Goal: Information Seeking & Learning: Learn about a topic

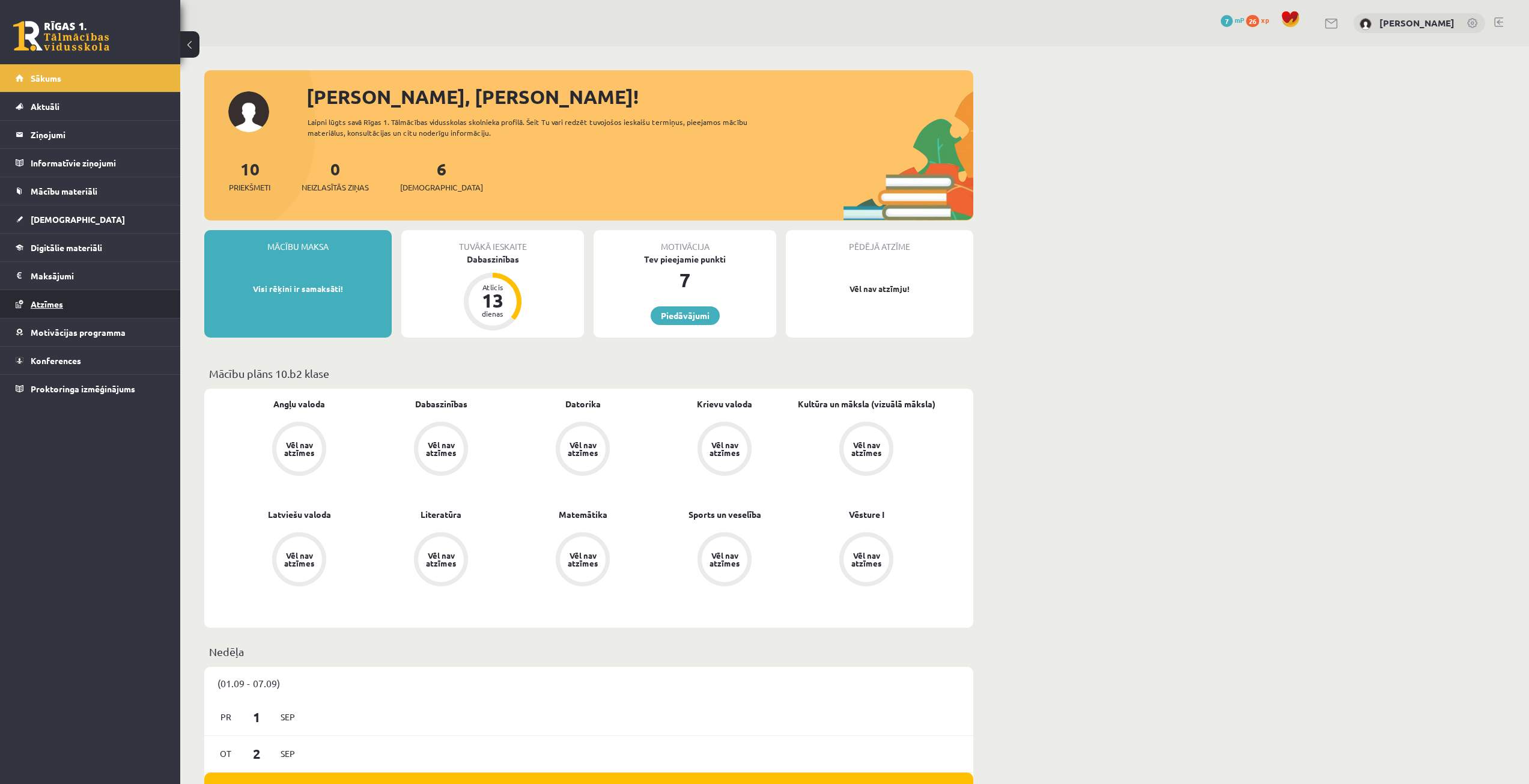
click at [47, 304] on span "Atzīmes" at bounding box center [46, 303] width 32 height 10
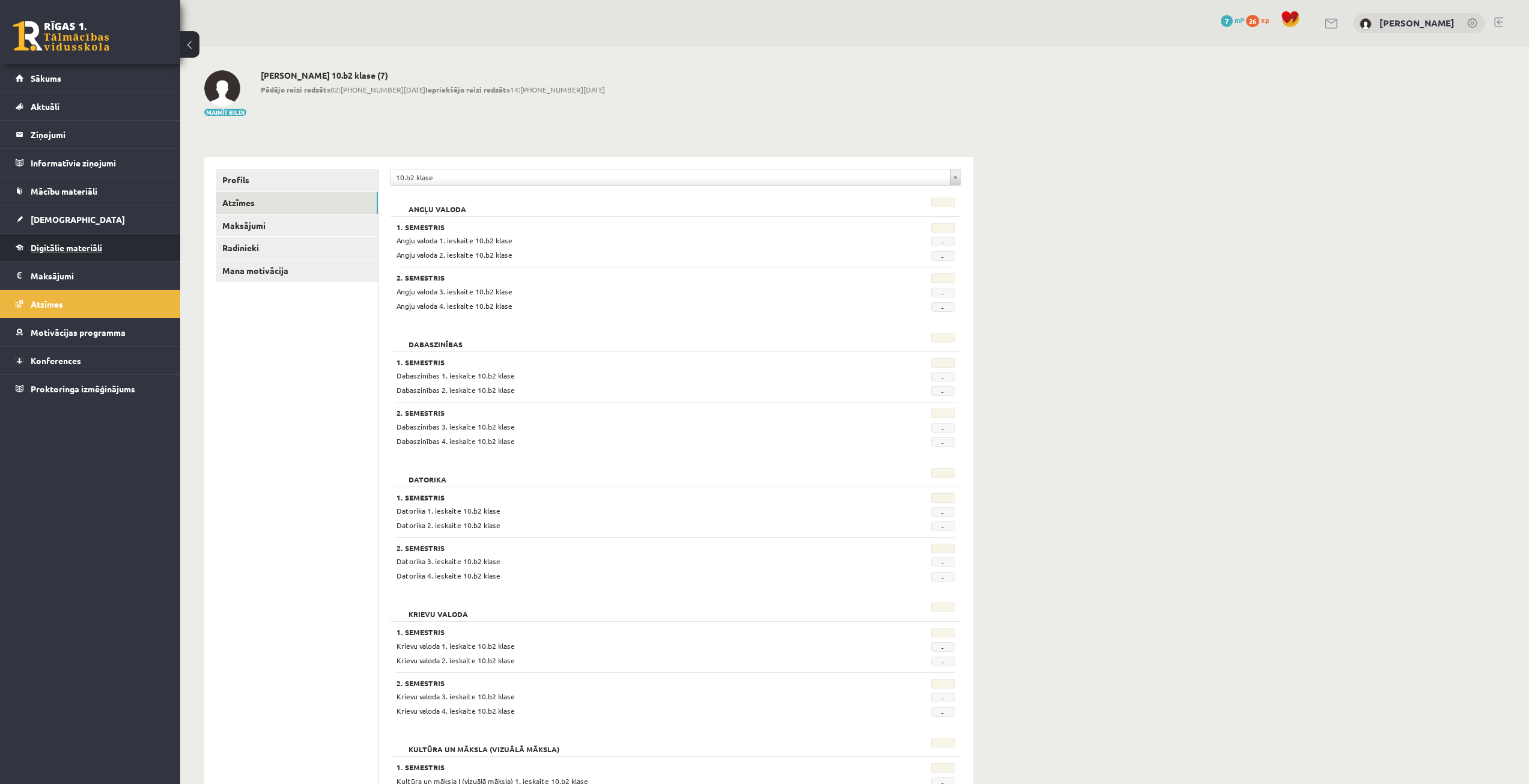
click at [75, 250] on span "Digitālie materiāli" at bounding box center [66, 247] width 72 height 10
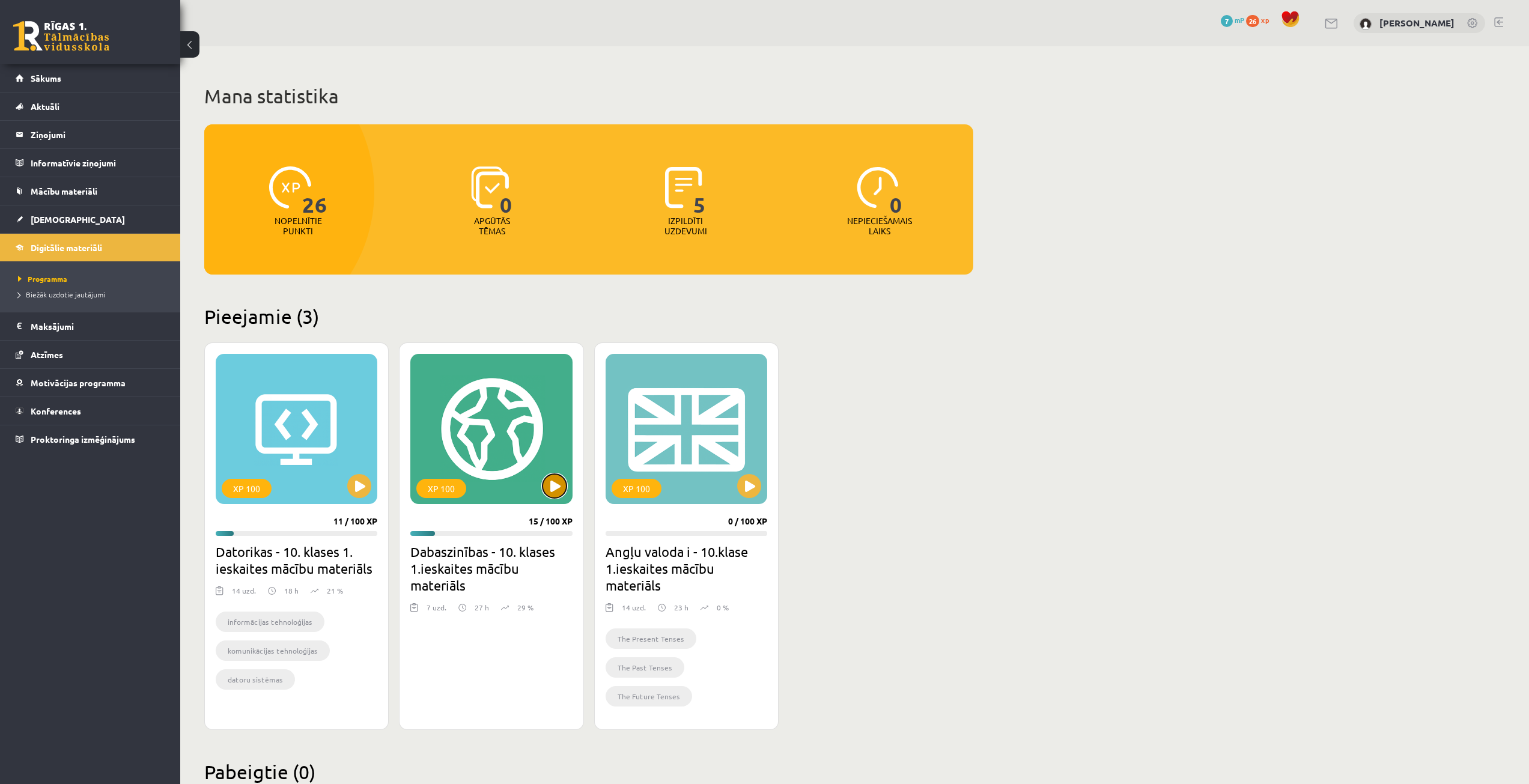
click at [559, 481] on button at bounding box center [554, 486] width 24 height 24
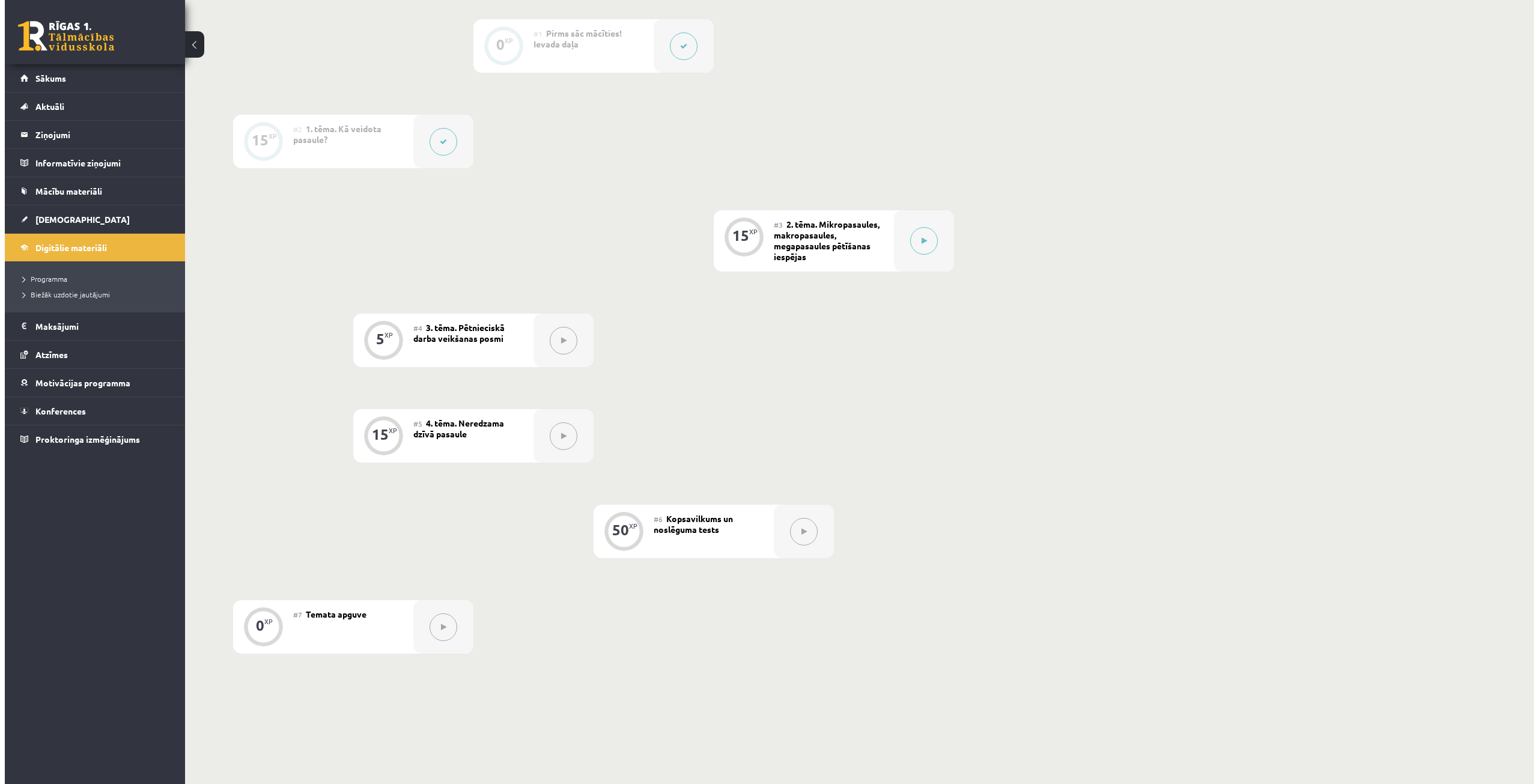
scroll to position [300, 0]
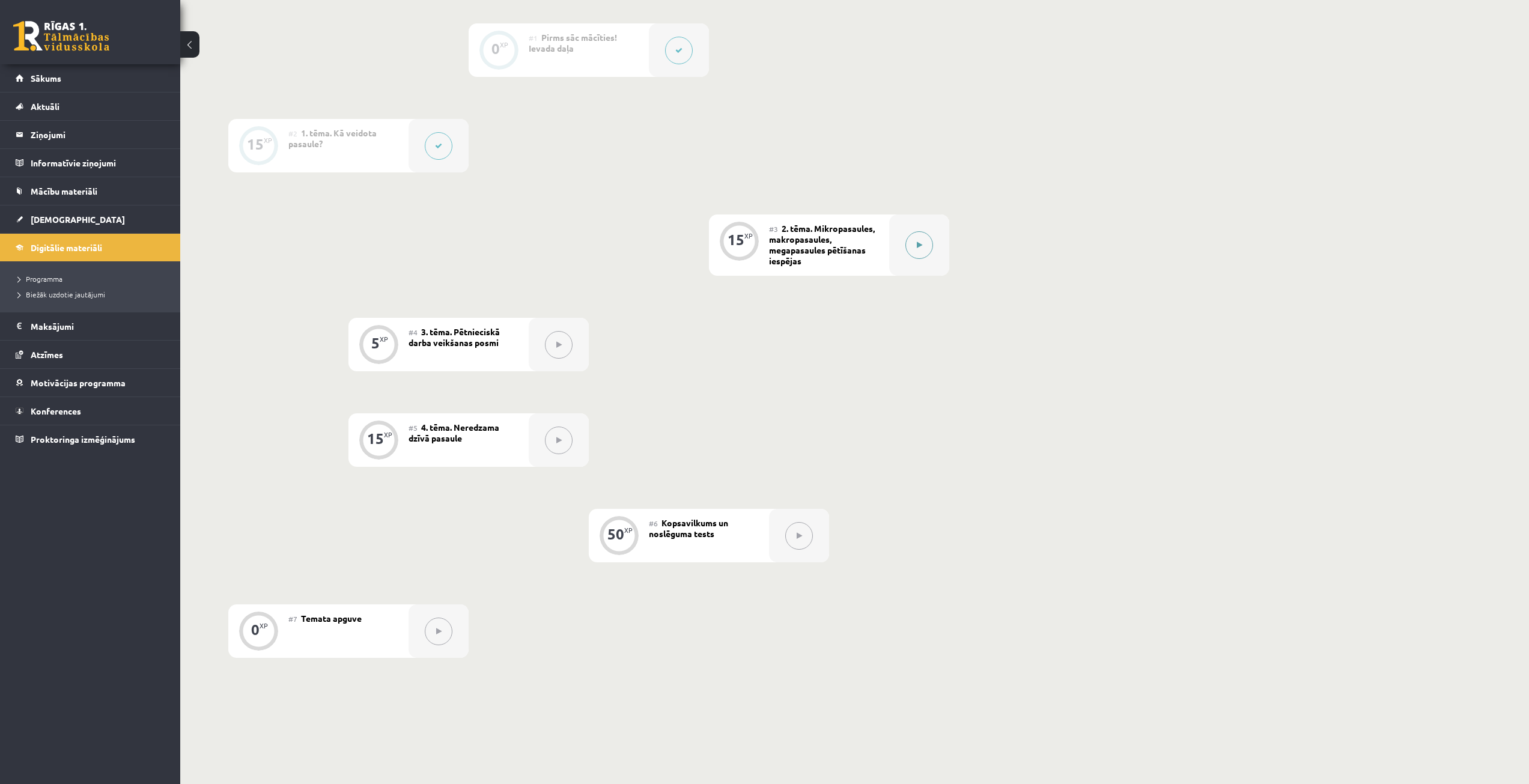
click at [916, 259] on div at bounding box center [919, 245] width 60 height 61
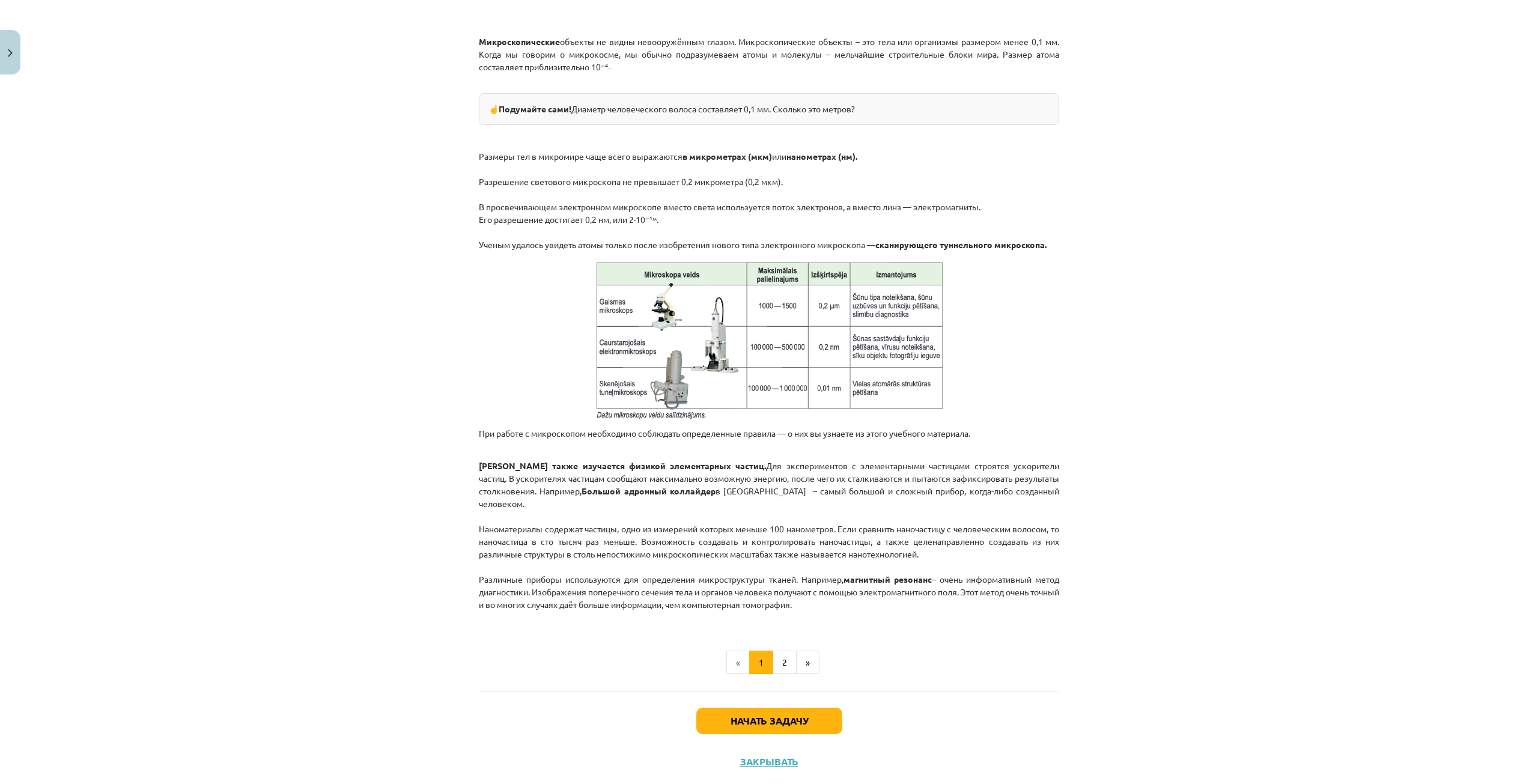
scroll to position [676, 0]
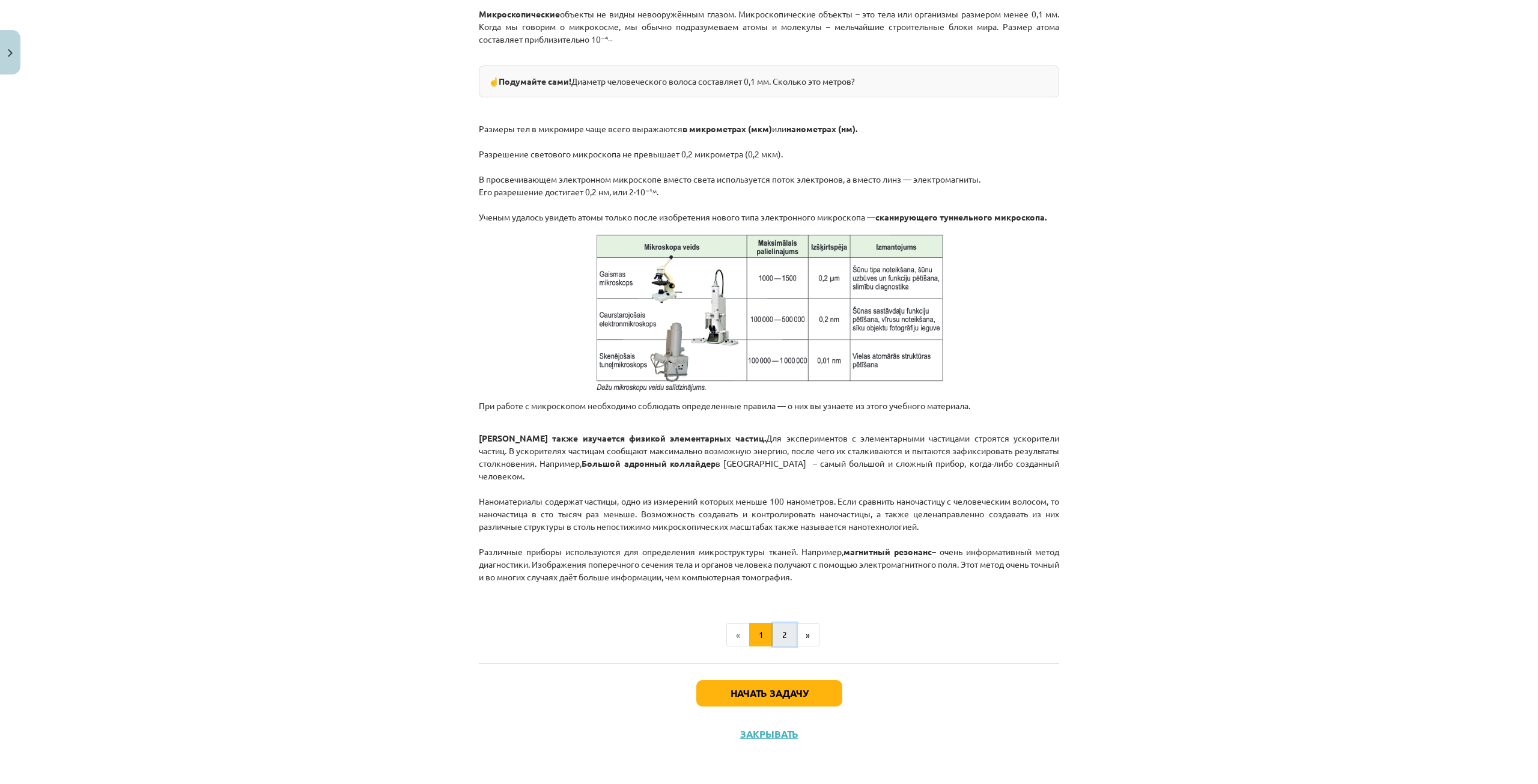
click at [781, 639] on button "2" at bounding box center [784, 634] width 24 height 24
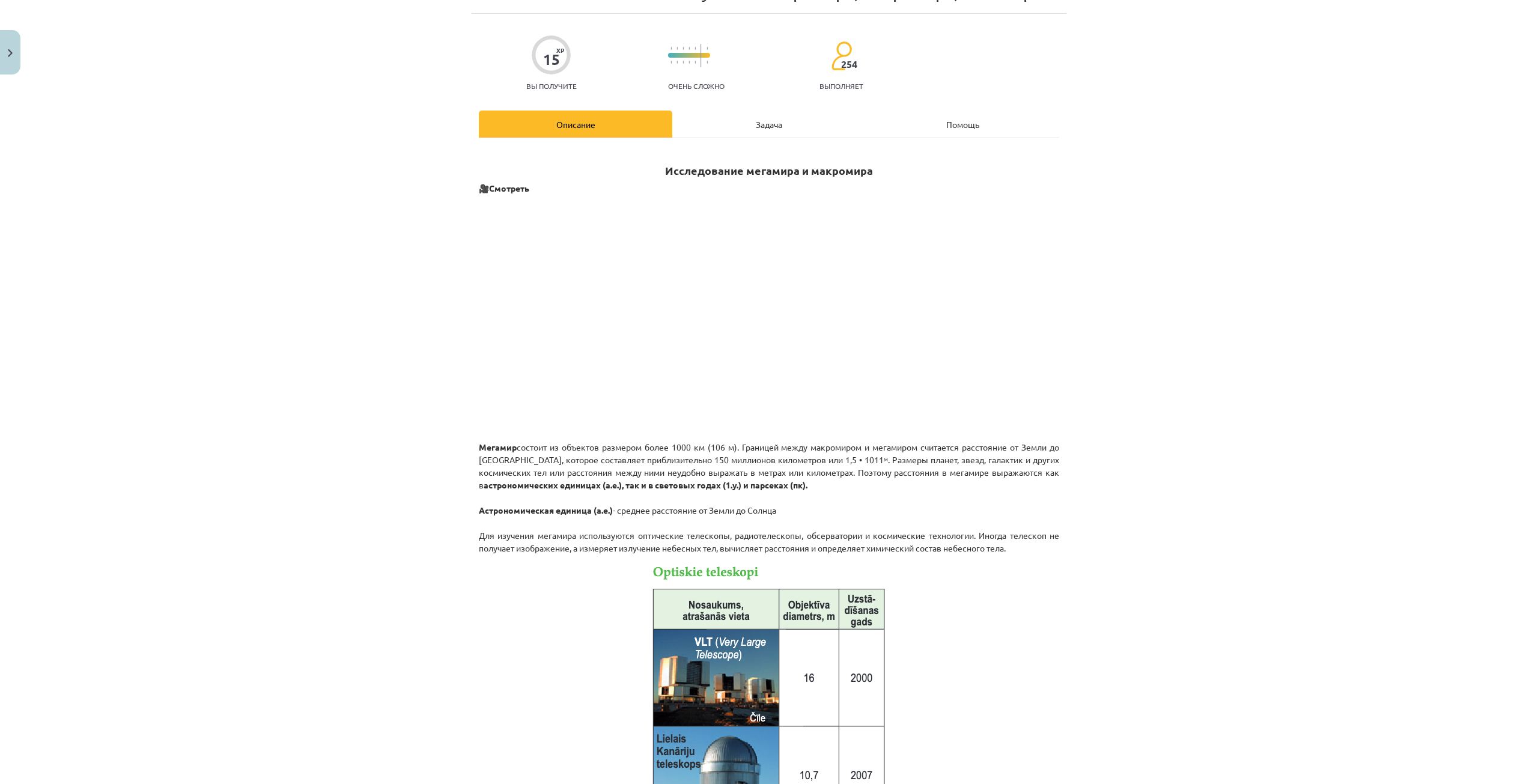
scroll to position [0, 0]
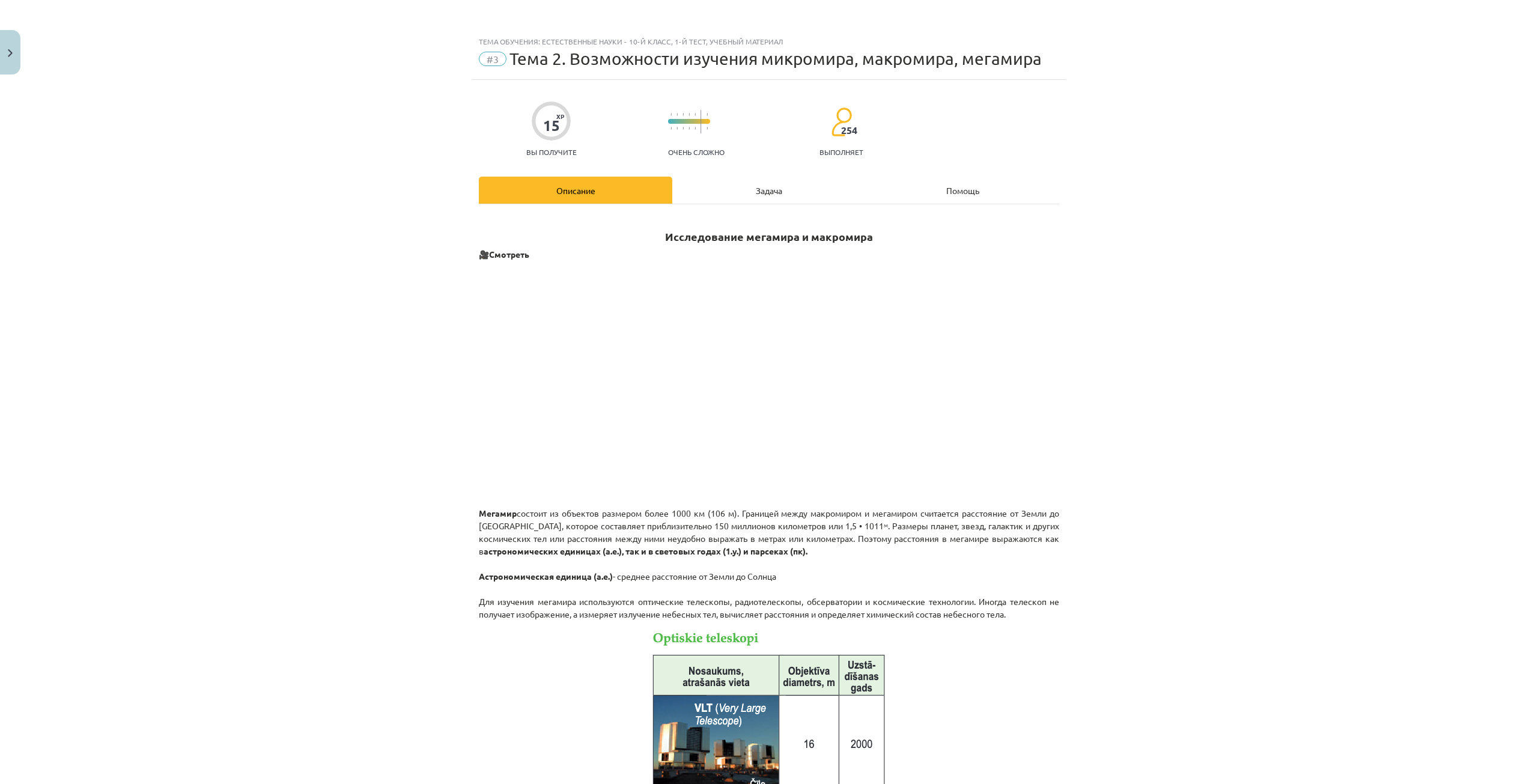
click at [738, 189] on div "Задача" at bounding box center [769, 190] width 194 height 27
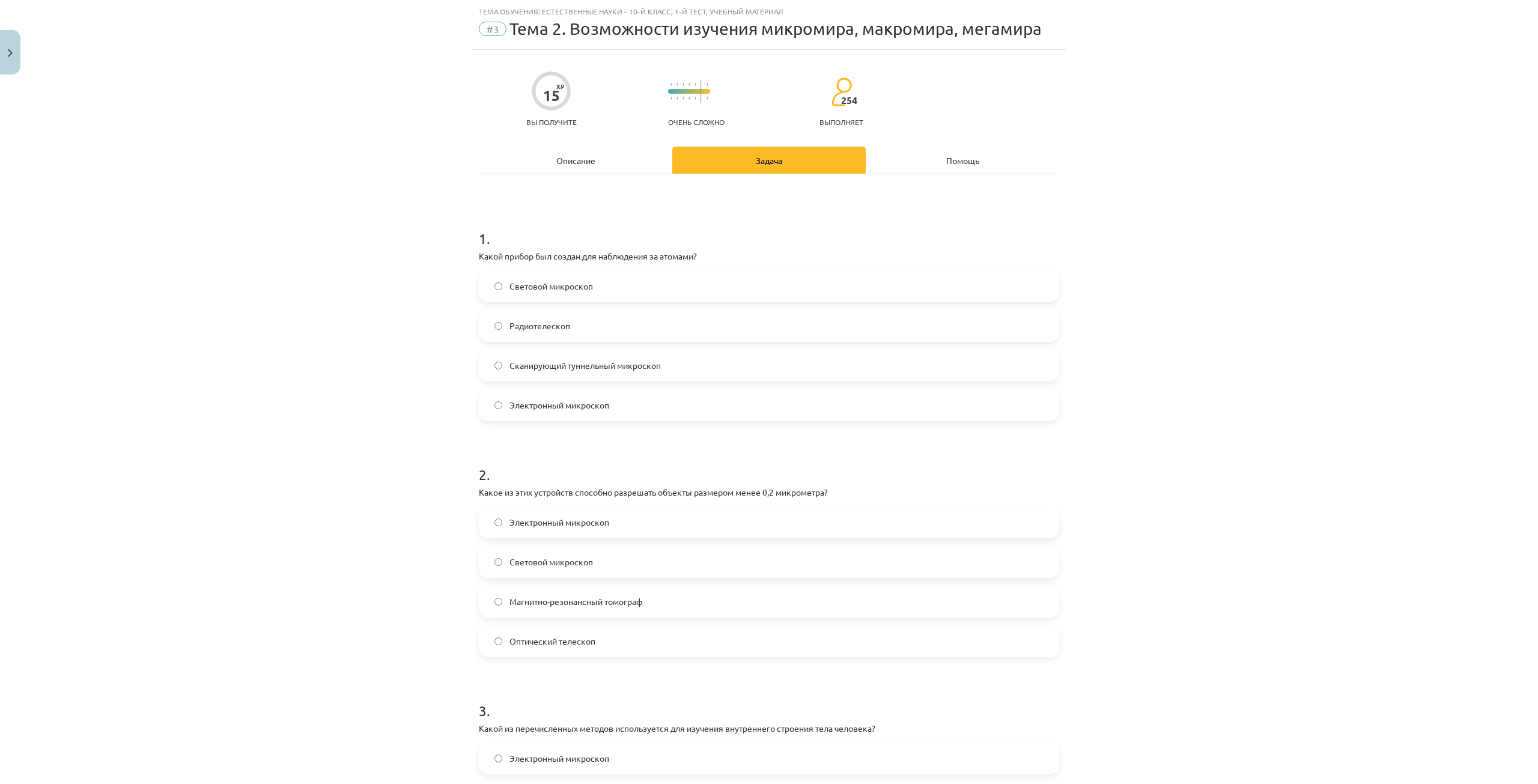
click at [583, 162] on font "Описание" at bounding box center [575, 160] width 39 height 10
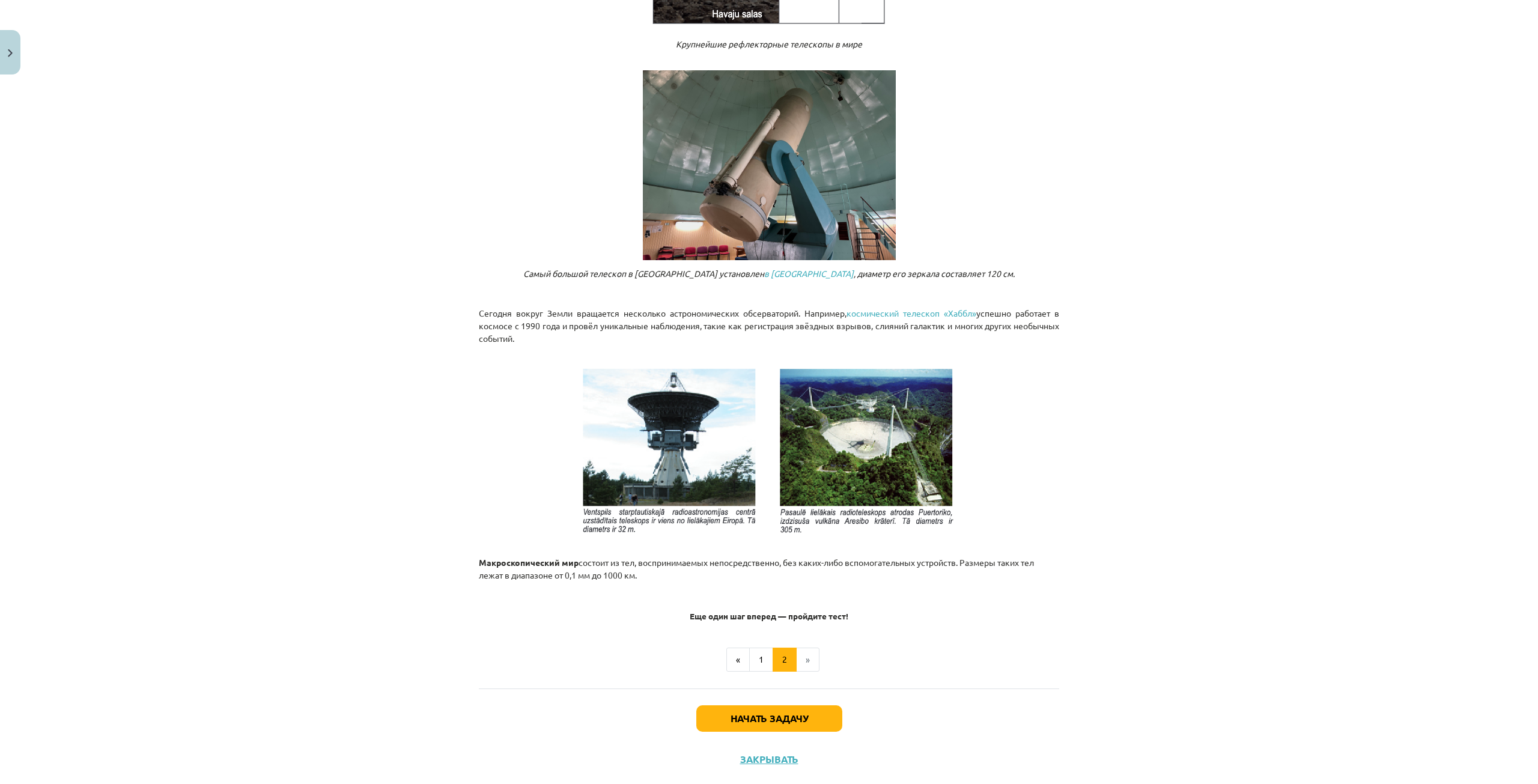
scroll to position [989, 0]
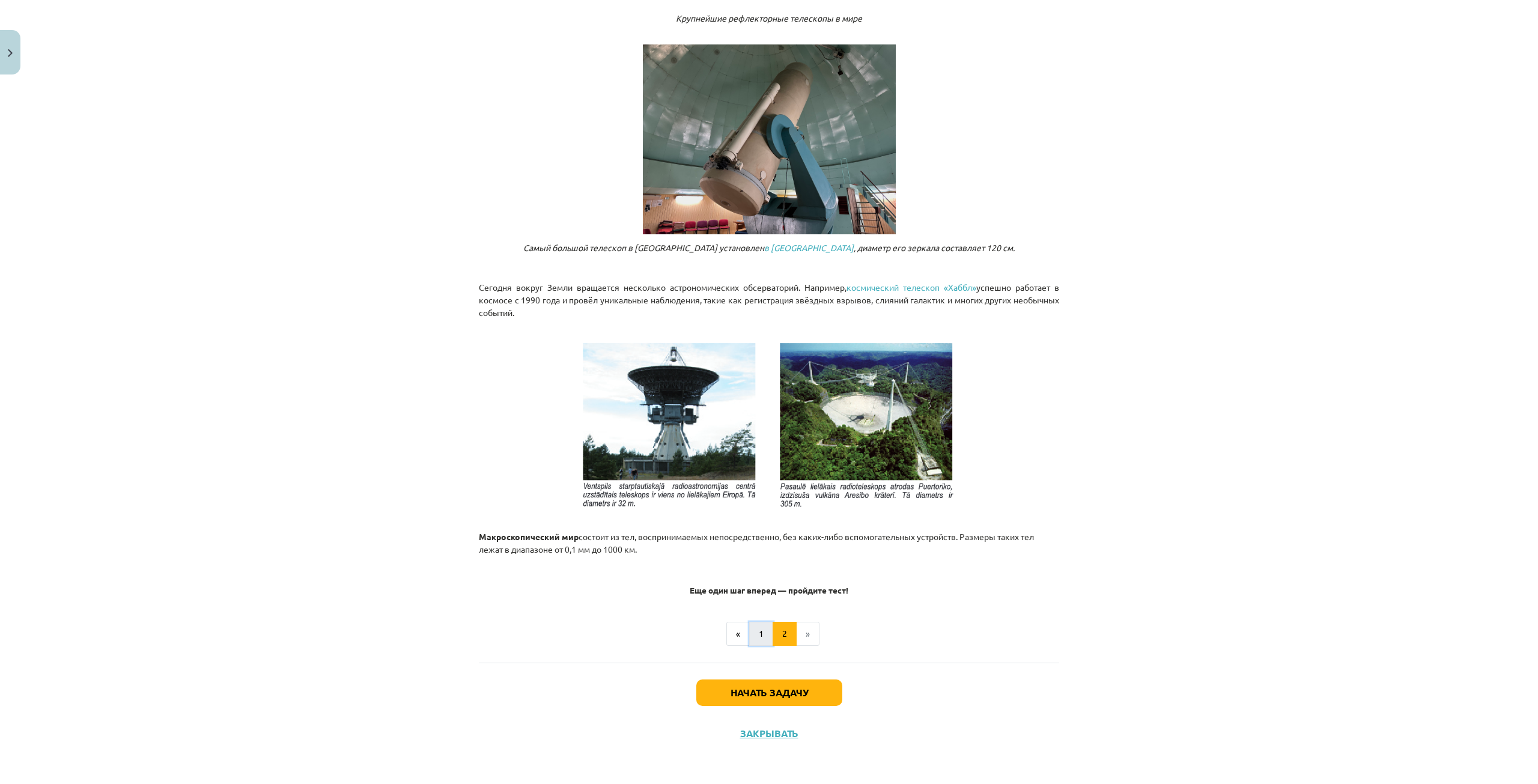
click at [753, 639] on button "1" at bounding box center [760, 633] width 24 height 24
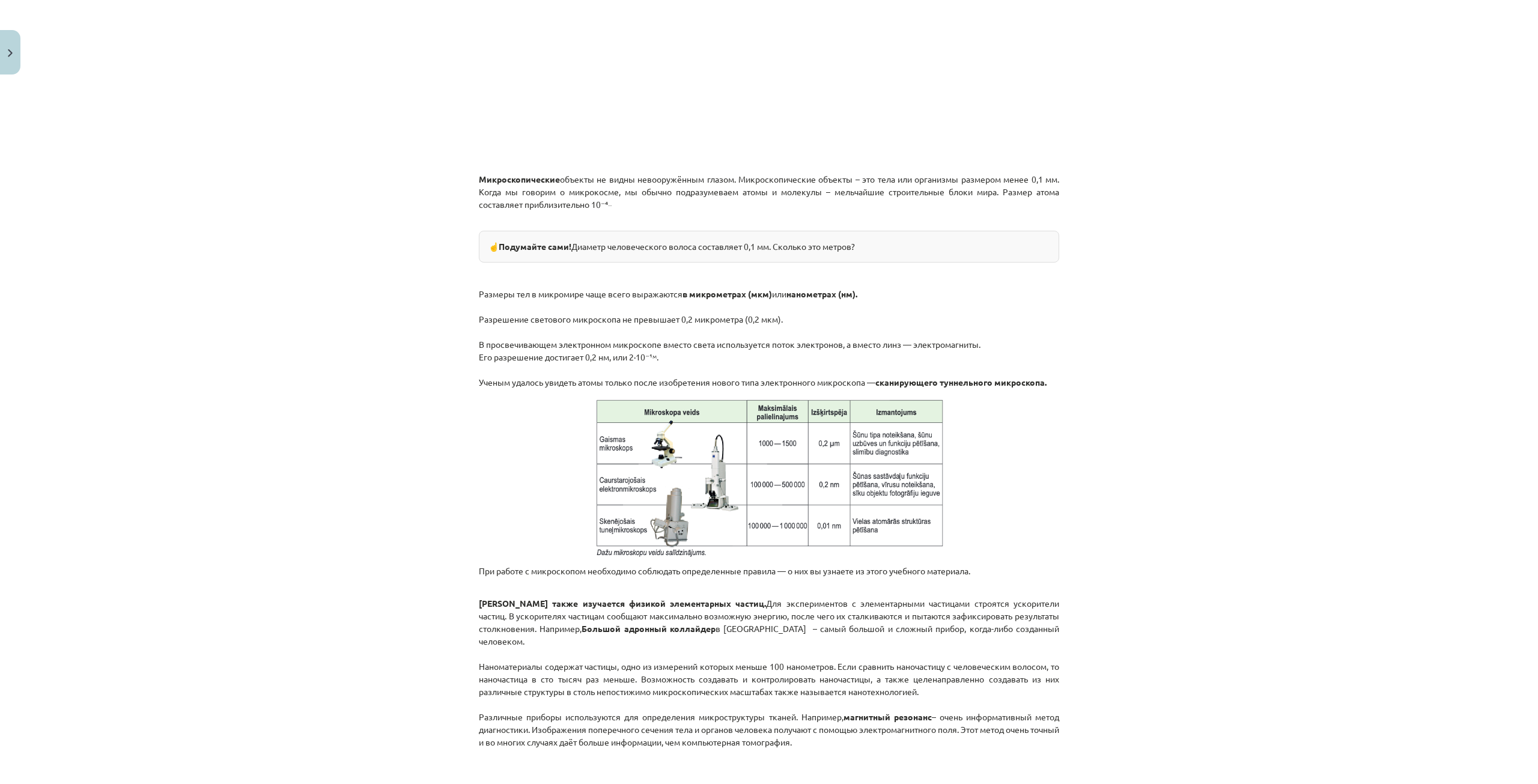
scroll to position [516, 0]
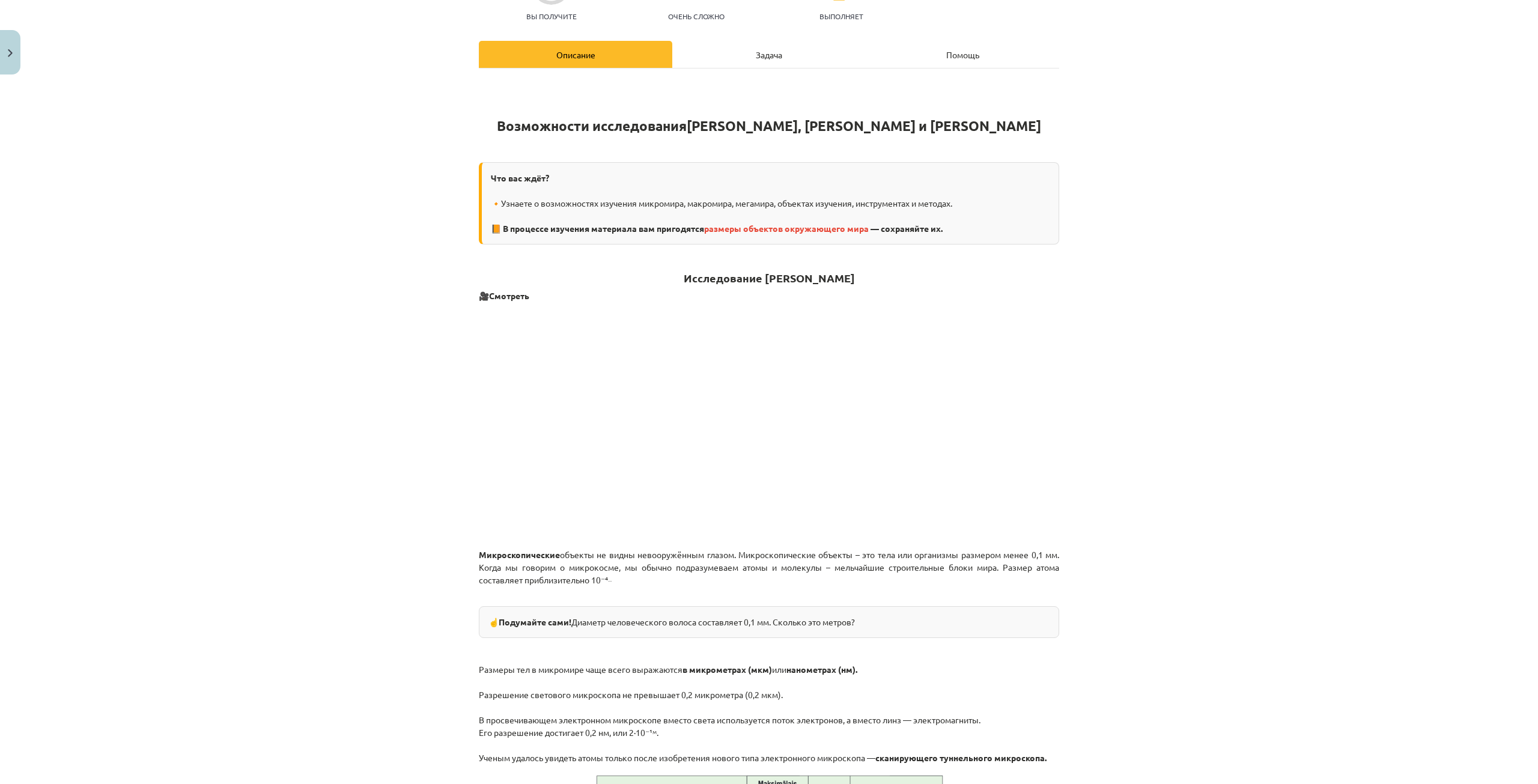
click at [770, 52] on font "Задача" at bounding box center [769, 54] width 26 height 10
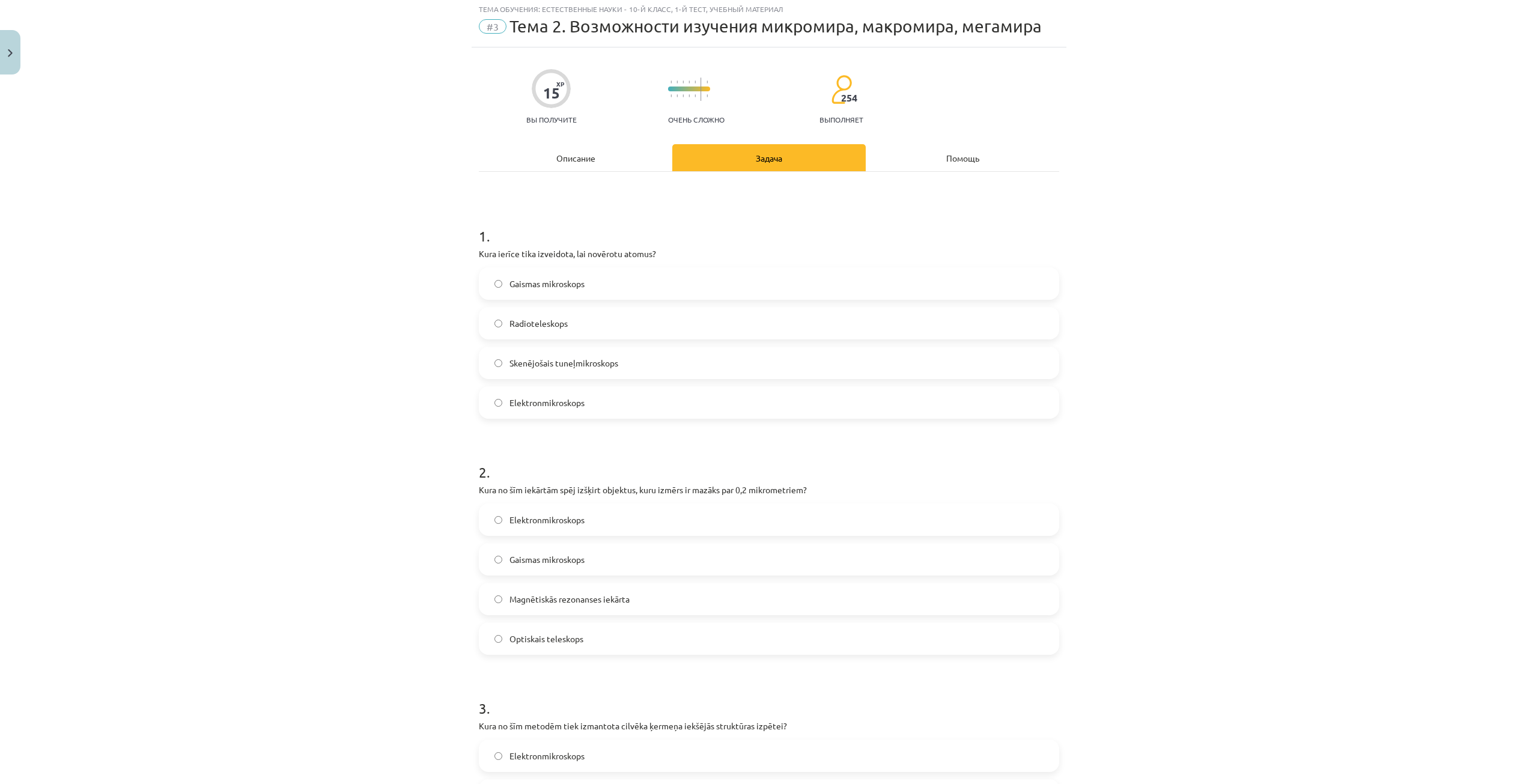
scroll to position [30, 0]
click at [633, 367] on font "Сканирующий туннельный микроскоп" at bounding box center [585, 365] width 151 height 10
click at [563, 160] on font "Описание" at bounding box center [575, 160] width 39 height 10
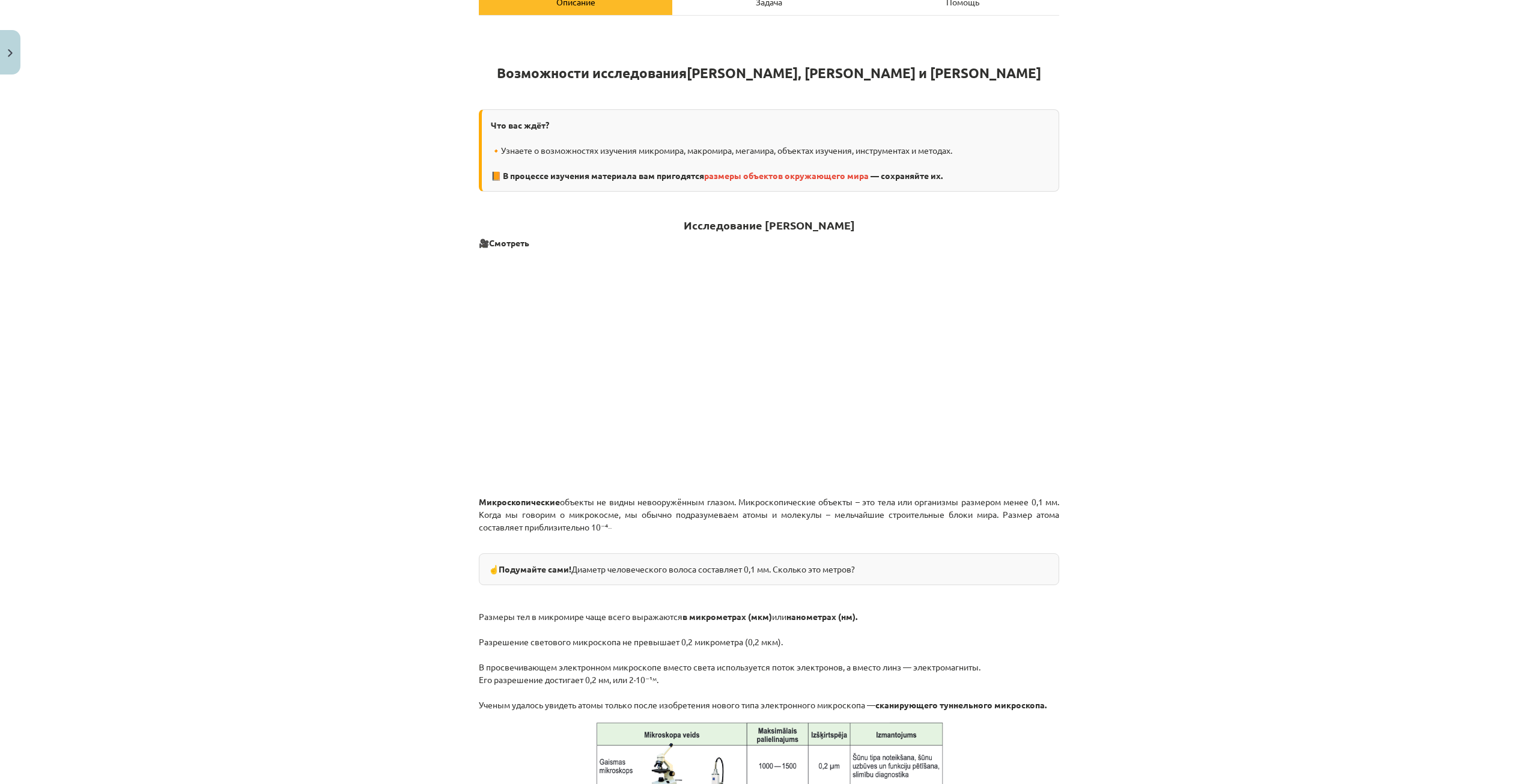
scroll to position [150, 0]
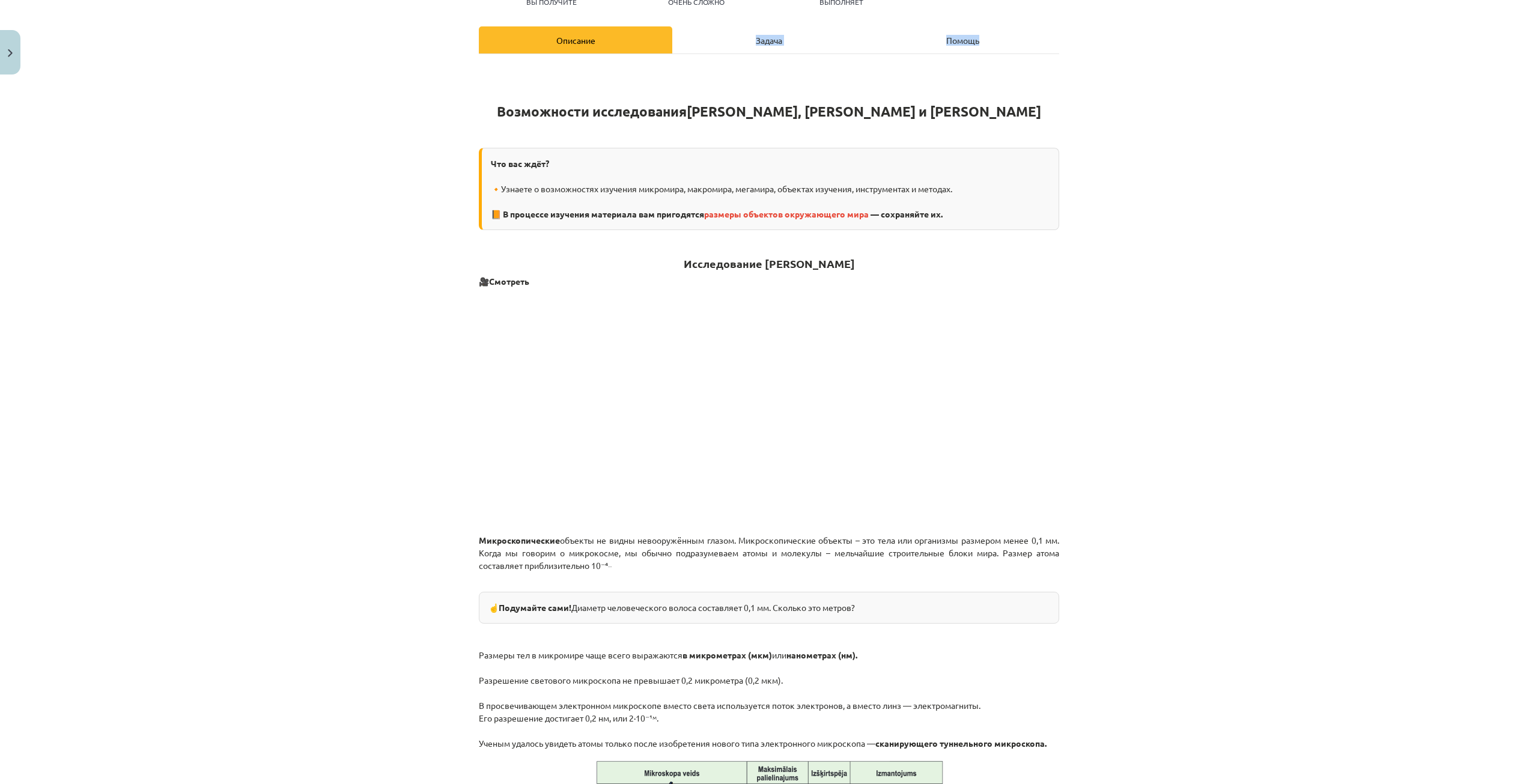
click at [706, 52] on div "Описание Задача Помощь Возможности исследования микромира, макромира и мегамира…" at bounding box center [769, 607] width 580 height 1163
click at [708, 47] on div "Задача" at bounding box center [769, 40] width 194 height 27
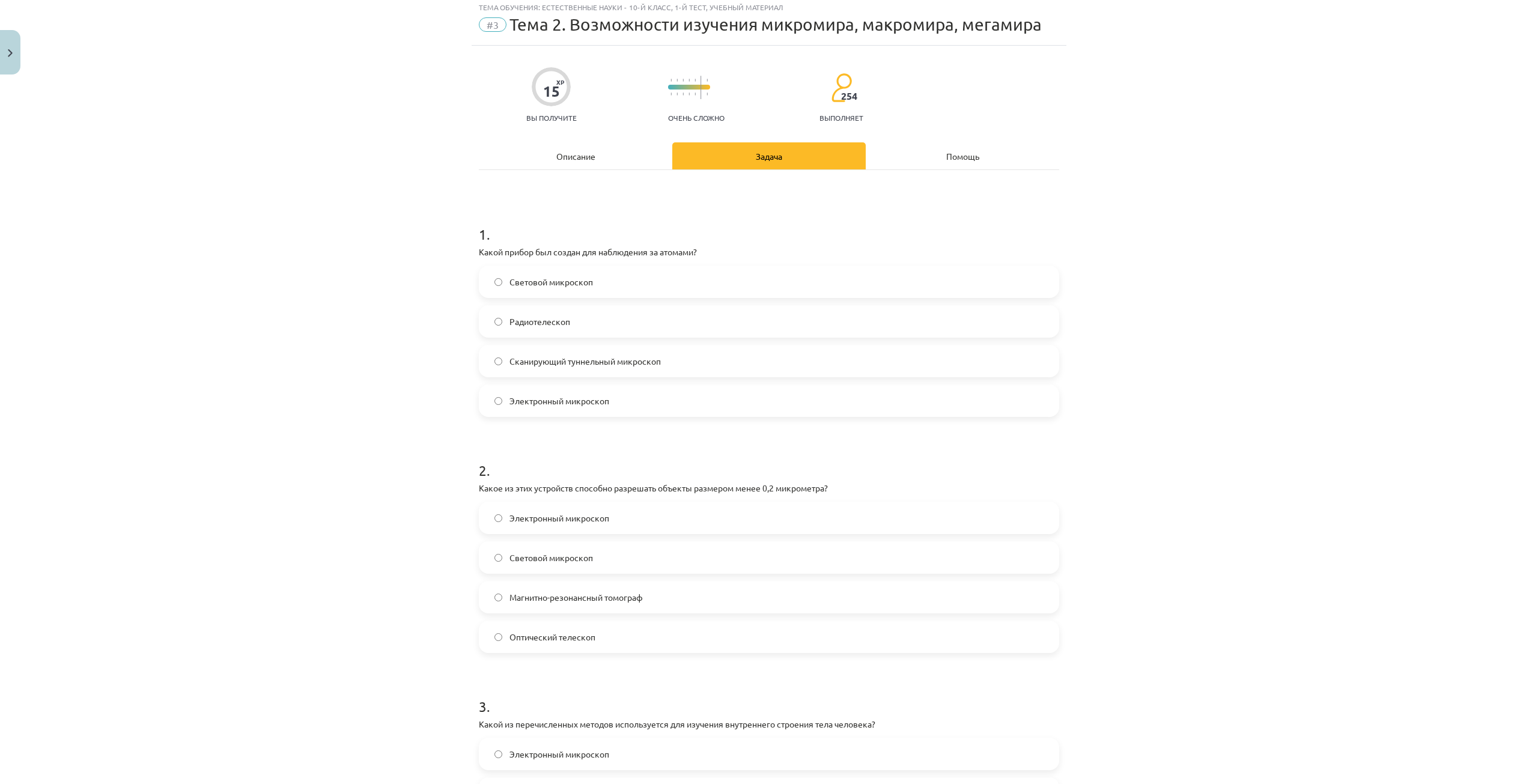
scroll to position [30, 0]
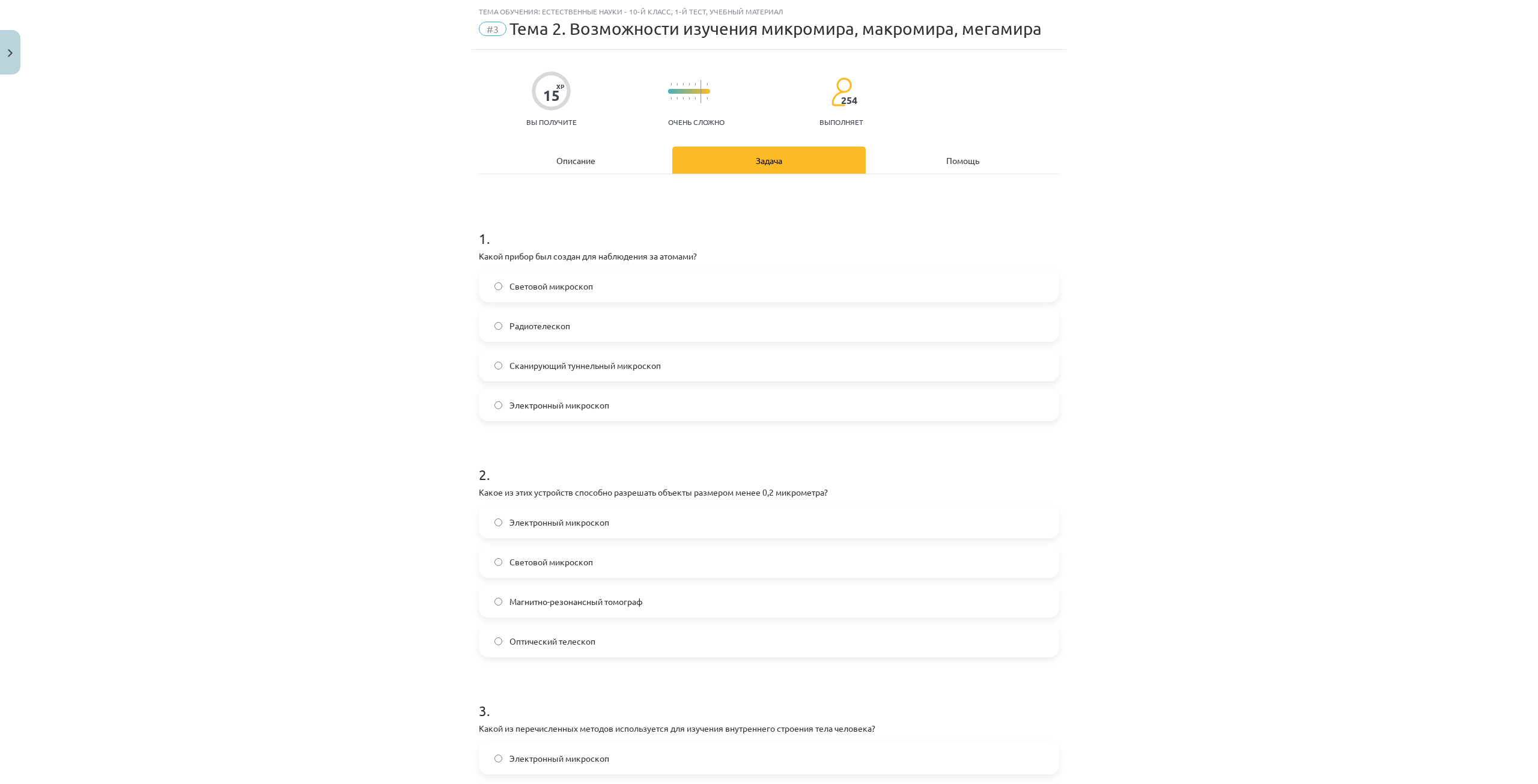
click at [611, 524] on label "Электронный микроскоп" at bounding box center [769, 522] width 578 height 30
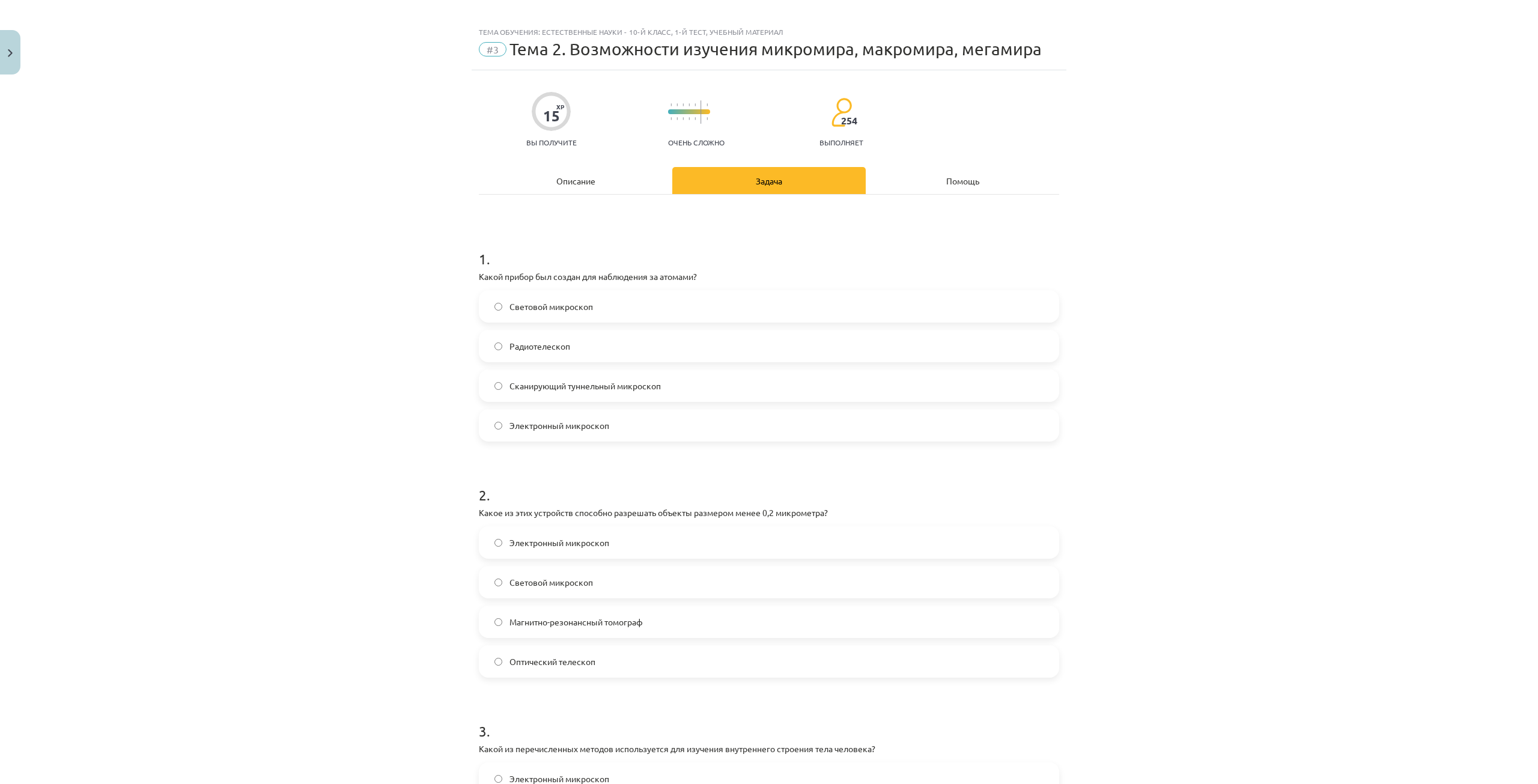
scroll to position [0, 0]
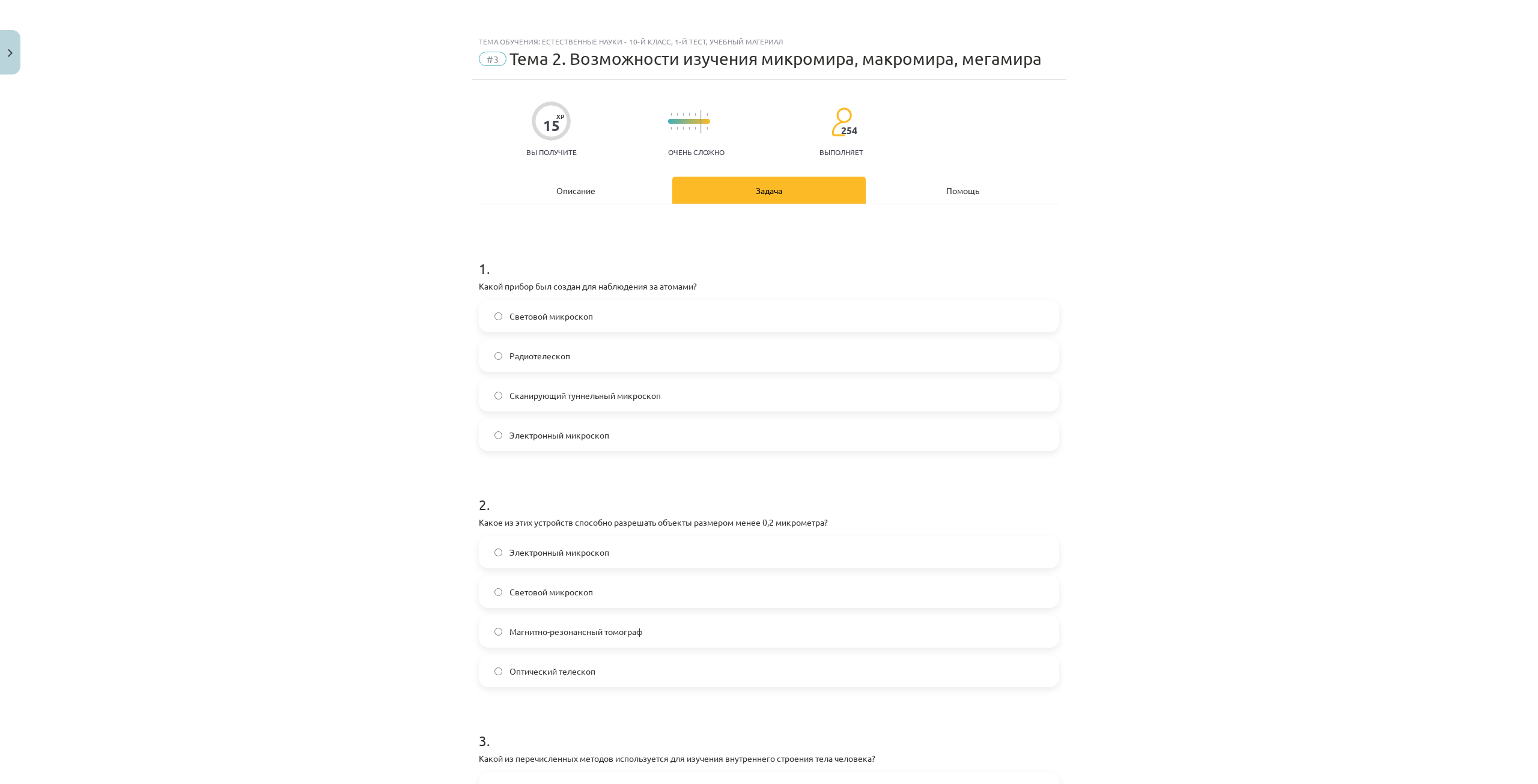
click at [607, 184] on div "Описание" at bounding box center [575, 190] width 194 height 27
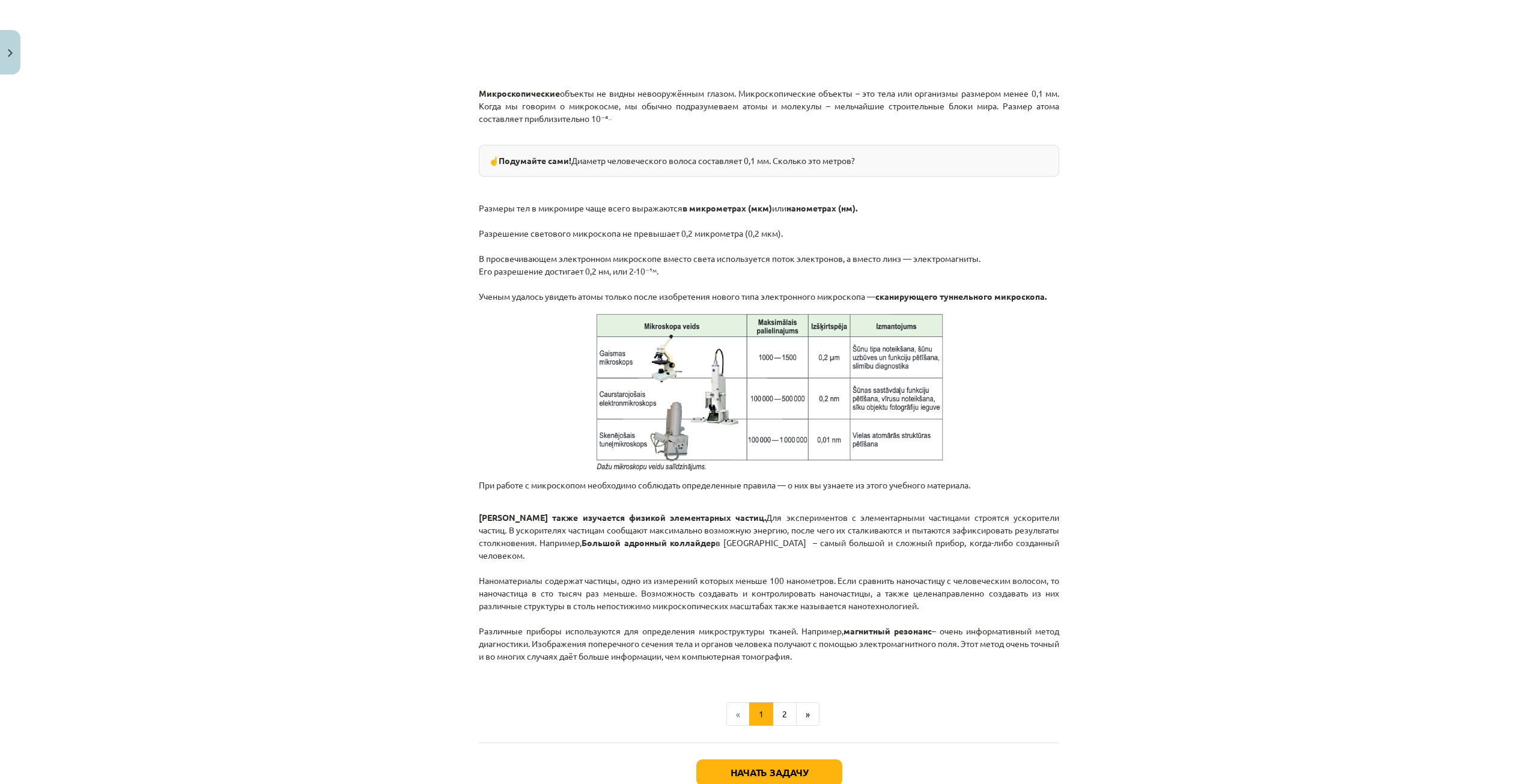
scroll to position [676, 0]
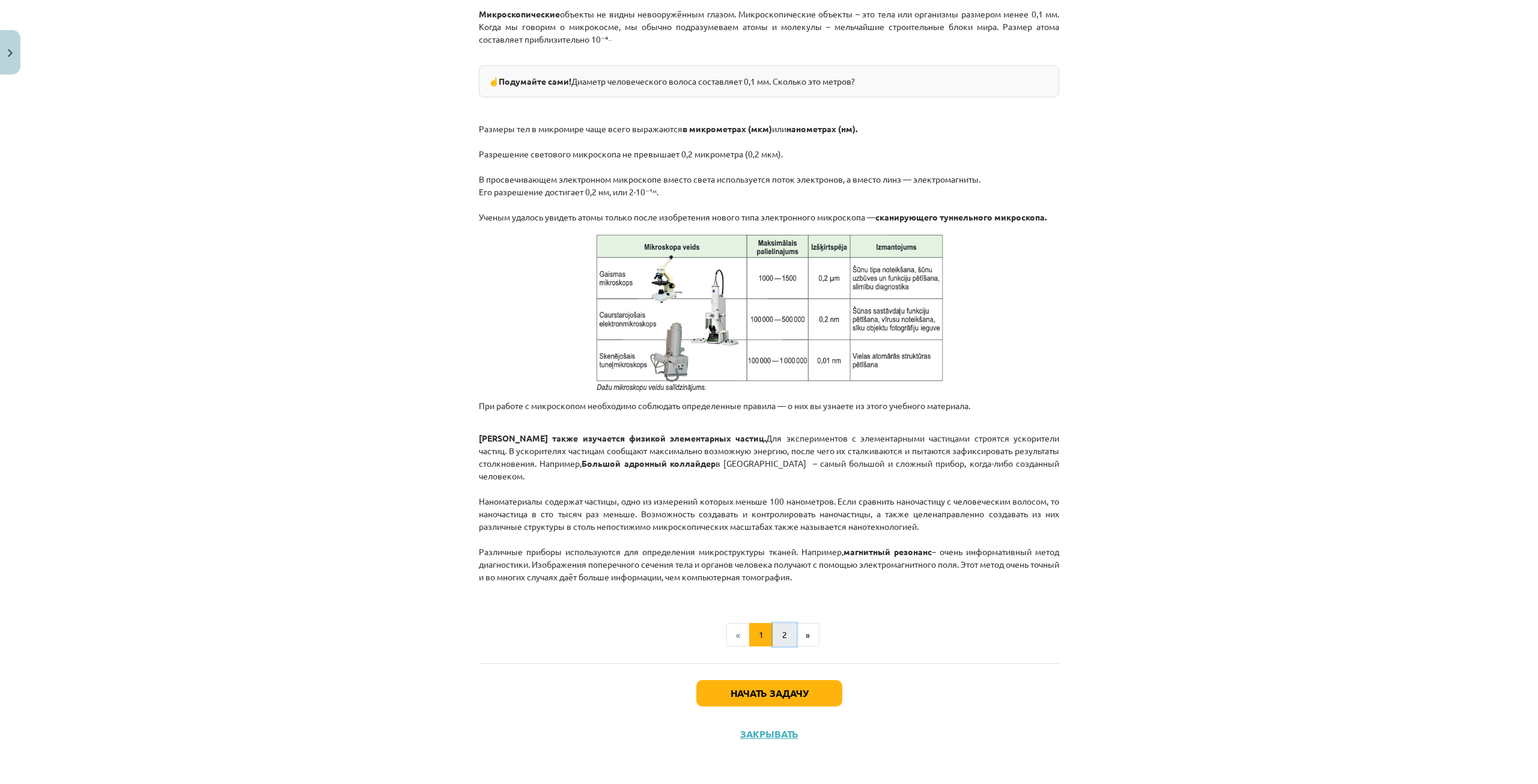
click at [782, 633] on font "2" at bounding box center [784, 634] width 5 height 10
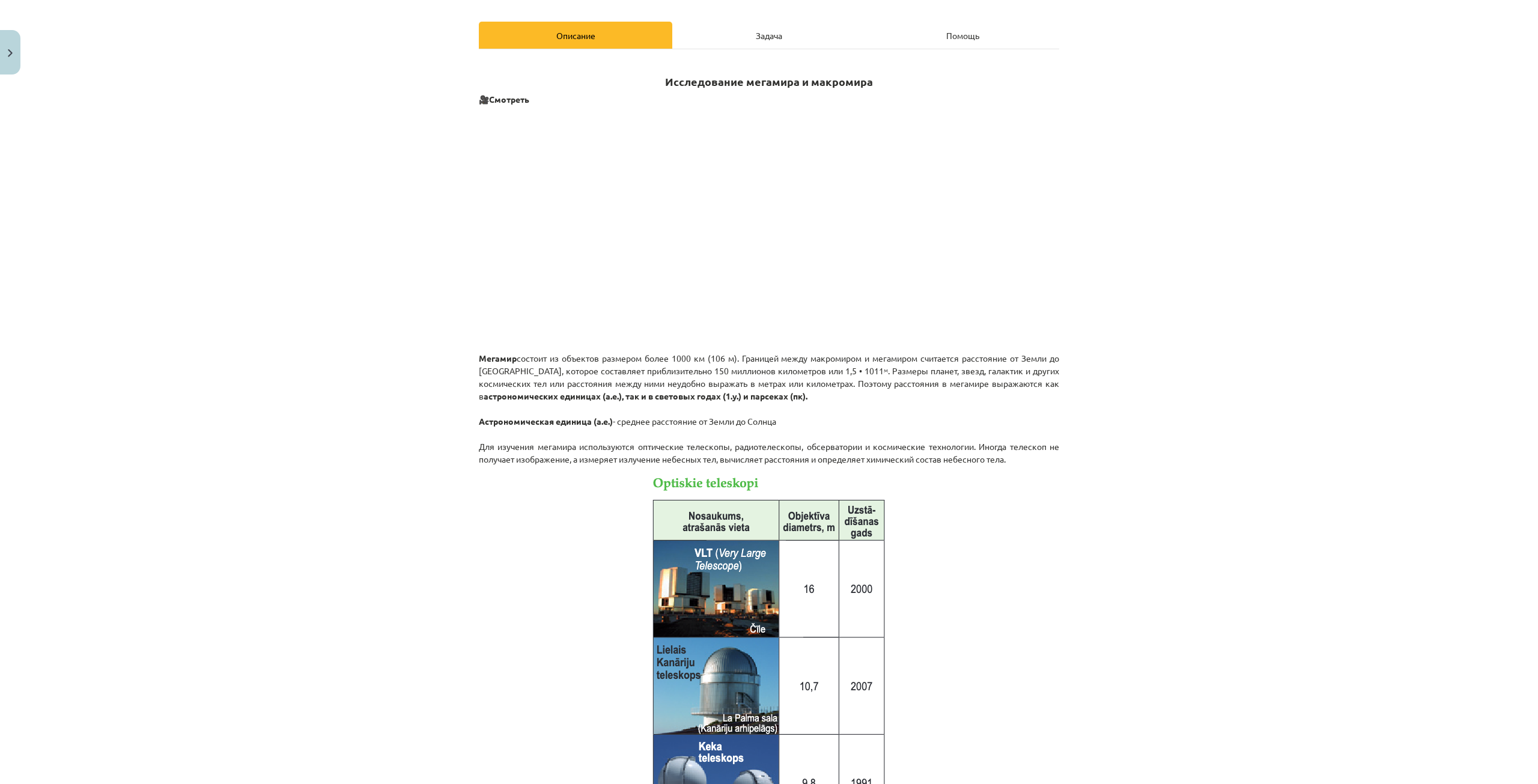
click at [745, 32] on div "Задача" at bounding box center [769, 35] width 194 height 27
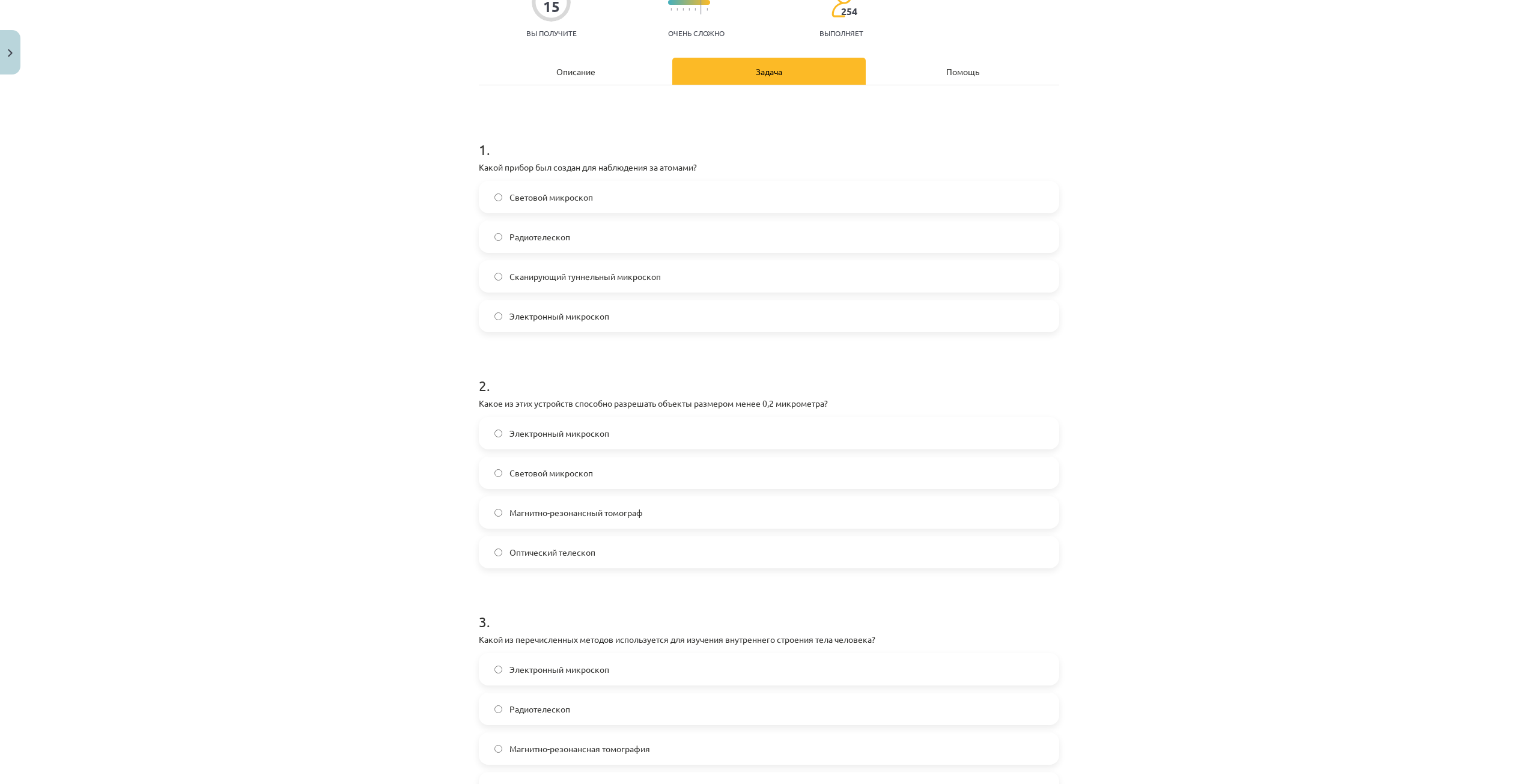
scroll to position [211, 0]
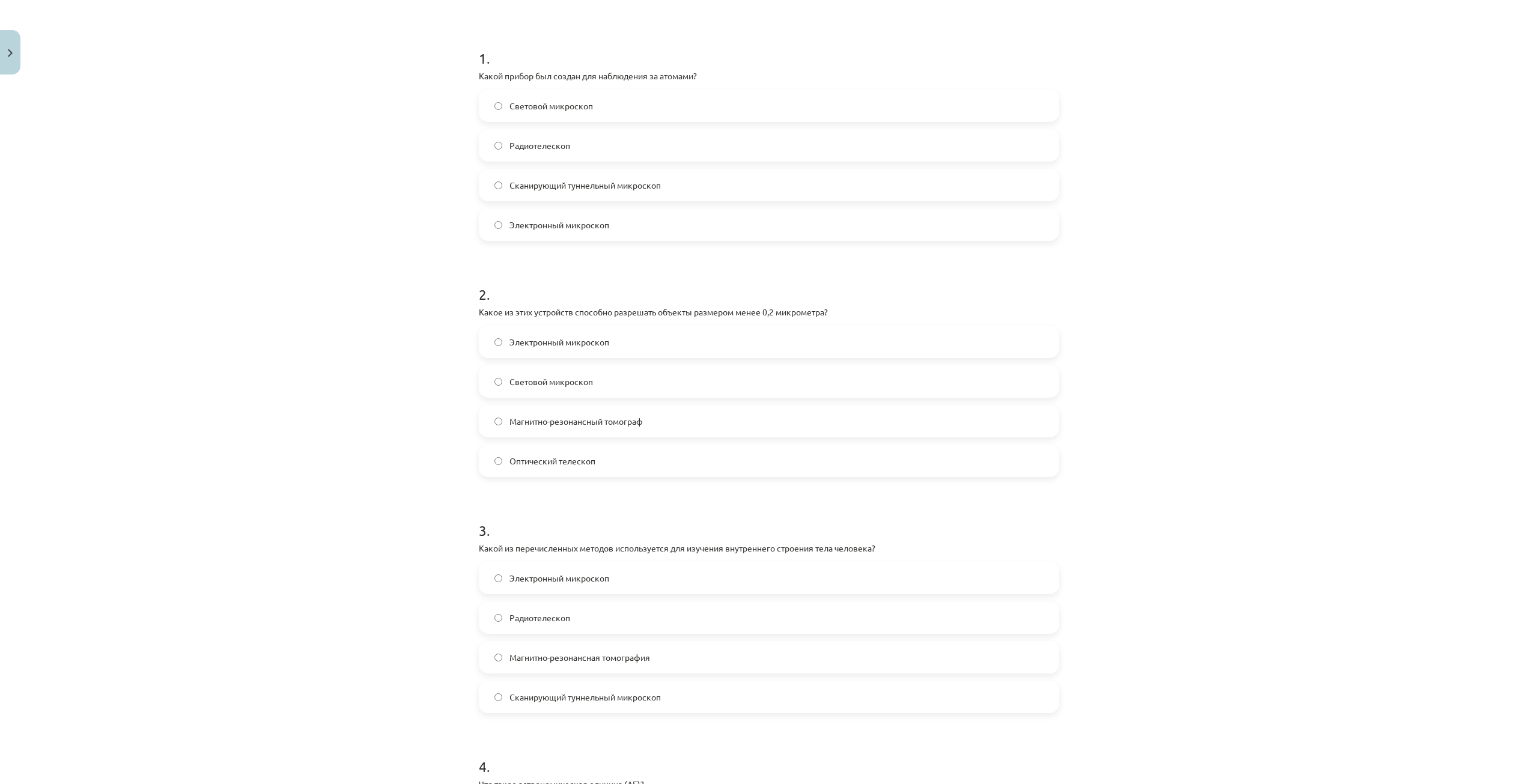
click at [605, 662] on span "Магнитно-резонансная томография" at bounding box center [579, 656] width 141 height 12
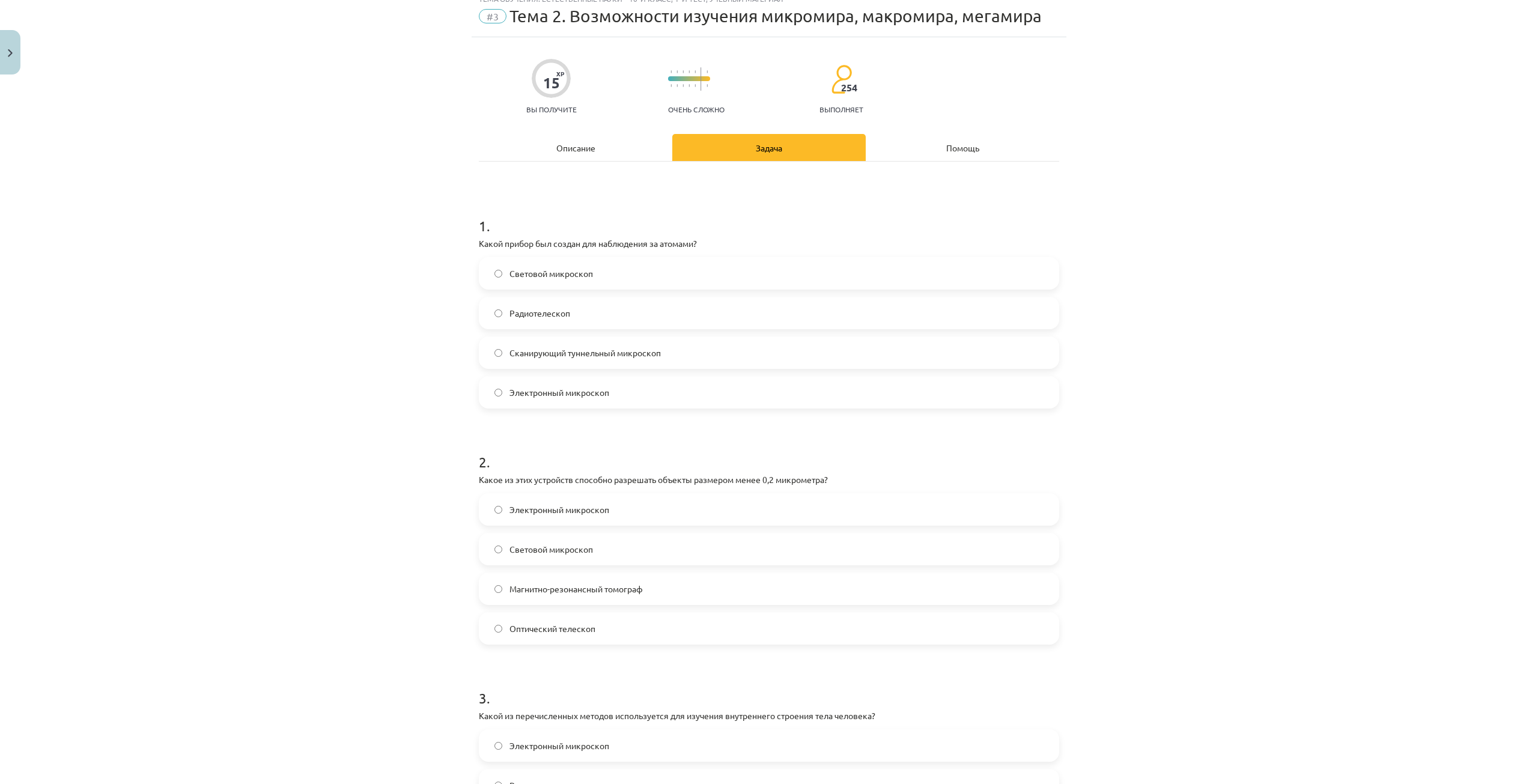
scroll to position [0, 0]
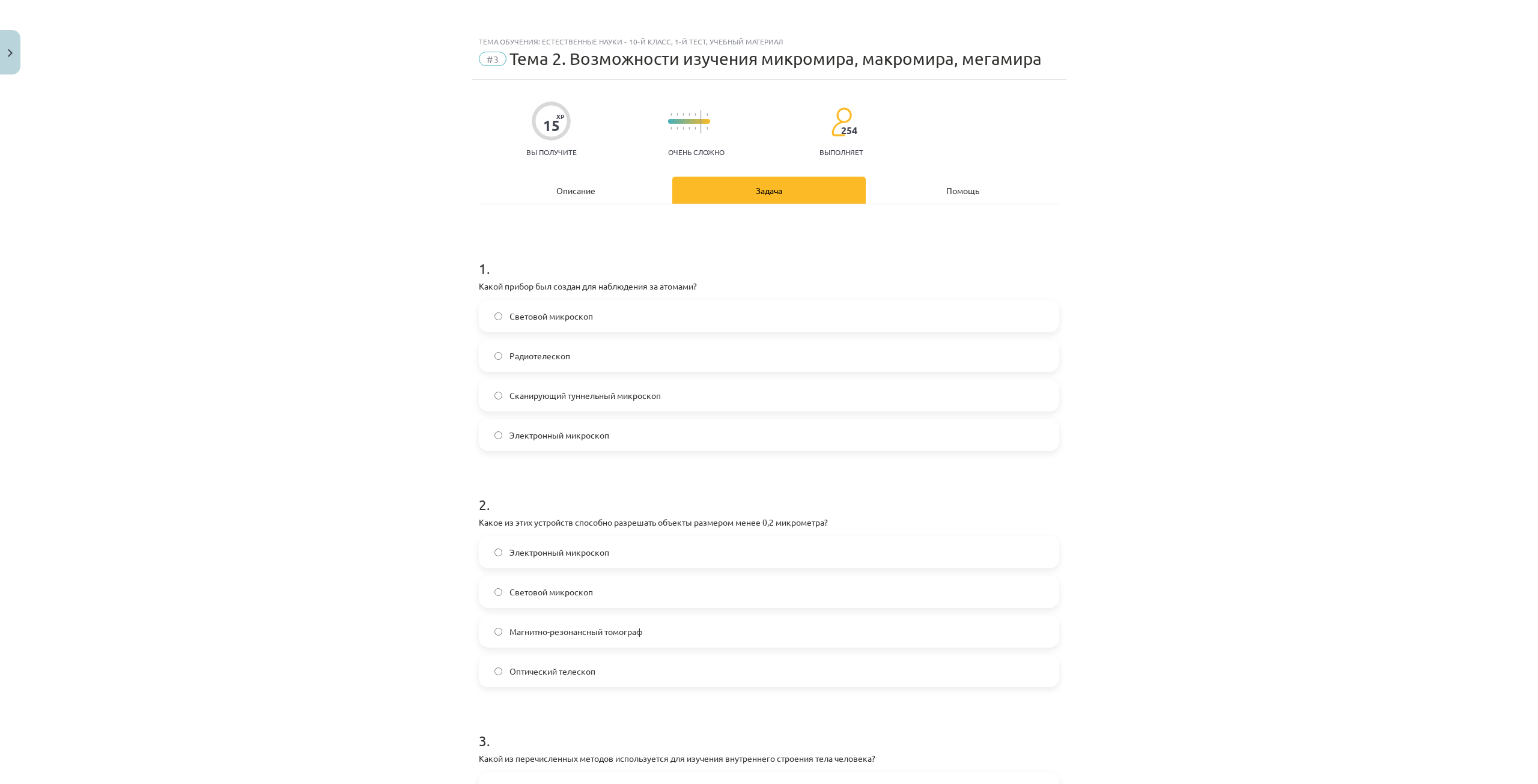
click at [541, 184] on div "Описание" at bounding box center [575, 190] width 194 height 27
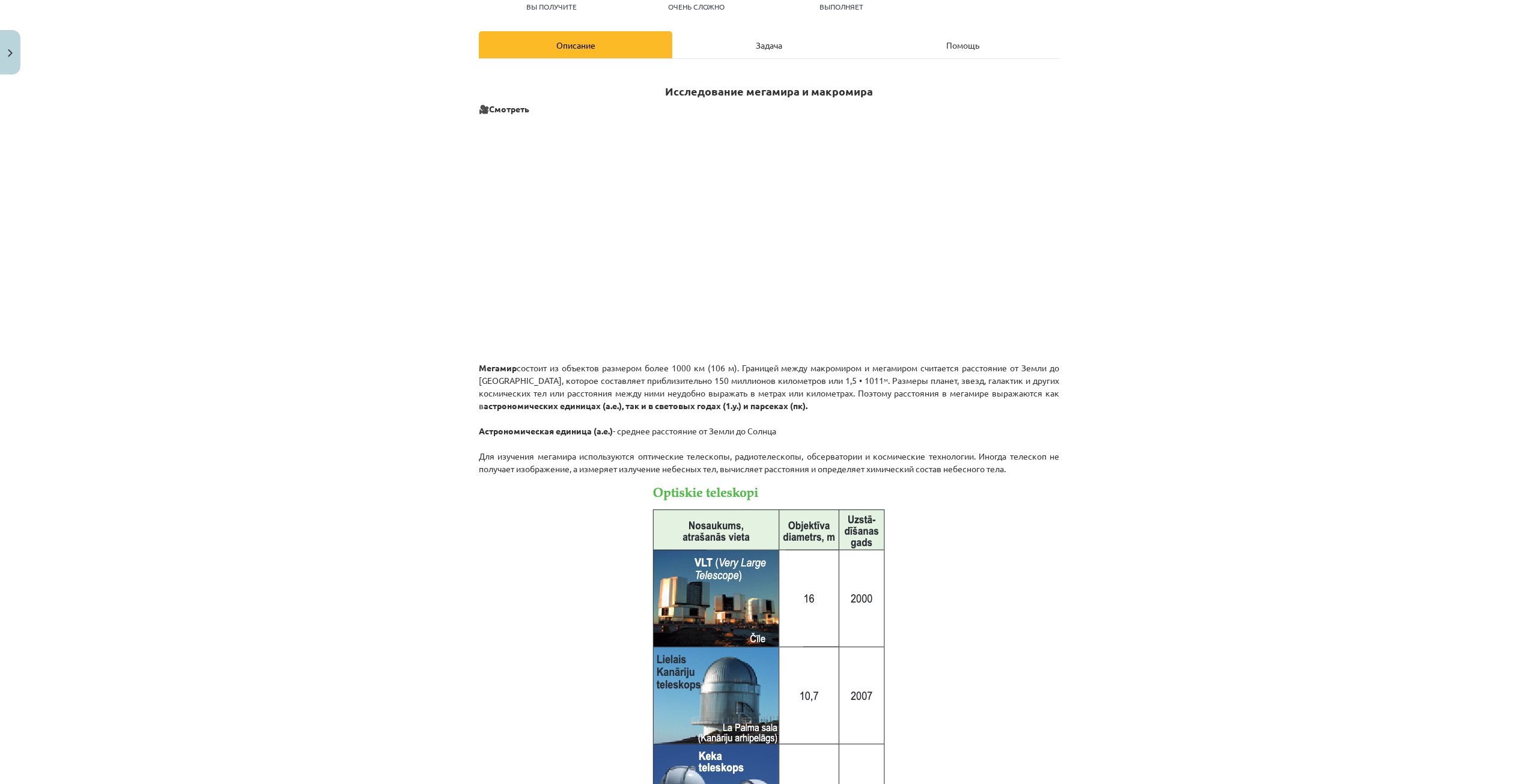
scroll to position [150, 0]
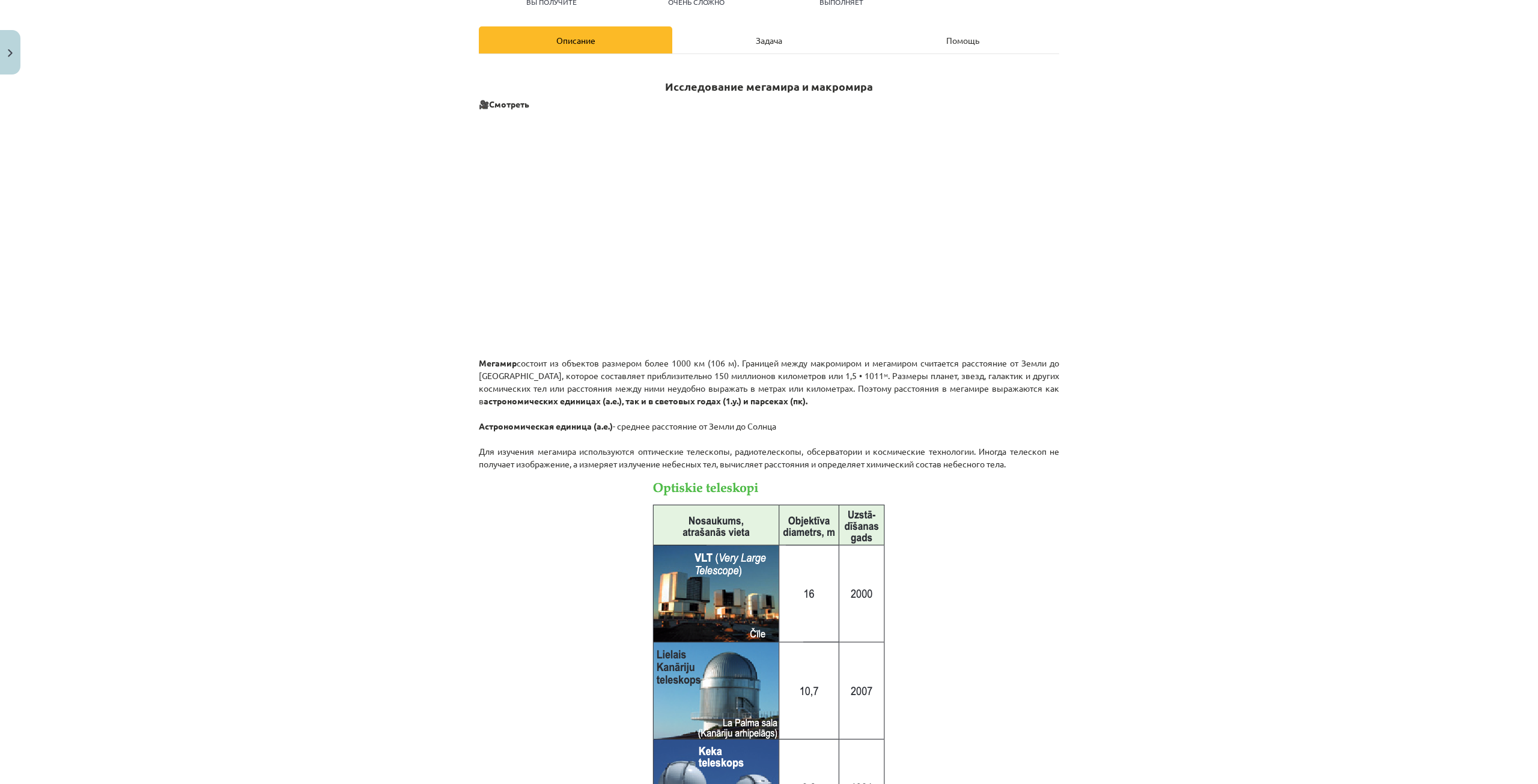
click at [768, 46] on div "Задача" at bounding box center [769, 40] width 194 height 27
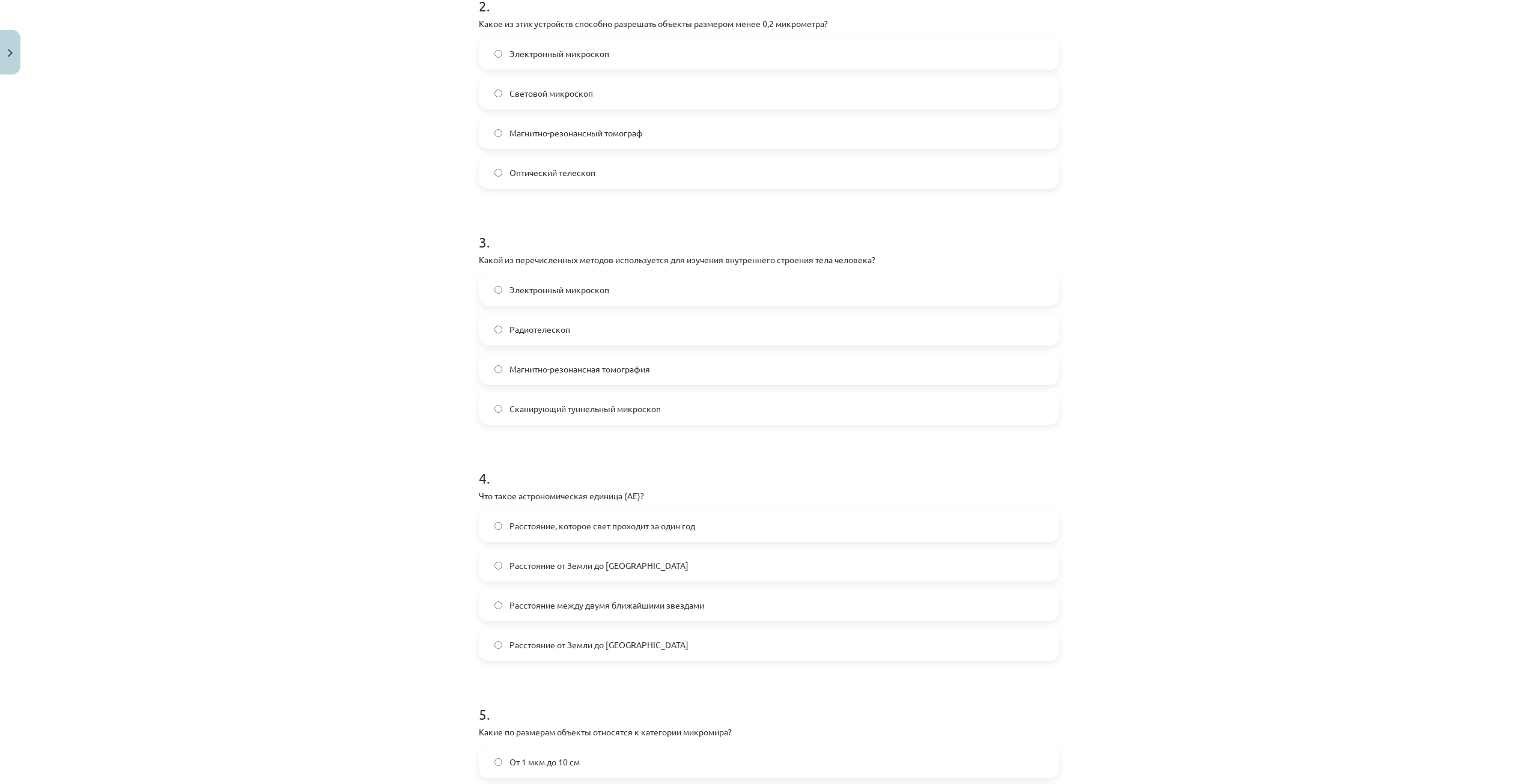
scroll to position [631, 0]
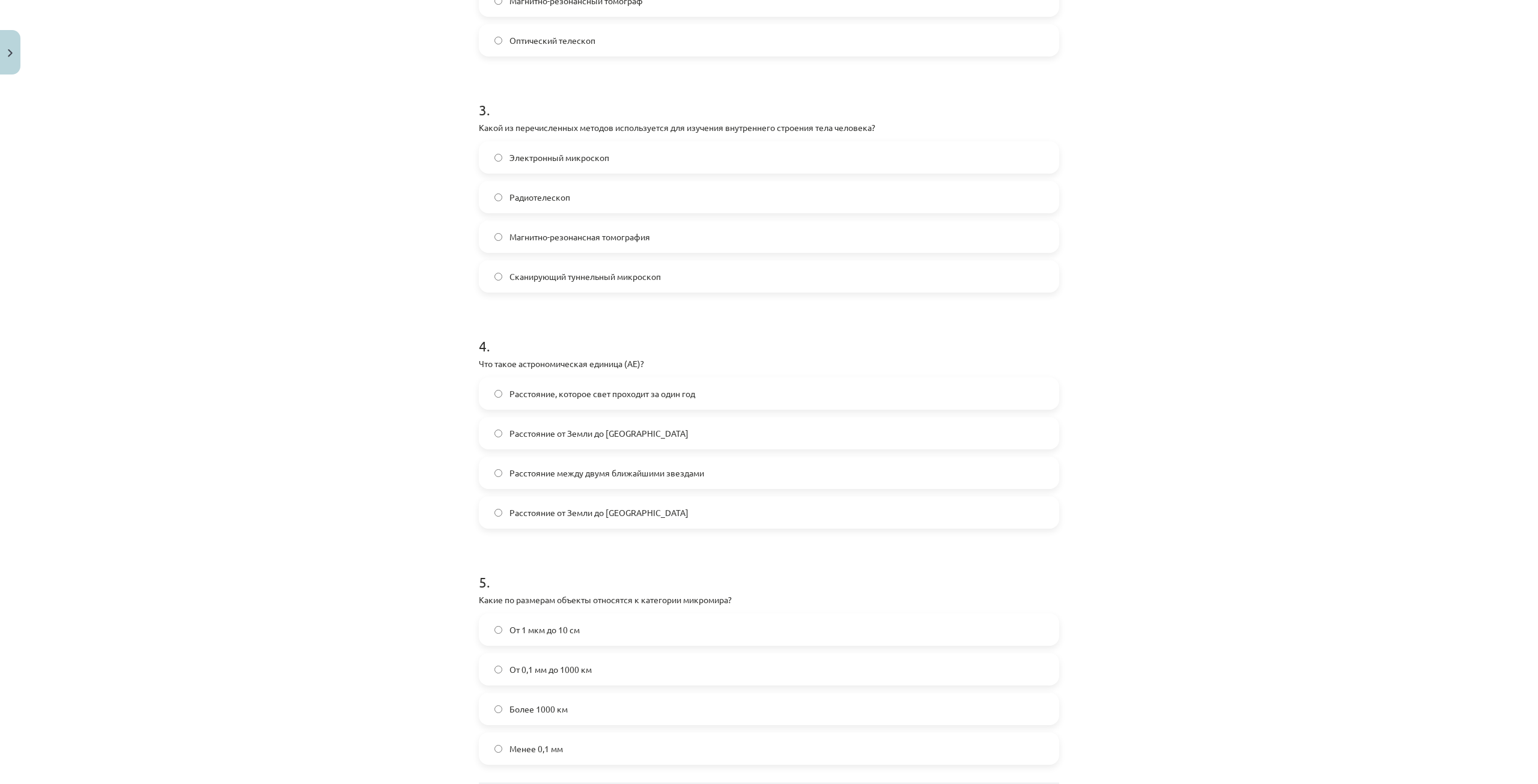
click at [616, 435] on font "Расстояние от Земли до [GEOGRAPHIC_DATA]" at bounding box center [599, 433] width 179 height 10
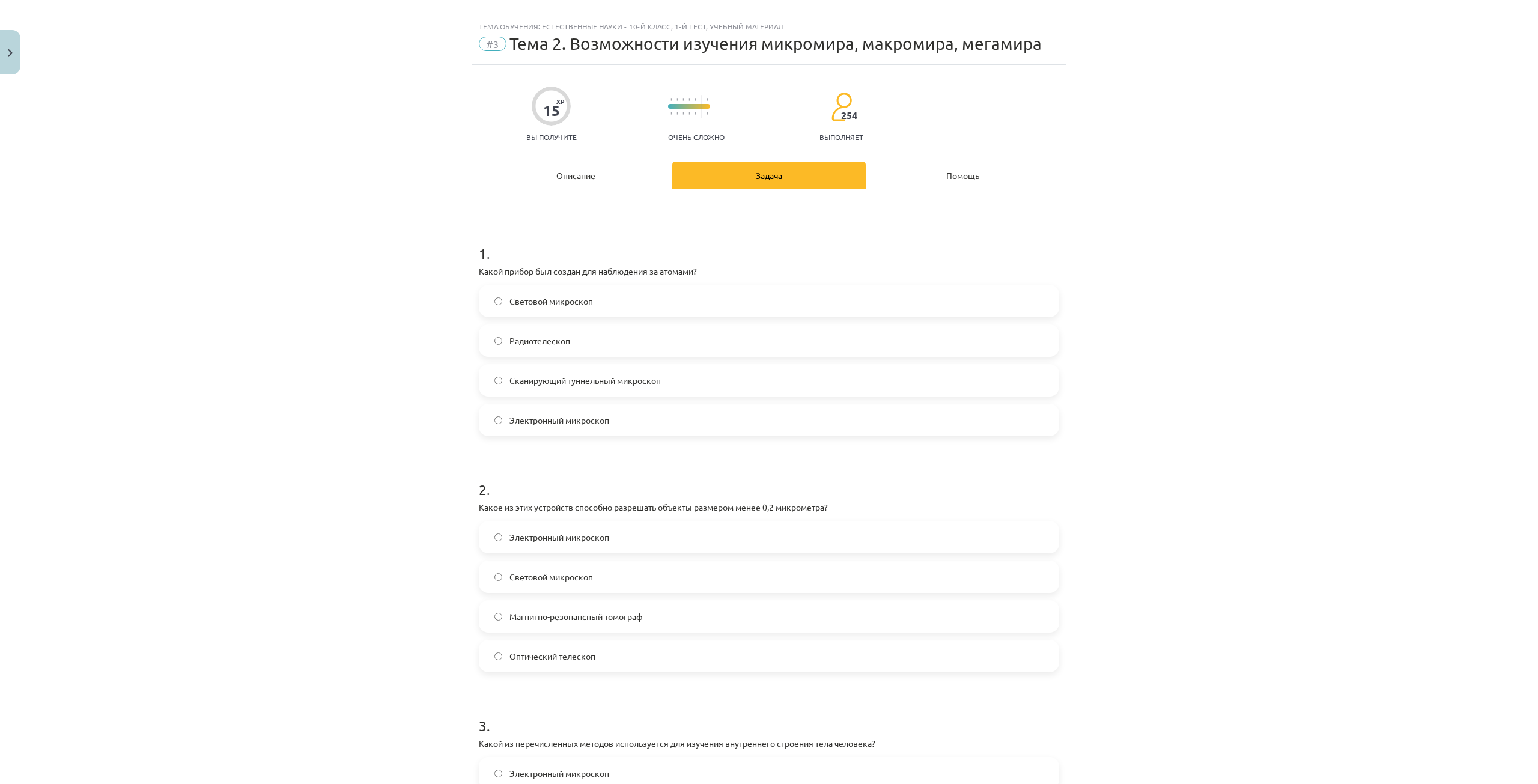
scroll to position [0, 0]
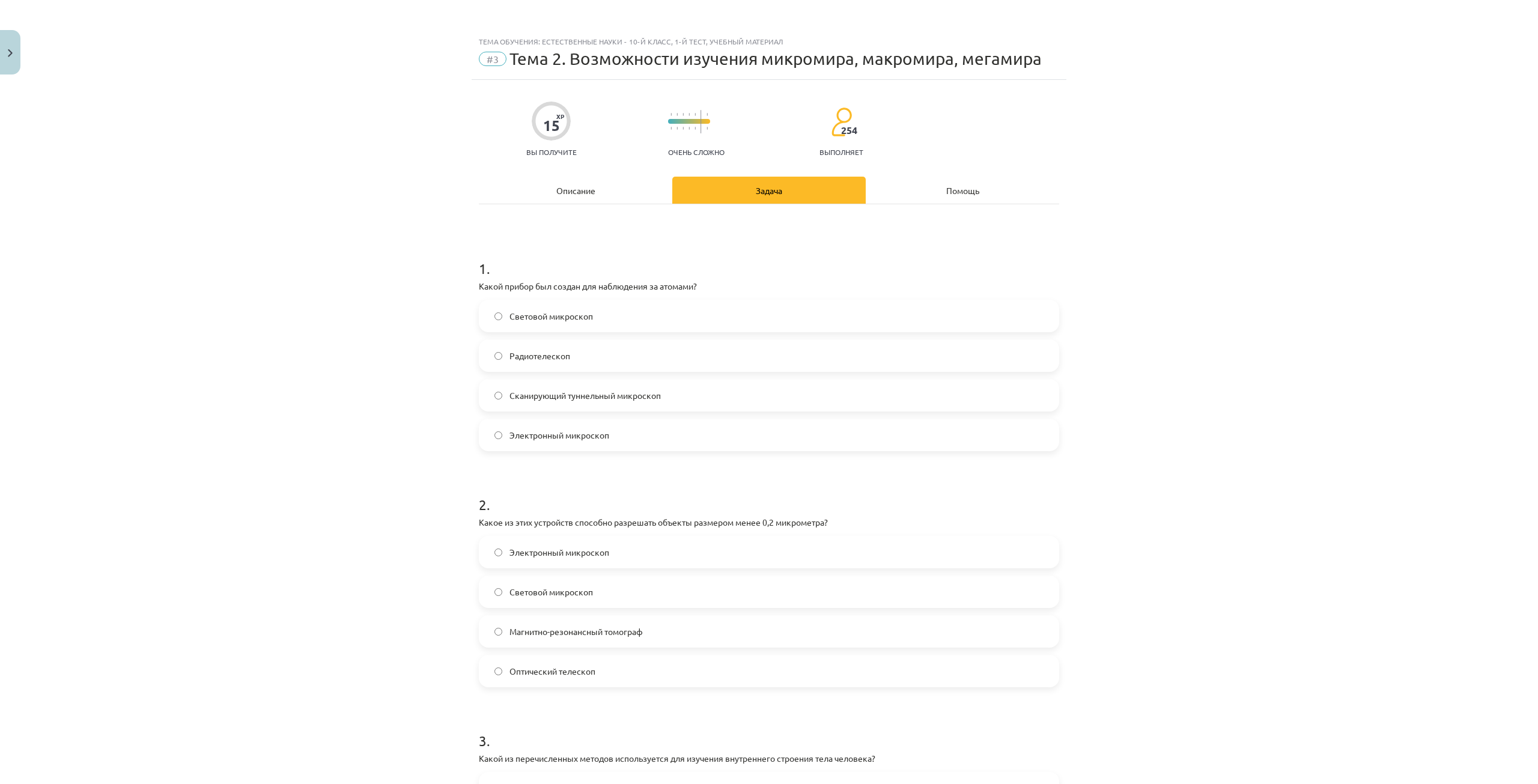
click at [609, 199] on div "Описание" at bounding box center [575, 190] width 194 height 27
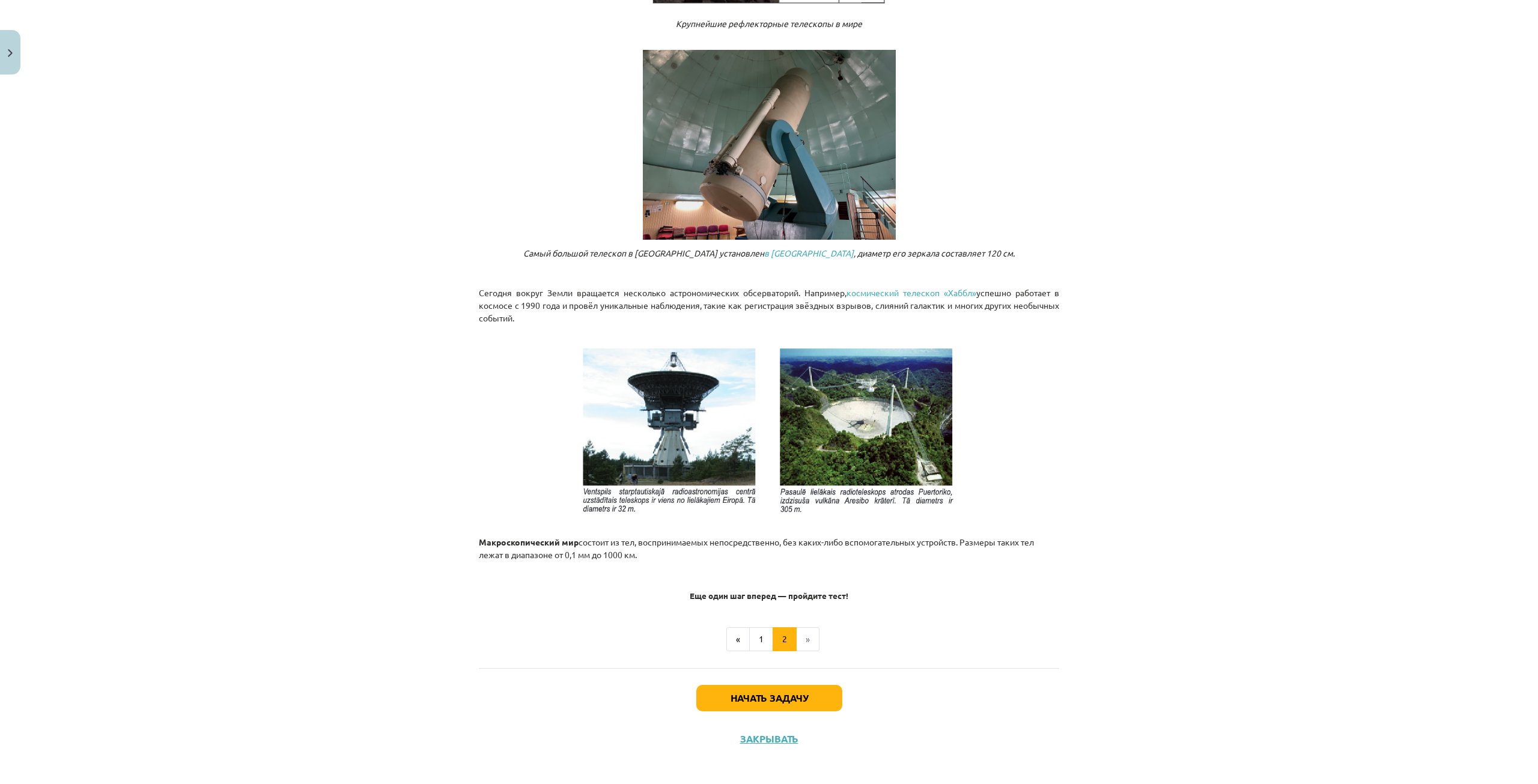
scroll to position [989, 0]
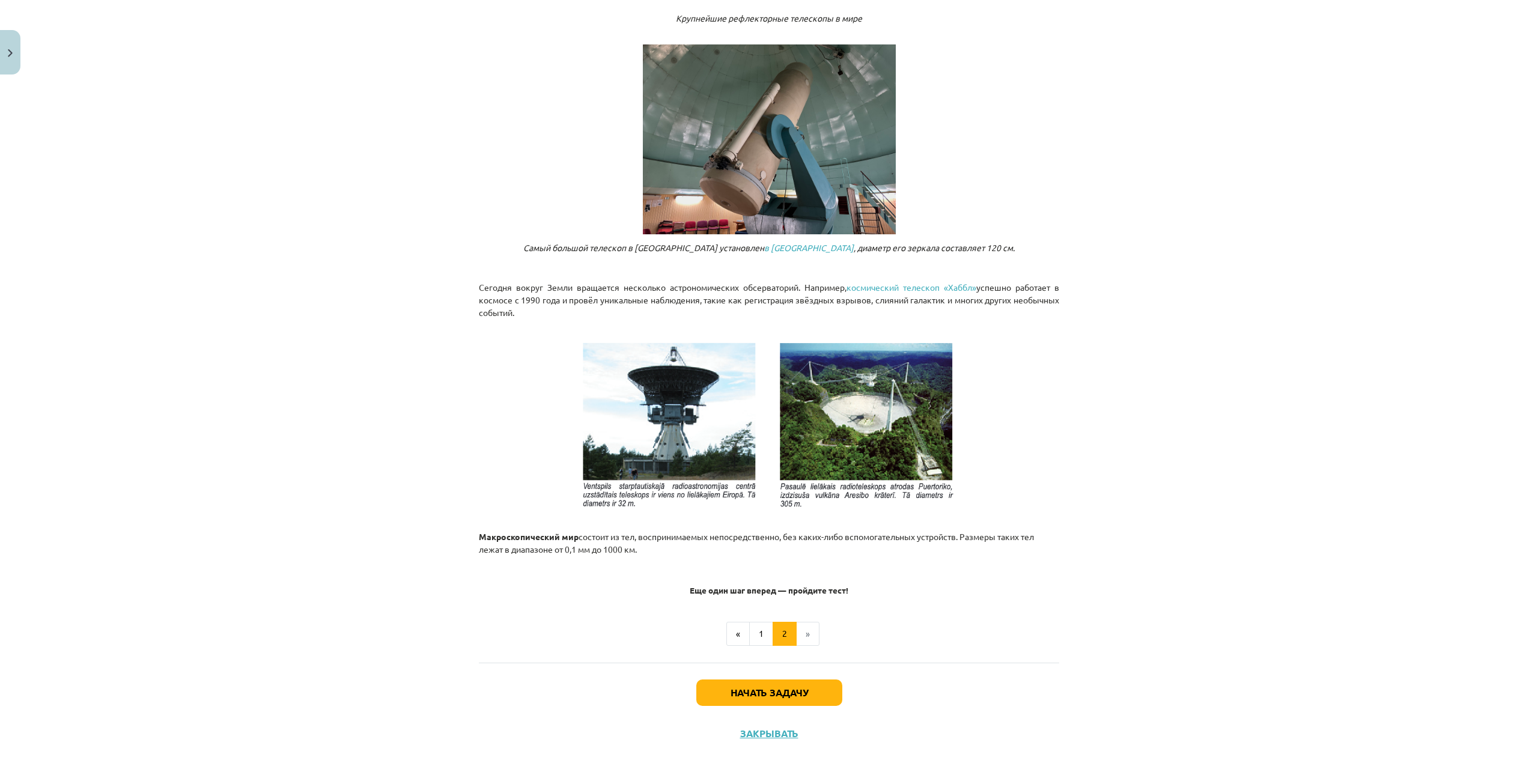
click at [801, 639] on li "»" at bounding box center [808, 633] width 23 height 24
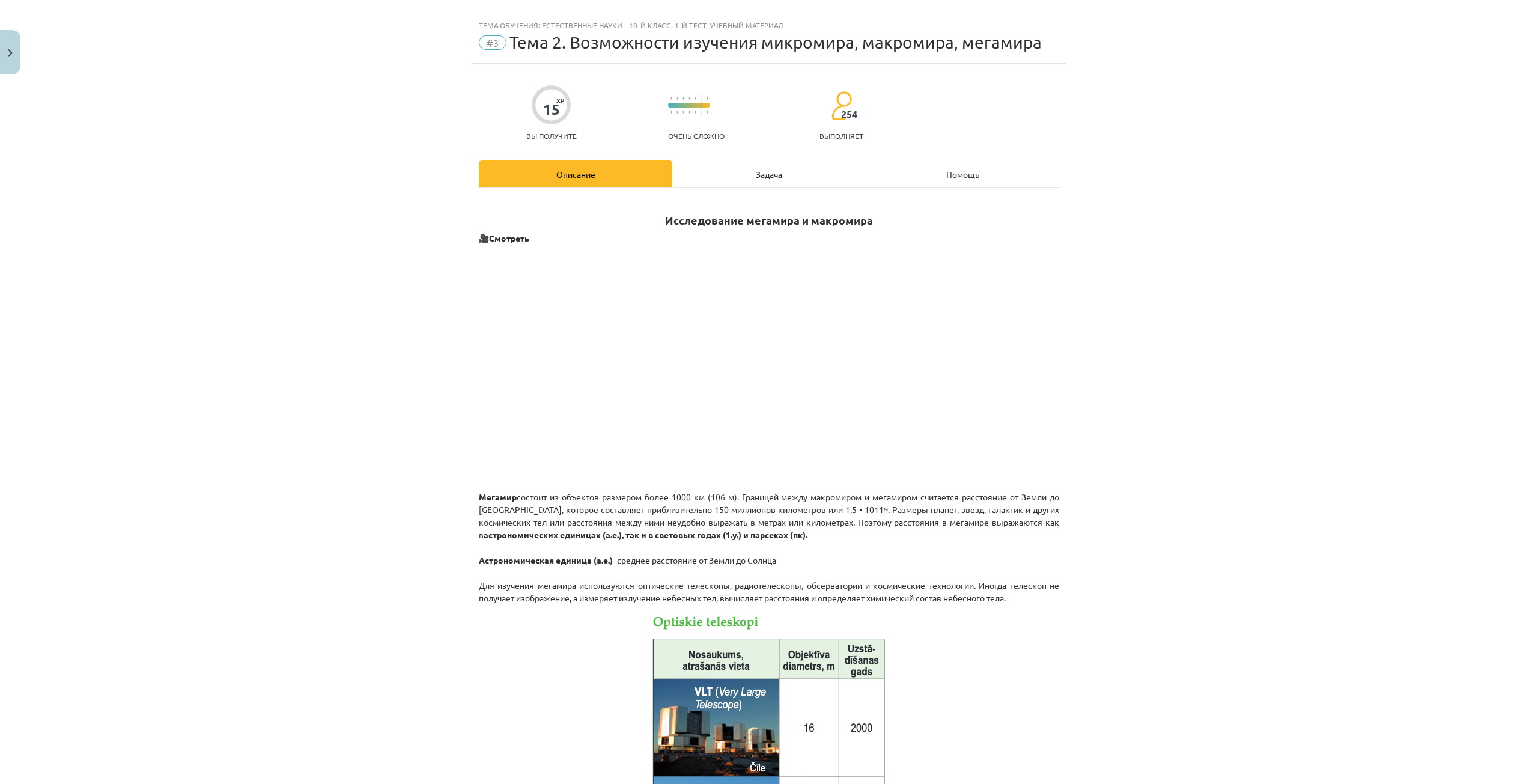
scroll to position [0, 0]
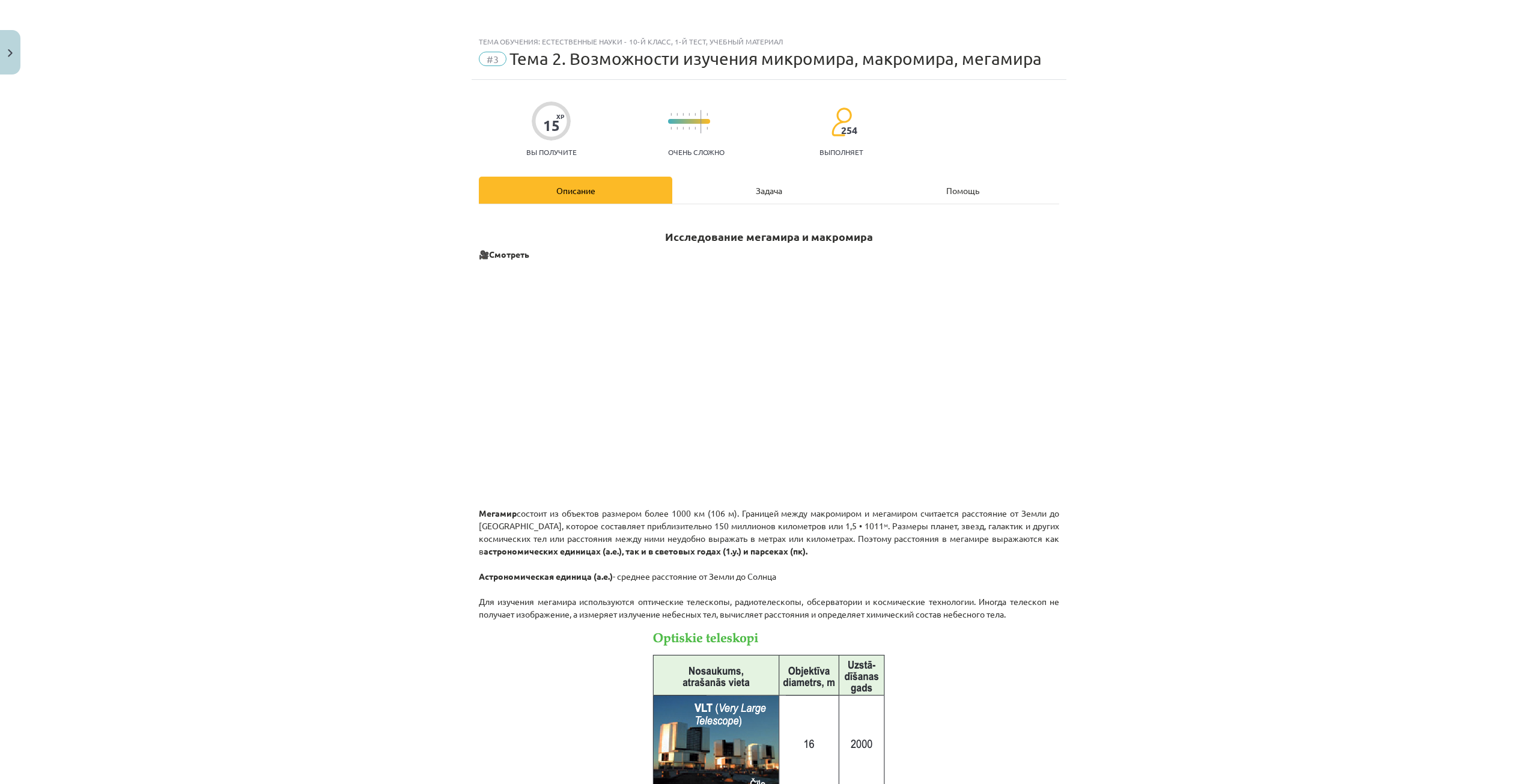
click at [763, 183] on div "Задача" at bounding box center [769, 190] width 194 height 27
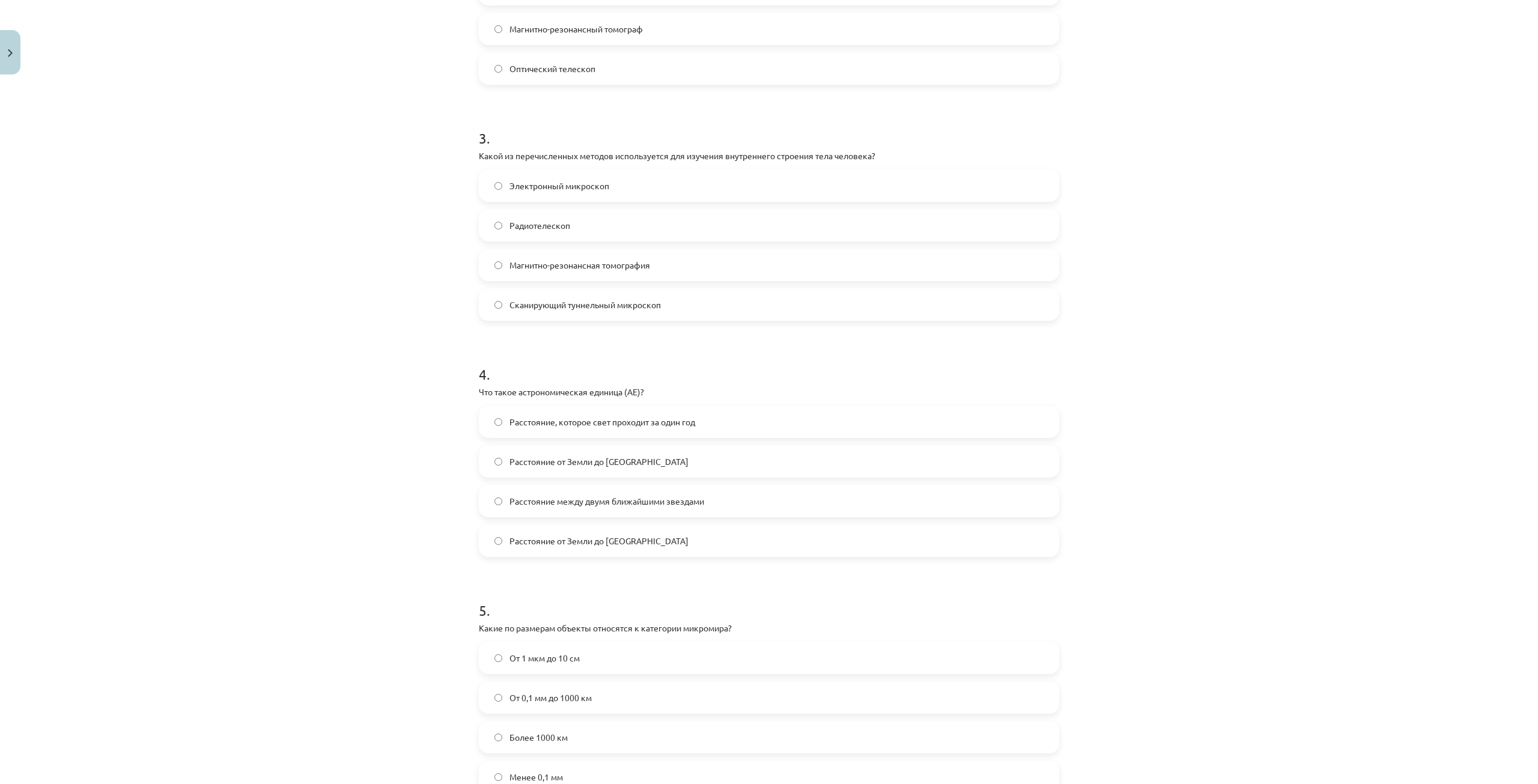
scroll to position [751, 0]
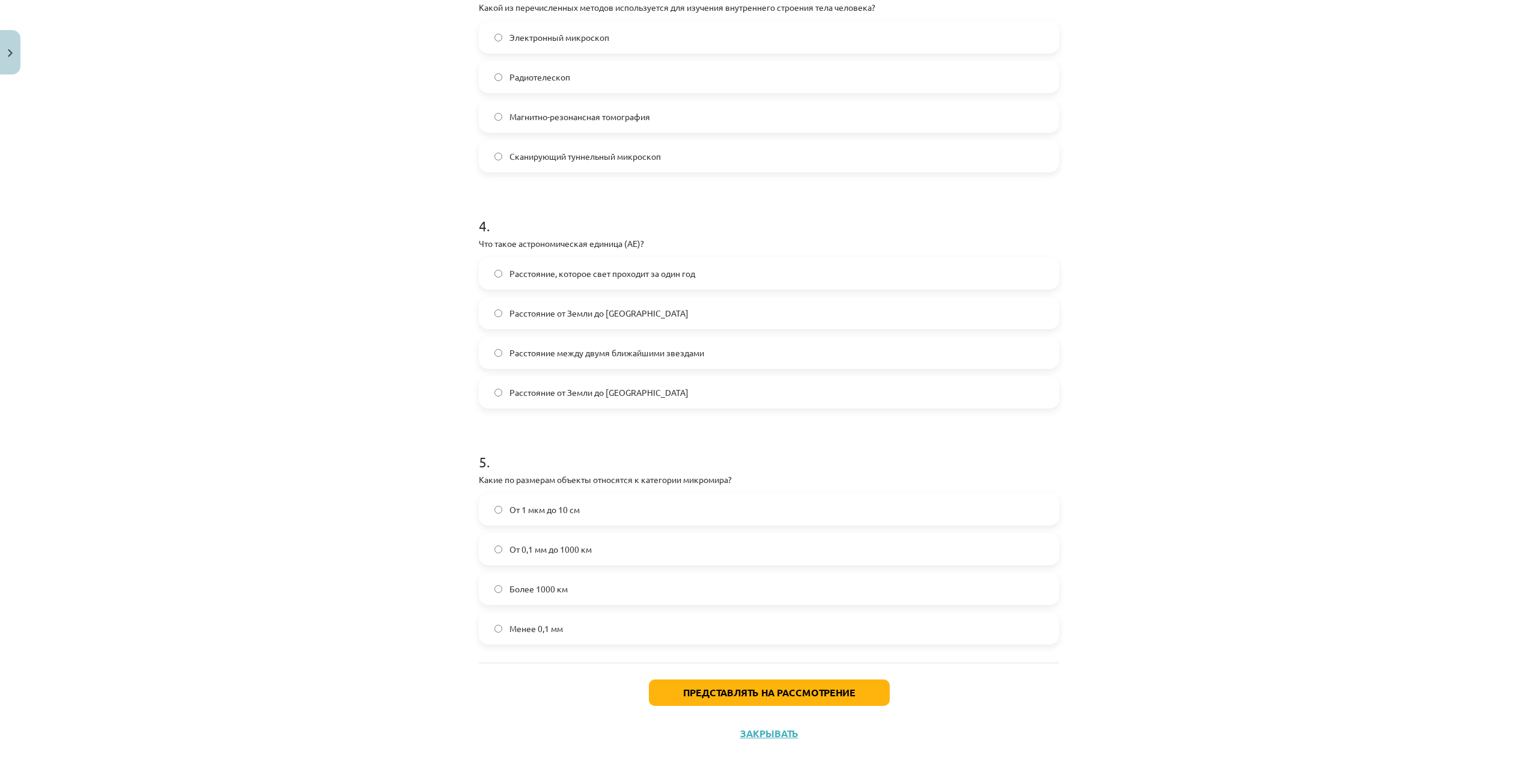
click at [622, 619] on label "Менее 0,1 мм" at bounding box center [769, 628] width 578 height 30
click at [683, 692] on font "Представлять на рассмотрение" at bounding box center [769, 691] width 173 height 12
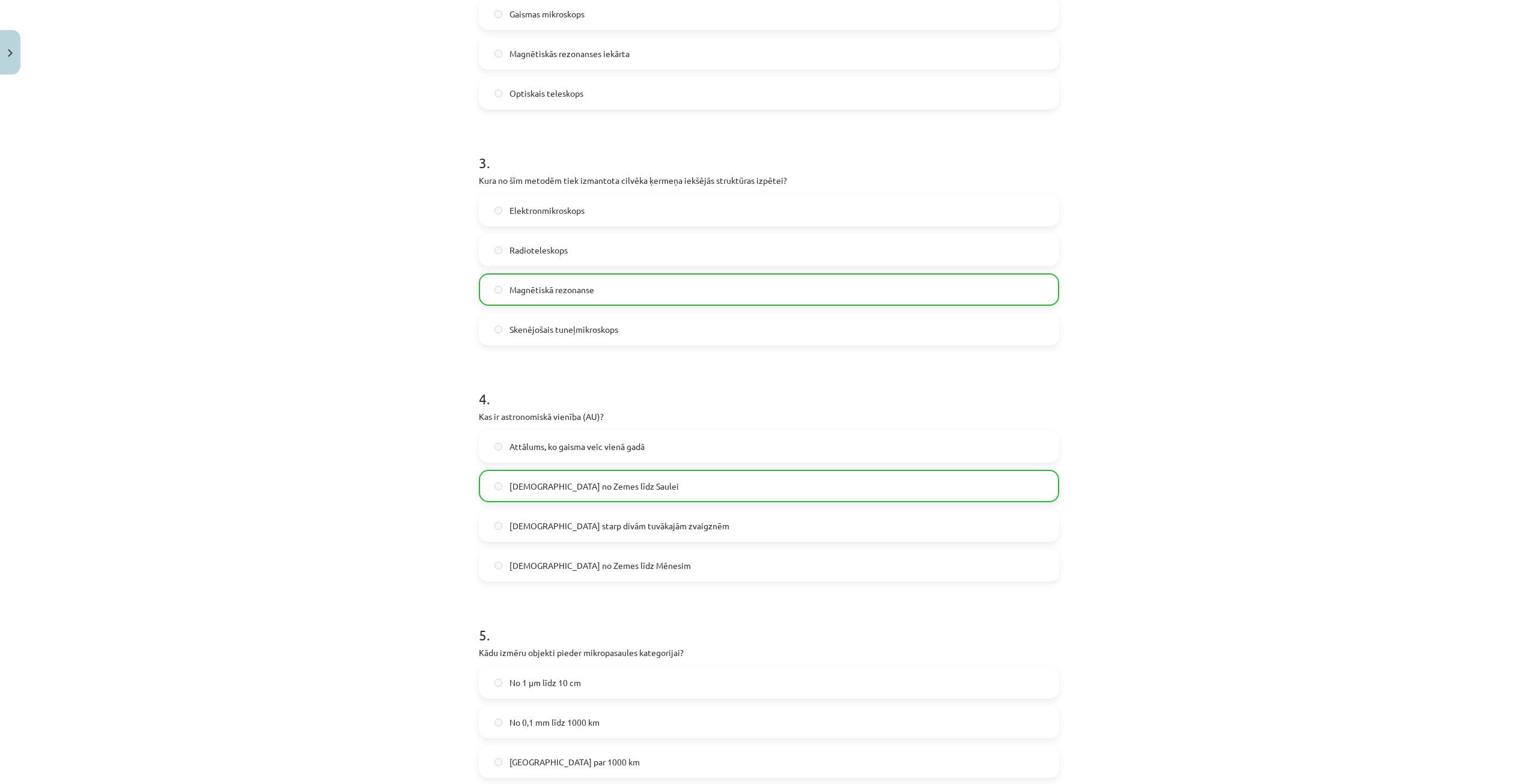
scroll to position [770, 0]
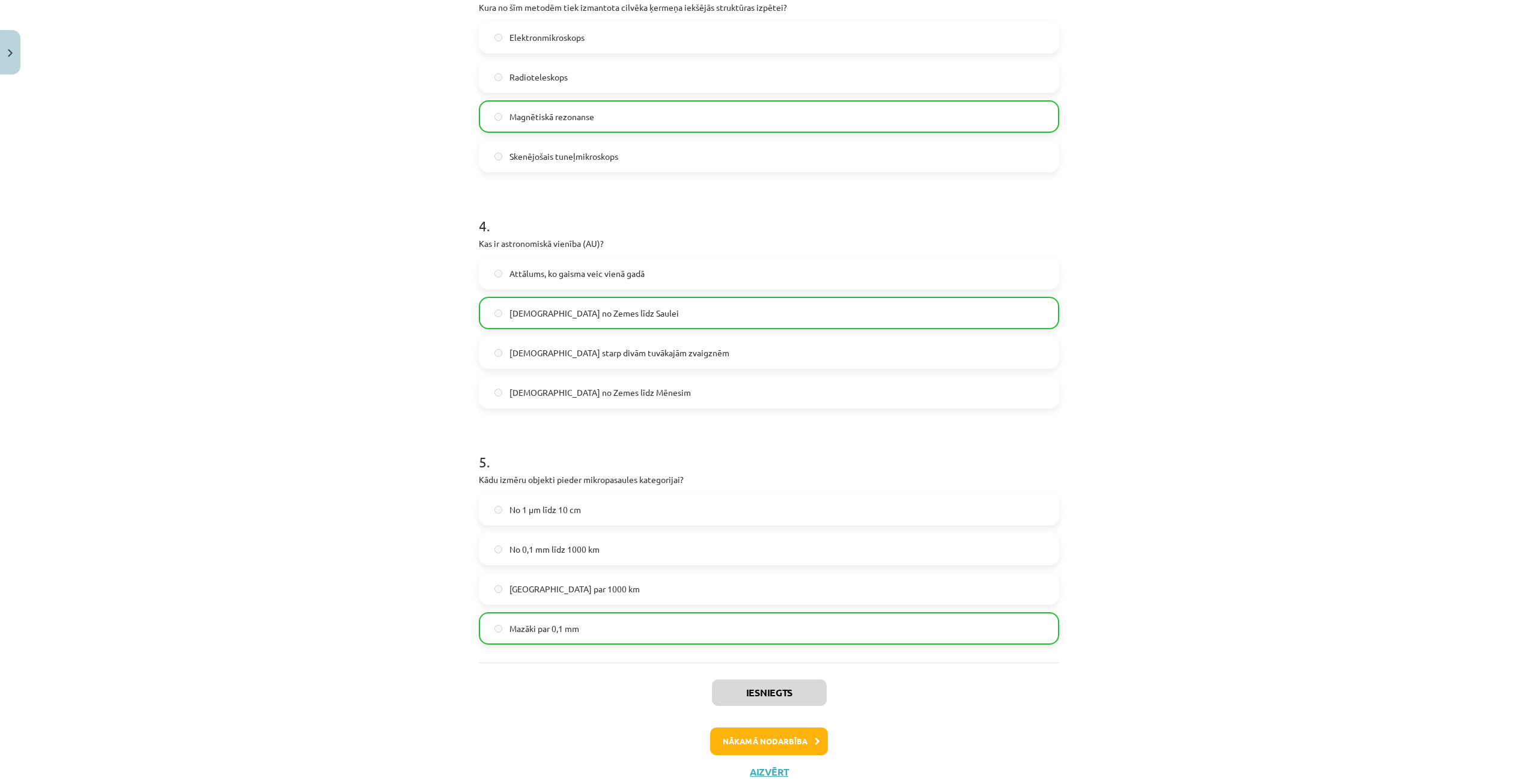
click at [653, 746] on div "Nākamā nodarbība" at bounding box center [768, 741] width 566 height 27
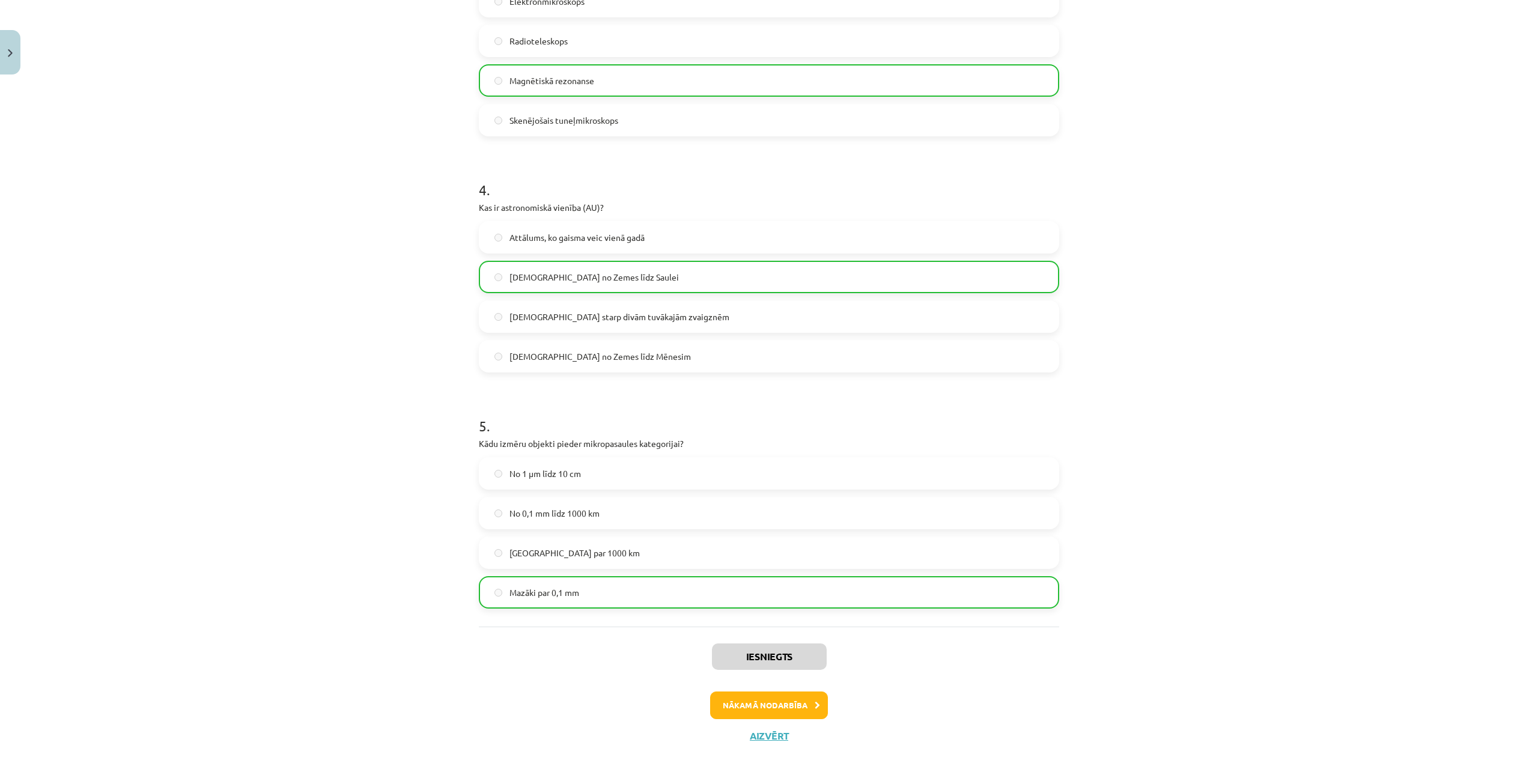
scroll to position [809, 0]
click at [777, 730] on button "Aizvērt" at bounding box center [769, 733] width 45 height 12
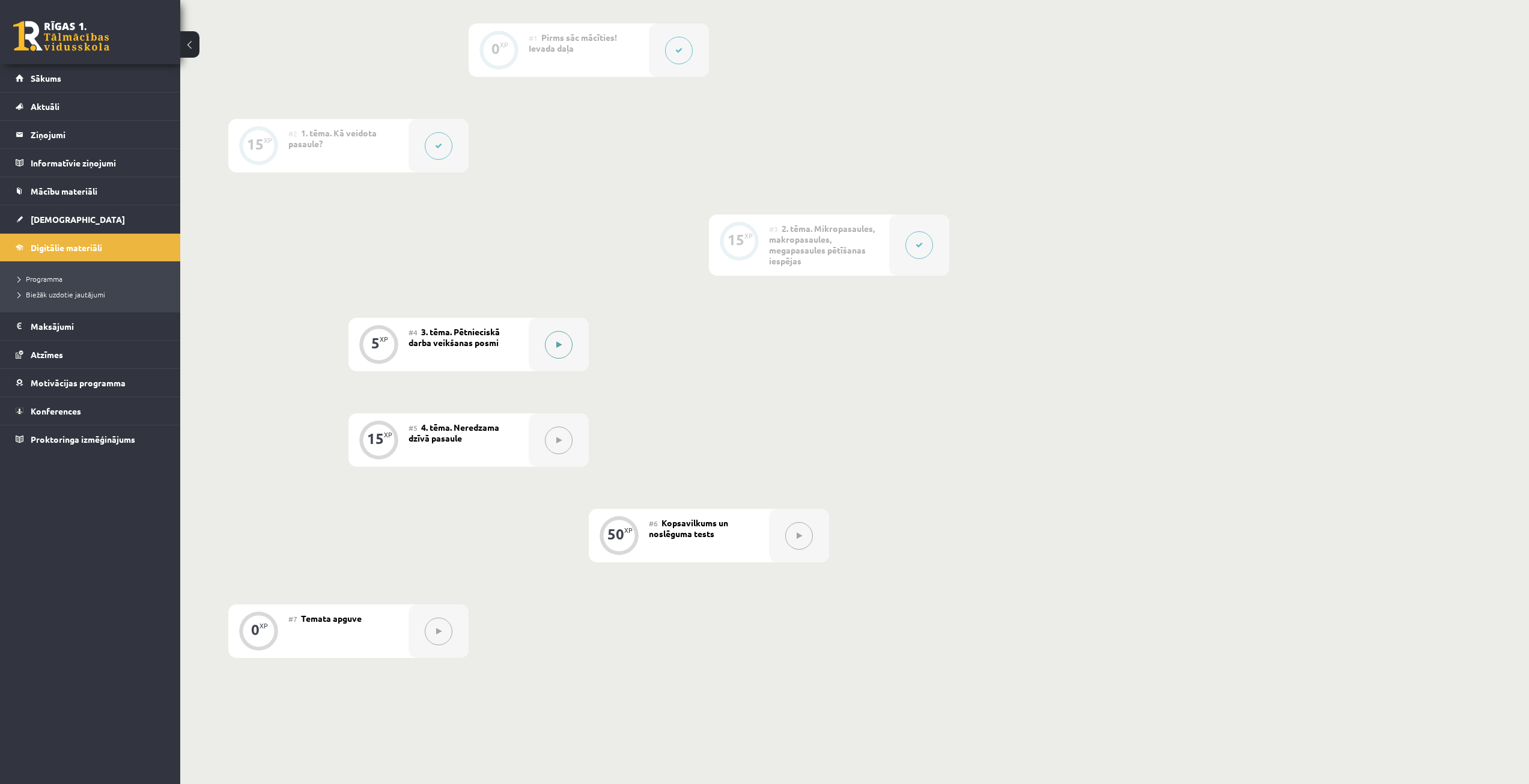
click at [552, 353] on button at bounding box center [558, 344] width 27 height 27
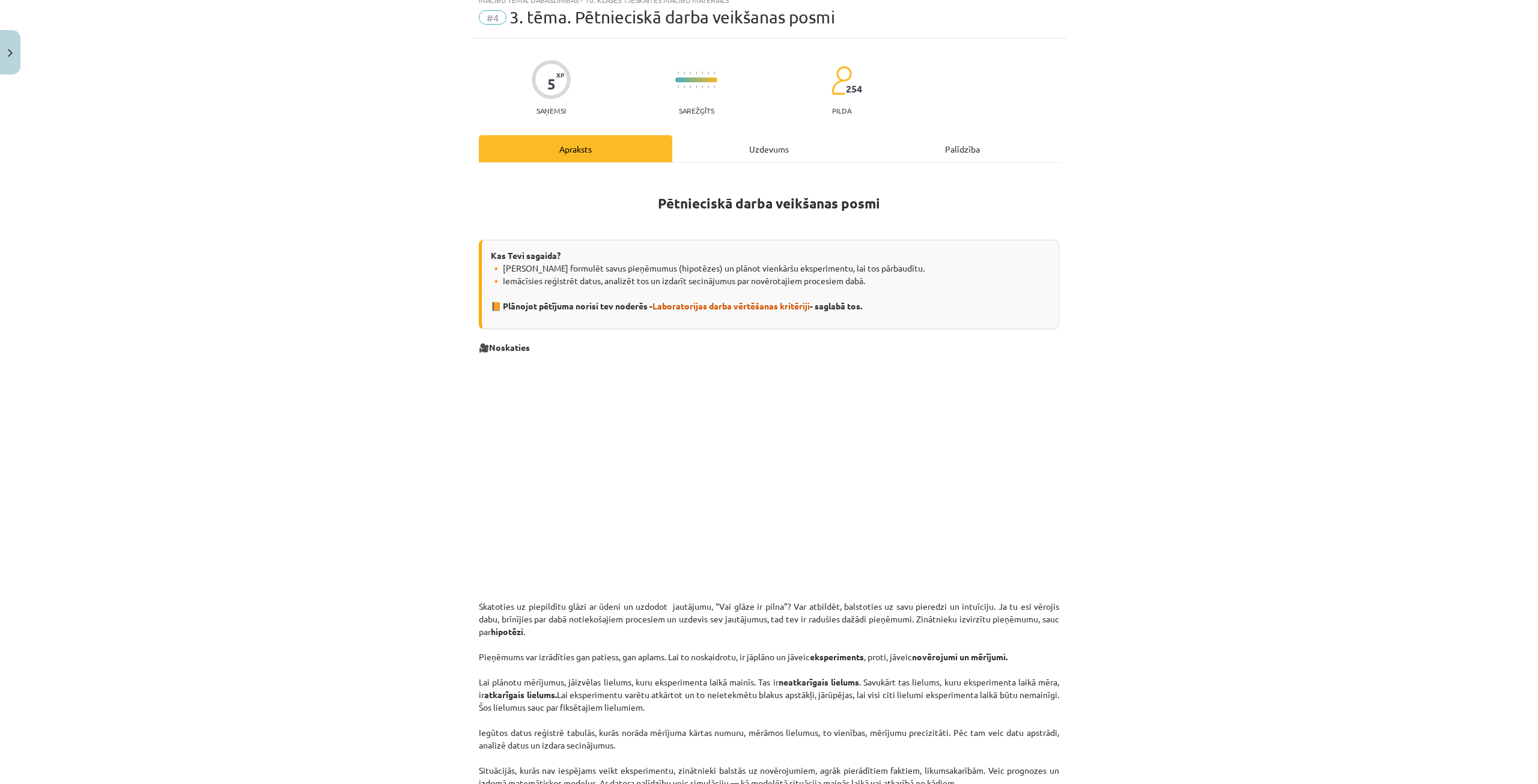
scroll to position [0, 0]
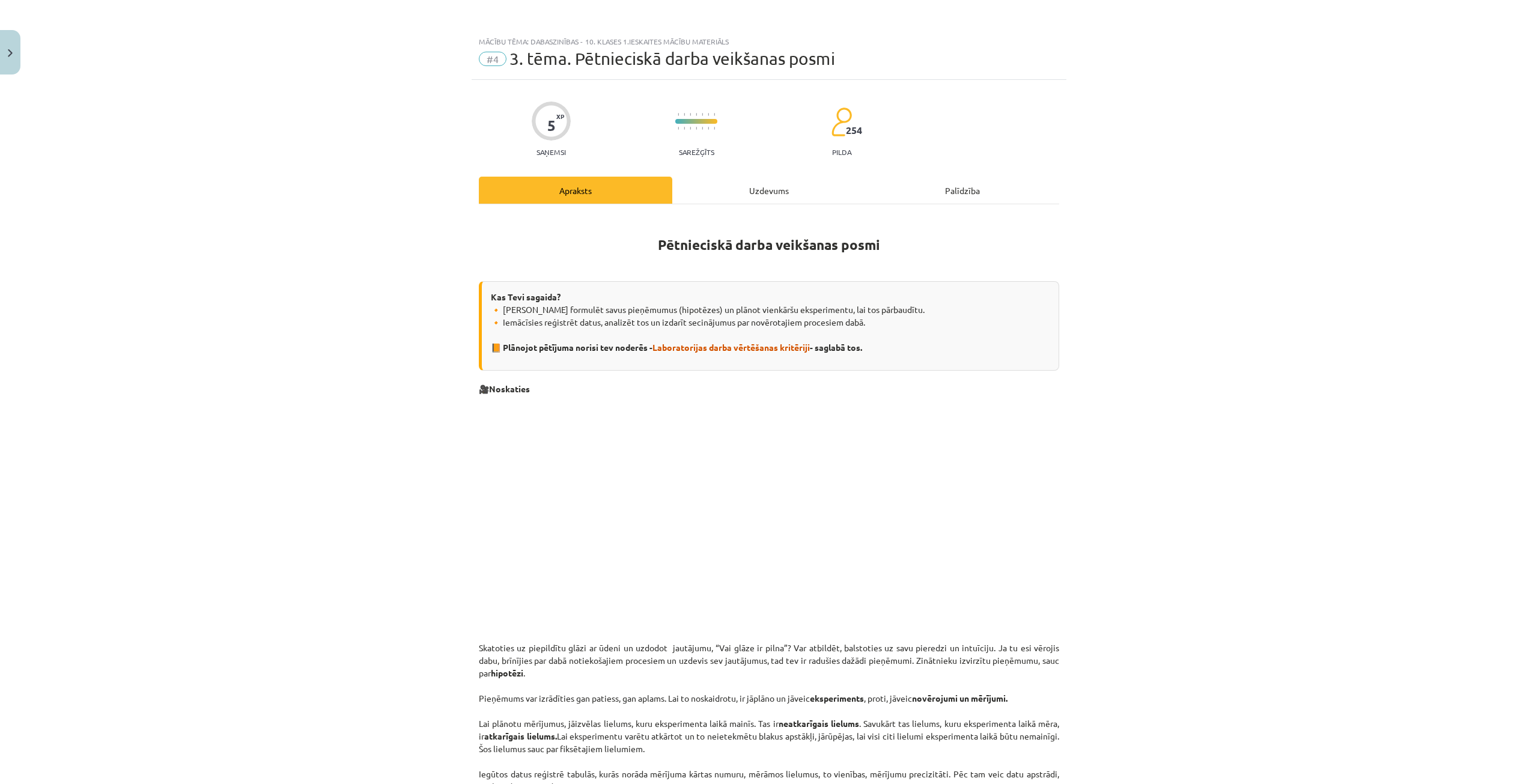
click at [726, 185] on div "Uzdevums" at bounding box center [769, 190] width 194 height 27
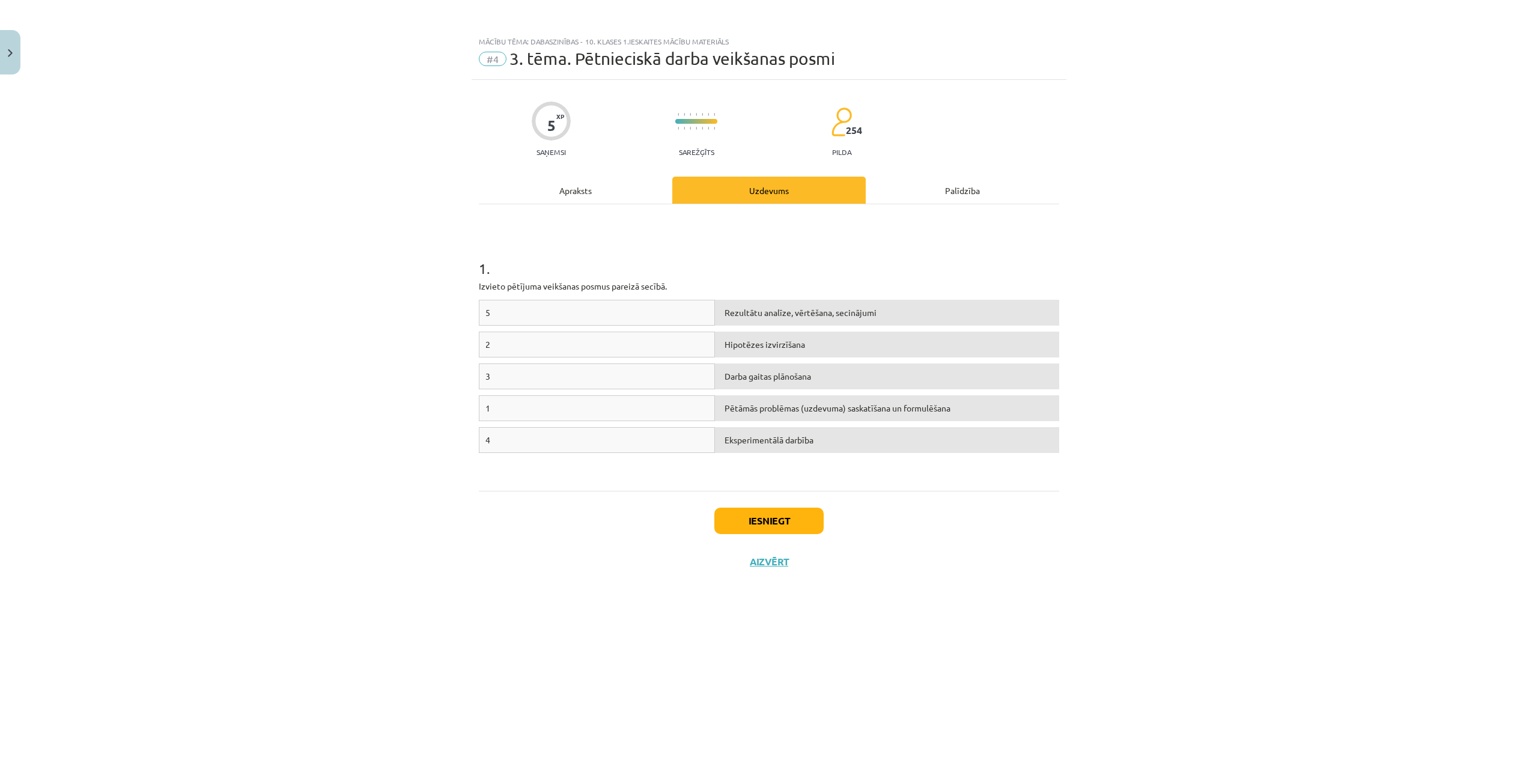
click at [592, 181] on div "Apraksts" at bounding box center [575, 190] width 194 height 27
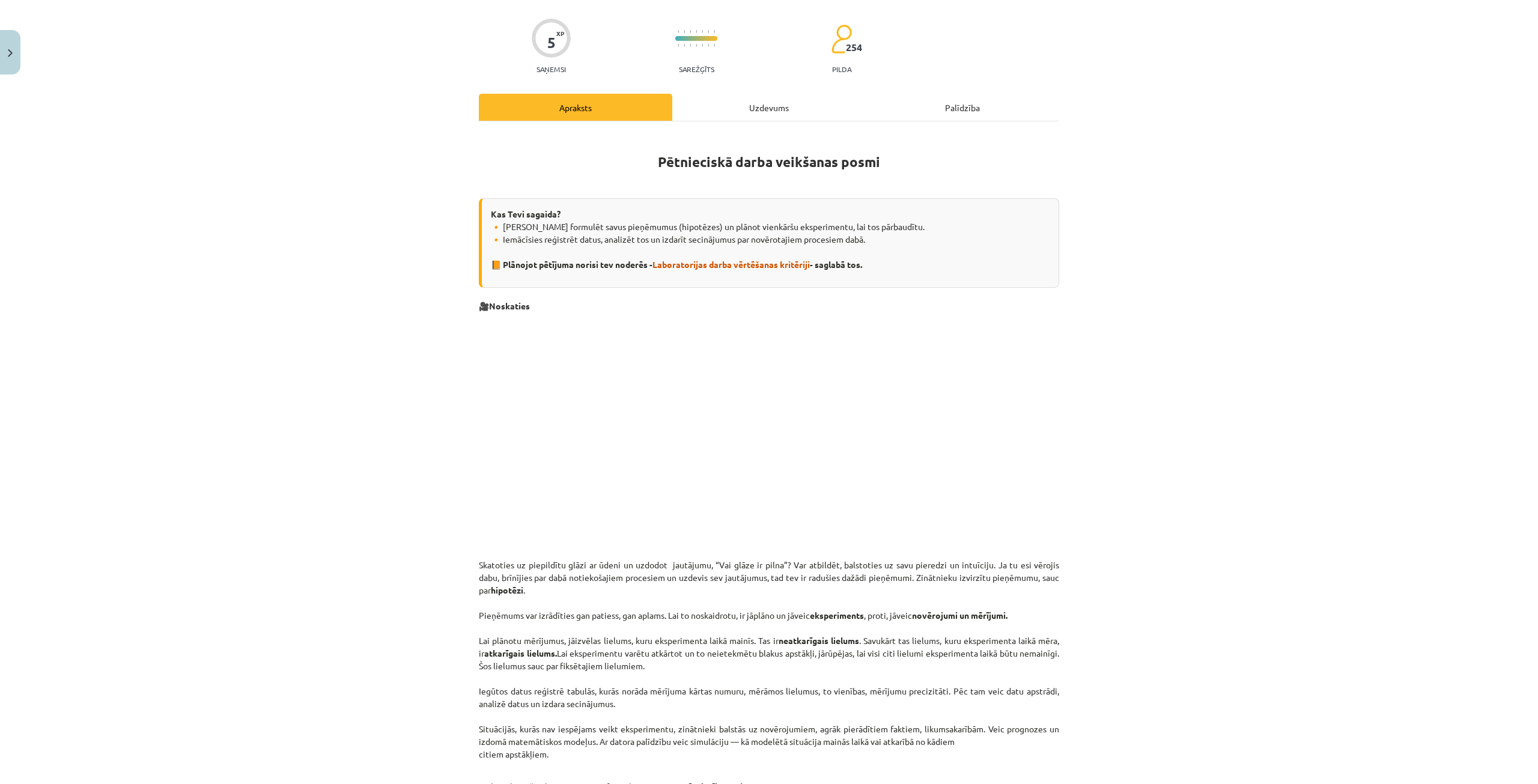
scroll to position [120, 0]
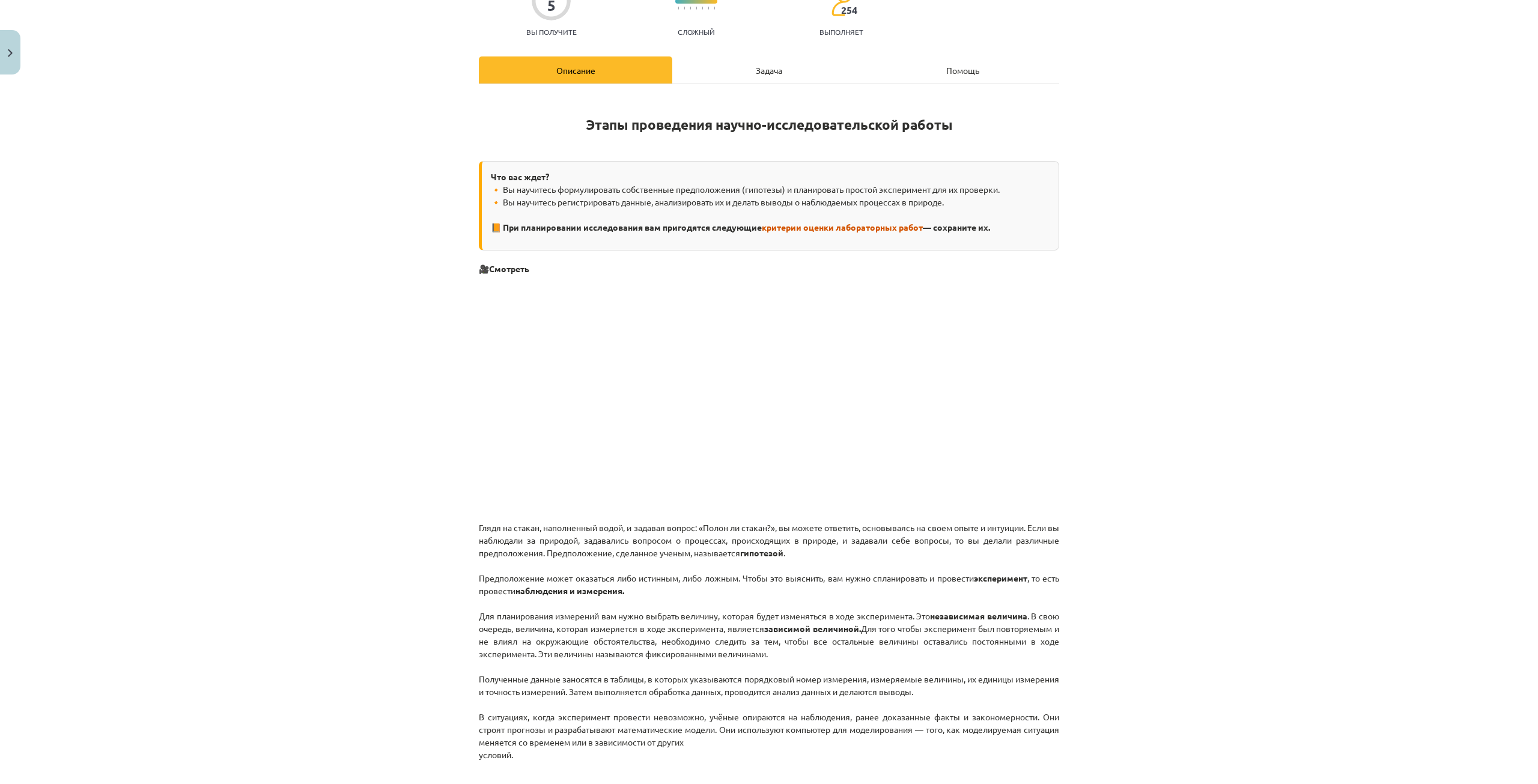
click at [757, 68] on font "Задача" at bounding box center [769, 70] width 26 height 10
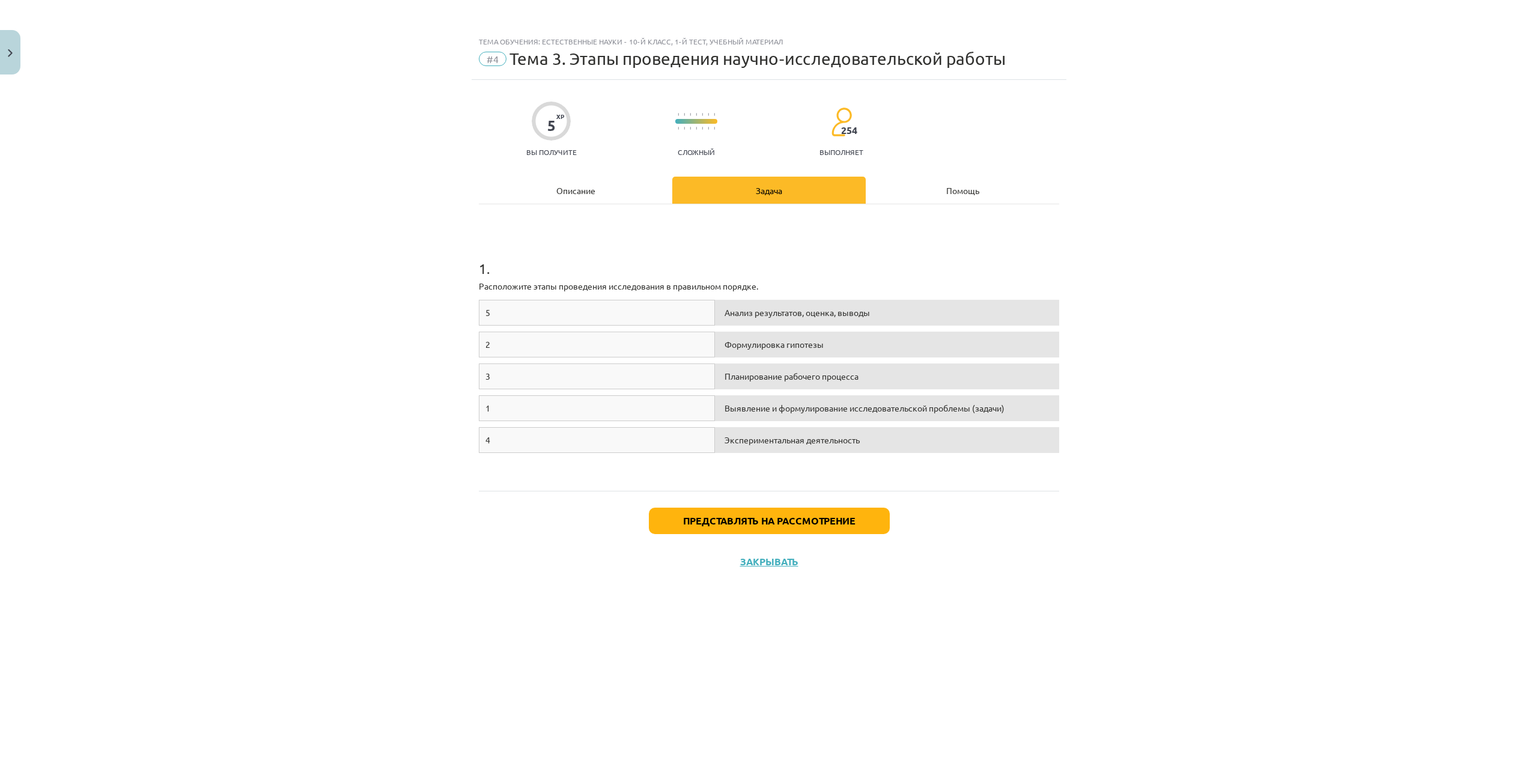
click at [742, 353] on div "Формулировка гипотезы" at bounding box center [887, 344] width 344 height 26
drag, startPoint x: 742, startPoint y: 353, endPoint x: 646, endPoint y: 315, distance: 103.2
click at [646, 315] on div "5 Анализ результатов, оценка, выводы 2 Формулировка гипотезы 3 Планирование раб…" at bounding box center [769, 389] width 580 height 180
drag, startPoint x: 513, startPoint y: 414, endPoint x: 559, endPoint y: 423, distance: 46.9
click at [595, 408] on div "1" at bounding box center [597, 407] width 236 height 26
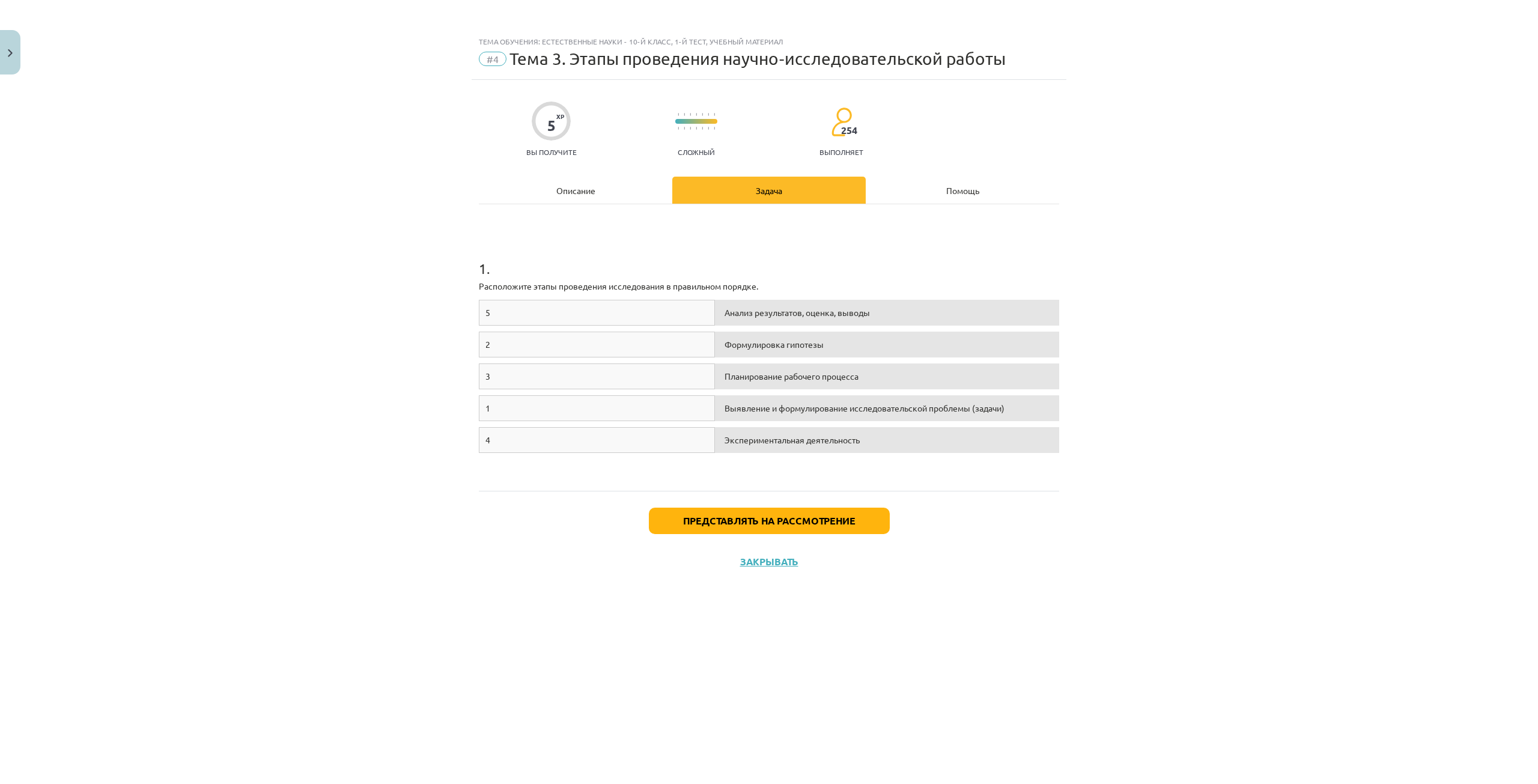
click at [556, 406] on div "1" at bounding box center [597, 407] width 236 height 26
click at [515, 308] on div "5" at bounding box center [597, 312] width 236 height 26
click at [528, 402] on div "1" at bounding box center [597, 407] width 236 height 26
drag, startPoint x: 514, startPoint y: 403, endPoint x: 509, endPoint y: 409, distance: 7.8
click at [511, 406] on div "1" at bounding box center [597, 407] width 236 height 26
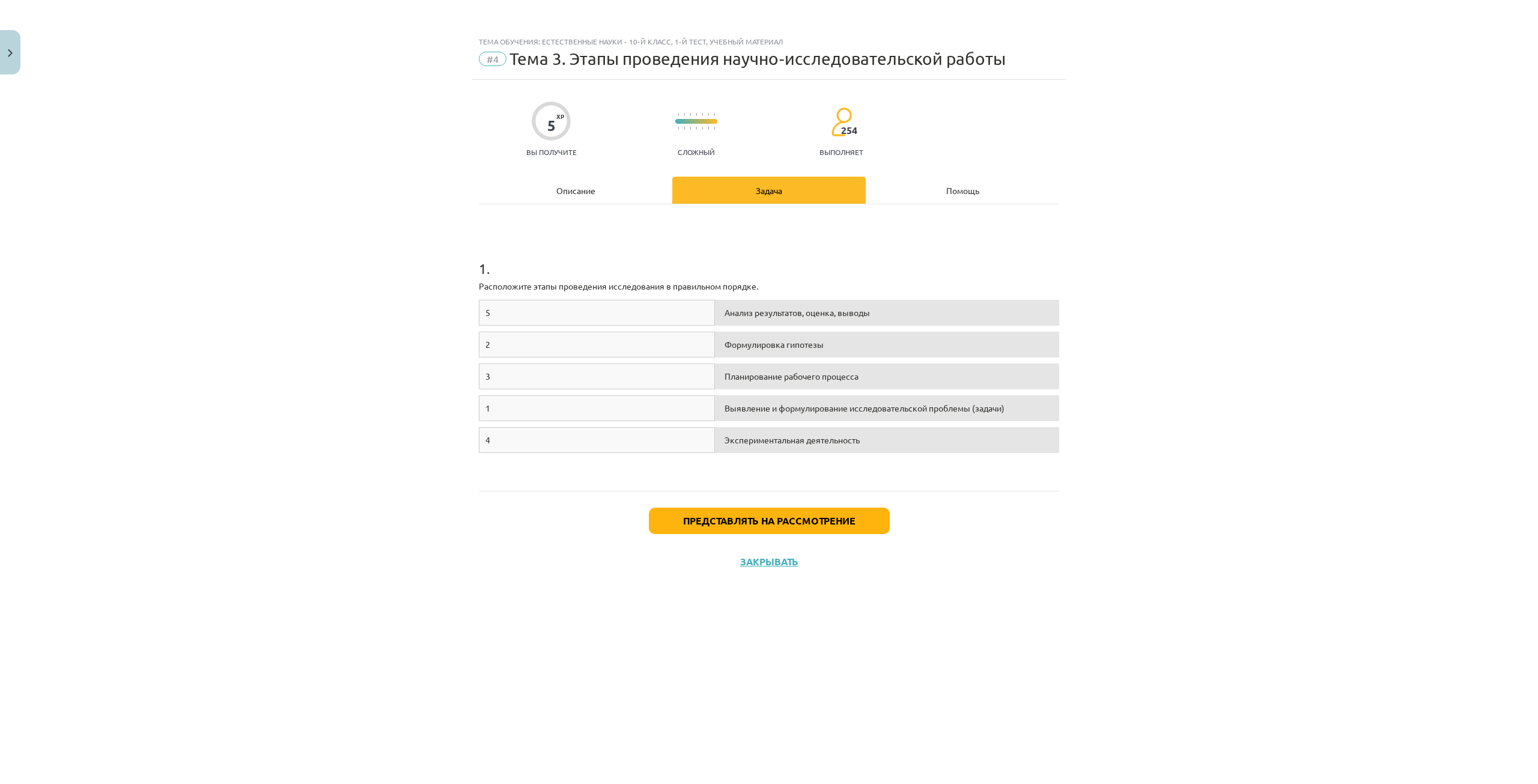
click at [509, 410] on div "1" at bounding box center [597, 407] width 236 height 26
click at [546, 416] on div "1" at bounding box center [597, 407] width 236 height 26
click at [544, 438] on div "4" at bounding box center [597, 439] width 236 height 26
drag, startPoint x: 519, startPoint y: 430, endPoint x: 540, endPoint y: 384, distance: 50.6
click at [519, 428] on div "4" at bounding box center [597, 439] width 236 height 26
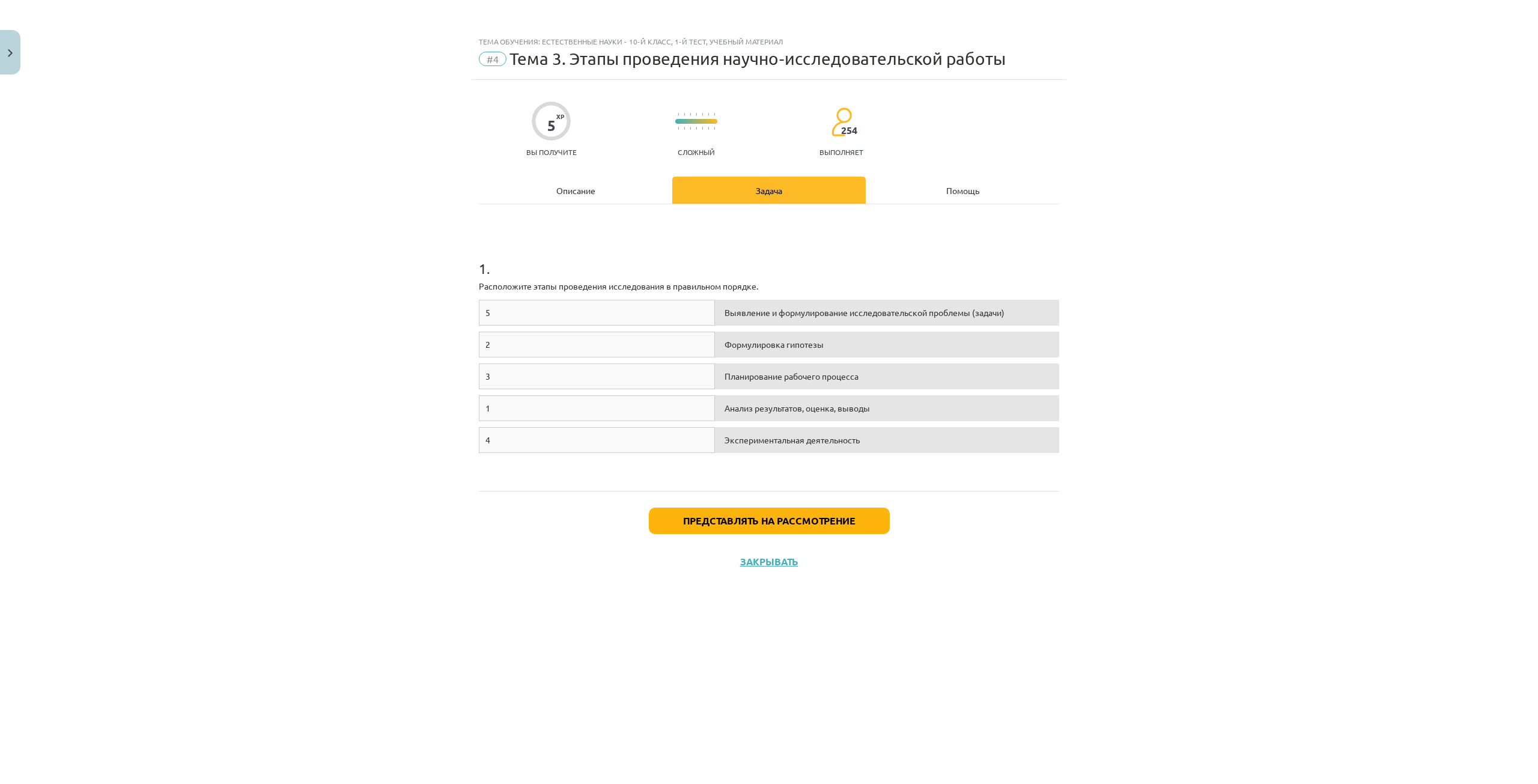
drag, startPoint x: 759, startPoint y: 296, endPoint x: 757, endPoint y: 326, distance: 30.1
click at [757, 326] on div "1 . Расположите этапы проведения исследования в правильном порядке. 5 Выявление…" at bounding box center [769, 348] width 580 height 264
click at [582, 191] on font "Описание" at bounding box center [575, 190] width 39 height 10
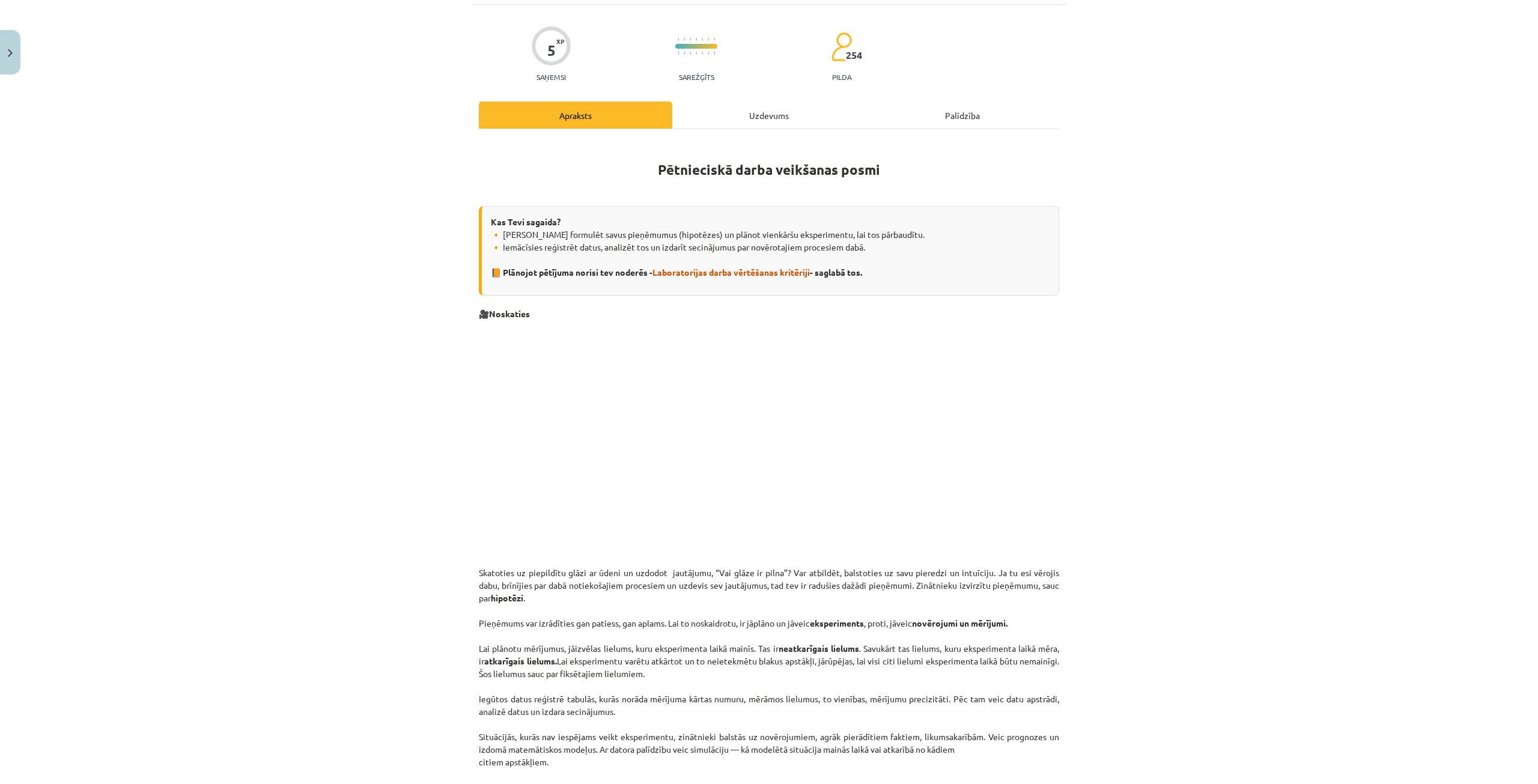
scroll to position [60, 0]
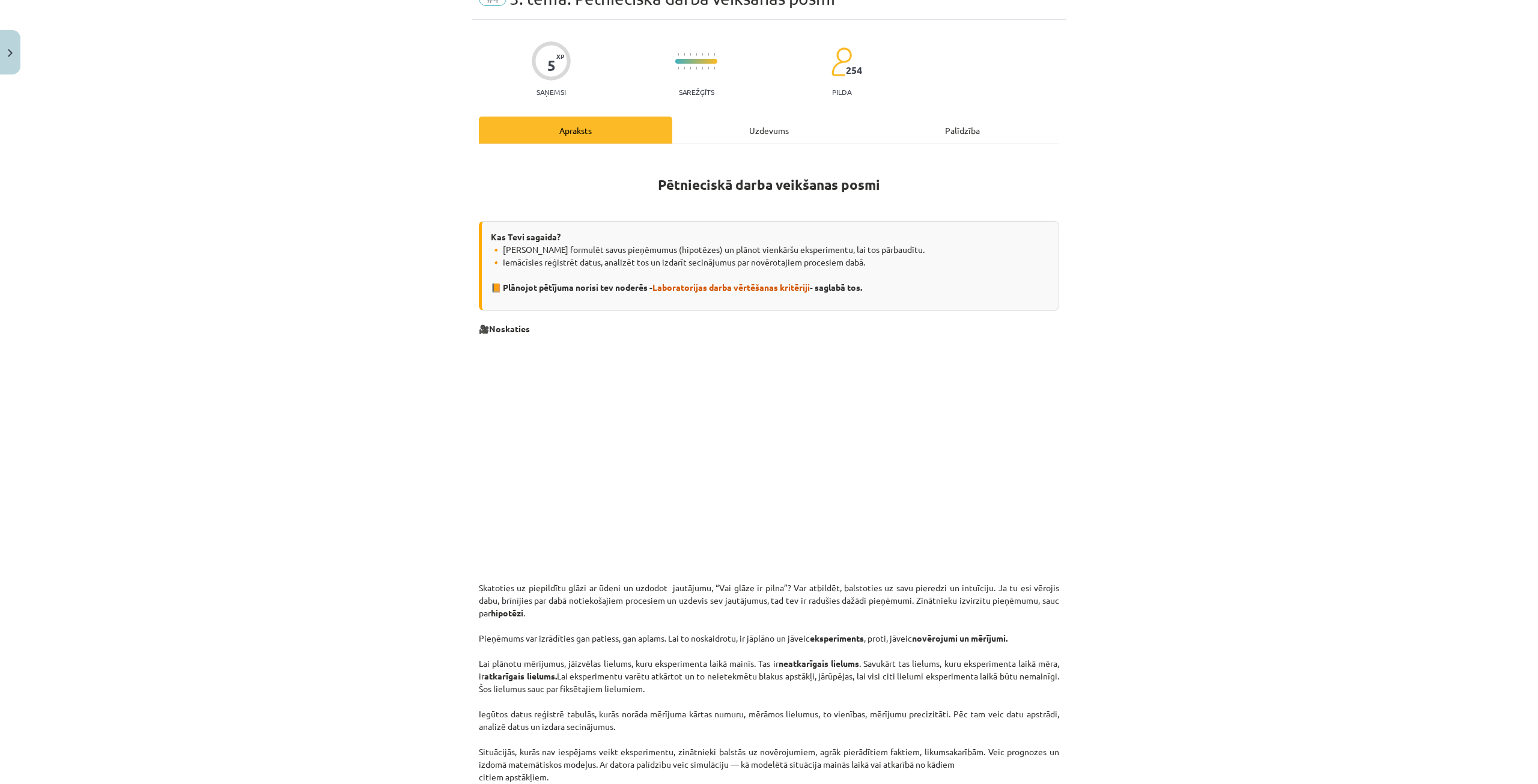
click at [720, 124] on div "Uzdevums" at bounding box center [769, 129] width 194 height 27
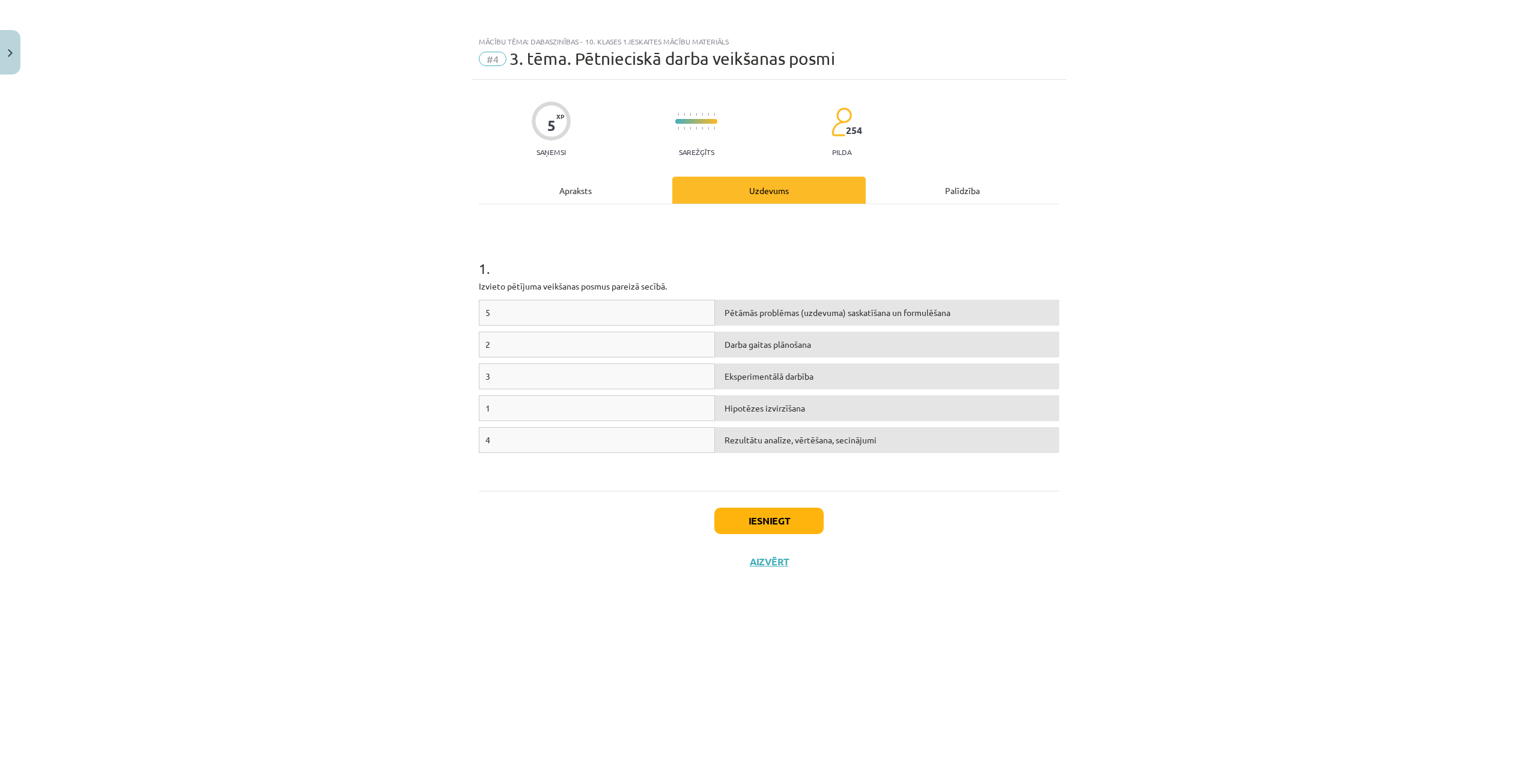
click at [602, 181] on div "Apraksts" at bounding box center [575, 190] width 194 height 27
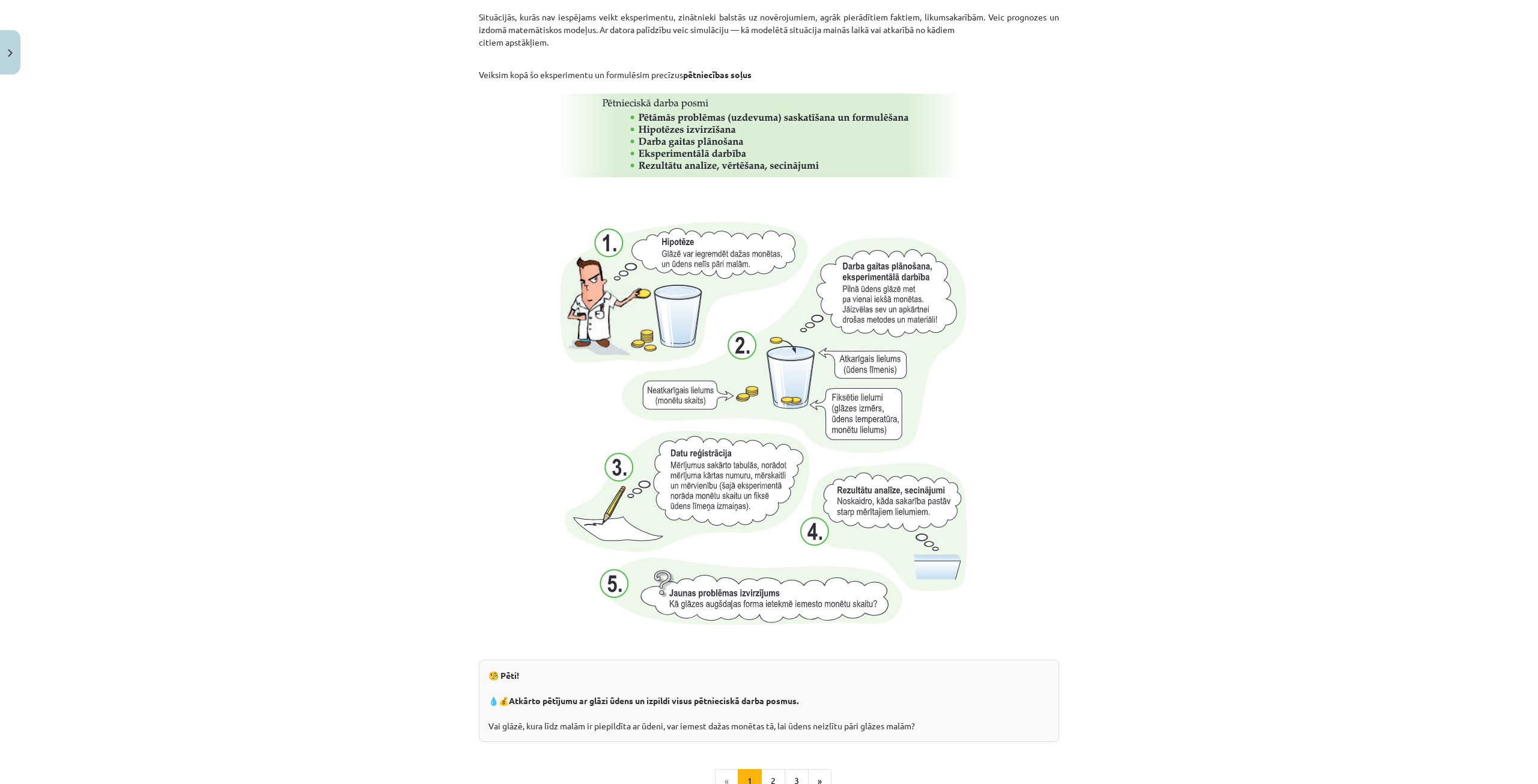
scroll to position [901, 0]
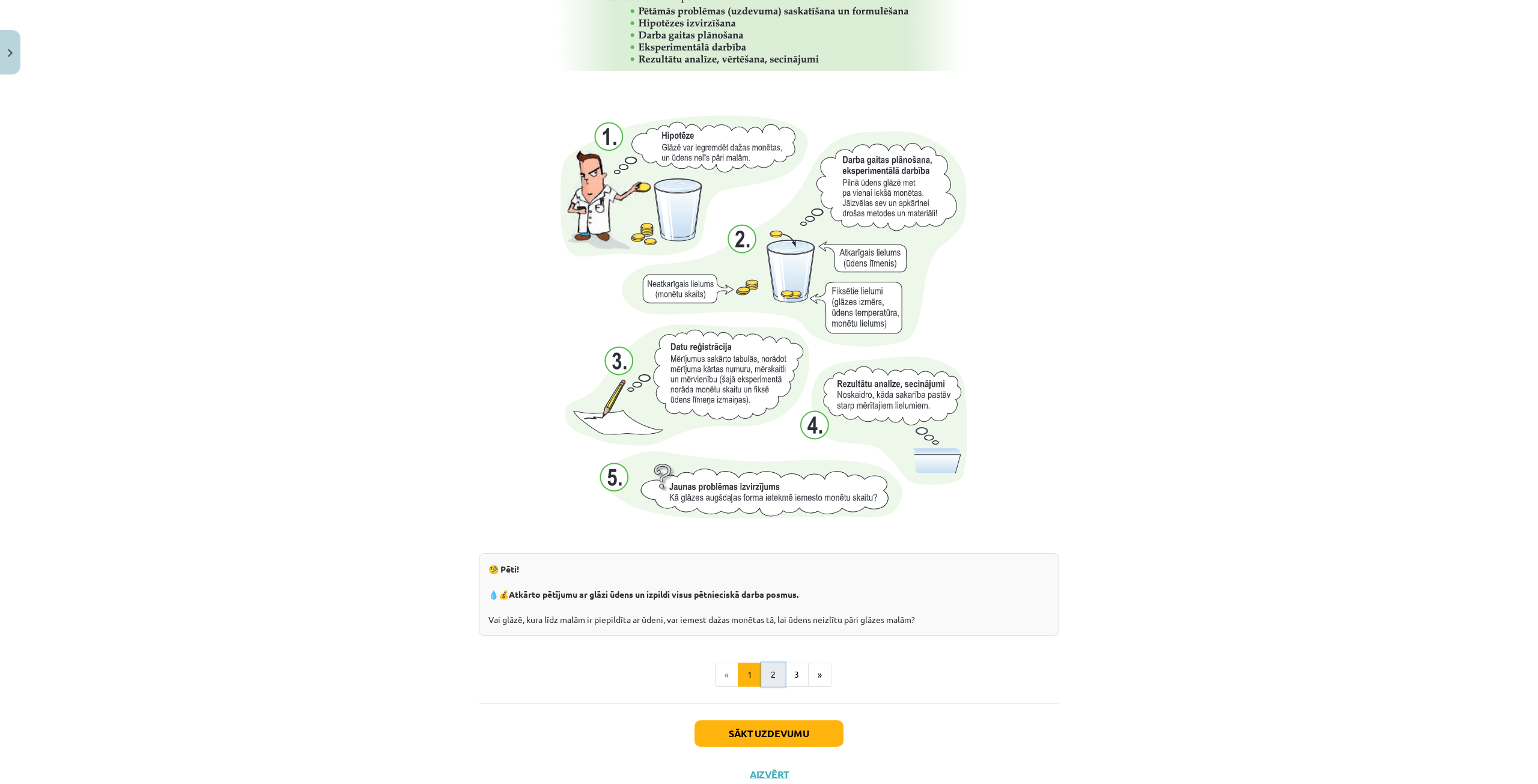
click at [763, 664] on button "2" at bounding box center [773, 673] width 24 height 24
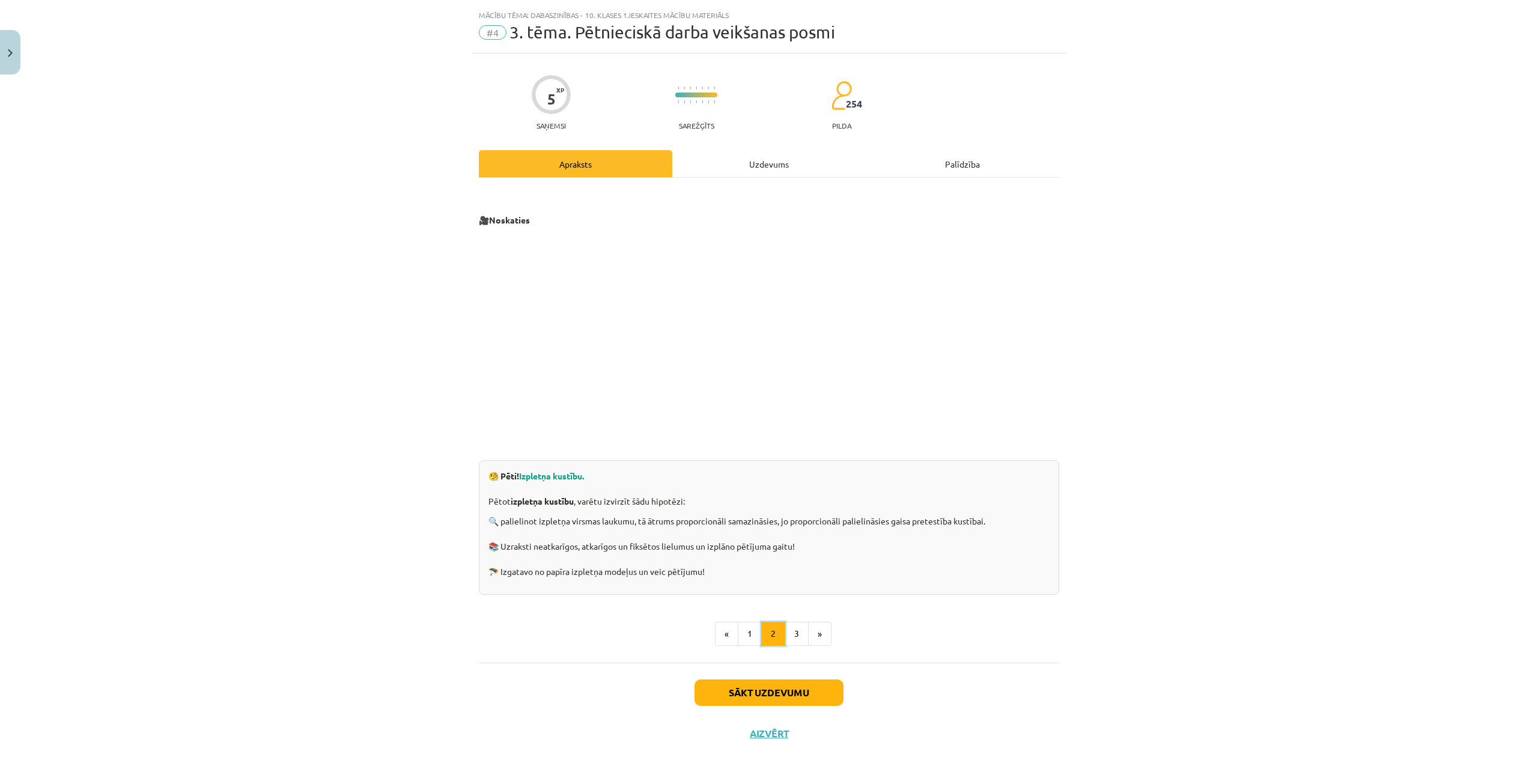
scroll to position [27, 0]
click at [792, 636] on button "3" at bounding box center [796, 633] width 24 height 24
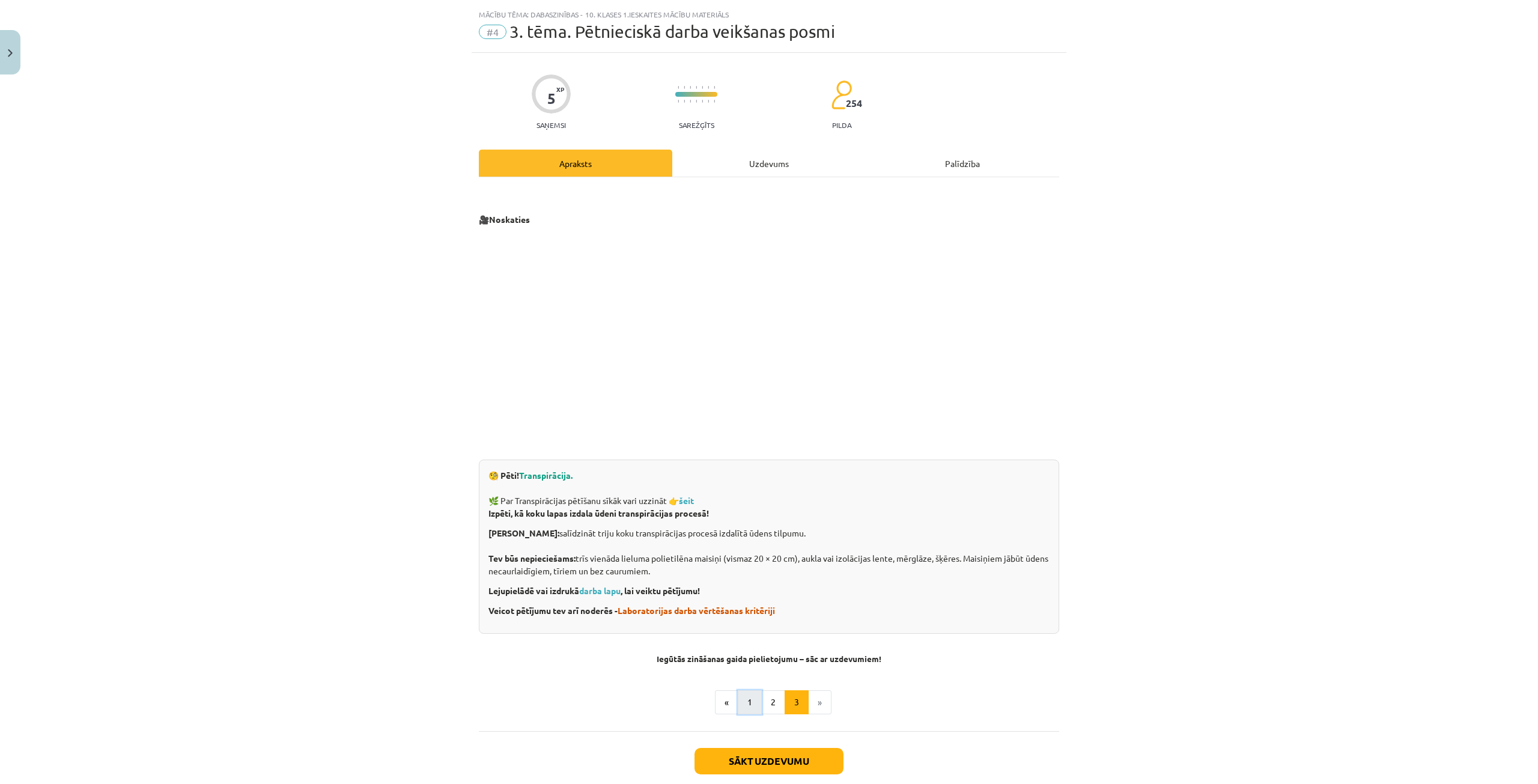
click at [743, 704] on button "1" at bounding box center [749, 702] width 24 height 24
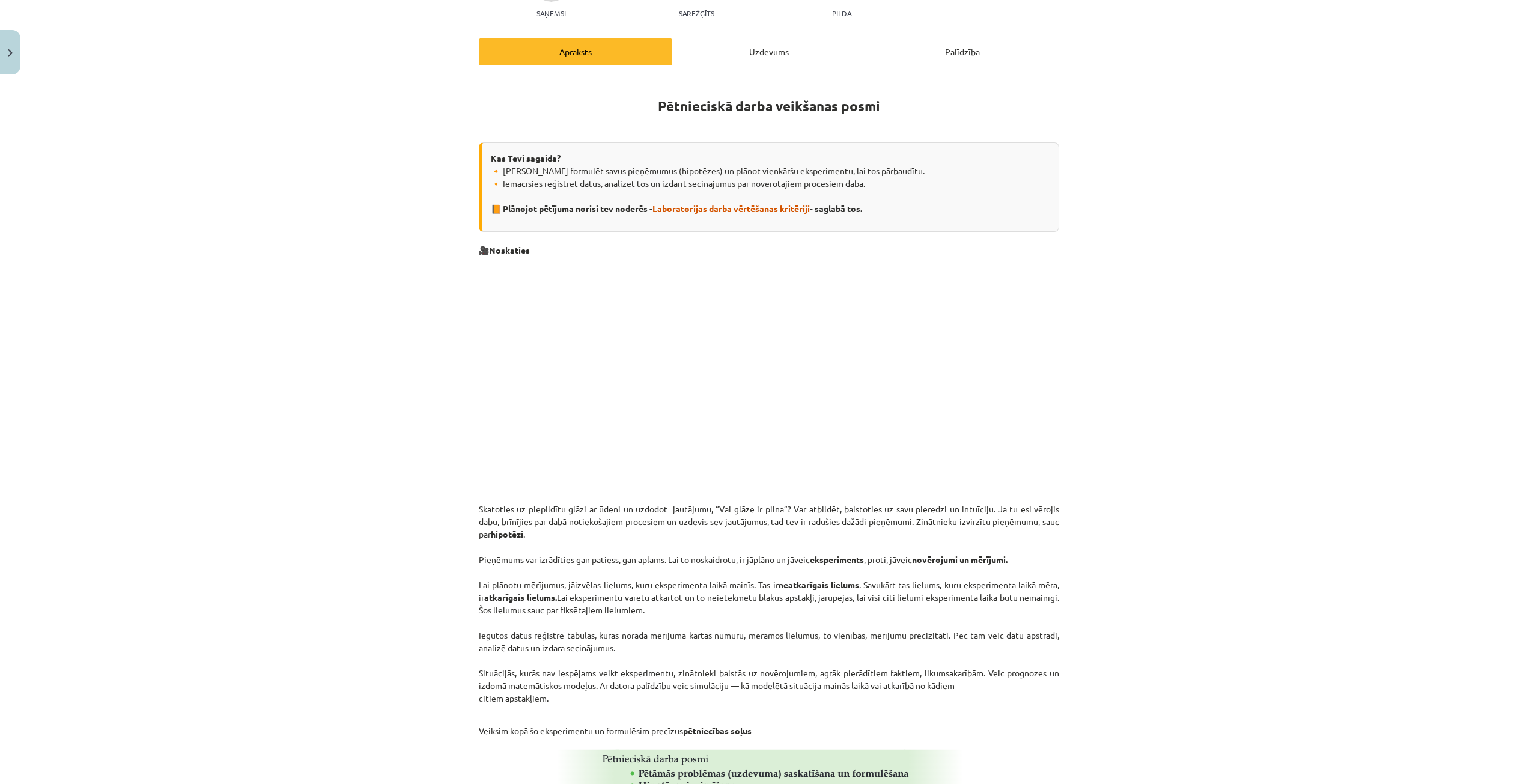
scroll to position [96, 0]
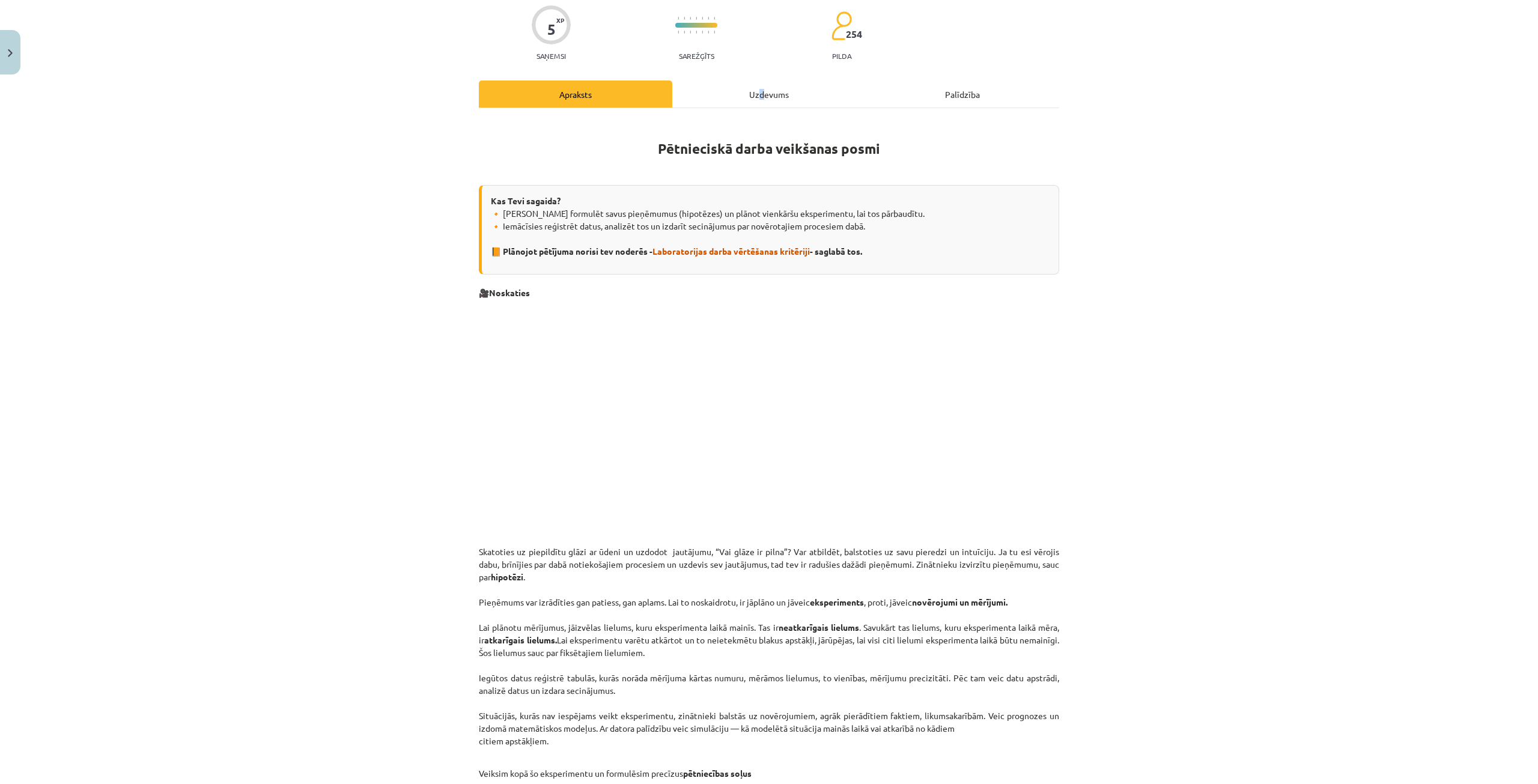
click at [756, 85] on div "Uzdevums" at bounding box center [769, 94] width 194 height 27
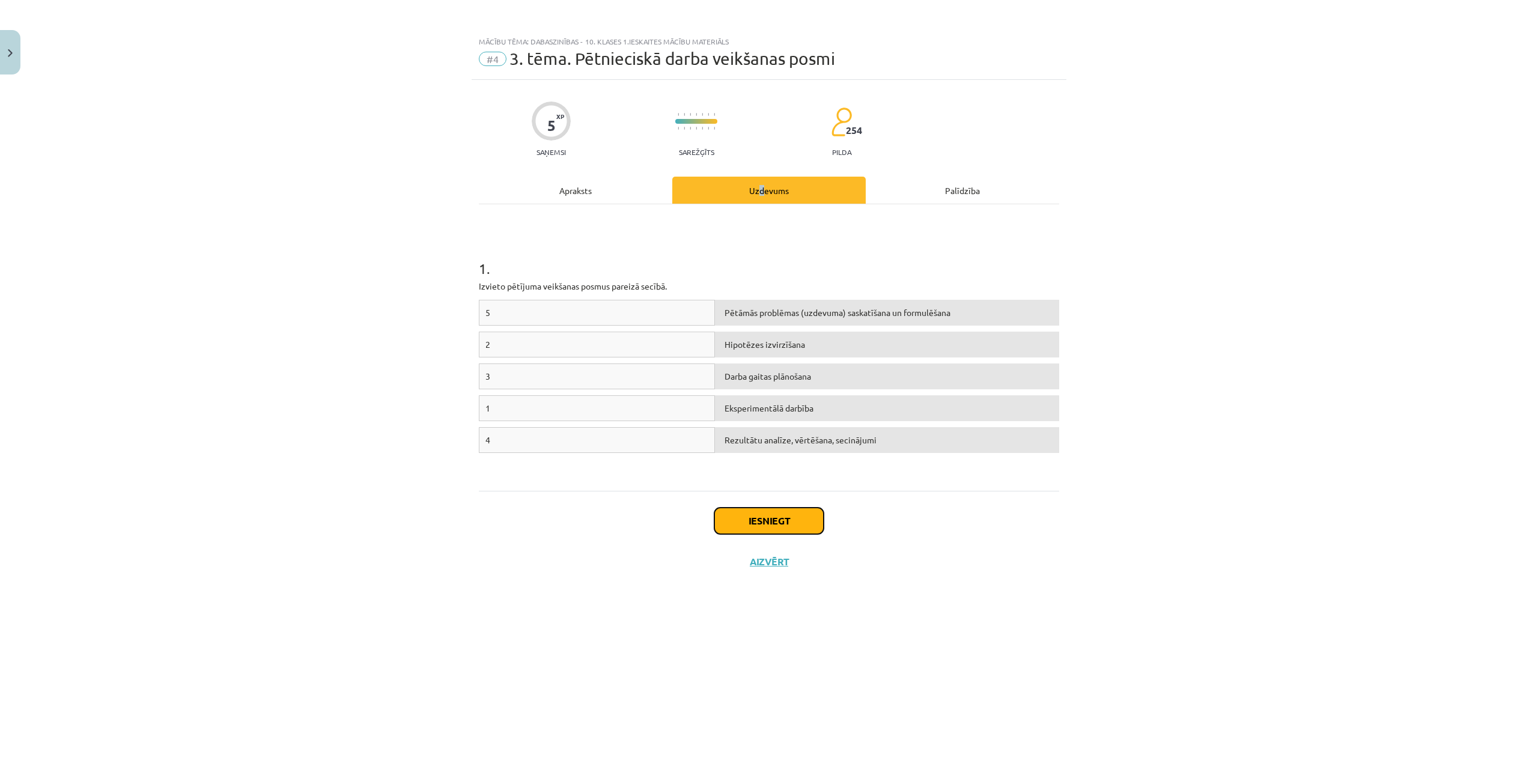
click at [786, 522] on button "Iesniegt" at bounding box center [769, 520] width 110 height 26
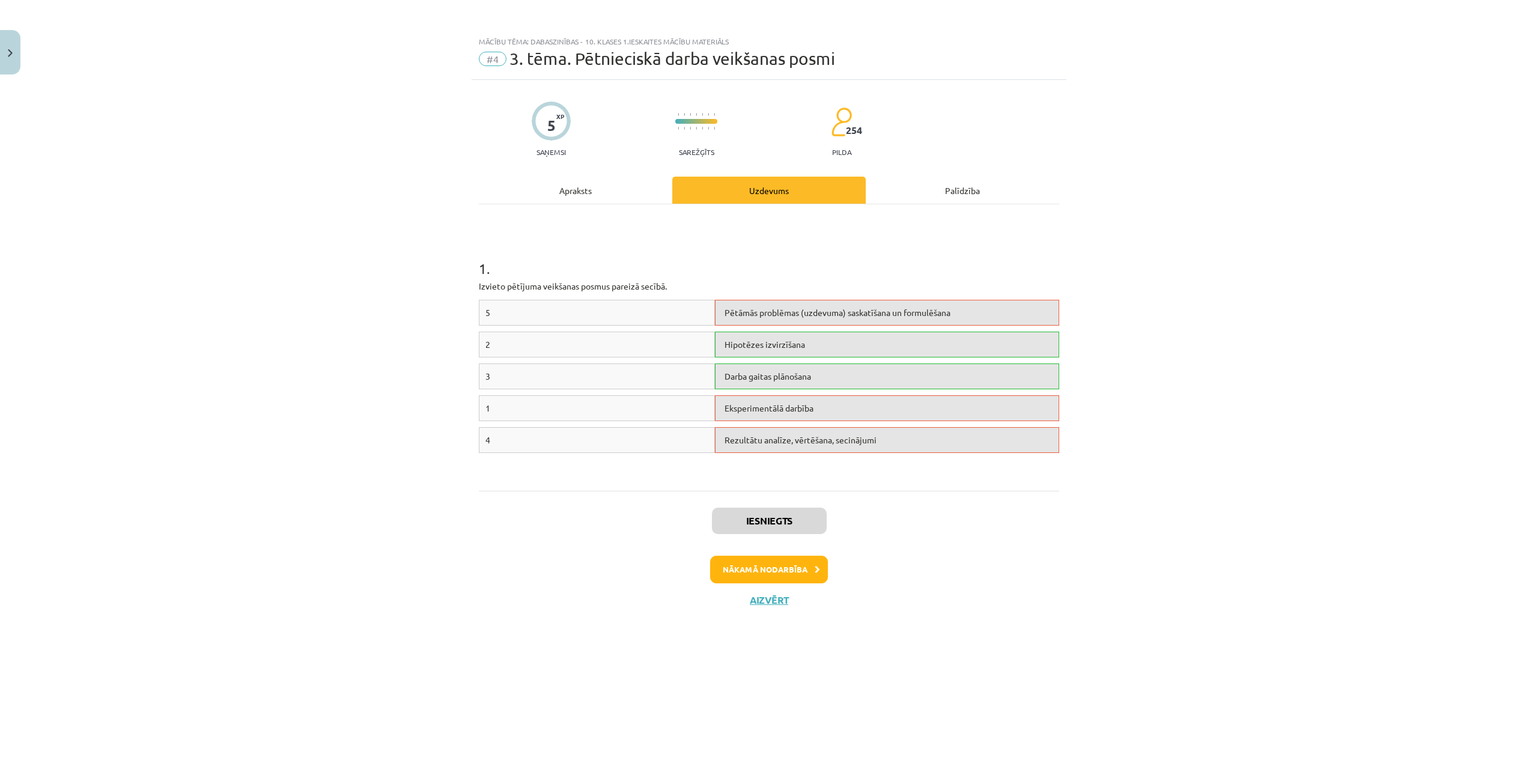
click at [583, 194] on div "Apraksts" at bounding box center [575, 190] width 194 height 27
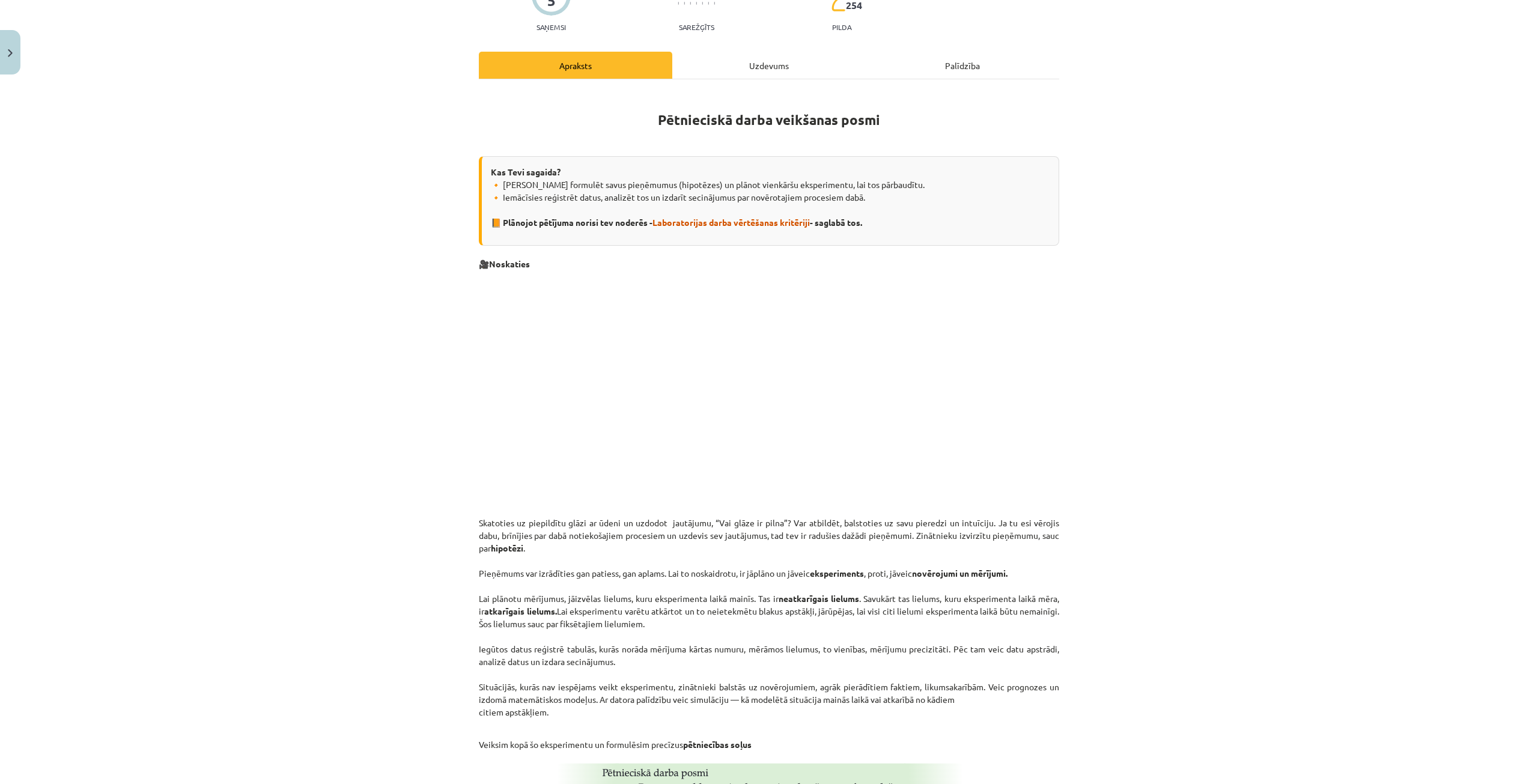
scroll to position [120, 0]
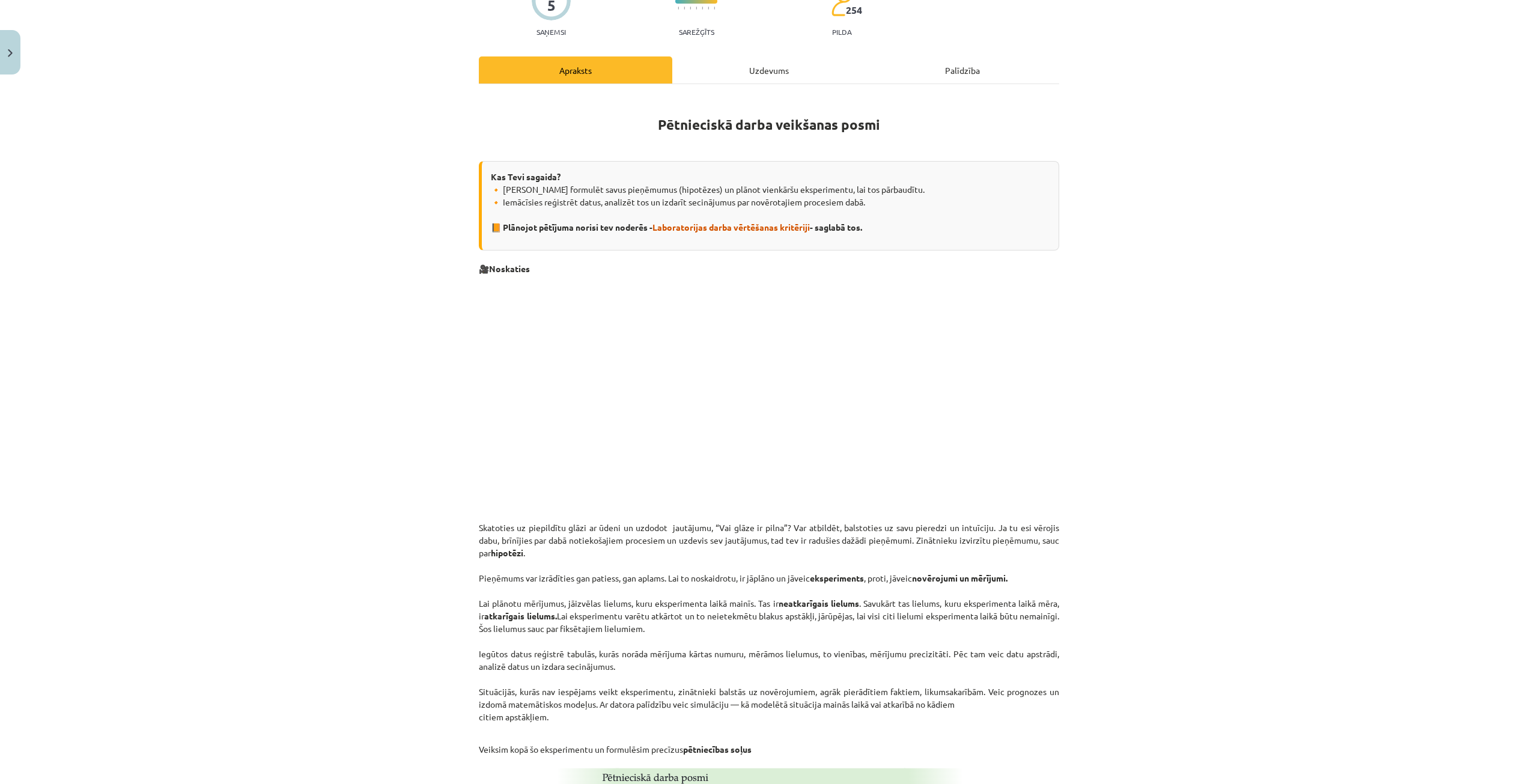
click at [760, 72] on div "Uzdevums" at bounding box center [769, 70] width 194 height 27
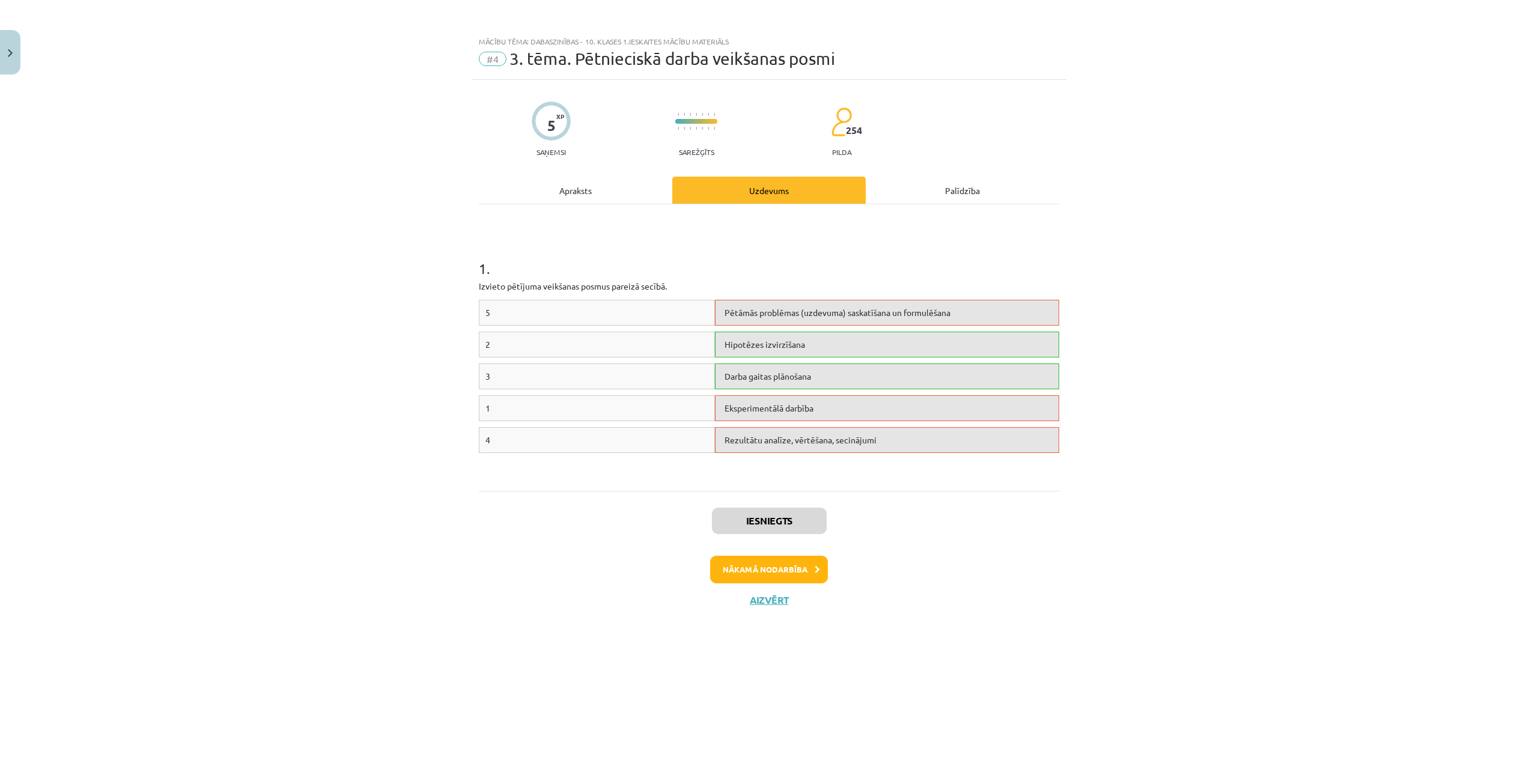
click at [784, 414] on div "Eksperimentālā darbība" at bounding box center [887, 407] width 344 height 26
drag, startPoint x: 784, startPoint y: 414, endPoint x: 684, endPoint y: 469, distance: 114.1
click at [684, 469] on div "5 Pētāmās problēmas (uzdevuma) saskatīšana un formulēšana 2 Hipotēzes izvirzīša…" at bounding box center [769, 389] width 580 height 180
click at [965, 187] on div "Palīdzība" at bounding box center [962, 190] width 194 height 27
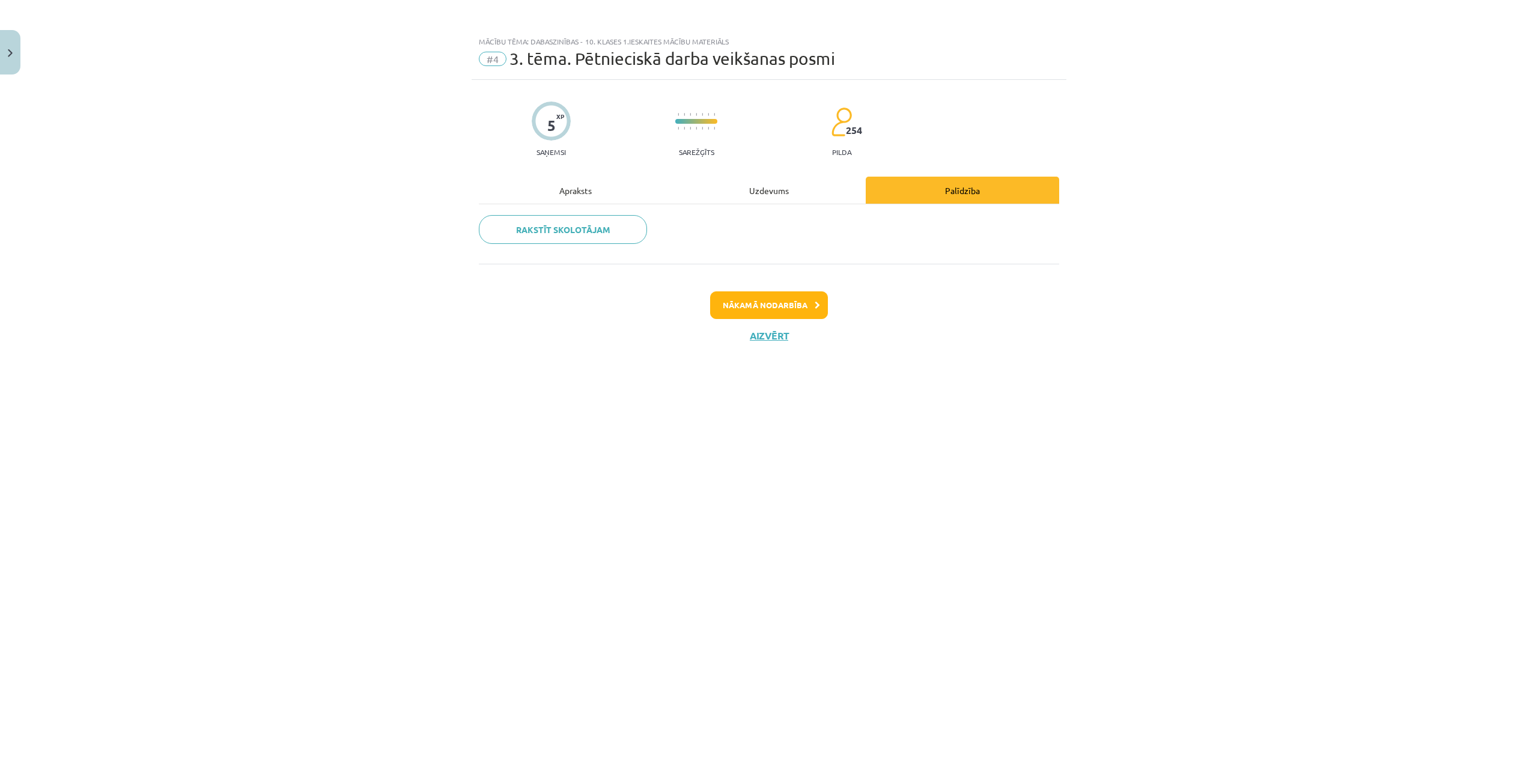
click at [744, 189] on div "Uzdevums" at bounding box center [769, 190] width 194 height 27
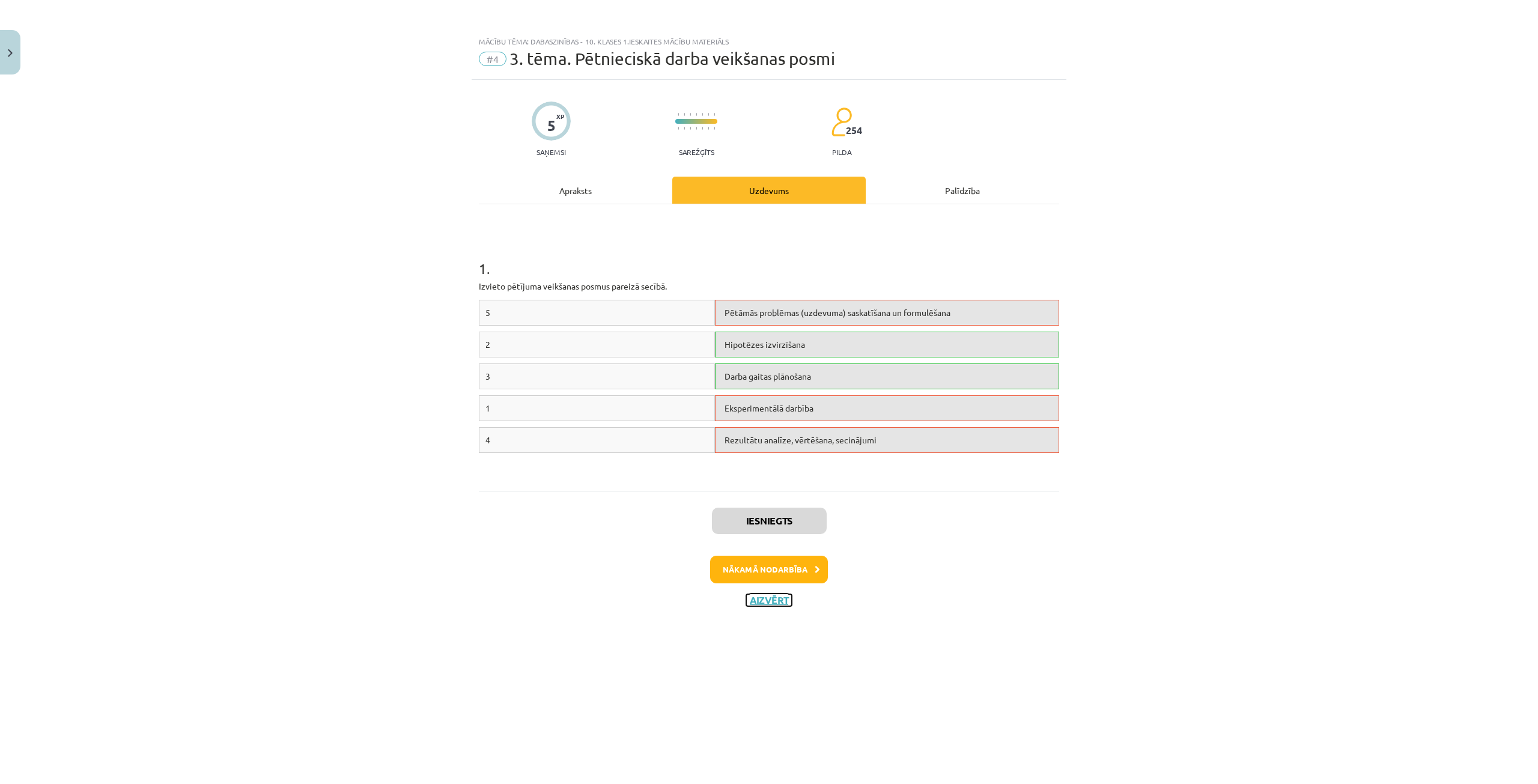
click at [750, 598] on button "Aizvērt" at bounding box center [769, 600] width 45 height 12
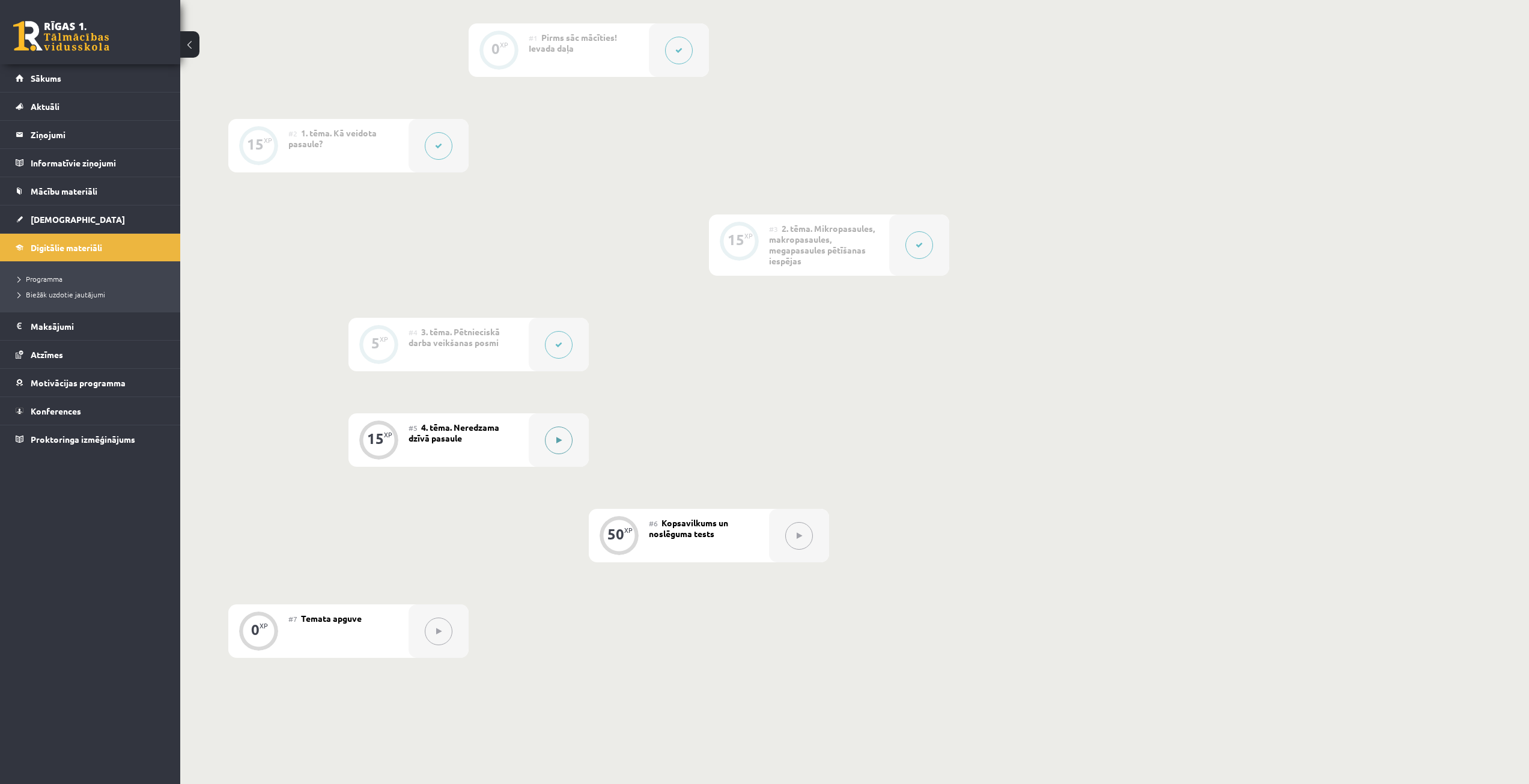
click at [544, 441] on div at bounding box center [559, 440] width 60 height 54
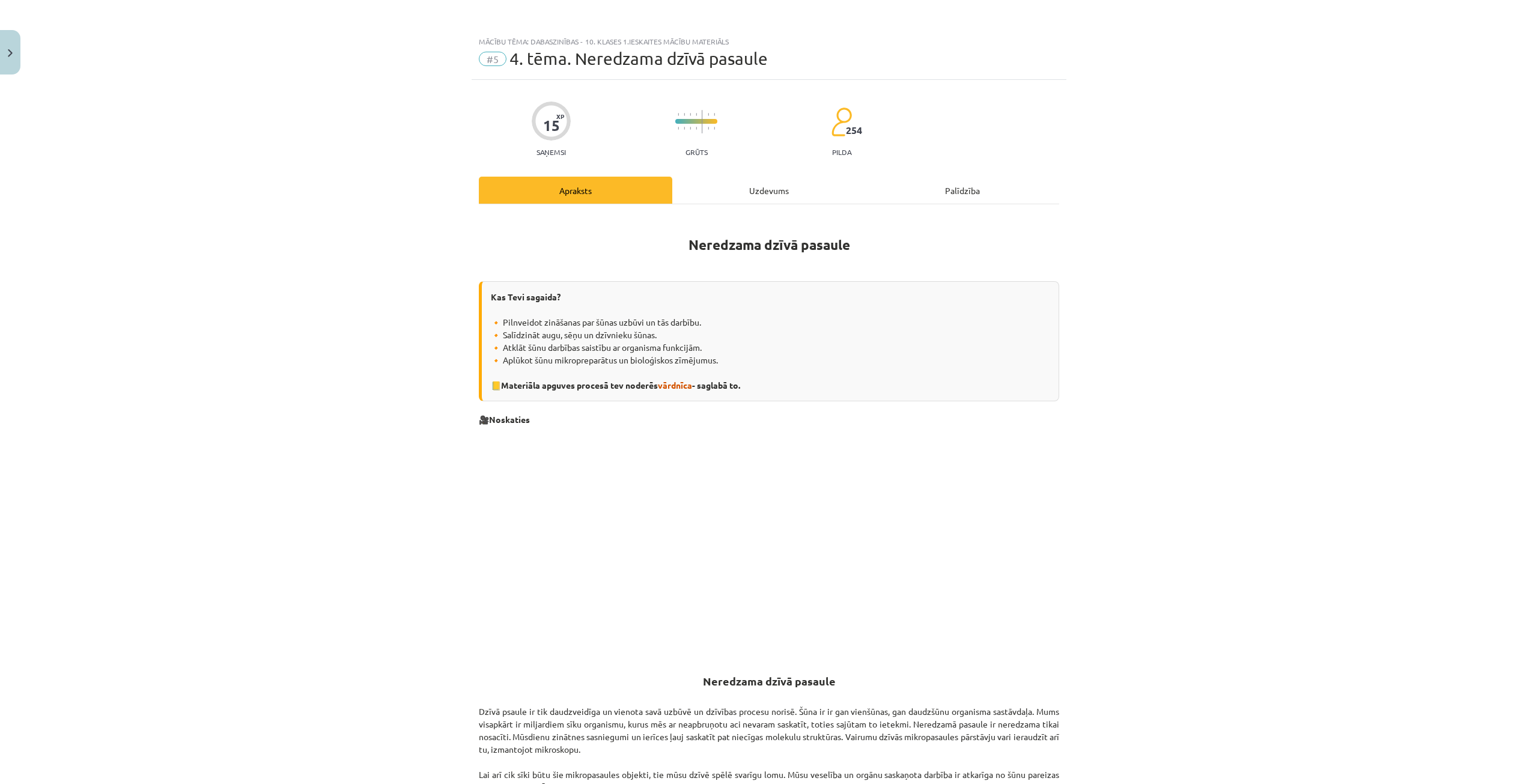
click at [753, 187] on div "Uzdevums" at bounding box center [769, 190] width 194 height 27
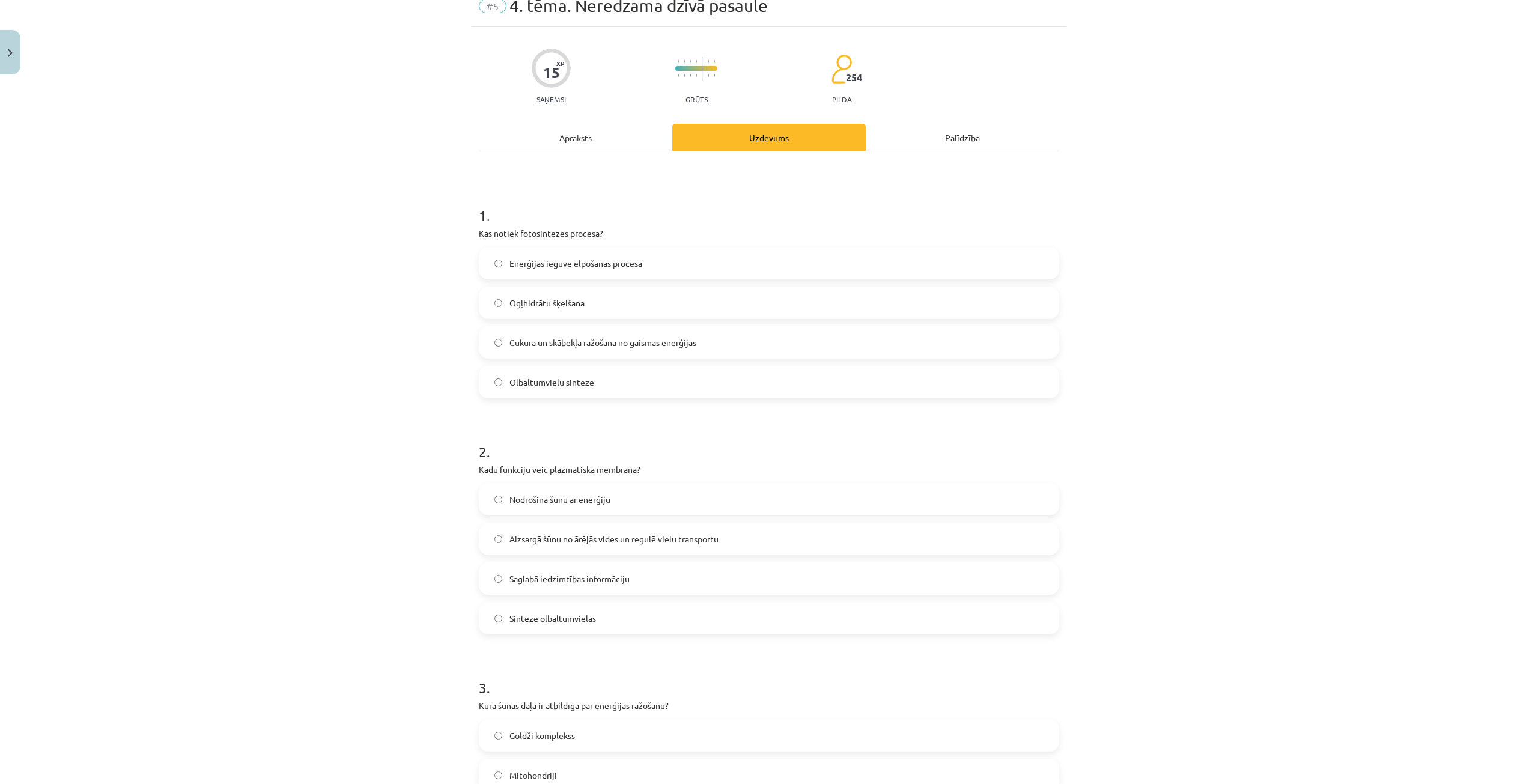
scroll to position [30, 0]
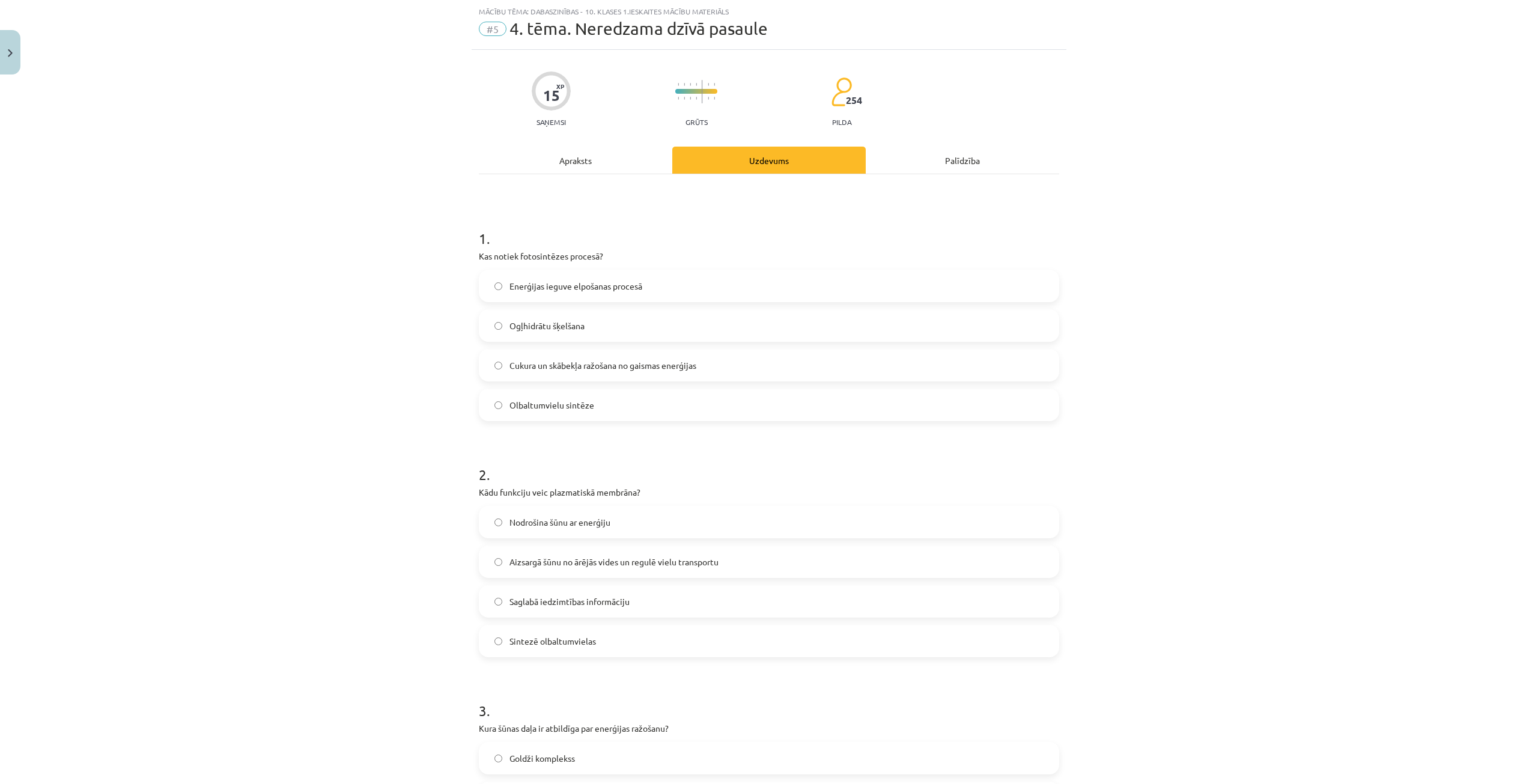
click at [565, 162] on div "Apraksts" at bounding box center [575, 160] width 194 height 27
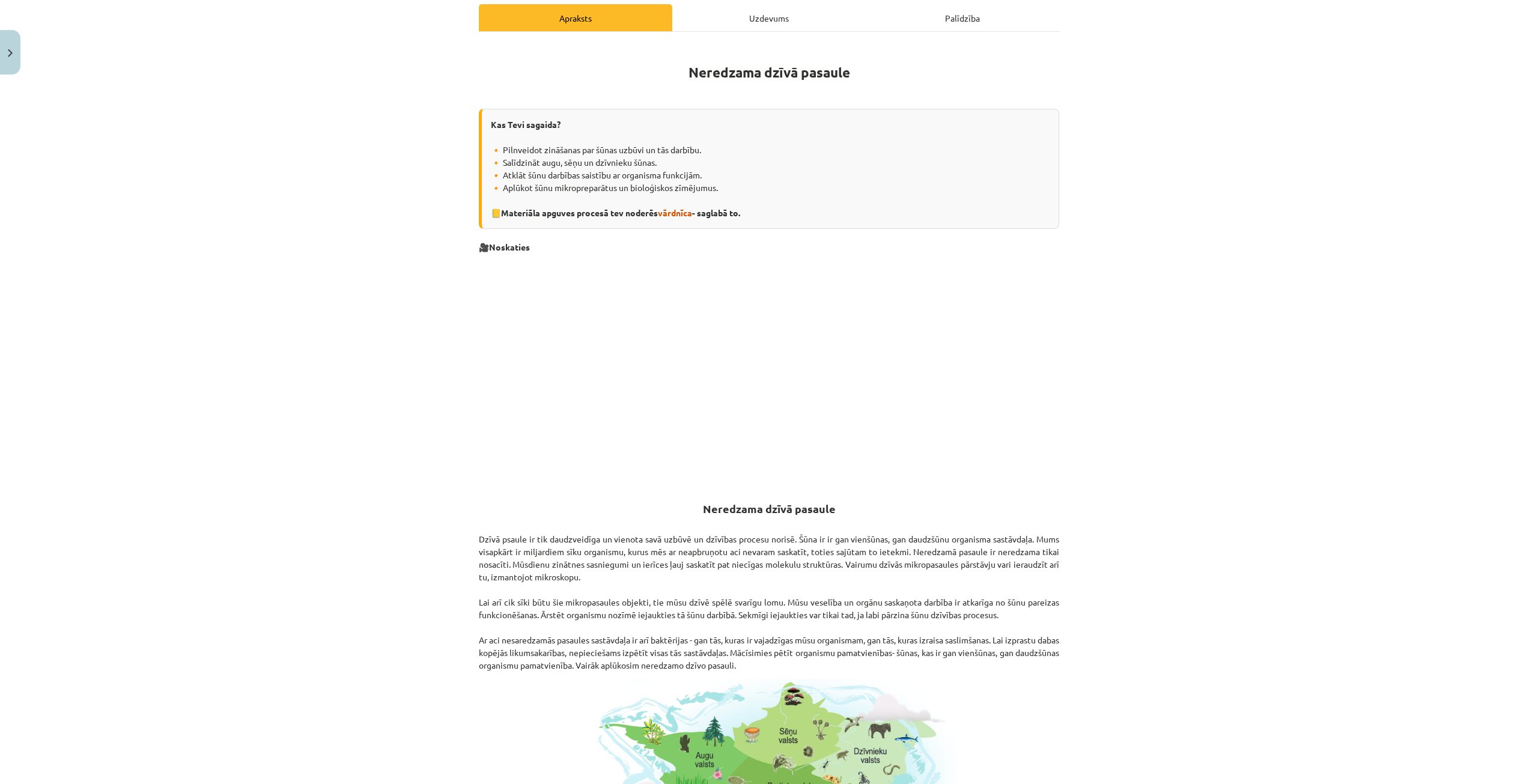
scroll to position [125, 0]
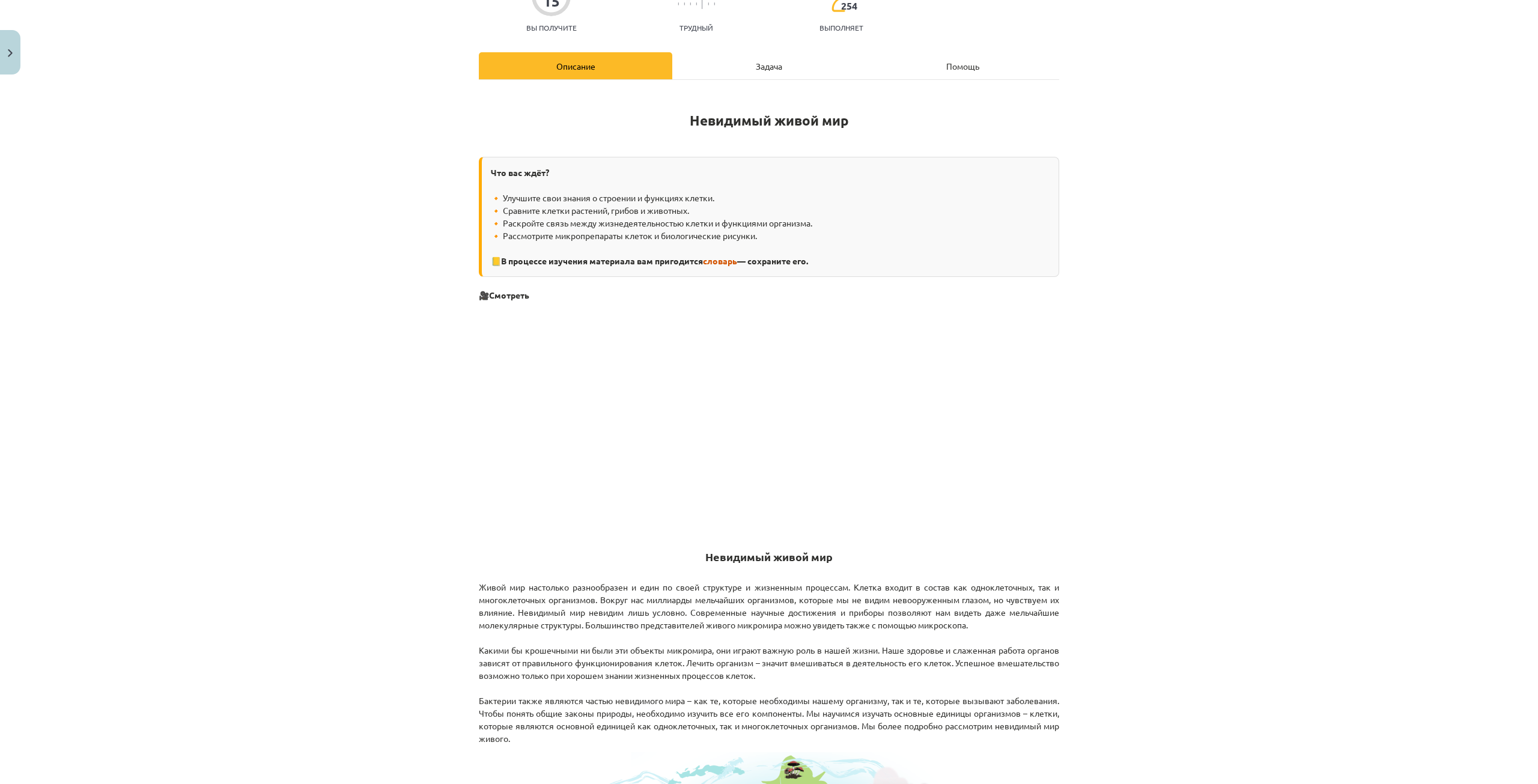
click at [795, 63] on div "Задача" at bounding box center [769, 65] width 194 height 27
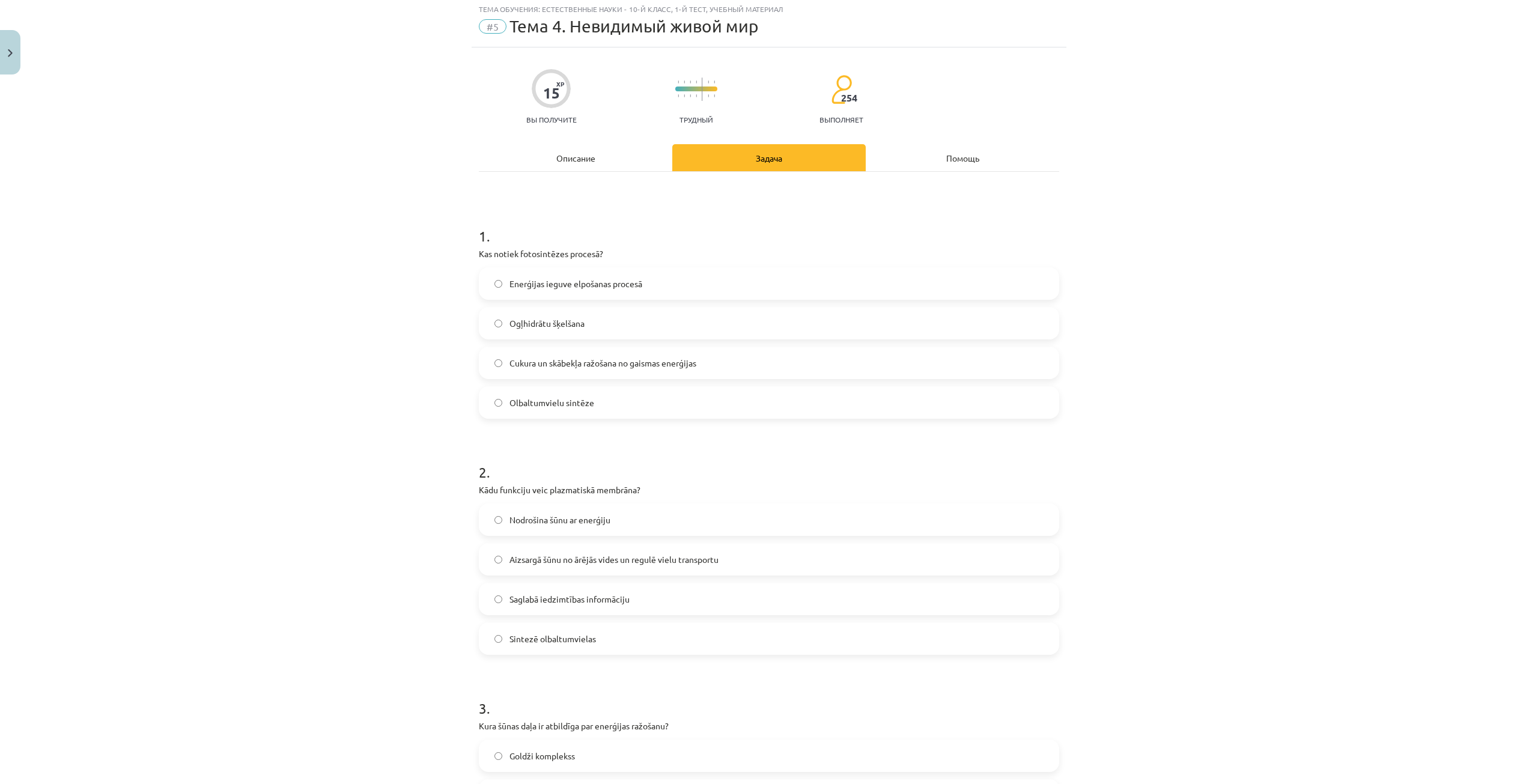
scroll to position [30, 0]
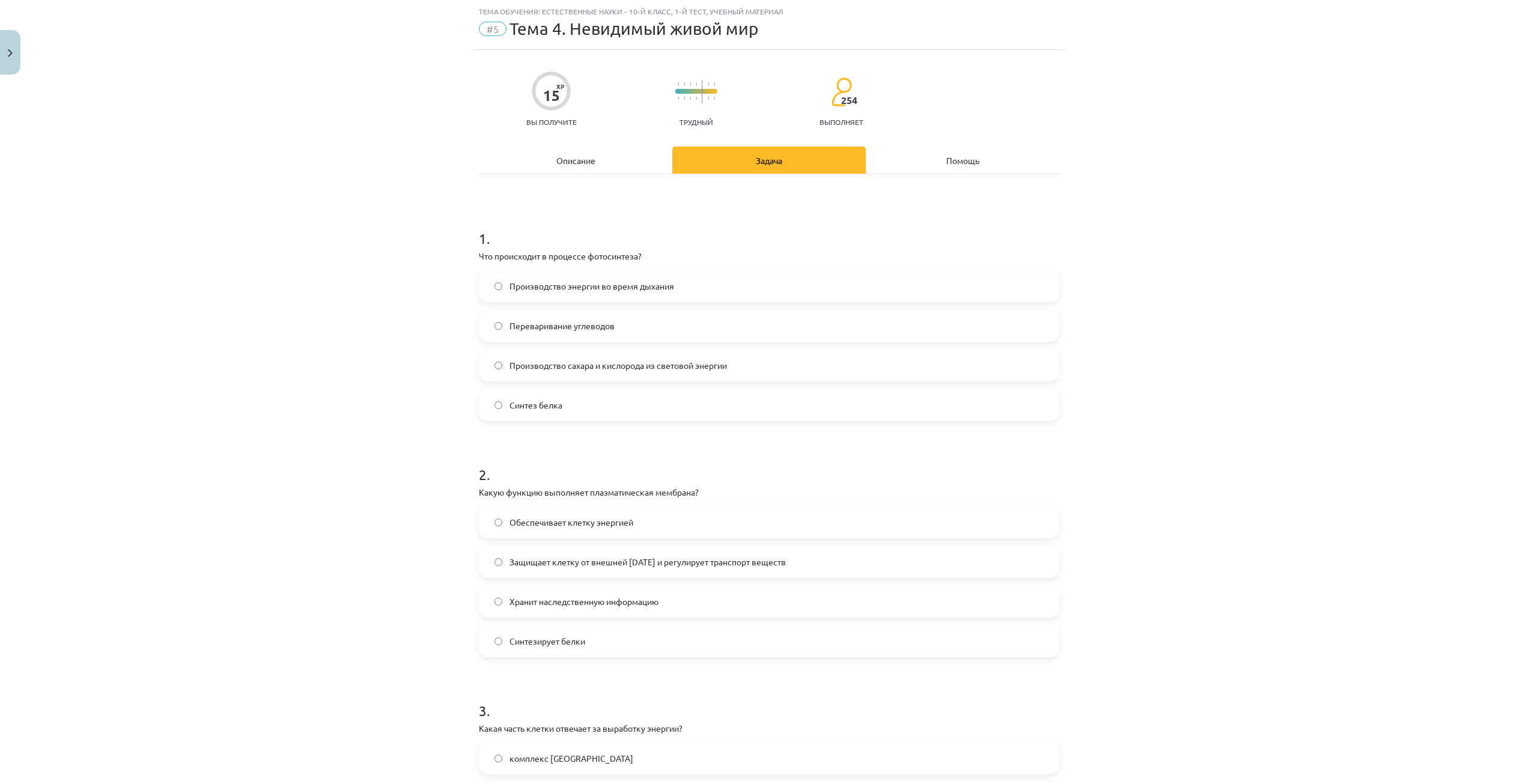
click at [590, 162] on font "Описание" at bounding box center [575, 160] width 39 height 10
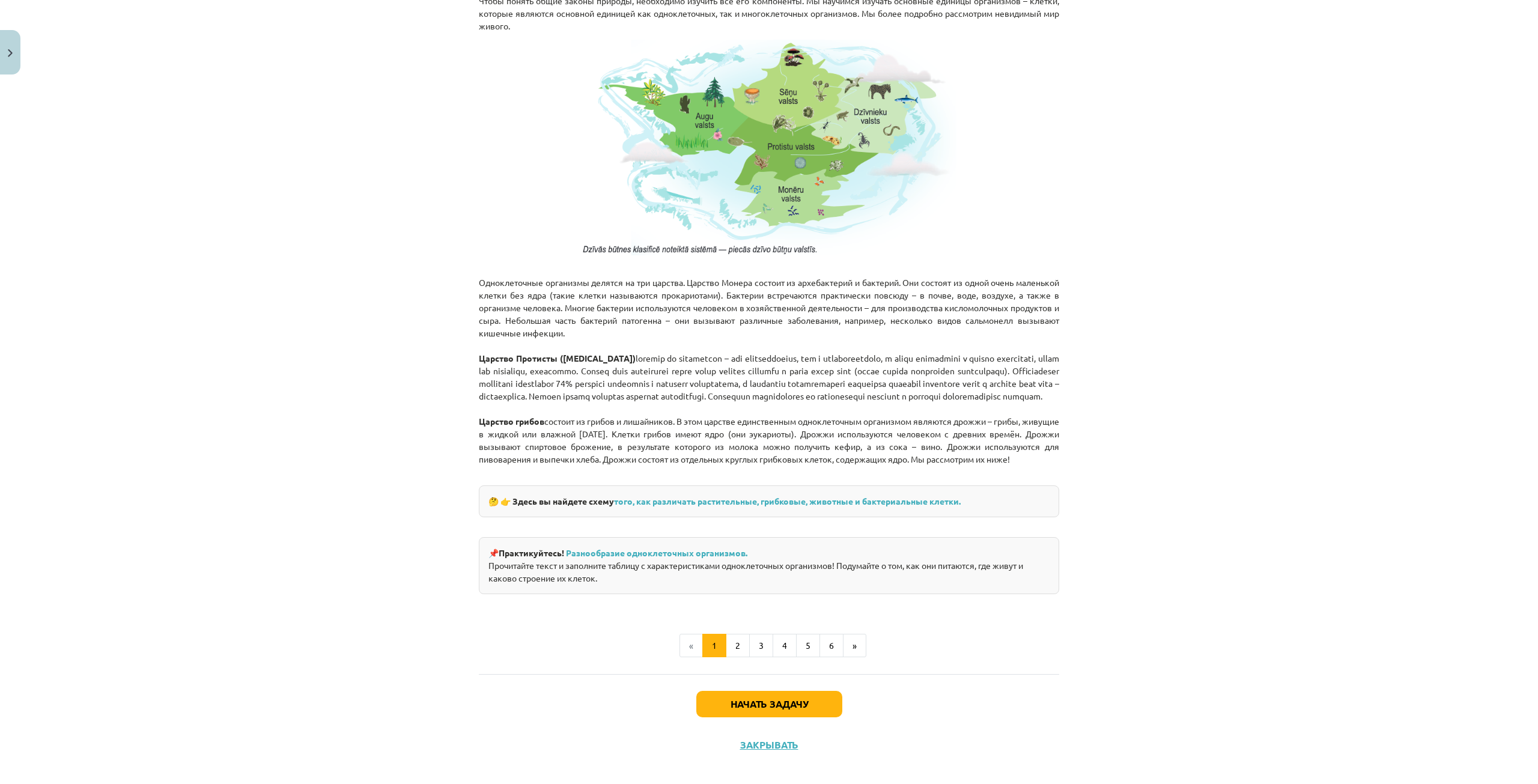
scroll to position [861, 0]
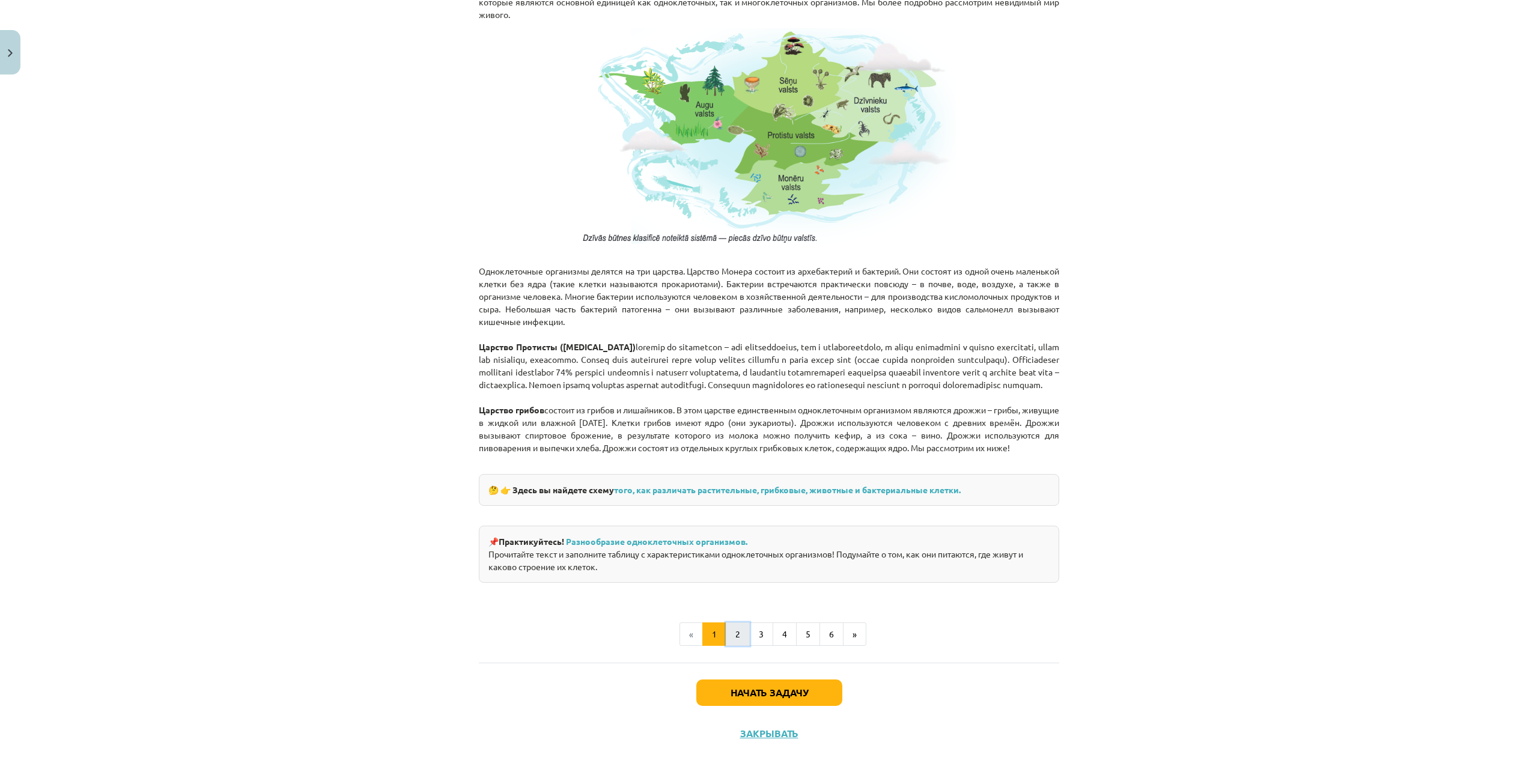
click at [733, 626] on button "2" at bounding box center [737, 634] width 24 height 24
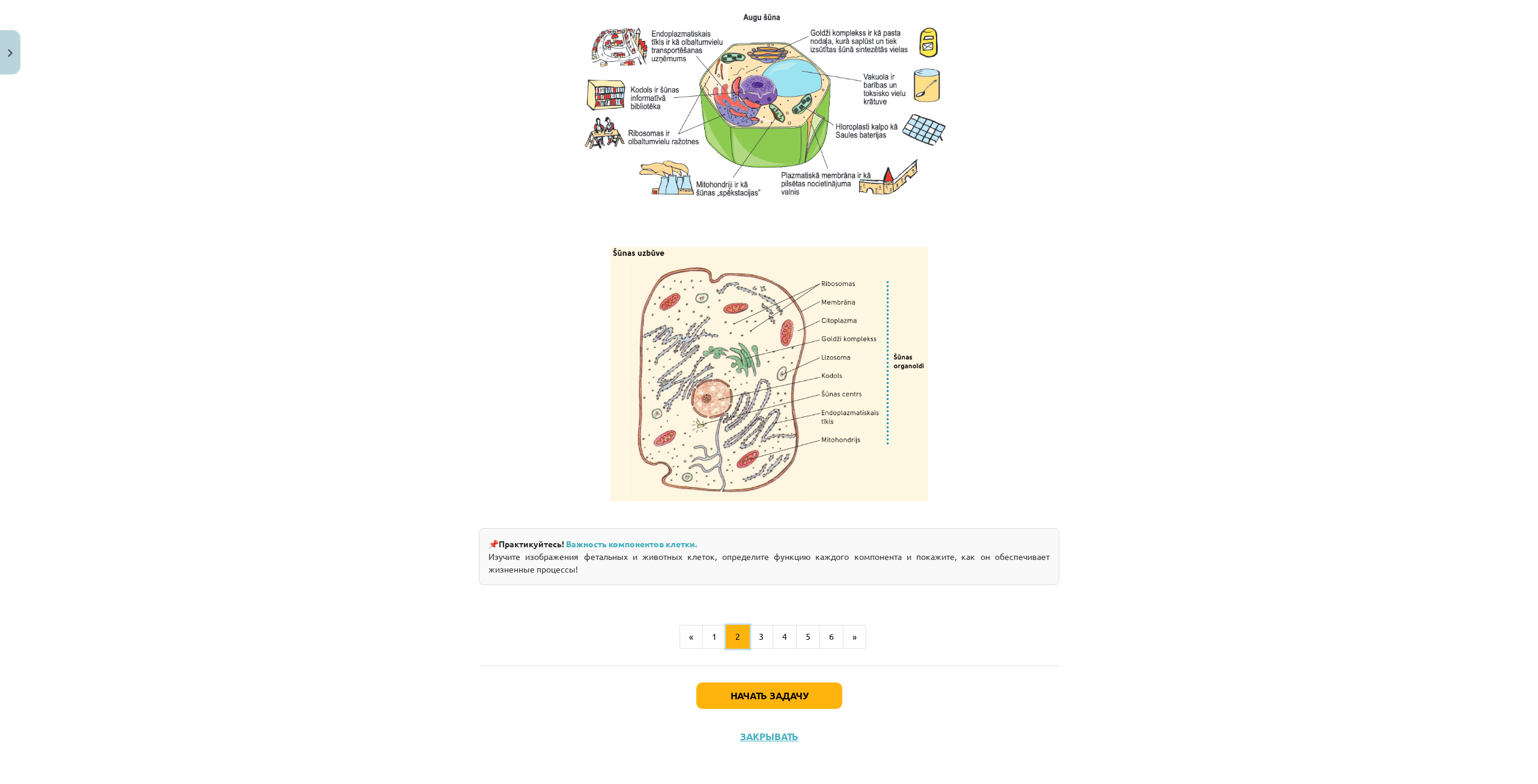
scroll to position [1277, 0]
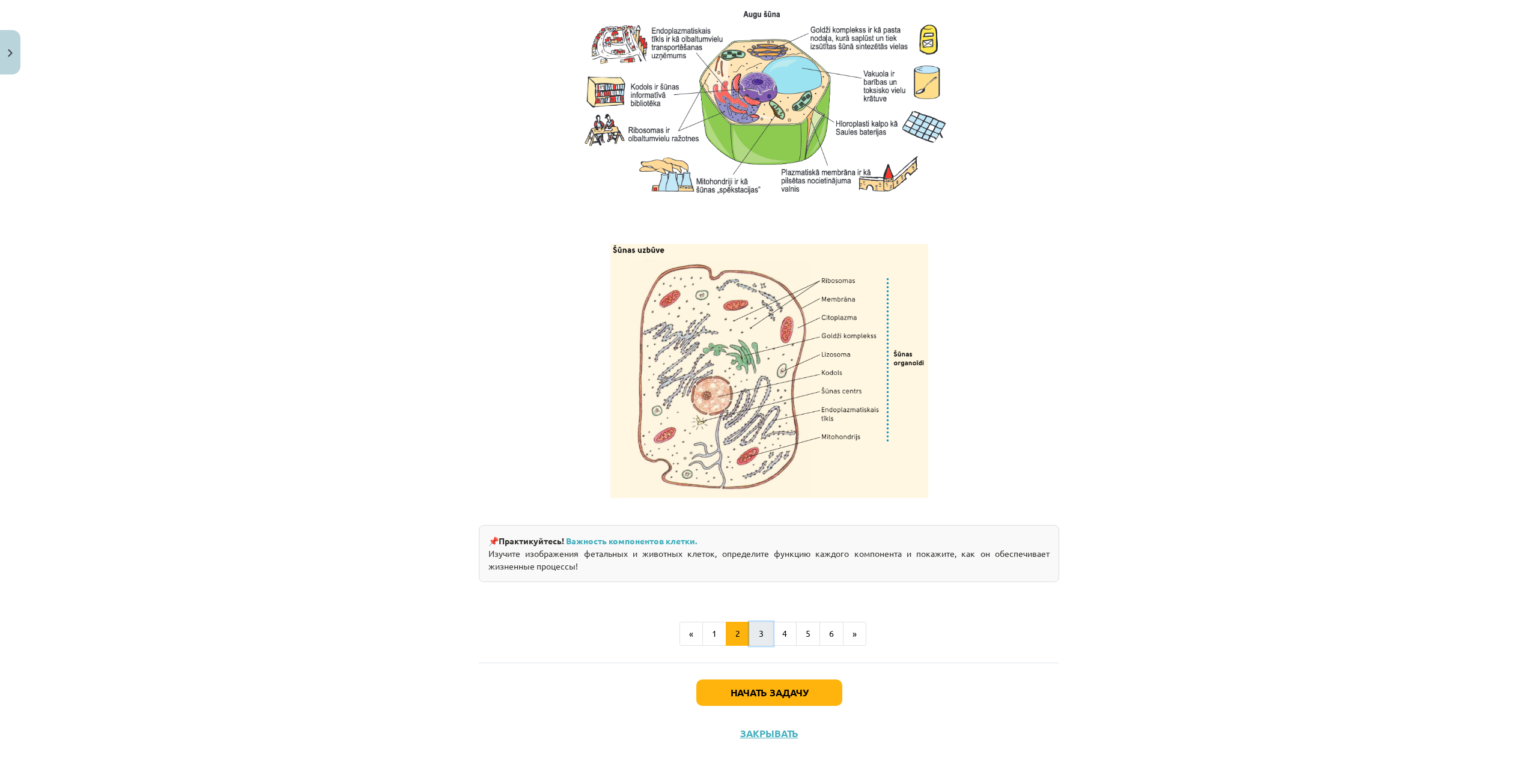
click at [759, 639] on button "3" at bounding box center [760, 633] width 24 height 24
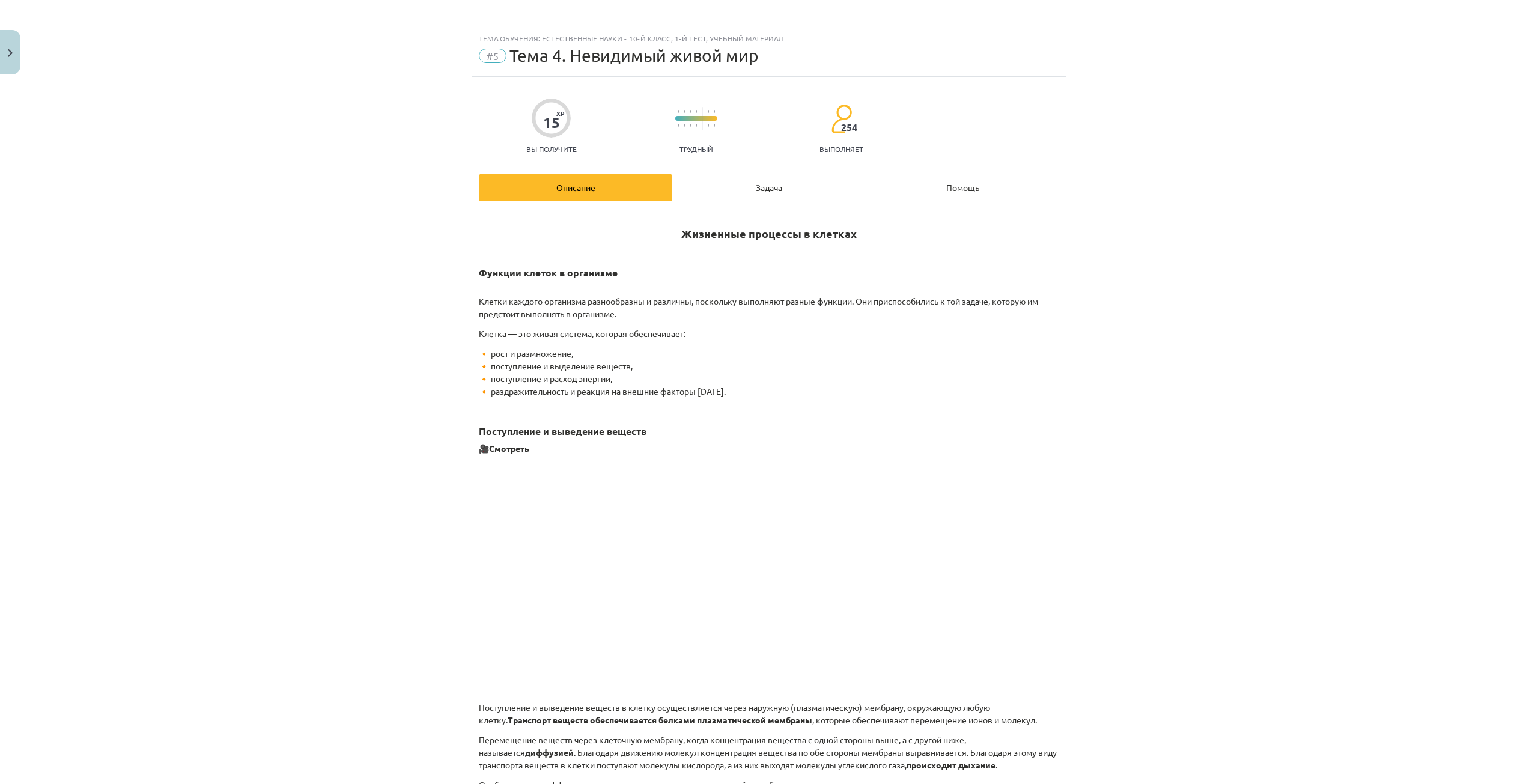
scroll to position [0, 0]
click at [745, 184] on div "Задача" at bounding box center [769, 190] width 194 height 27
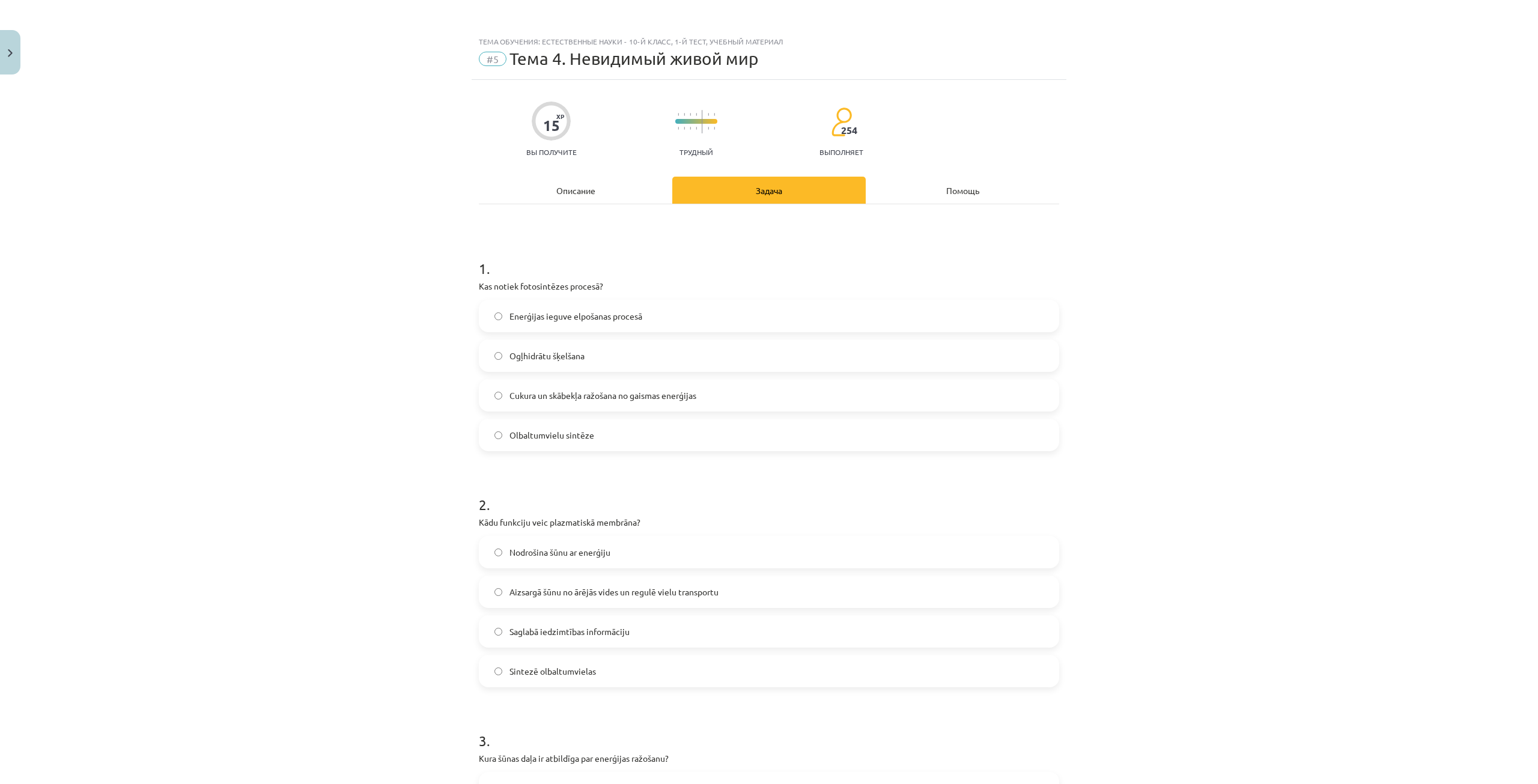
scroll to position [30, 0]
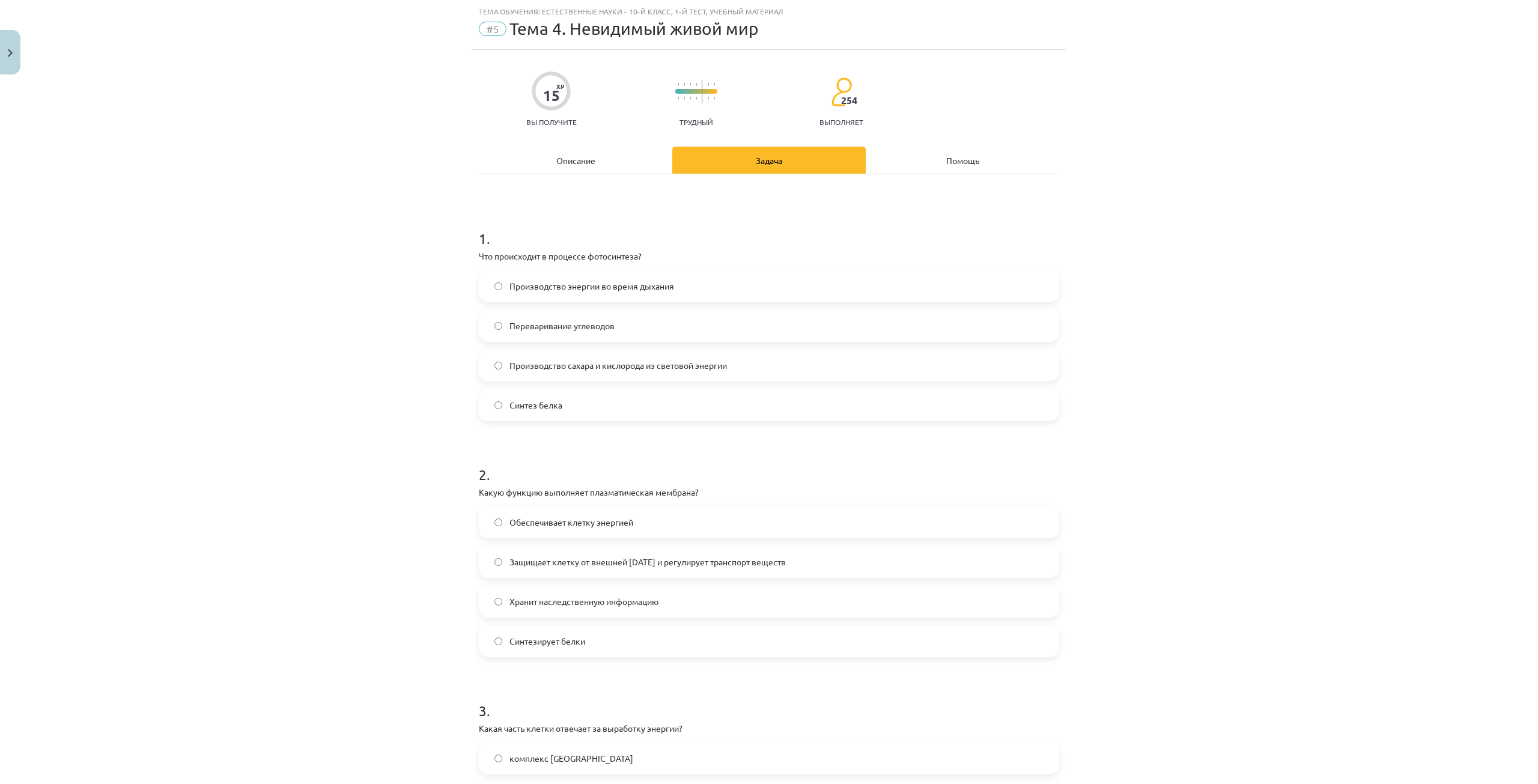
click at [576, 146] on div "15 XP Вы получите Трудный 254 выполняет Описание Задача Помощь 1 . Что происход…" at bounding box center [769, 762] width 595 height 1424
click at [572, 164] on font "Описание" at bounding box center [575, 160] width 39 height 10
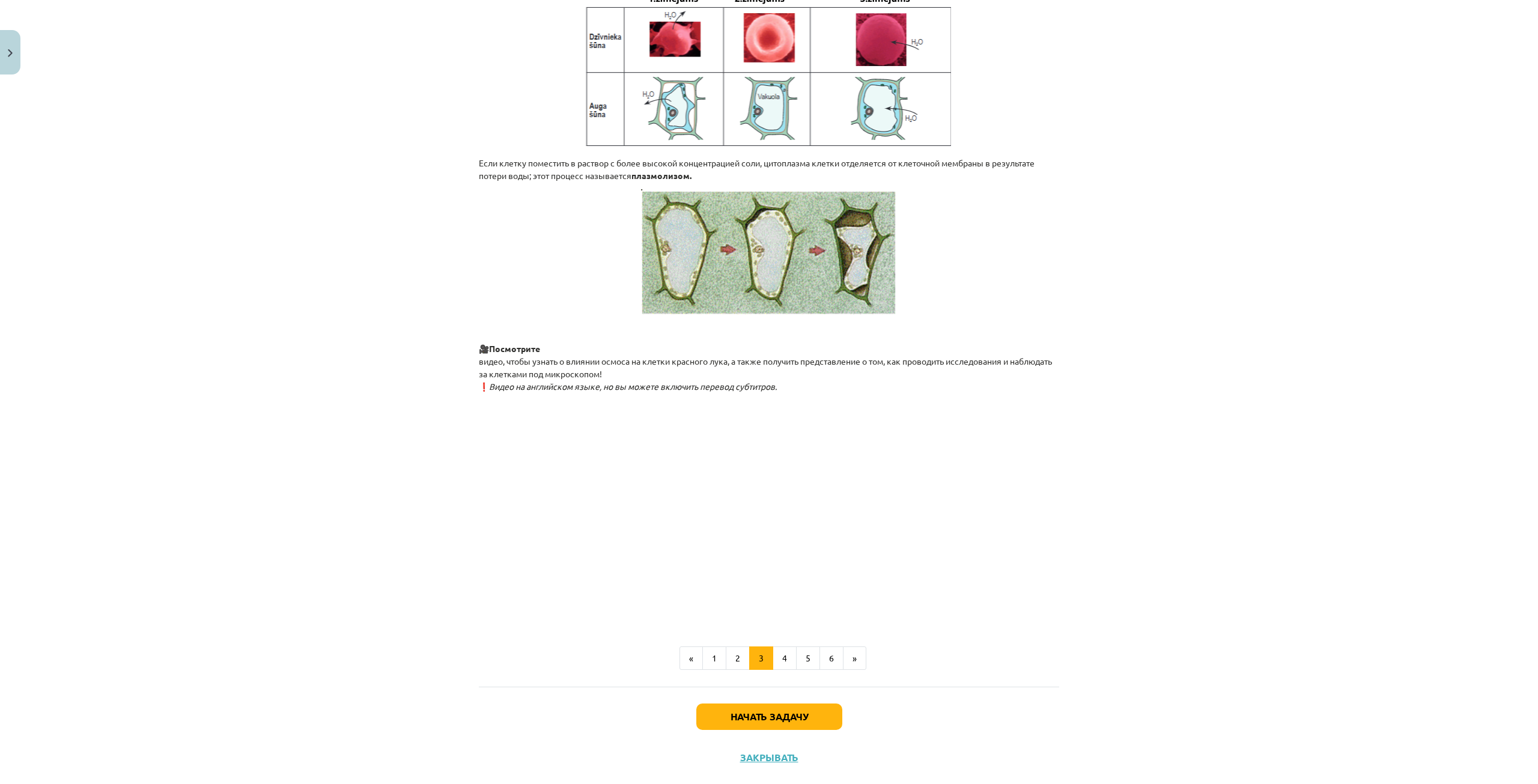
scroll to position [1089, 0]
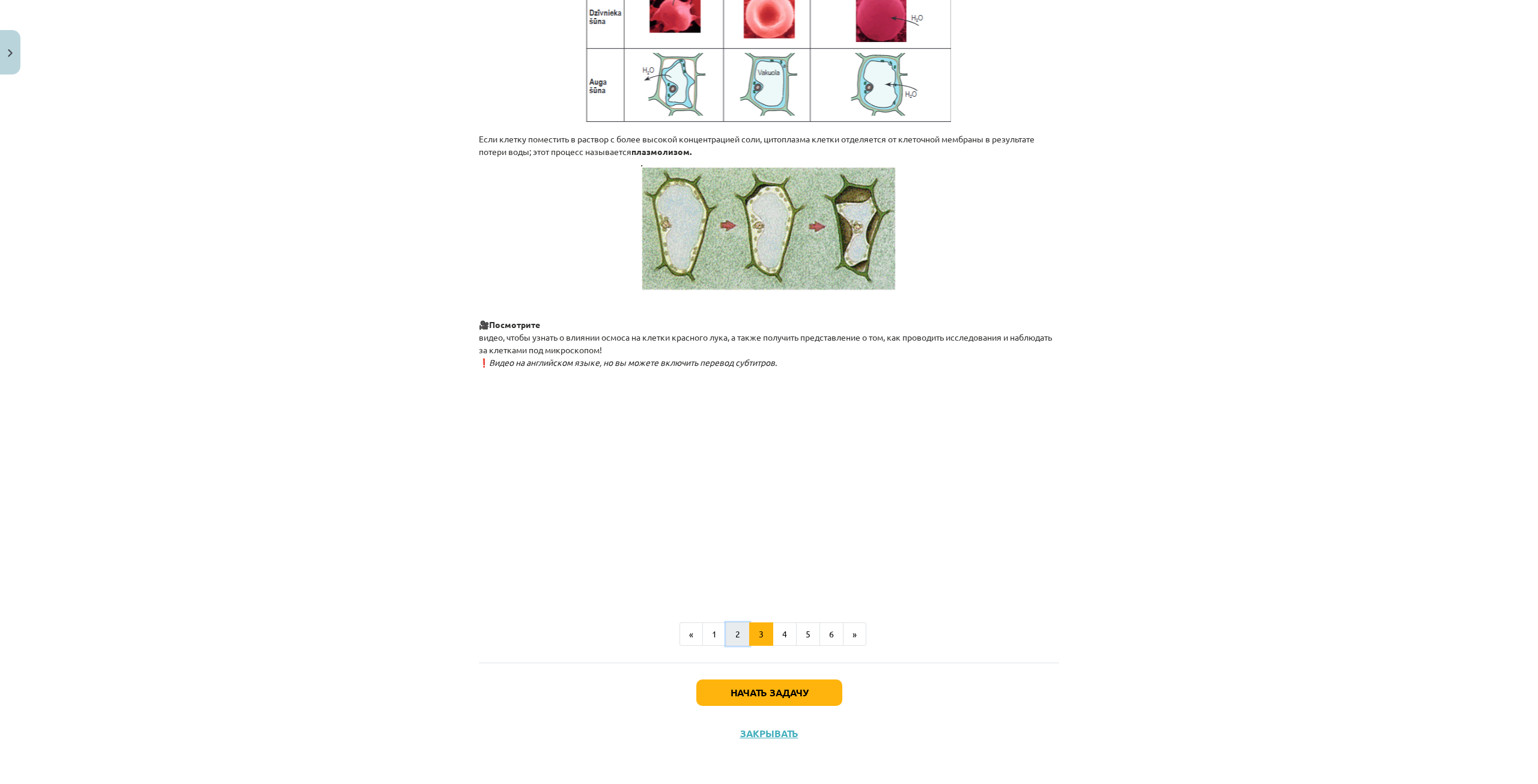
click at [728, 624] on button "2" at bounding box center [737, 634] width 24 height 24
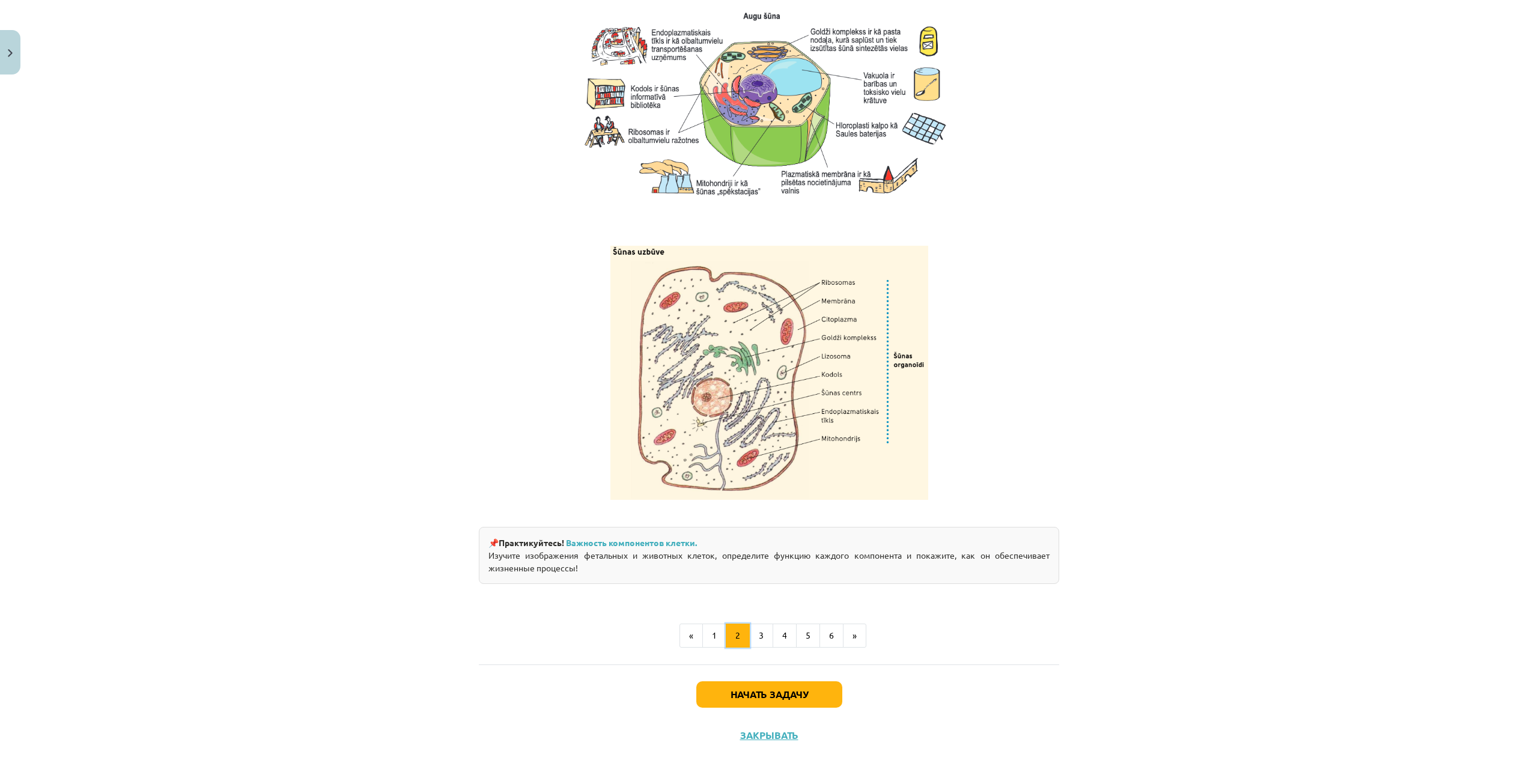
scroll to position [1277, 0]
click at [774, 639] on button "4" at bounding box center [784, 633] width 24 height 24
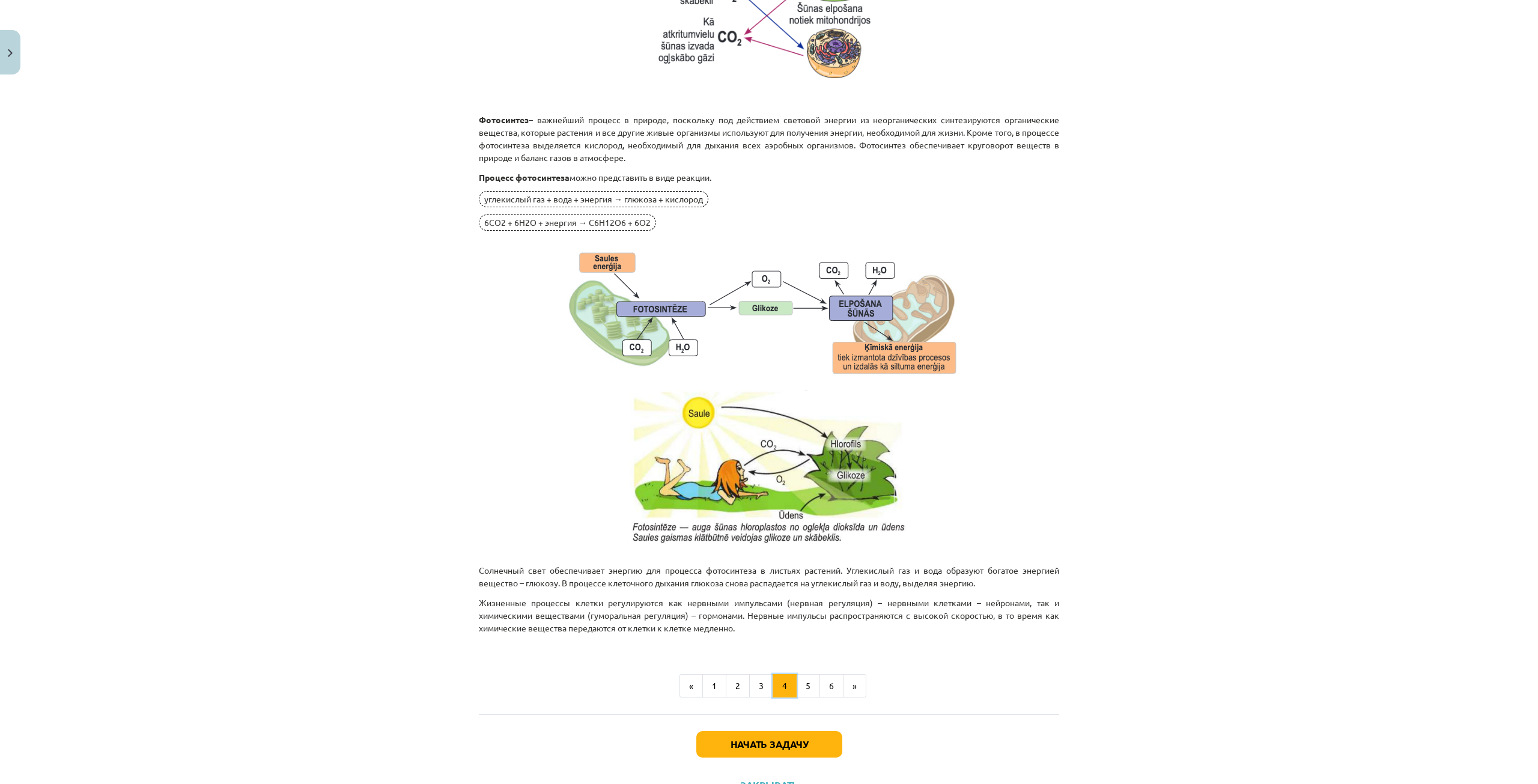
scroll to position [936, 0]
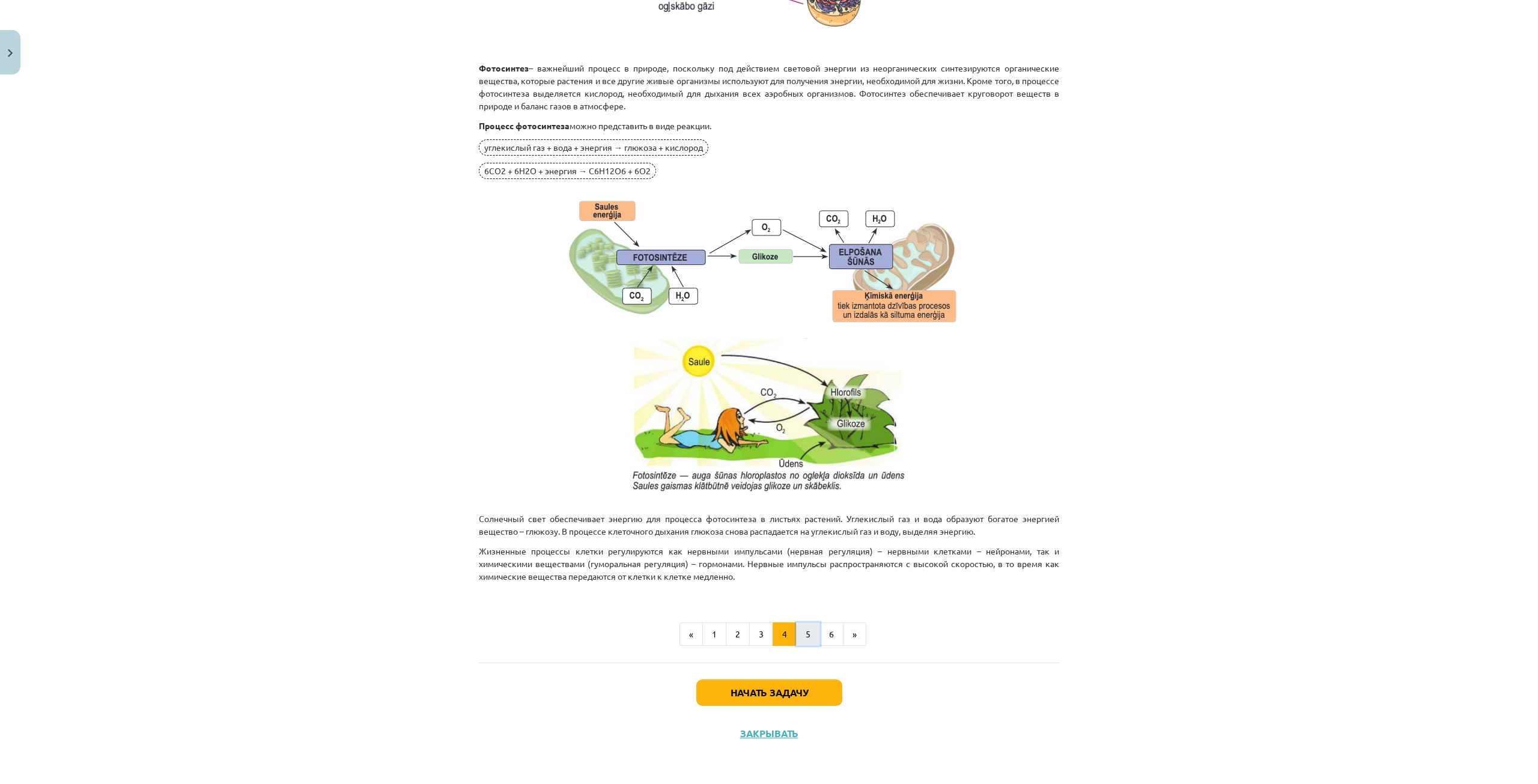
click at [798, 635] on button "5" at bounding box center [808, 634] width 24 height 24
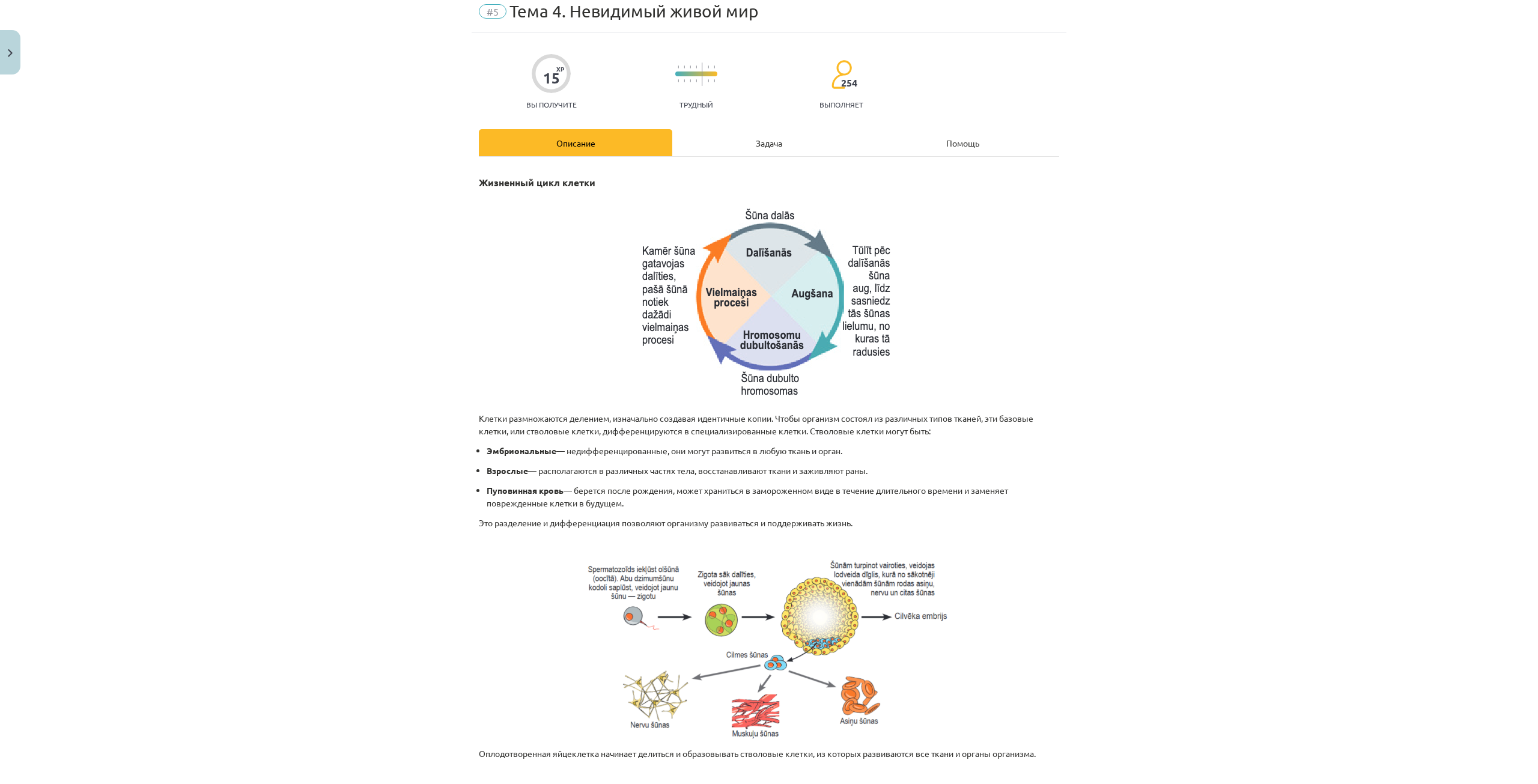
scroll to position [43, 0]
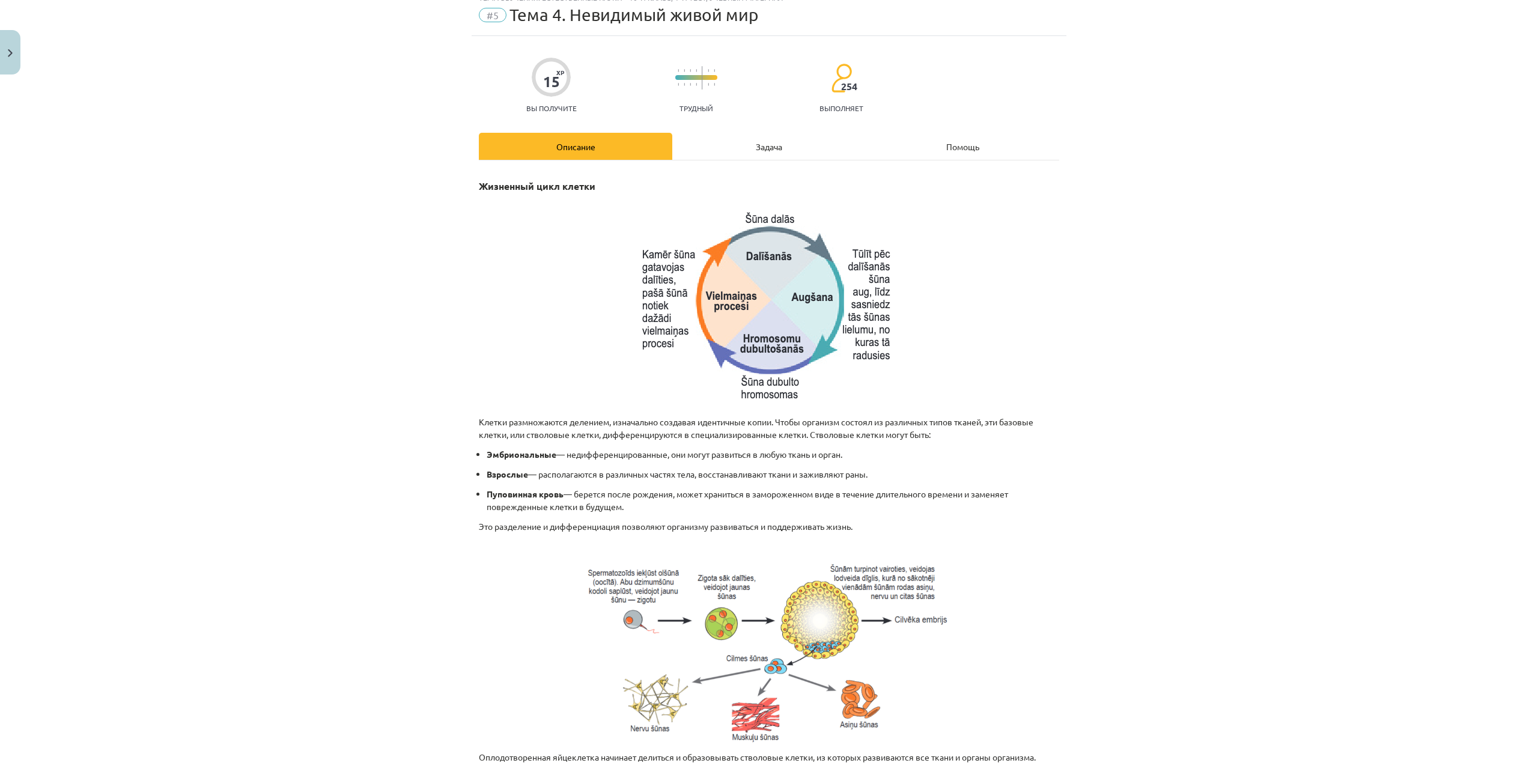
click at [759, 151] on div "Задача" at bounding box center [769, 146] width 194 height 27
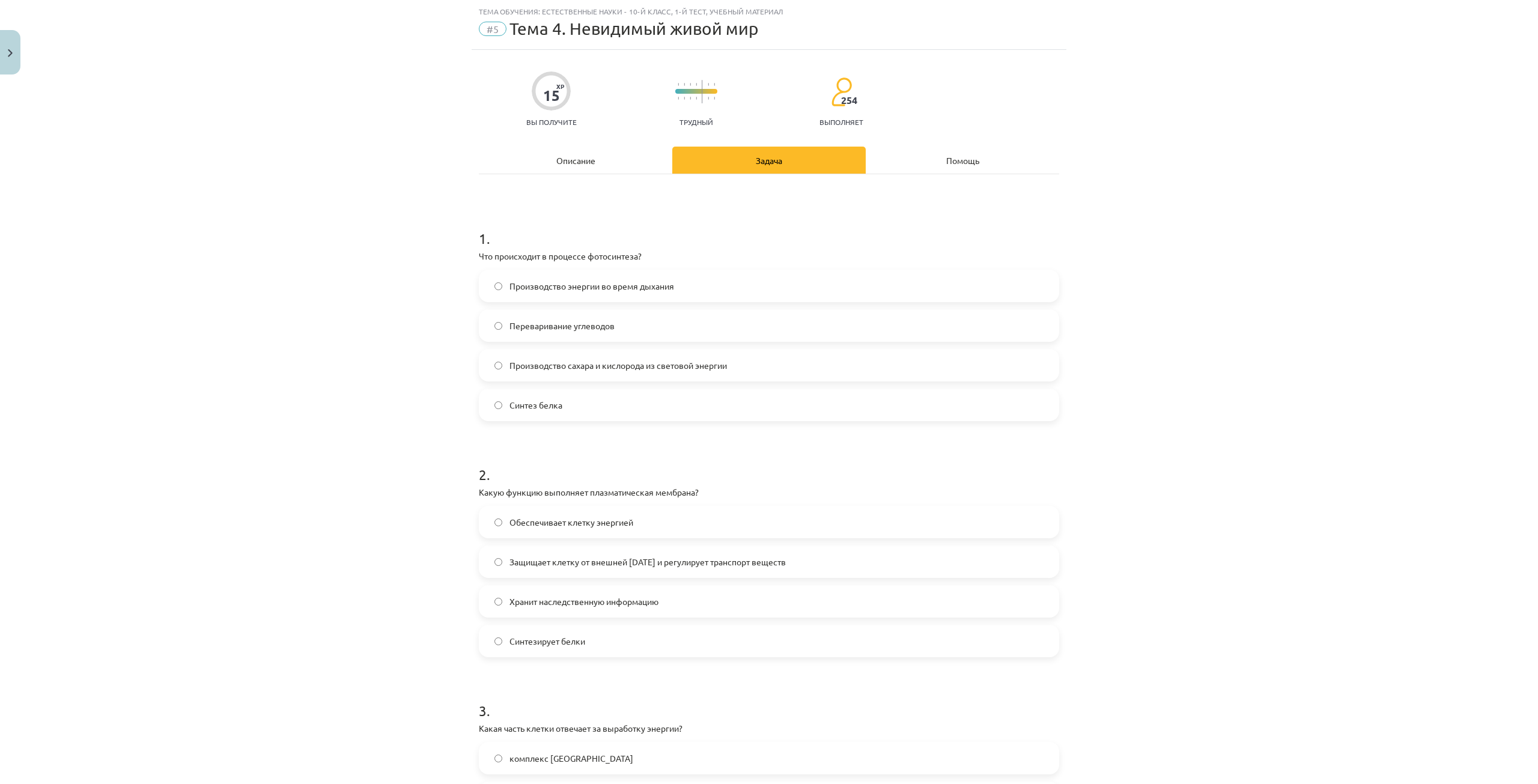
click at [657, 294] on label "Производство энергии во время дыхания" at bounding box center [769, 286] width 578 height 30
click at [587, 157] on font "Описание" at bounding box center [575, 160] width 39 height 10
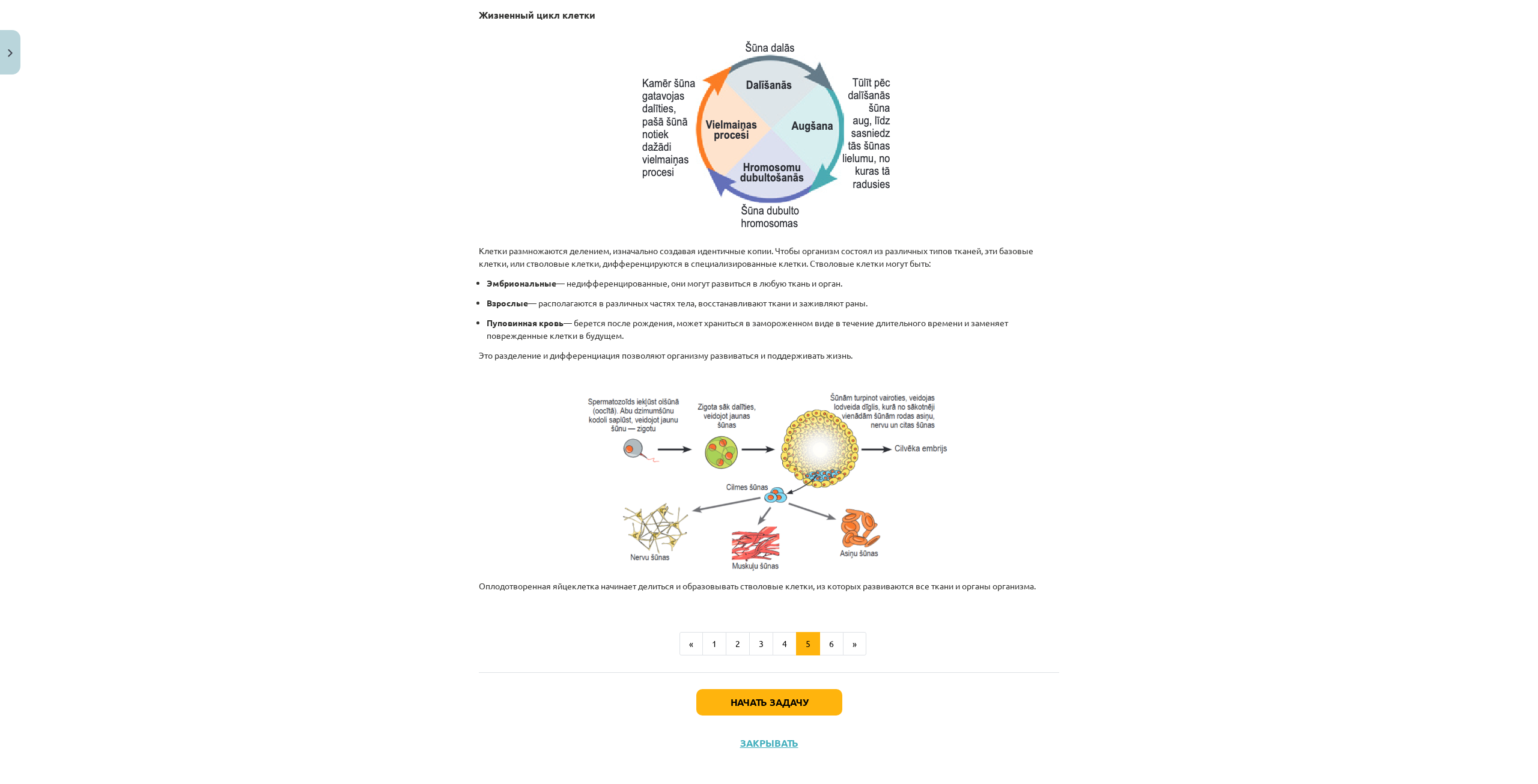
scroll to position [224, 0]
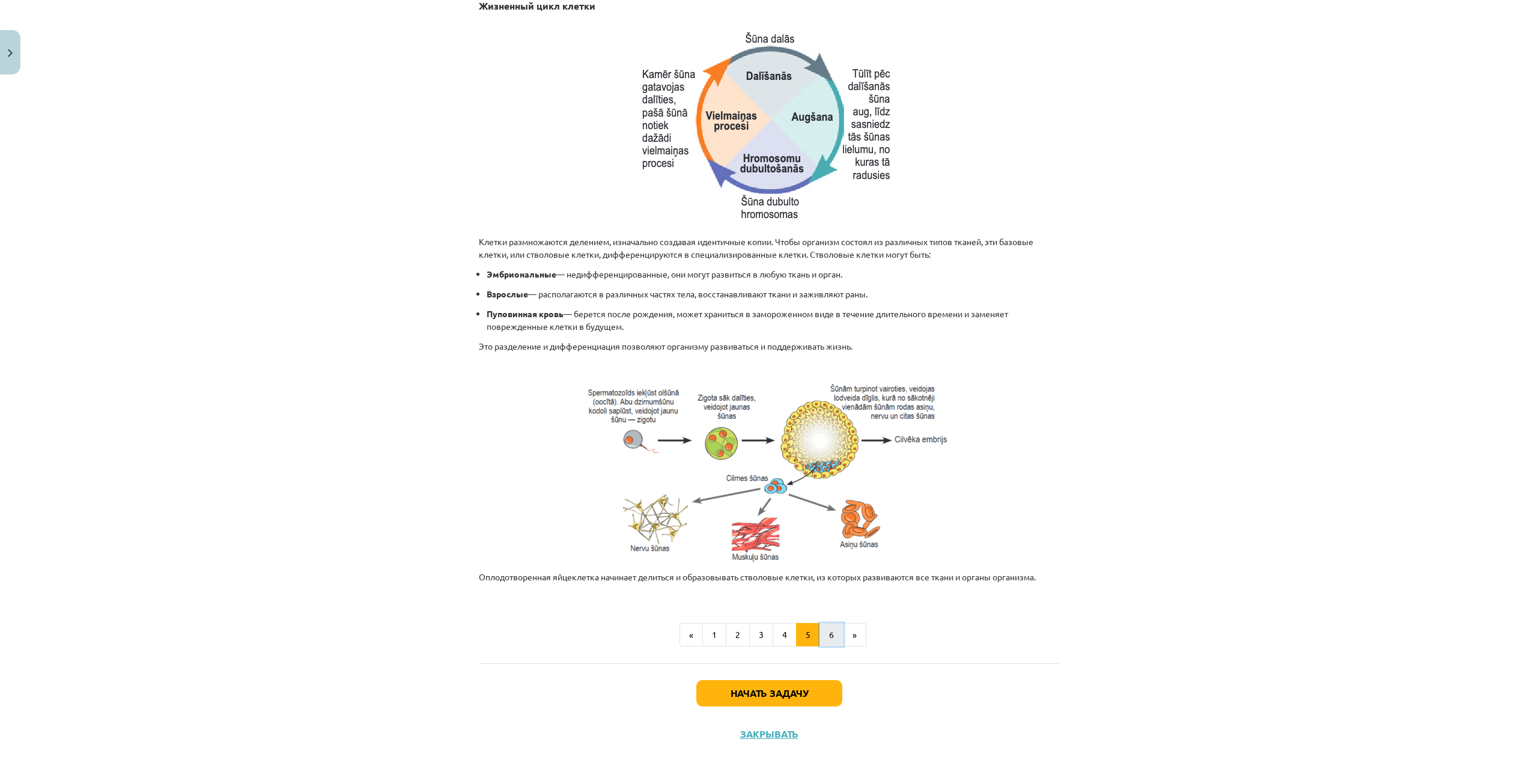
click at [825, 624] on button "6" at bounding box center [830, 634] width 24 height 24
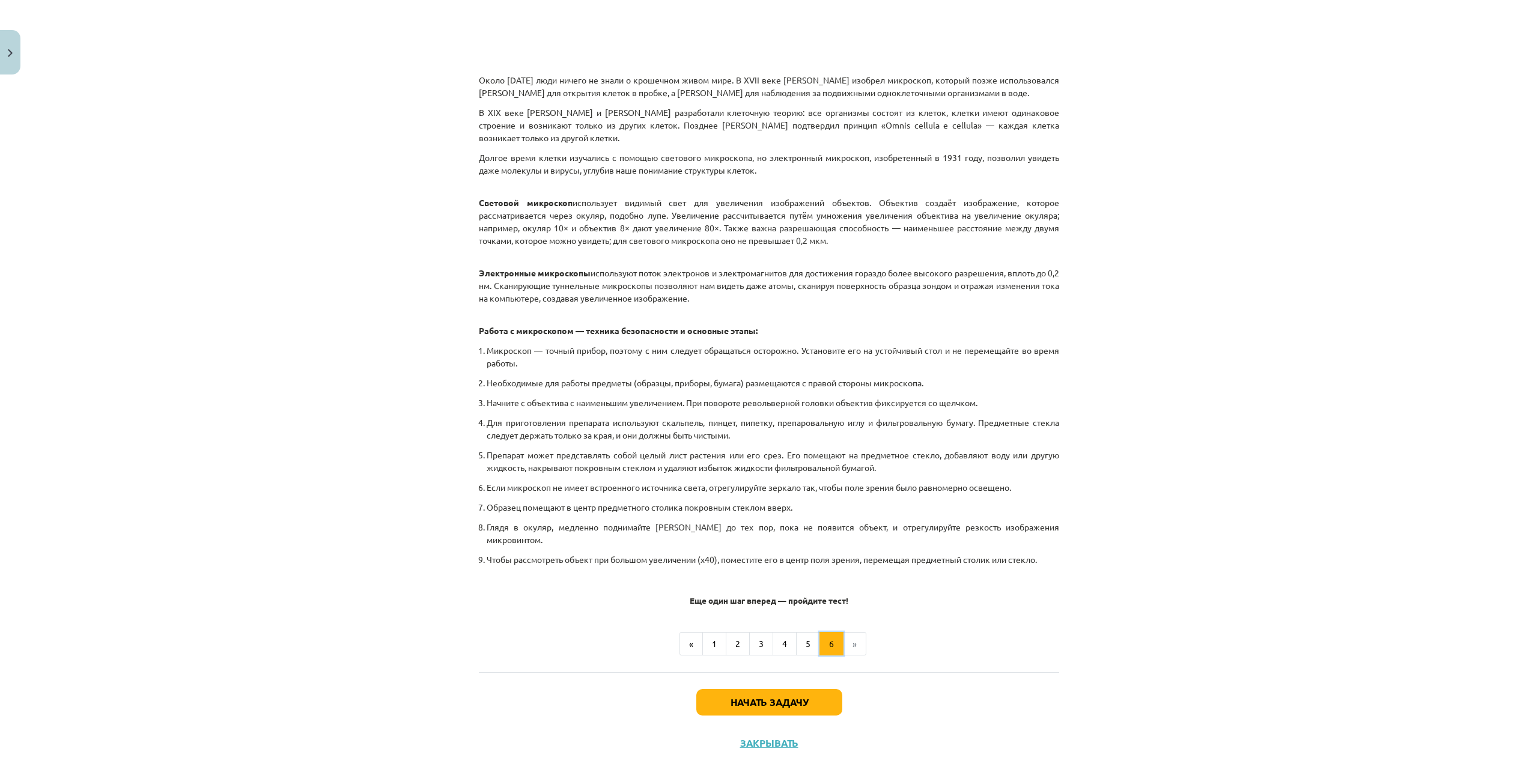
scroll to position [455, 0]
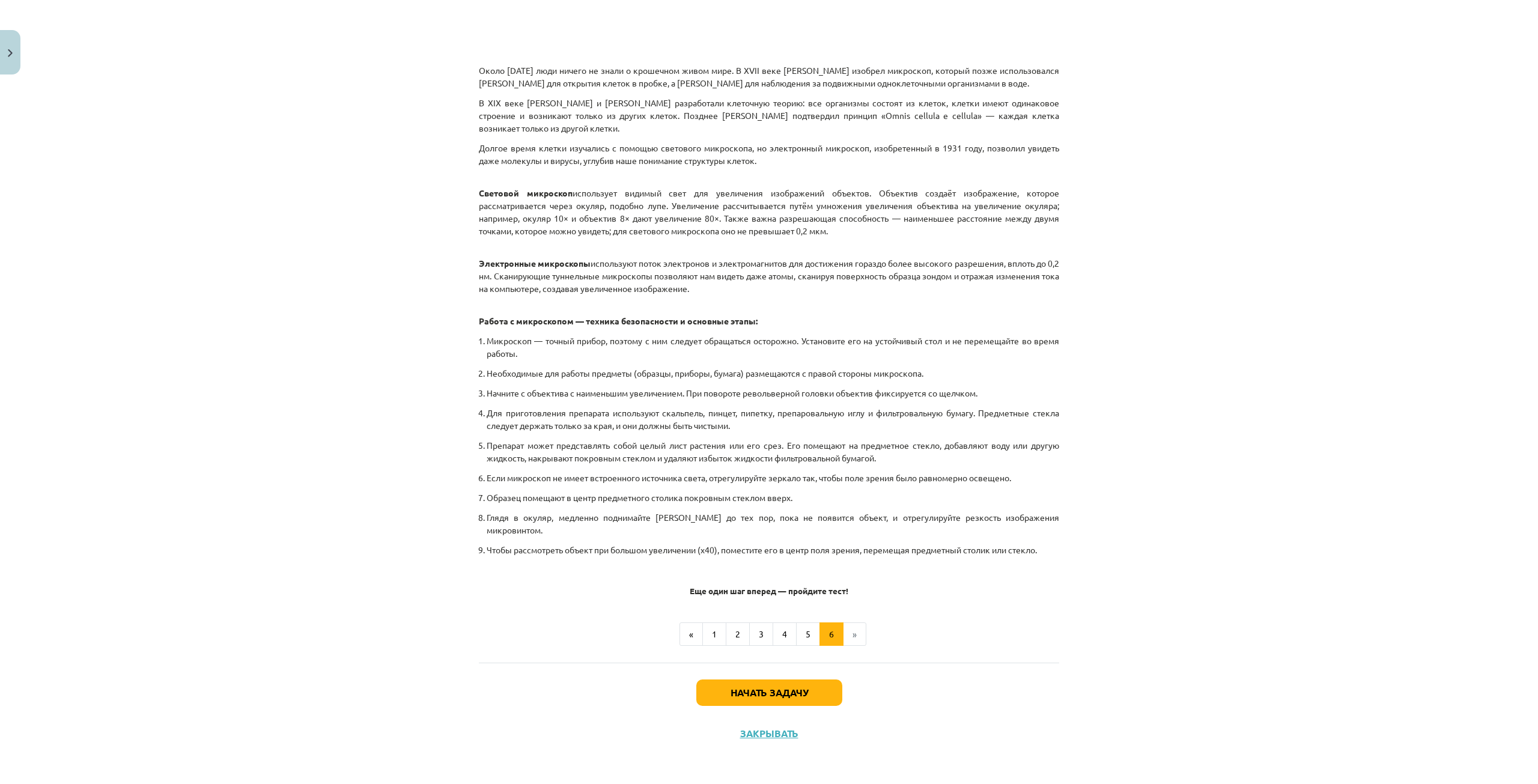
click at [847, 630] on li "»" at bounding box center [855, 634] width 23 height 24
click at [796, 635] on button "5" at bounding box center [808, 634] width 24 height 24
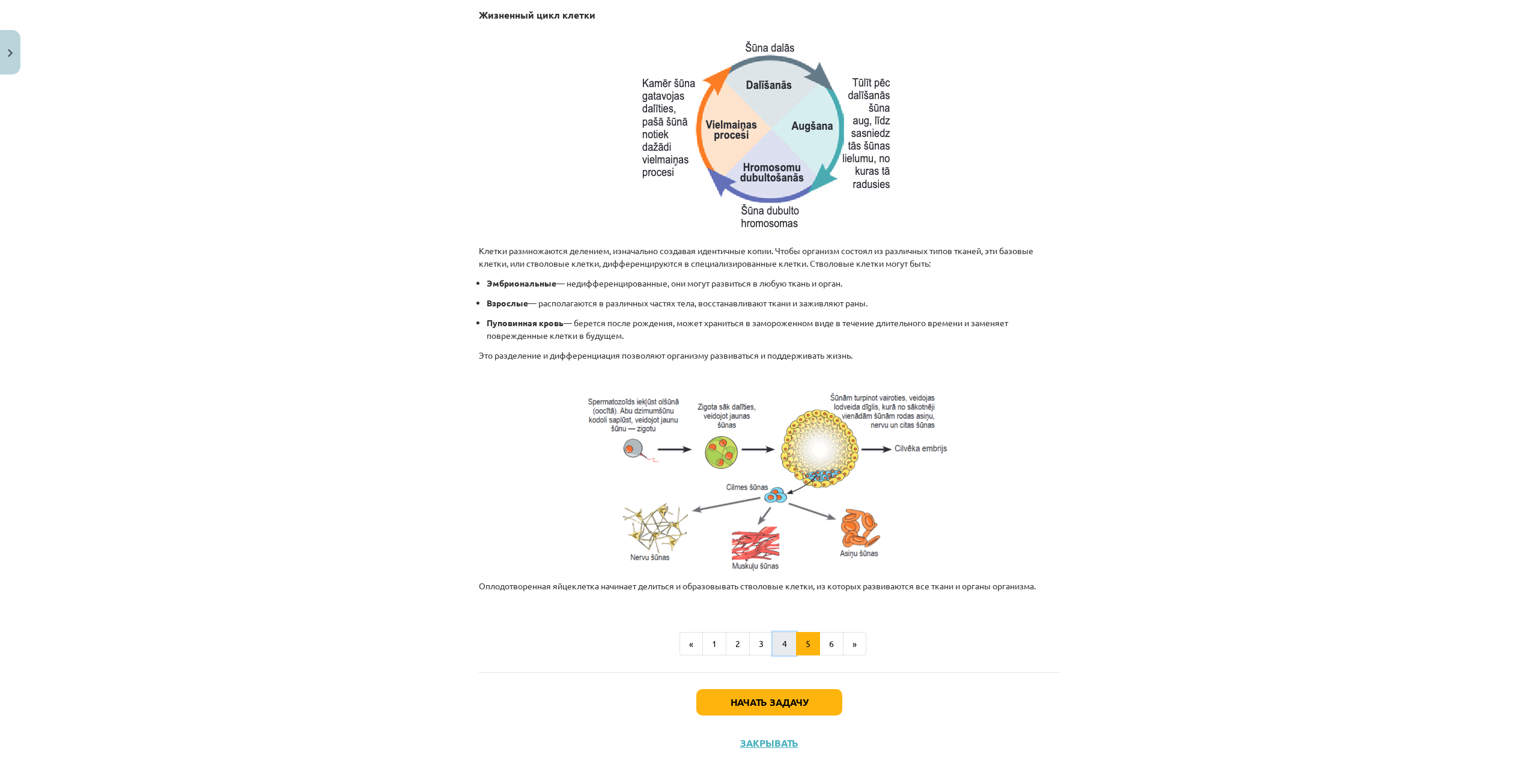
click at [782, 639] on font "4" at bounding box center [784, 642] width 5 height 10
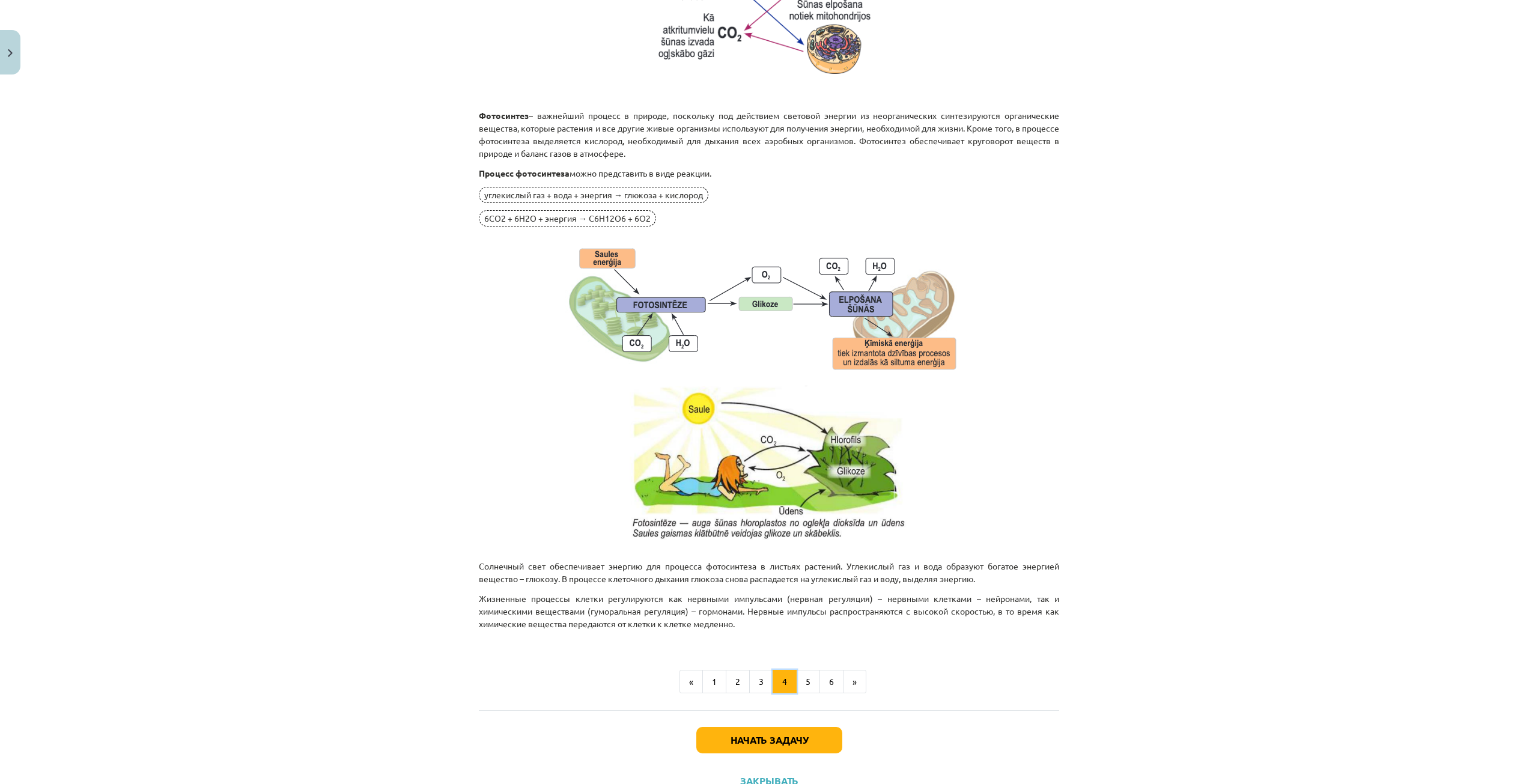
scroll to position [936, 0]
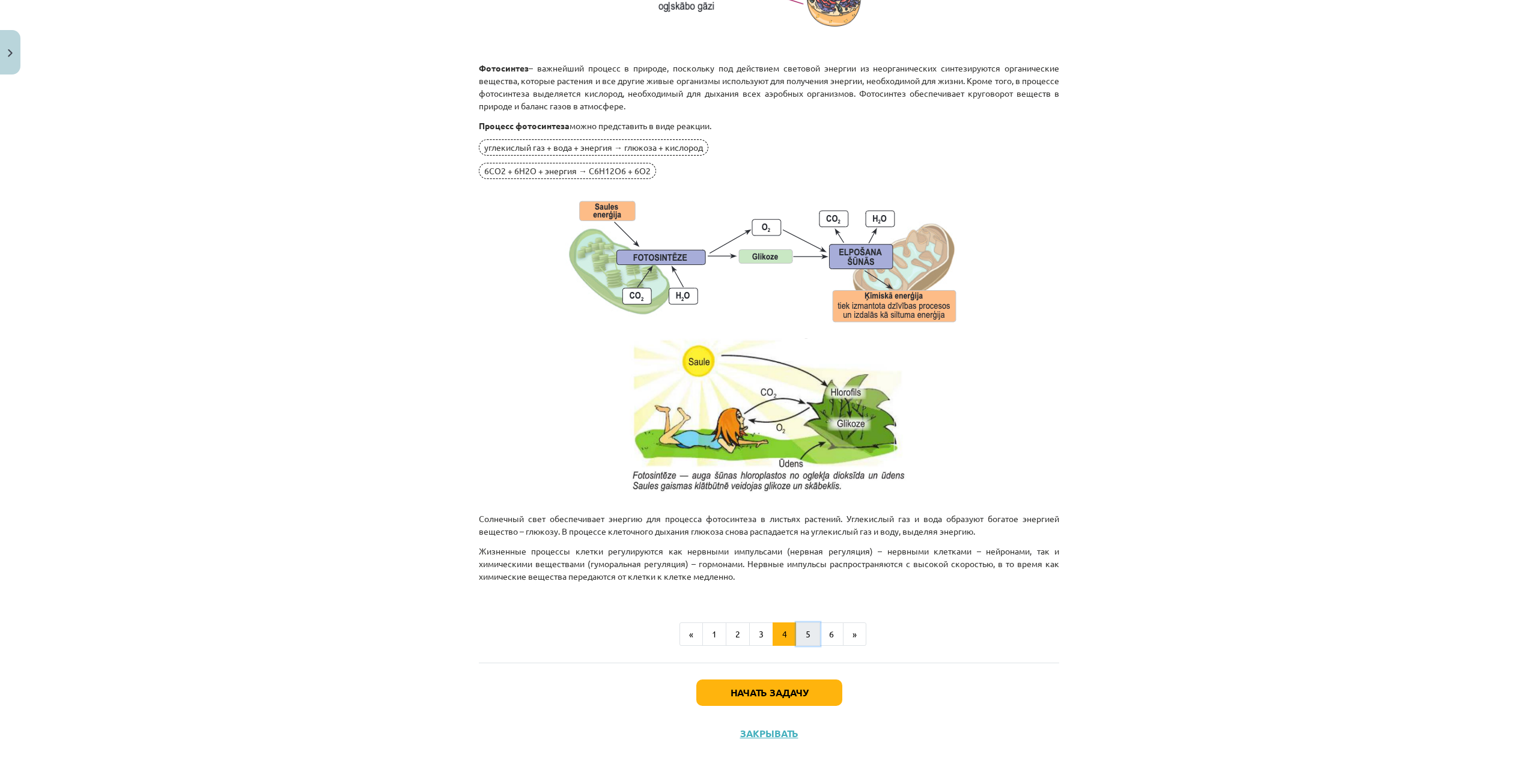
click at [796, 639] on button "5" at bounding box center [808, 634] width 24 height 24
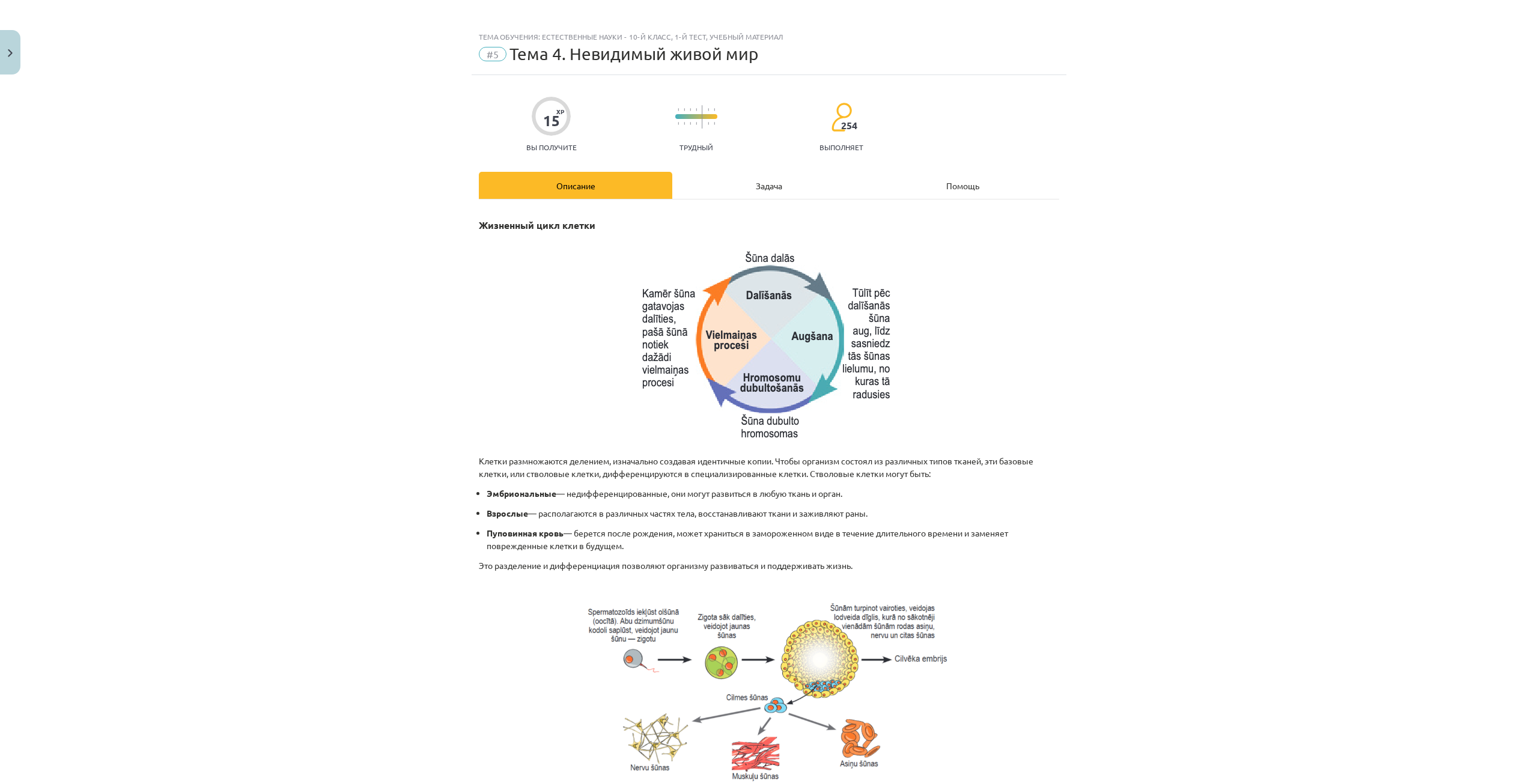
scroll to position [0, 0]
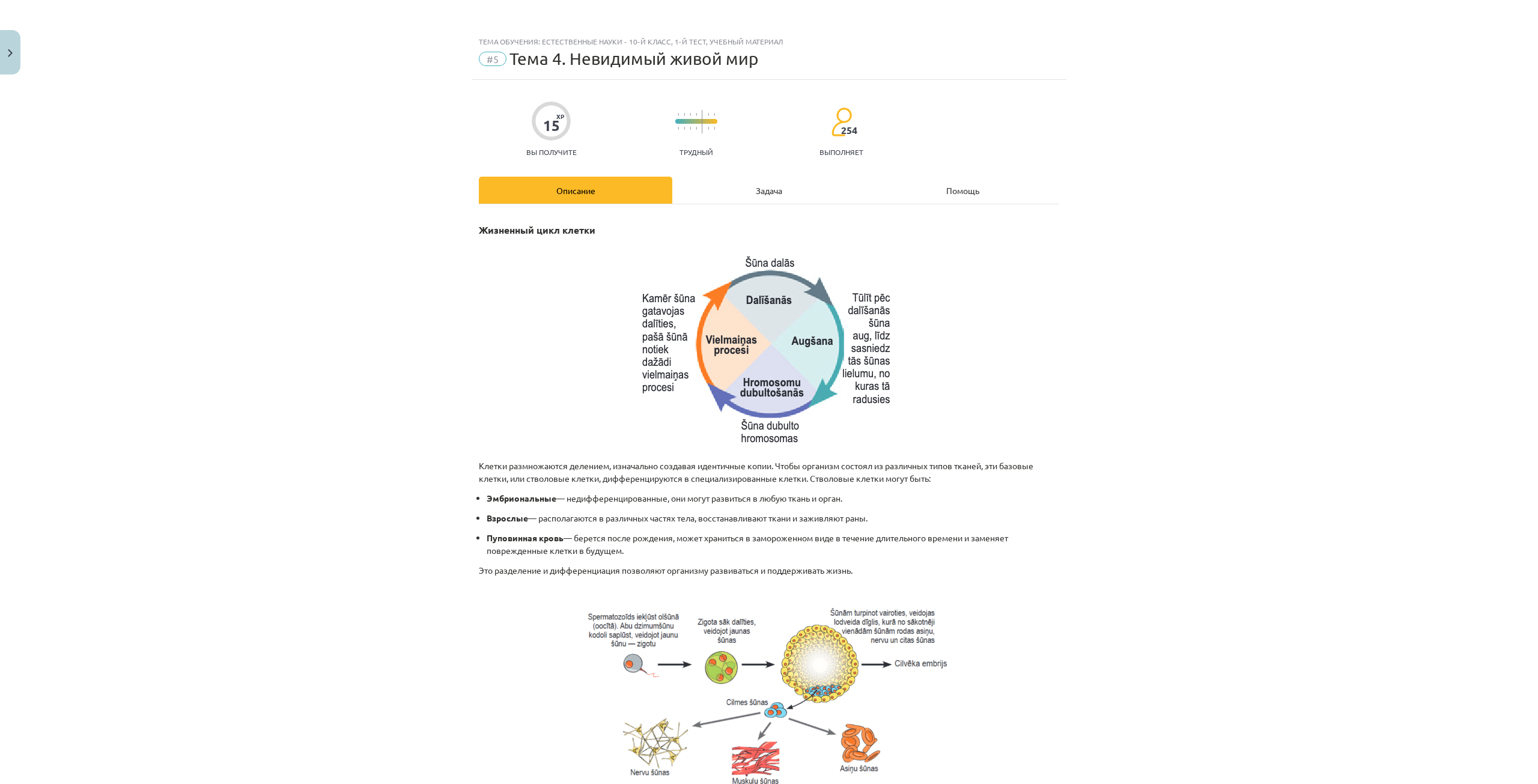
click at [705, 179] on div "Задача" at bounding box center [769, 190] width 194 height 27
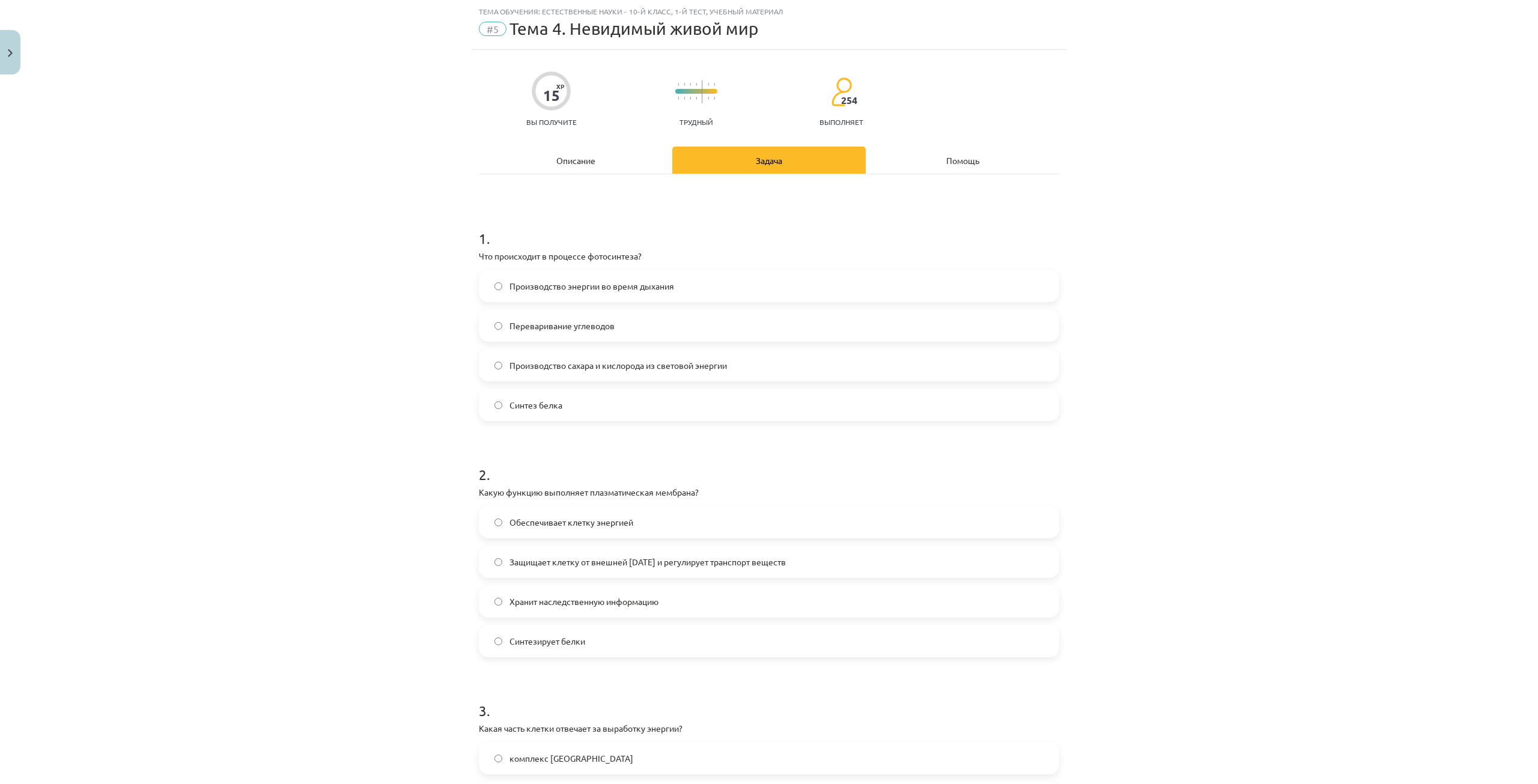
click at [582, 565] on font "Защищает клетку от внешней [DATE] и регулирует транспорт веществ" at bounding box center [647, 561] width 277 height 10
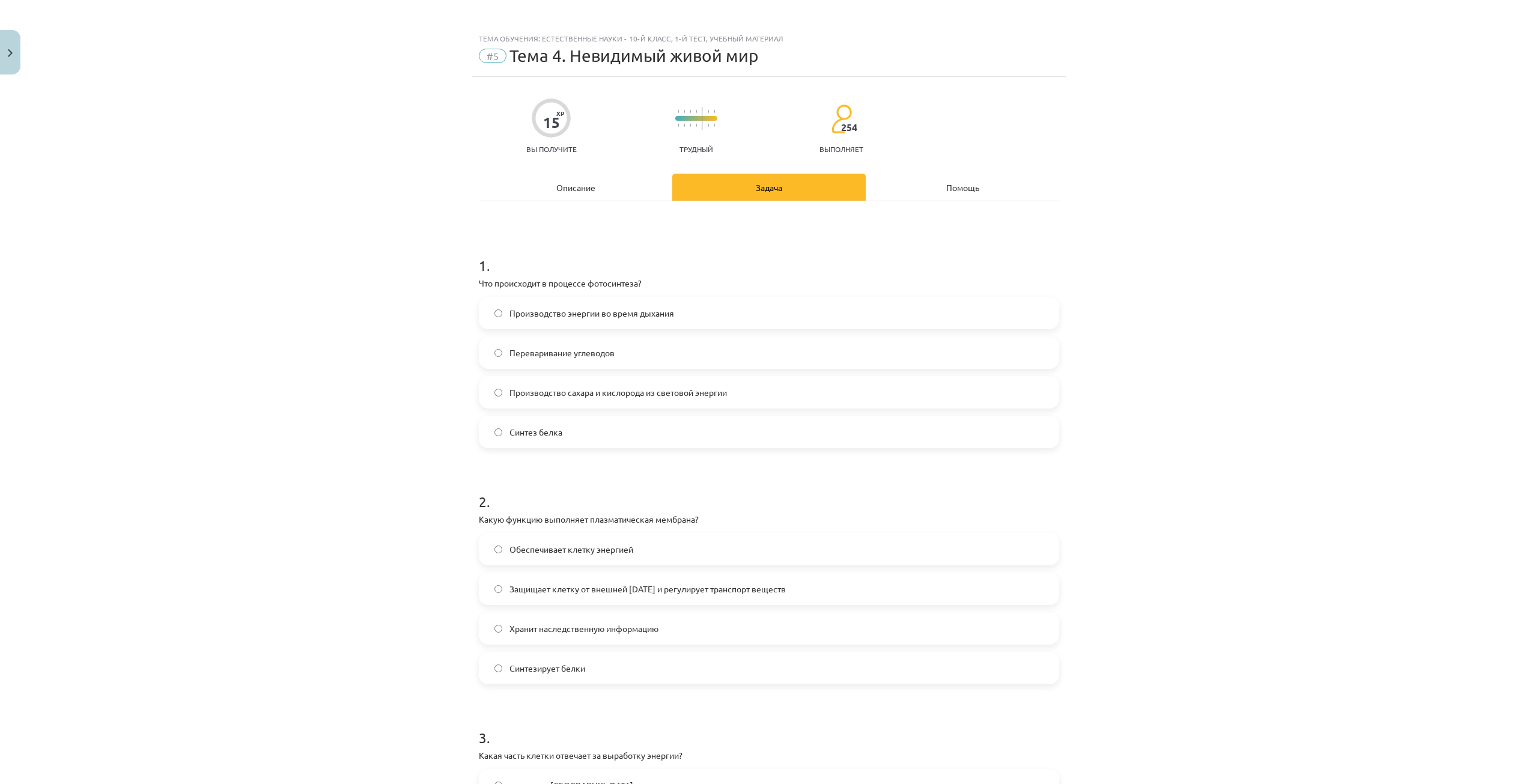
scroll to position [0, 0]
click at [595, 192] on div "Описание" at bounding box center [575, 190] width 194 height 27
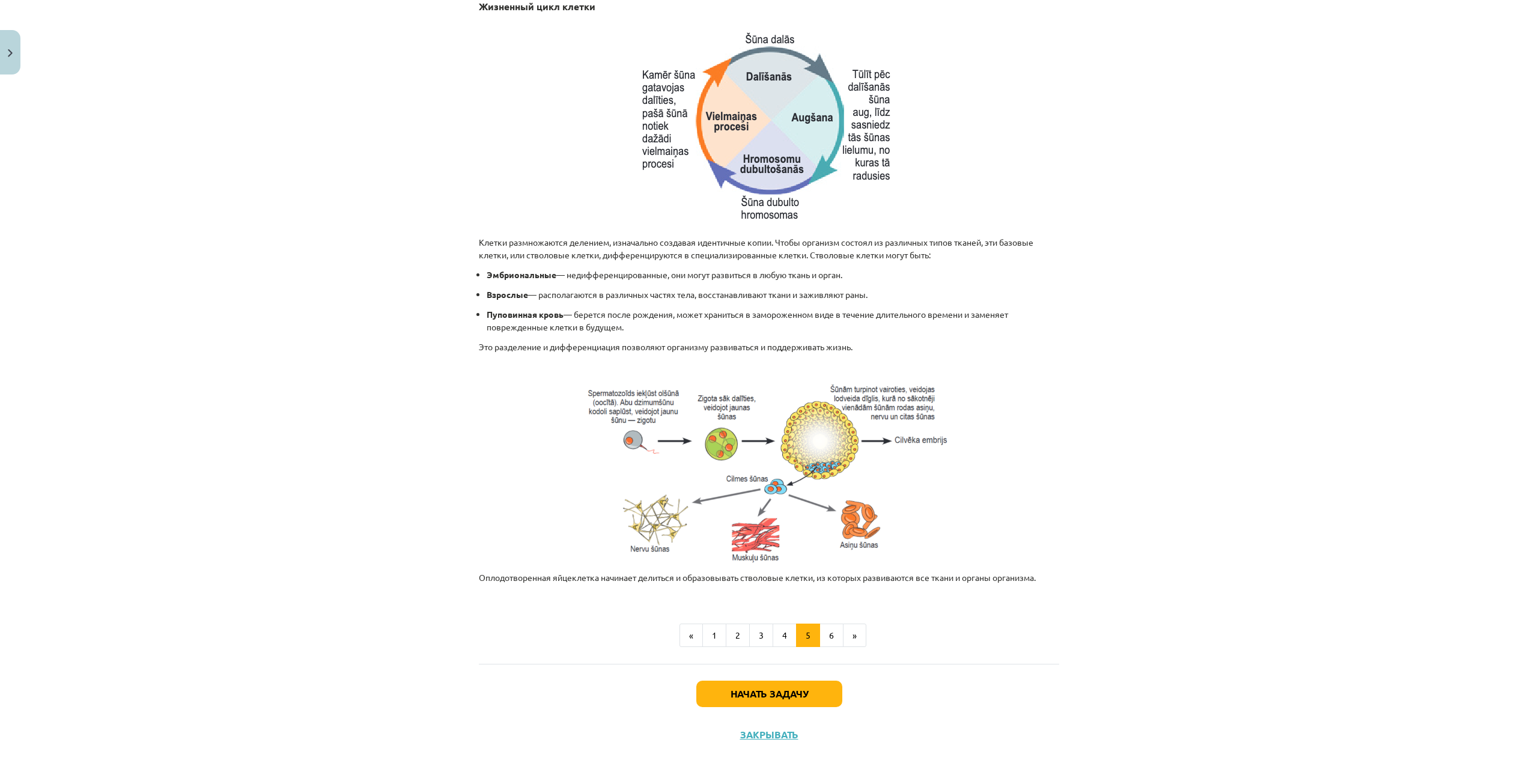
scroll to position [224, 0]
click at [830, 636] on button "6" at bounding box center [830, 634] width 24 height 24
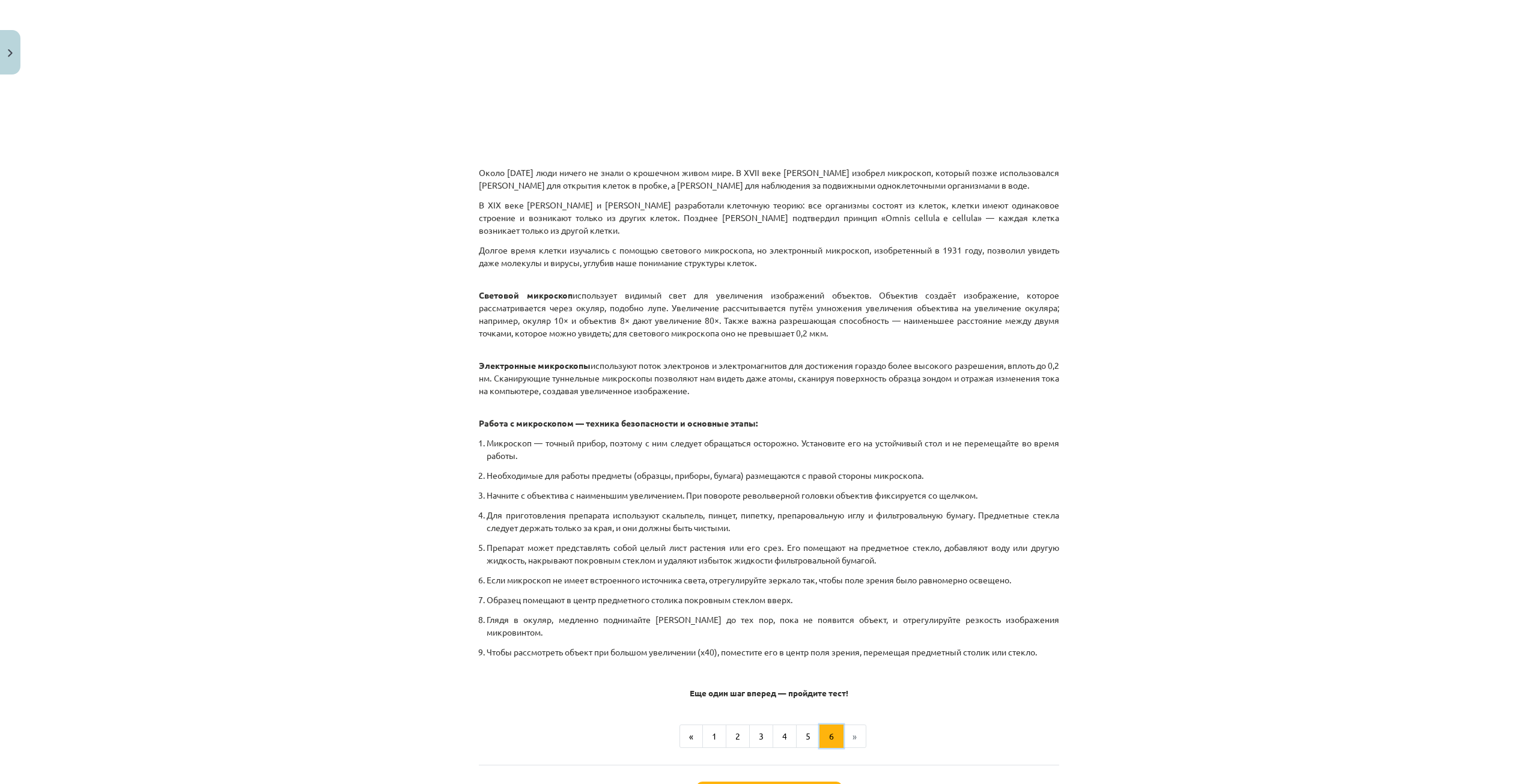
scroll to position [395, 0]
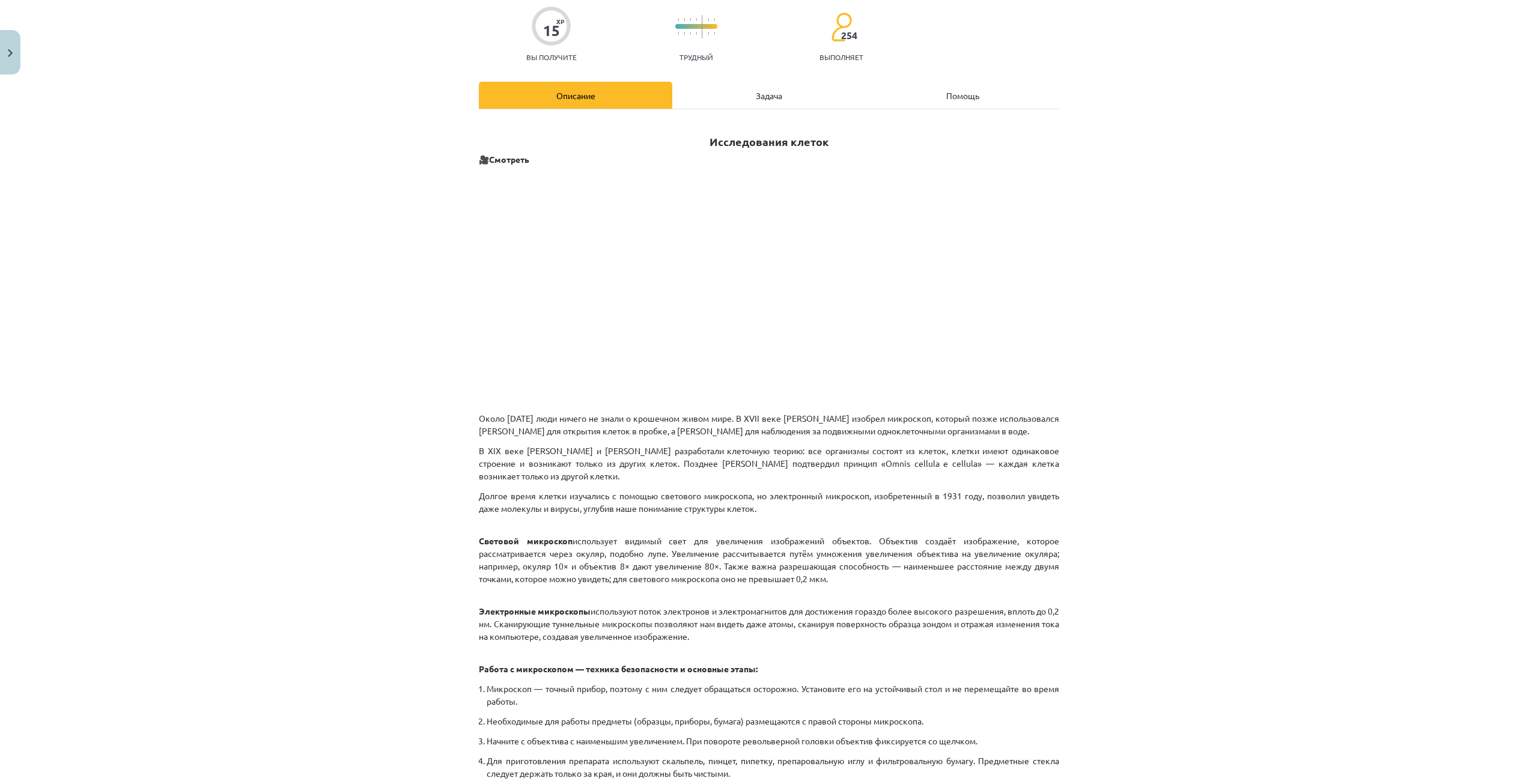
click at [726, 88] on div "Задача" at bounding box center [769, 94] width 194 height 27
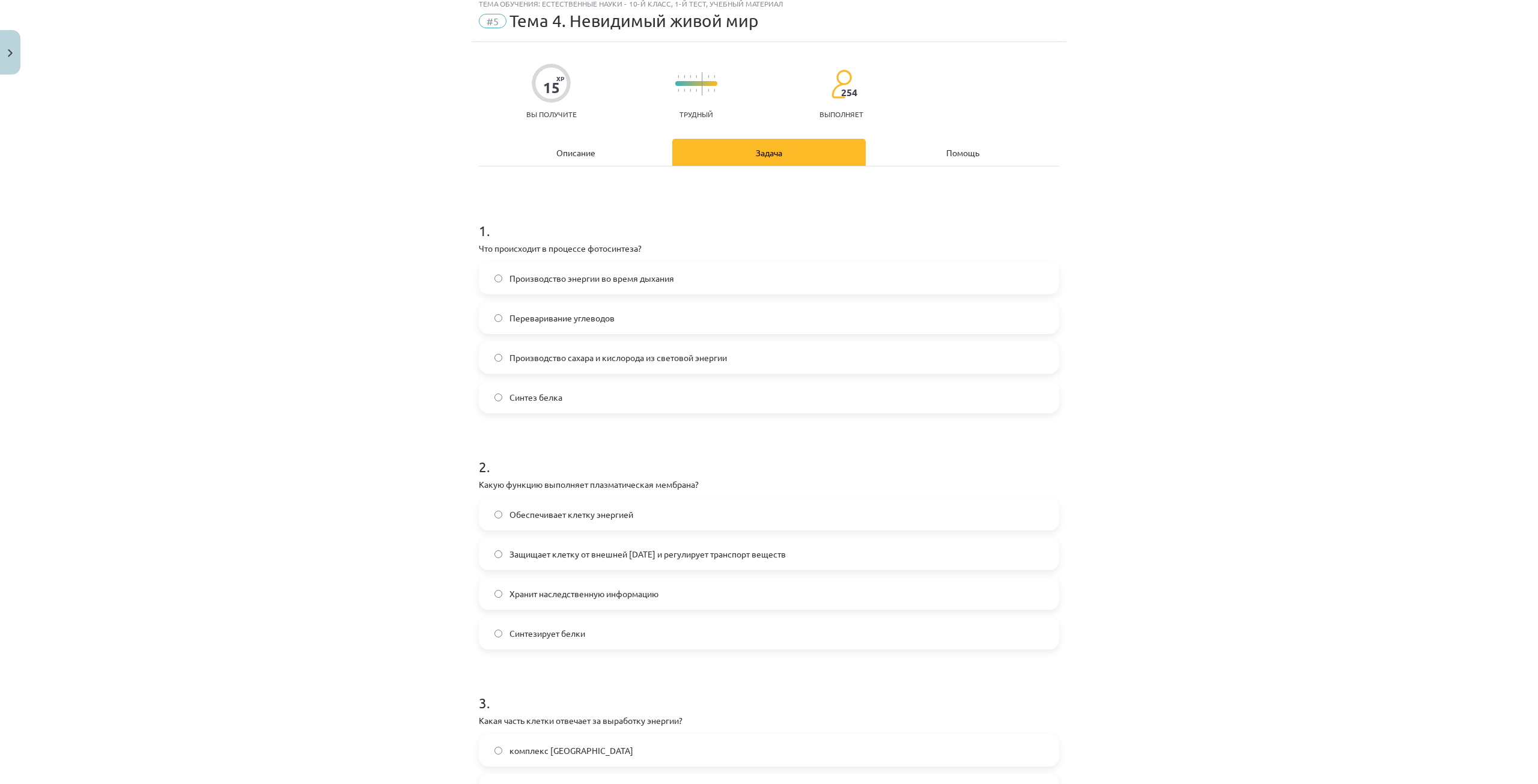
scroll to position [30, 0]
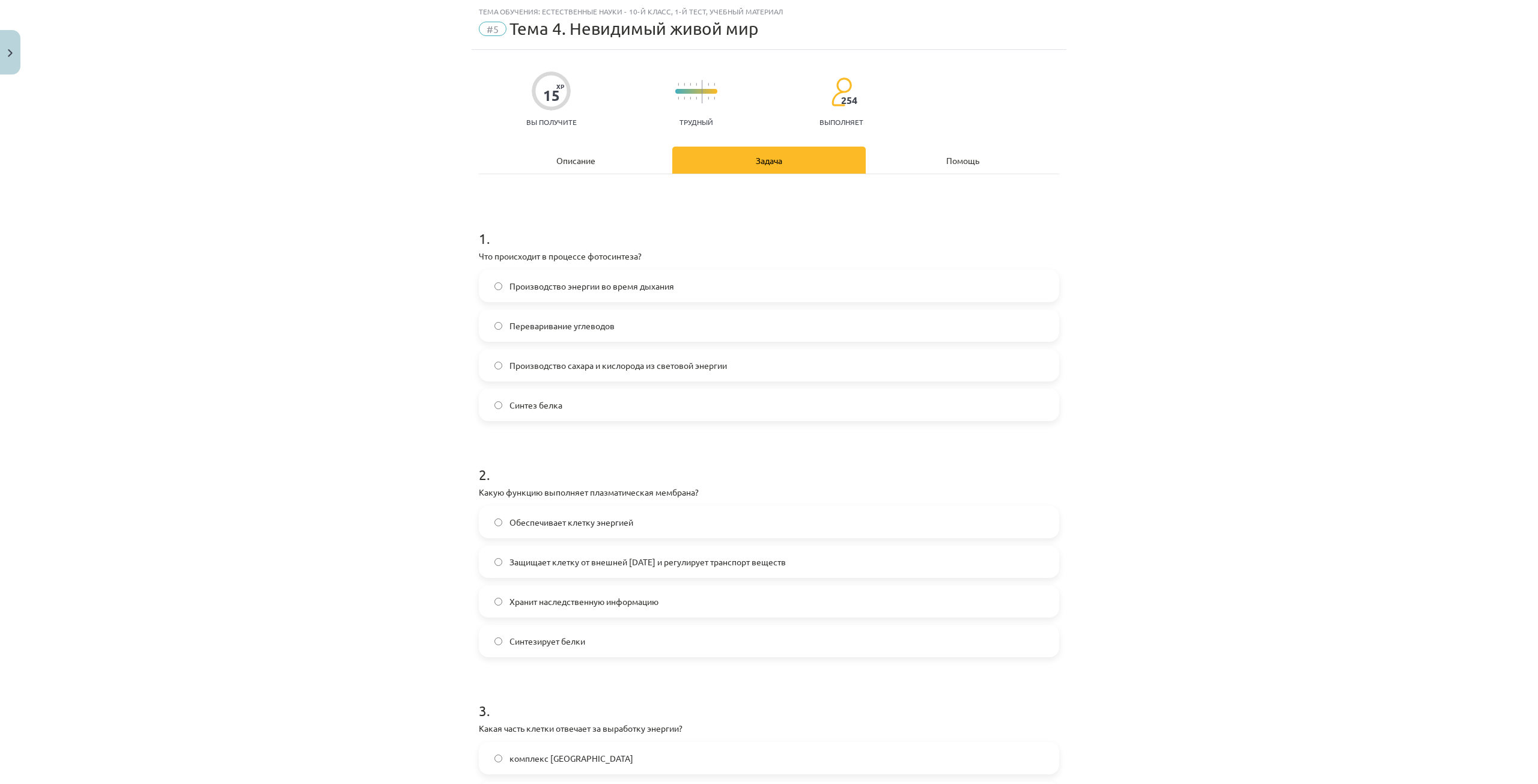
drag, startPoint x: 591, startPoint y: 150, endPoint x: 589, endPoint y: 183, distance: 33.1
click at [591, 153] on div "Описание" at bounding box center [575, 160] width 194 height 27
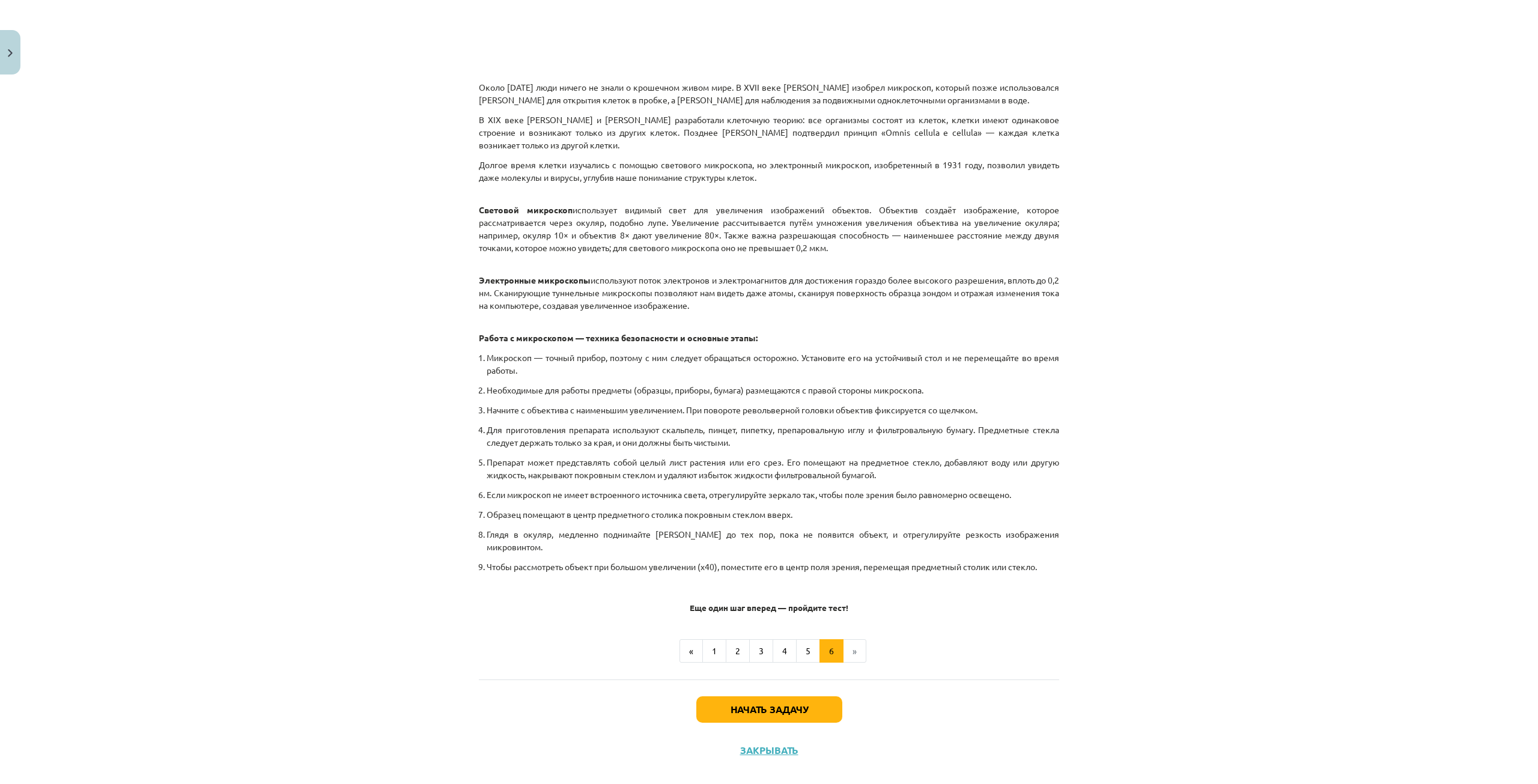
scroll to position [451, 0]
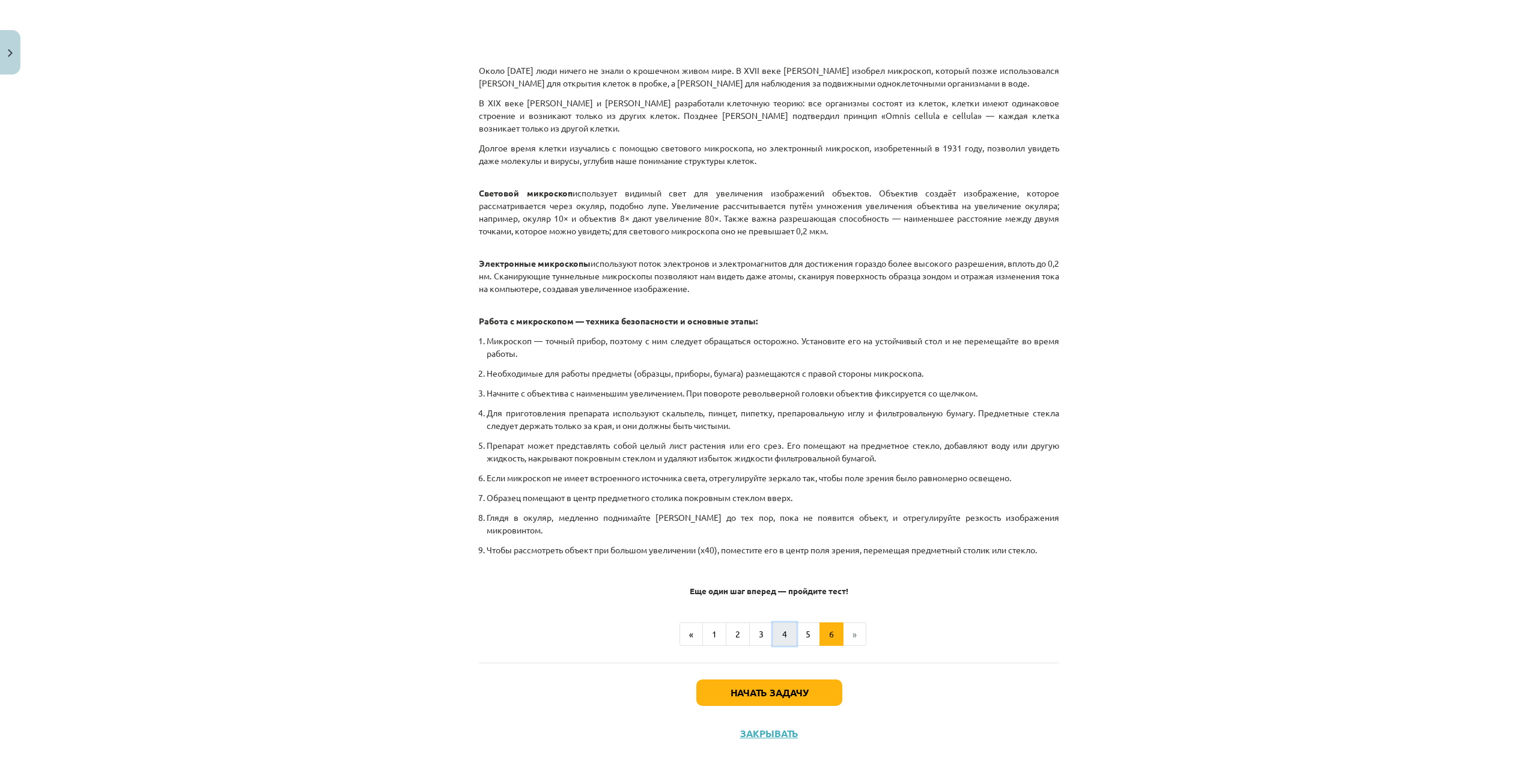
click at [791, 642] on button "4" at bounding box center [784, 634] width 24 height 24
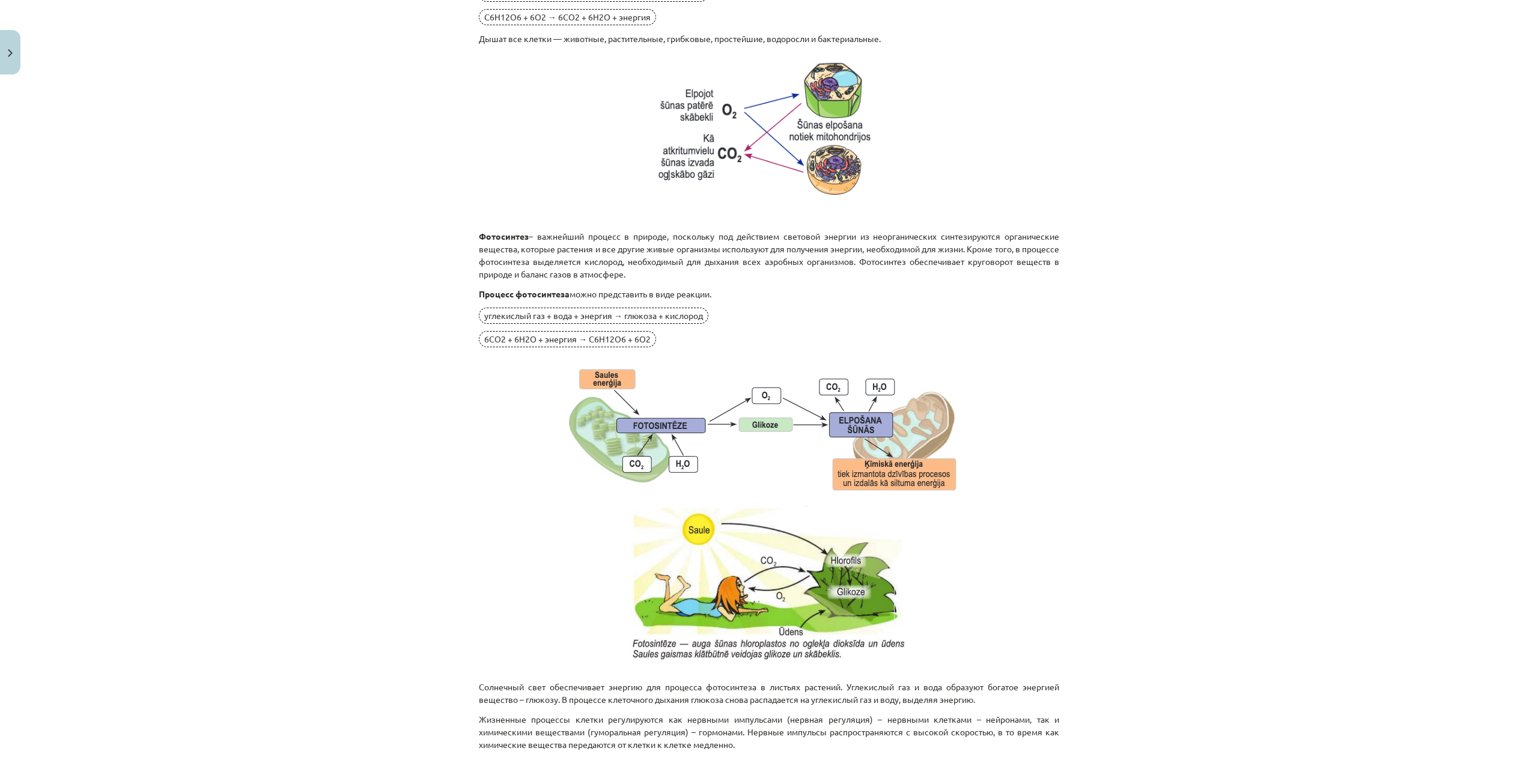
scroll to position [876, 0]
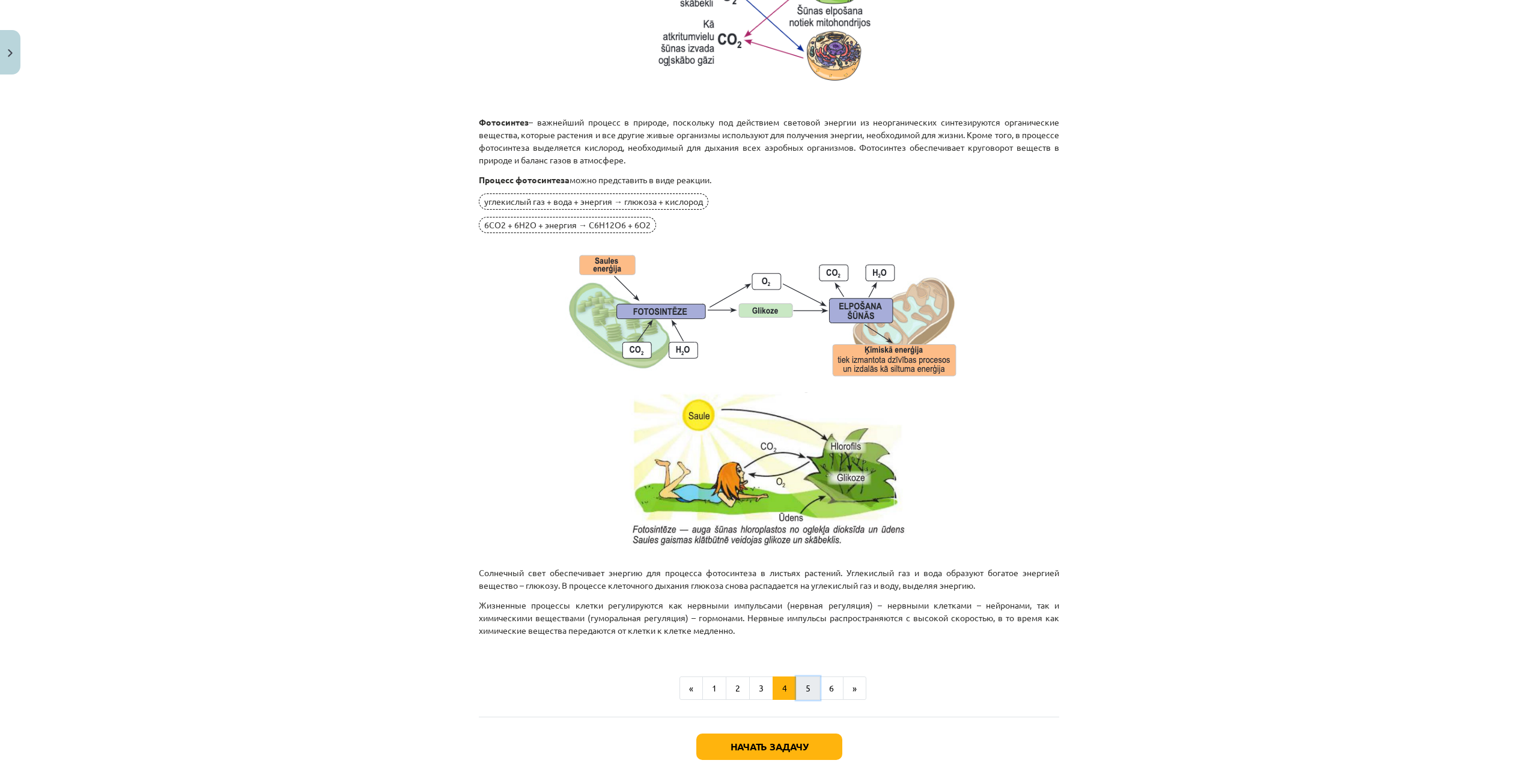
click at [796, 693] on button "5" at bounding box center [808, 688] width 24 height 24
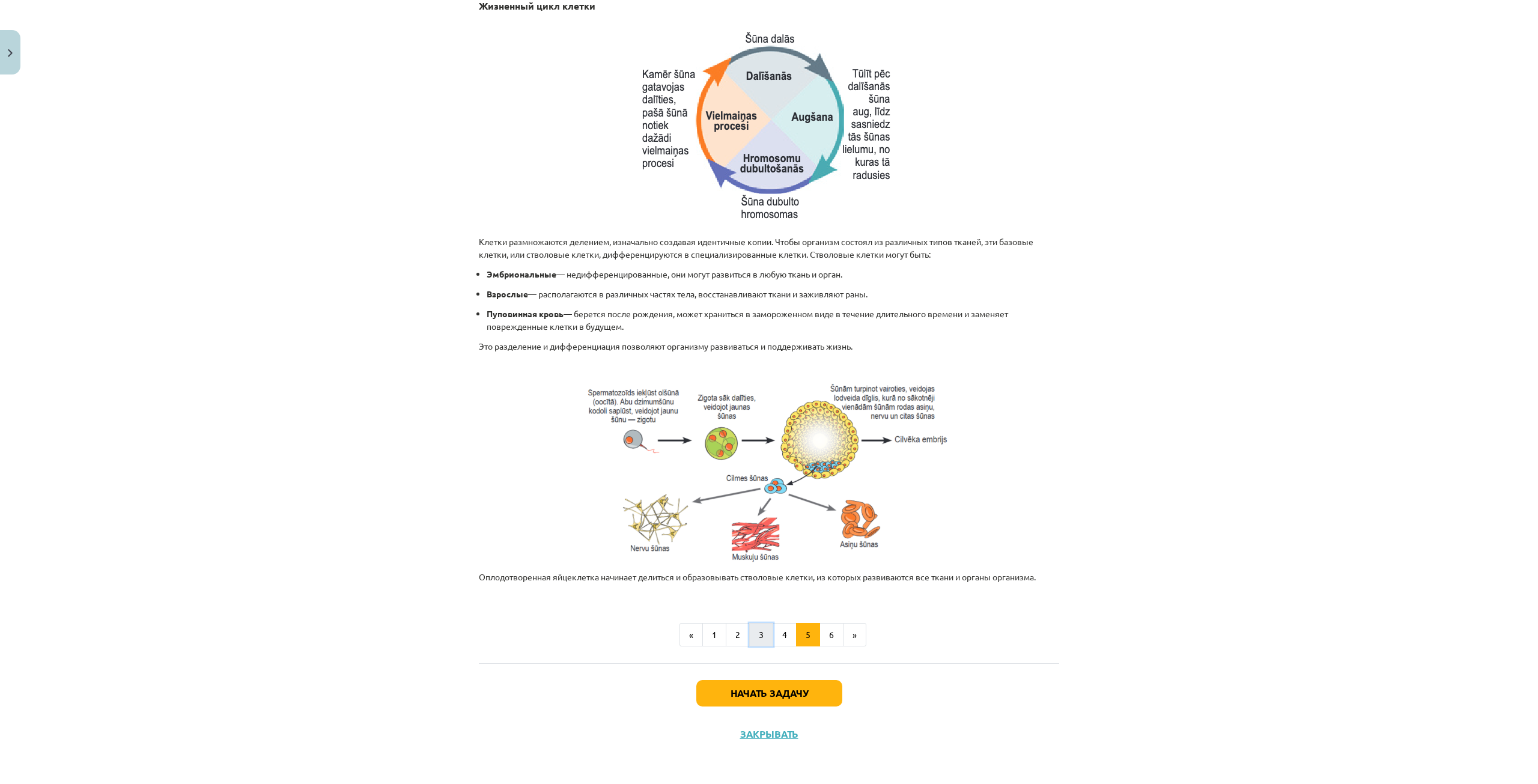
click at [753, 642] on button "3" at bounding box center [760, 634] width 24 height 24
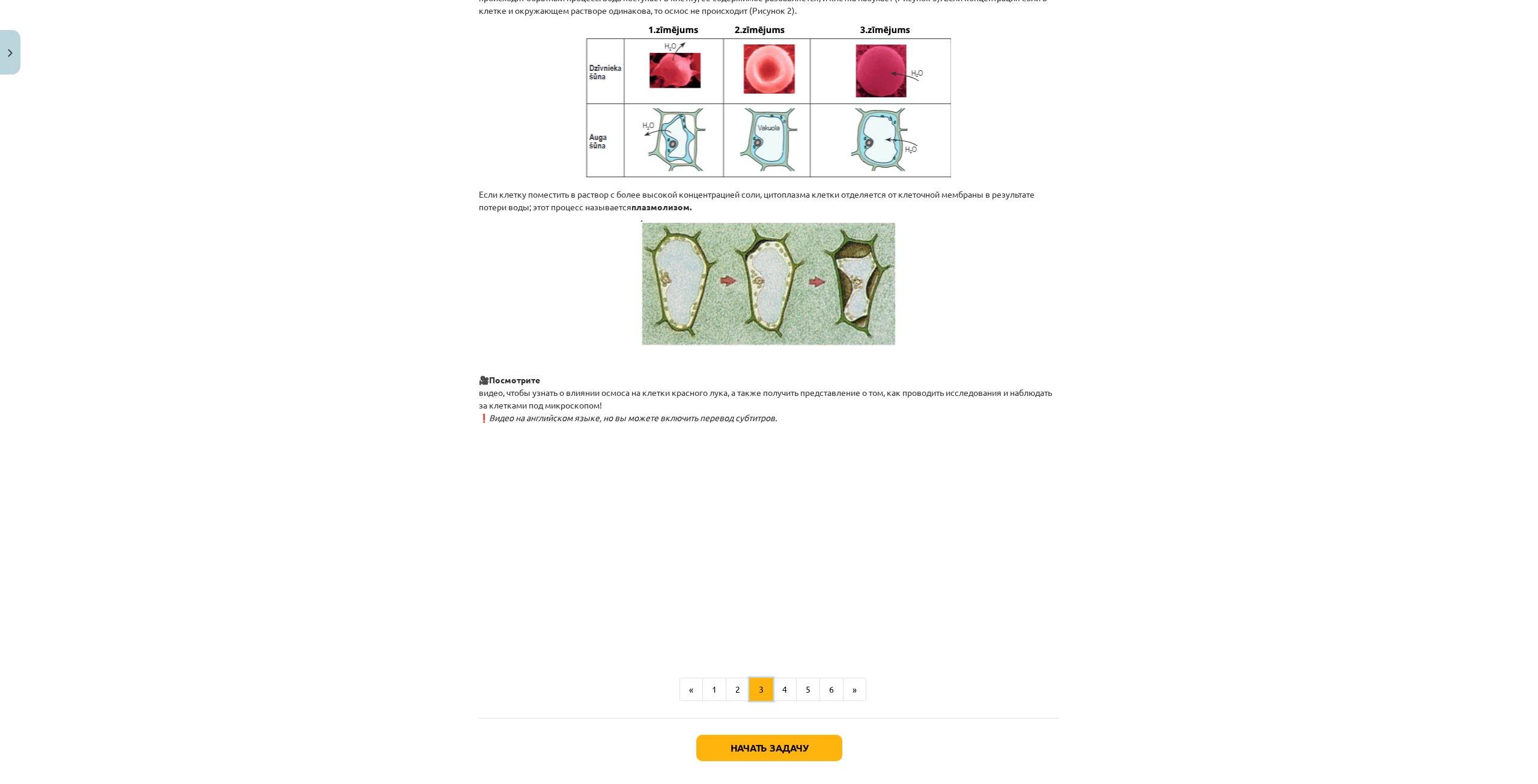
scroll to position [1089, 0]
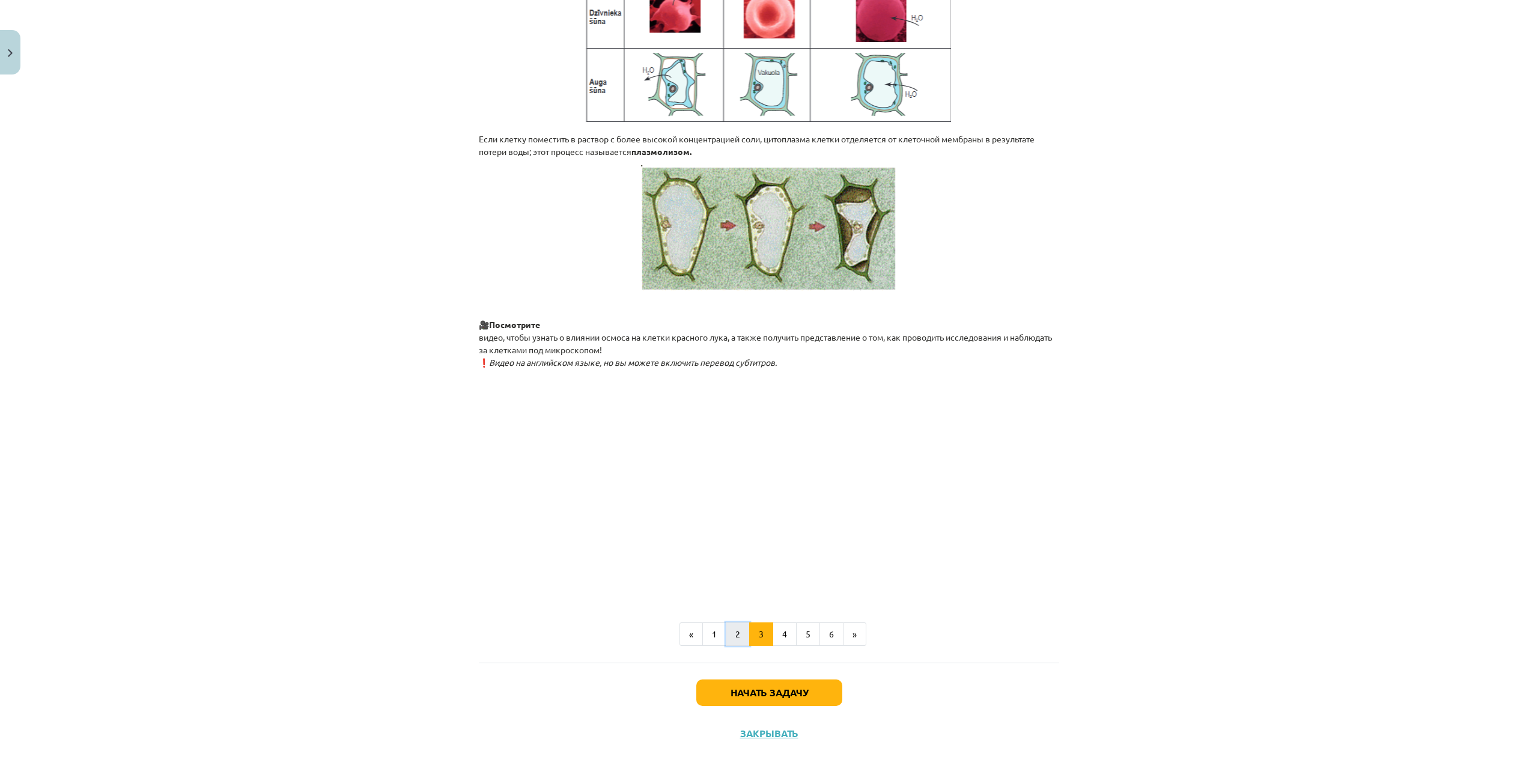
click at [739, 633] on button "2" at bounding box center [737, 634] width 24 height 24
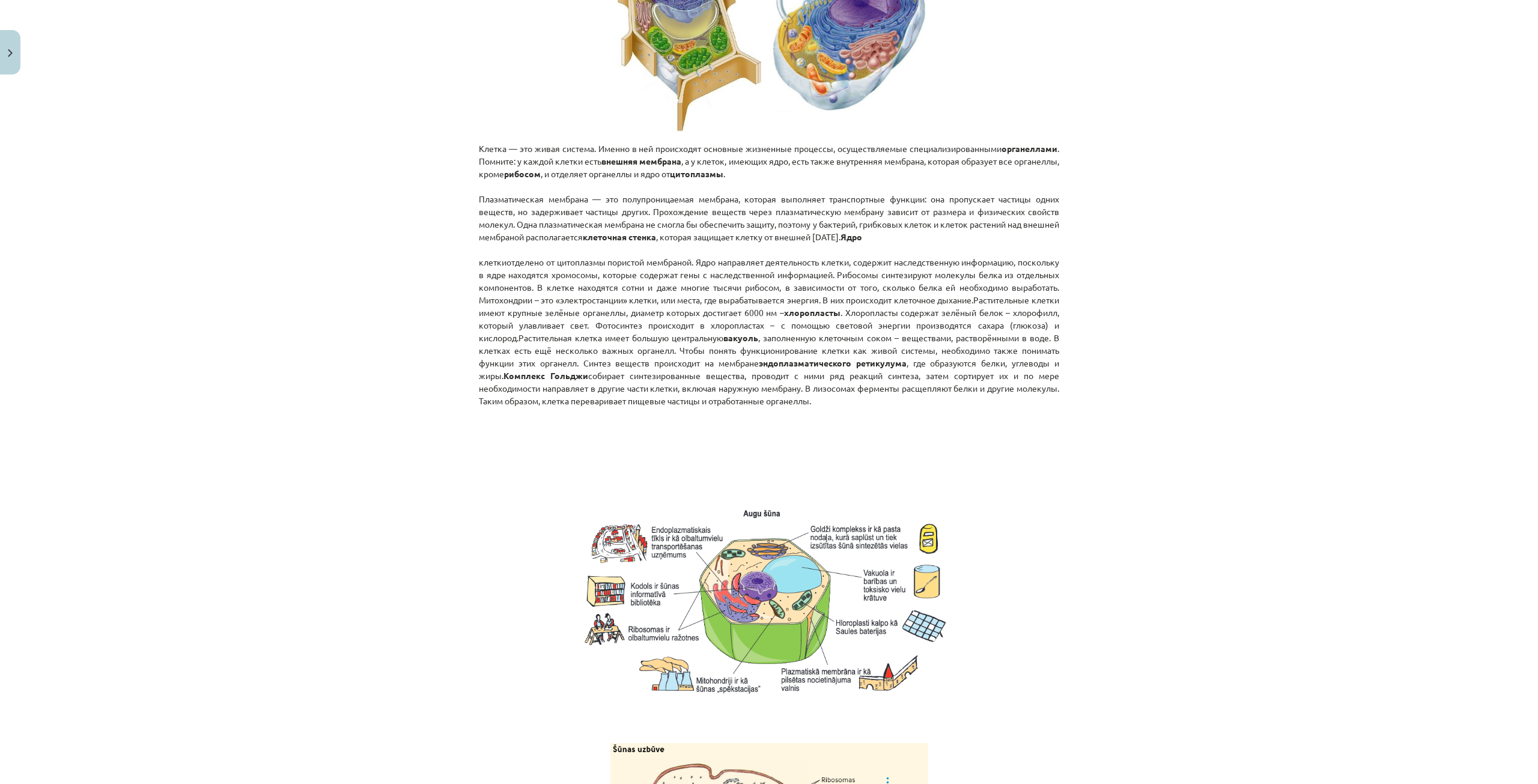
scroll to position [737, 0]
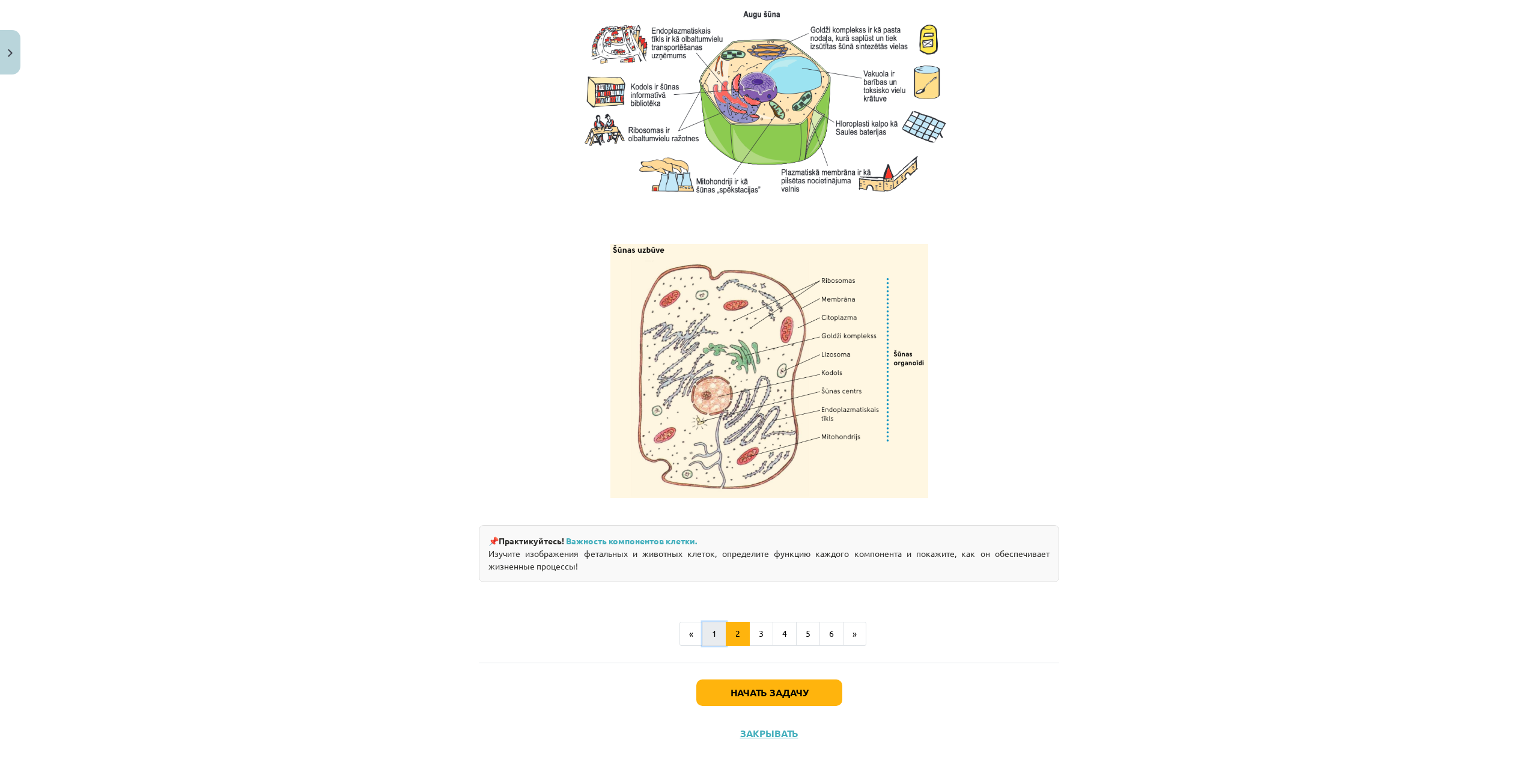
click at [702, 633] on button "1" at bounding box center [713, 633] width 24 height 24
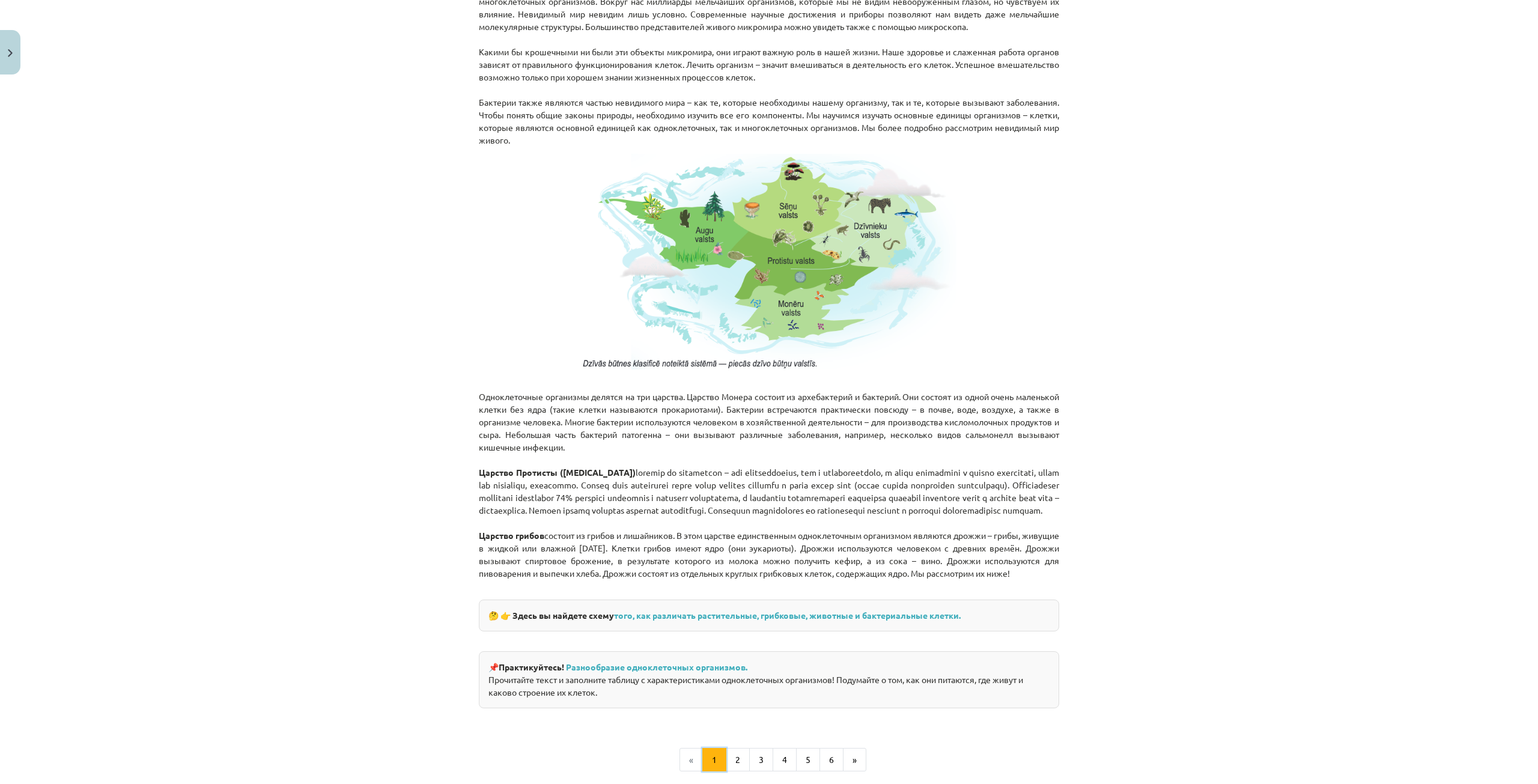
scroll to position [861, 0]
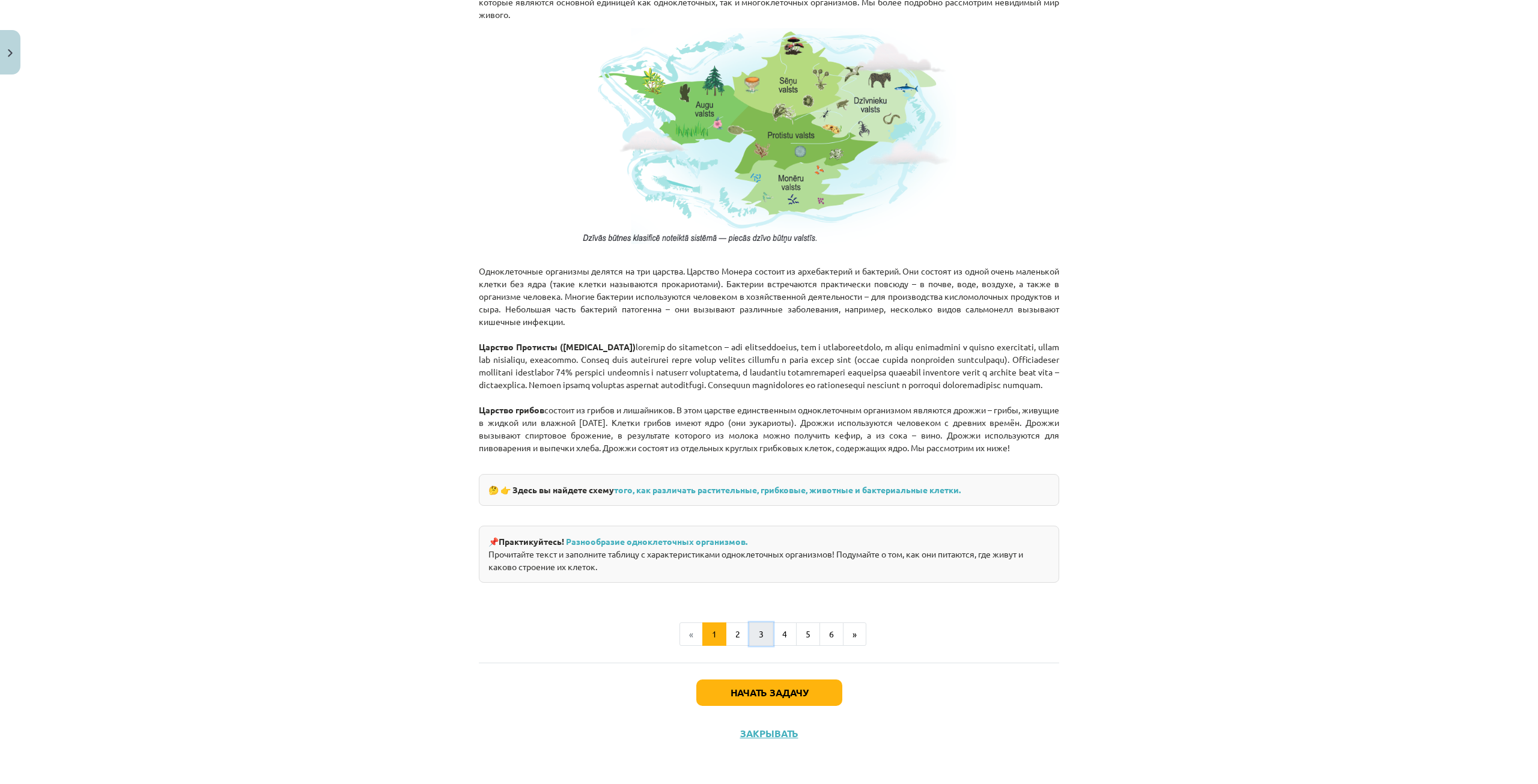
click at [749, 634] on button "3" at bounding box center [760, 634] width 24 height 24
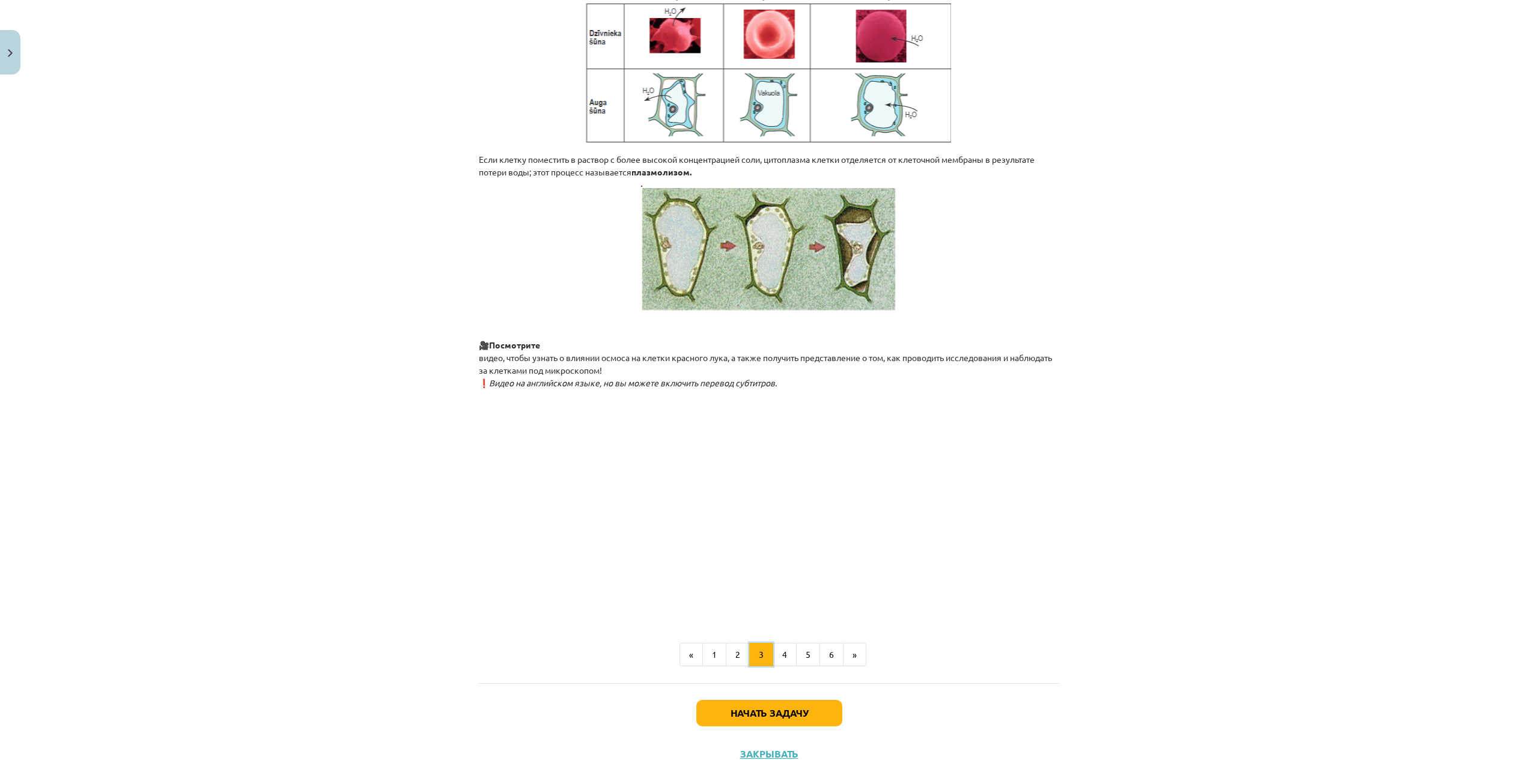
scroll to position [1089, 0]
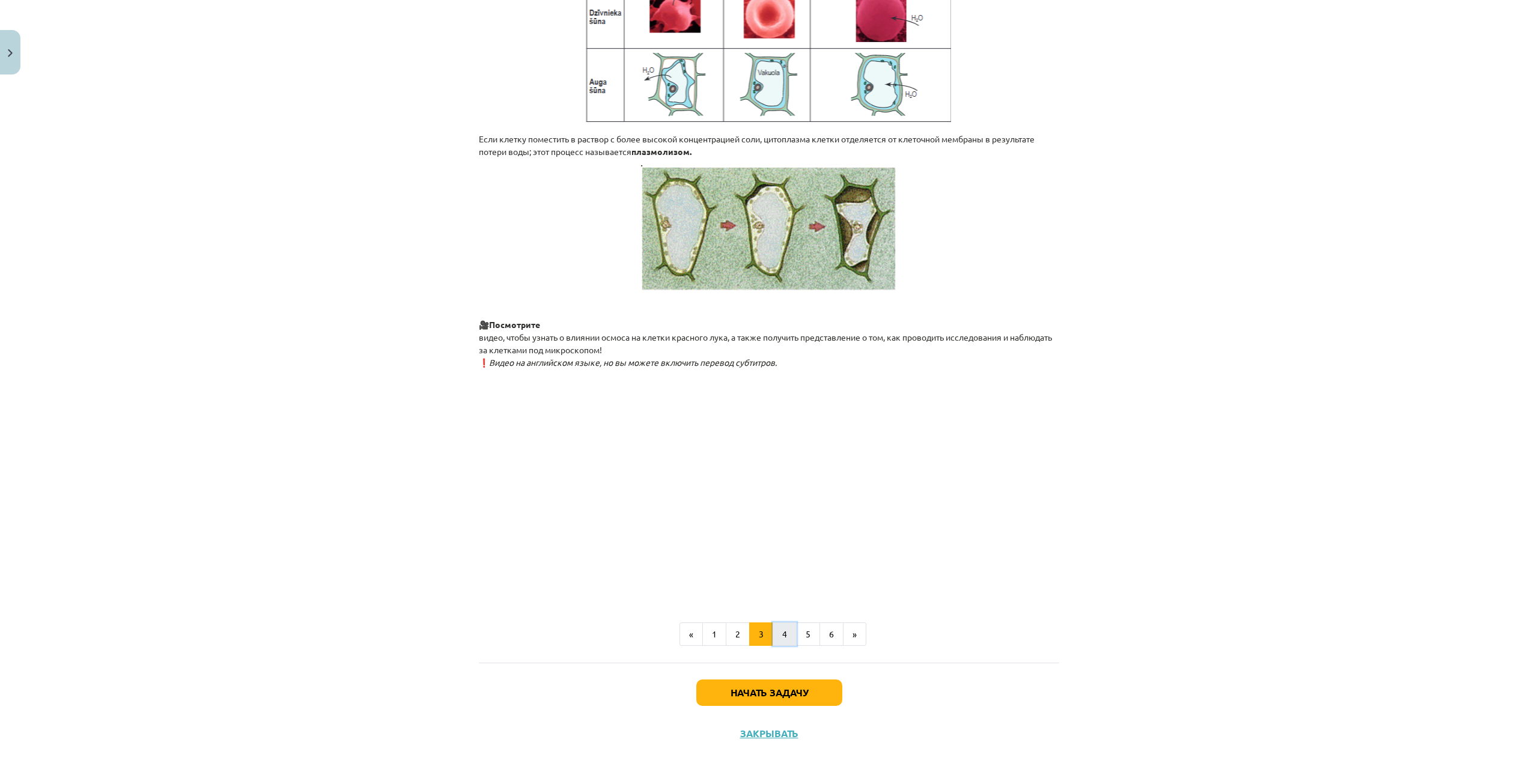
click at [775, 628] on button "4" at bounding box center [784, 634] width 24 height 24
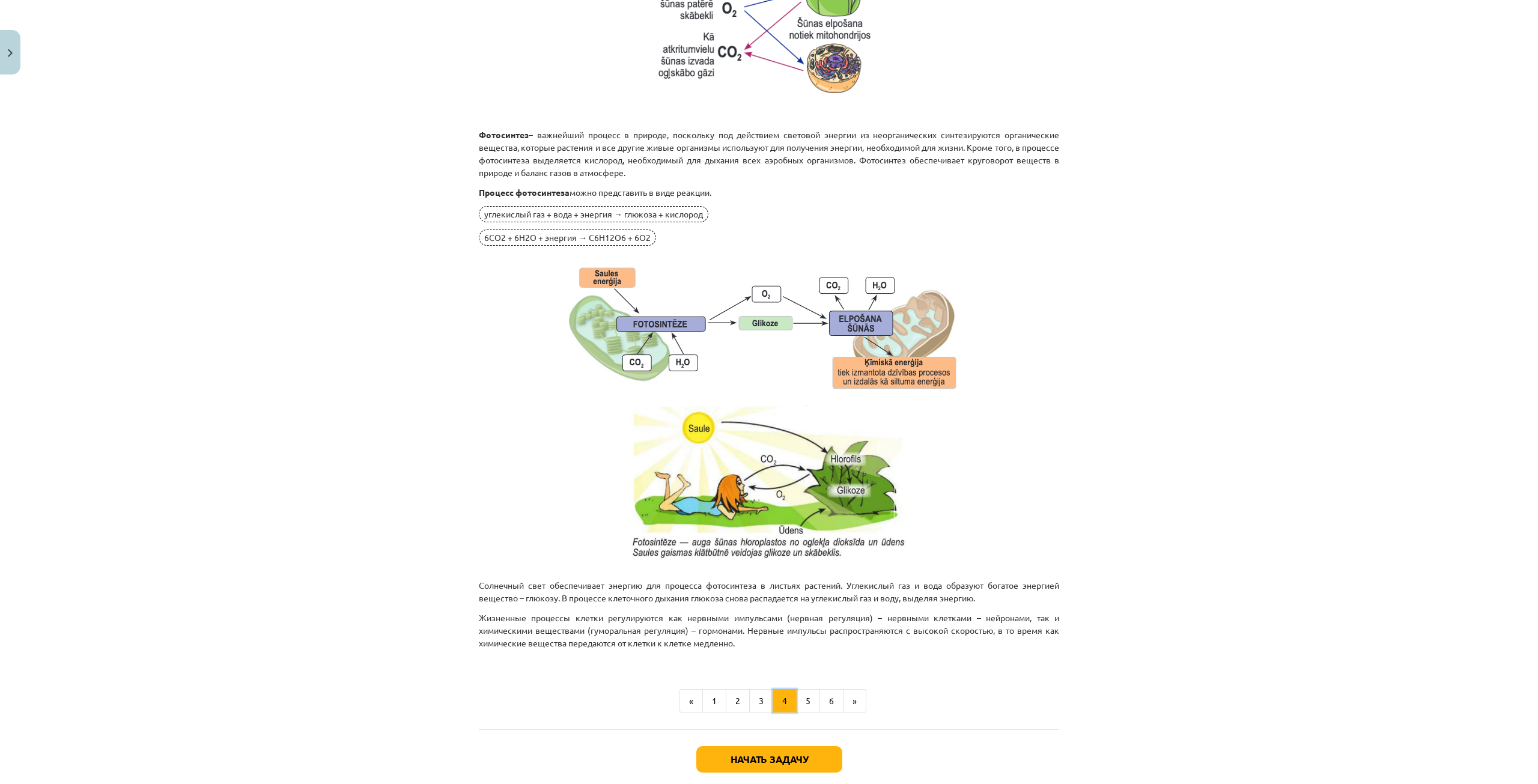
scroll to position [876, 0]
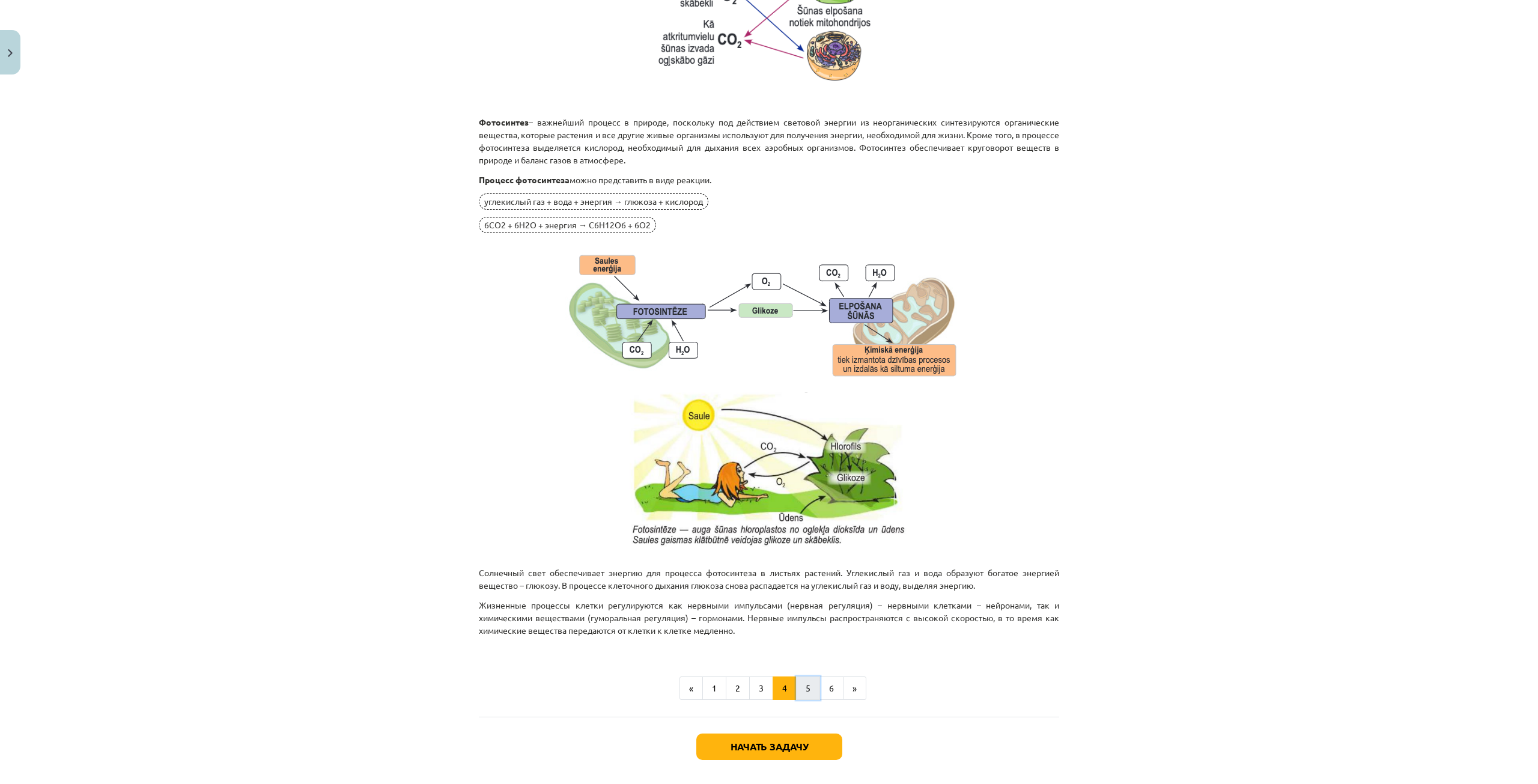
click at [801, 692] on button "5" at bounding box center [808, 688] width 24 height 24
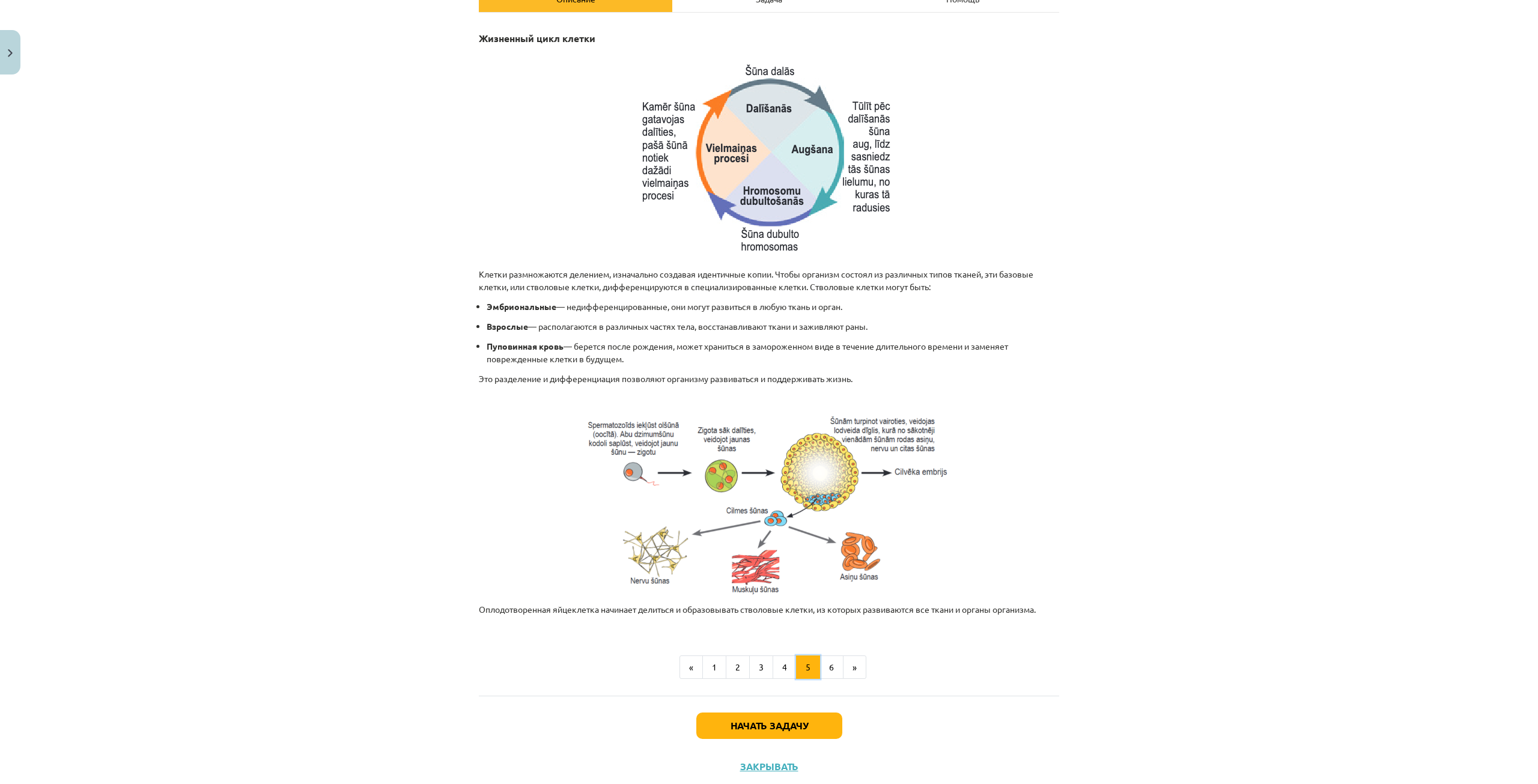
scroll to position [224, 0]
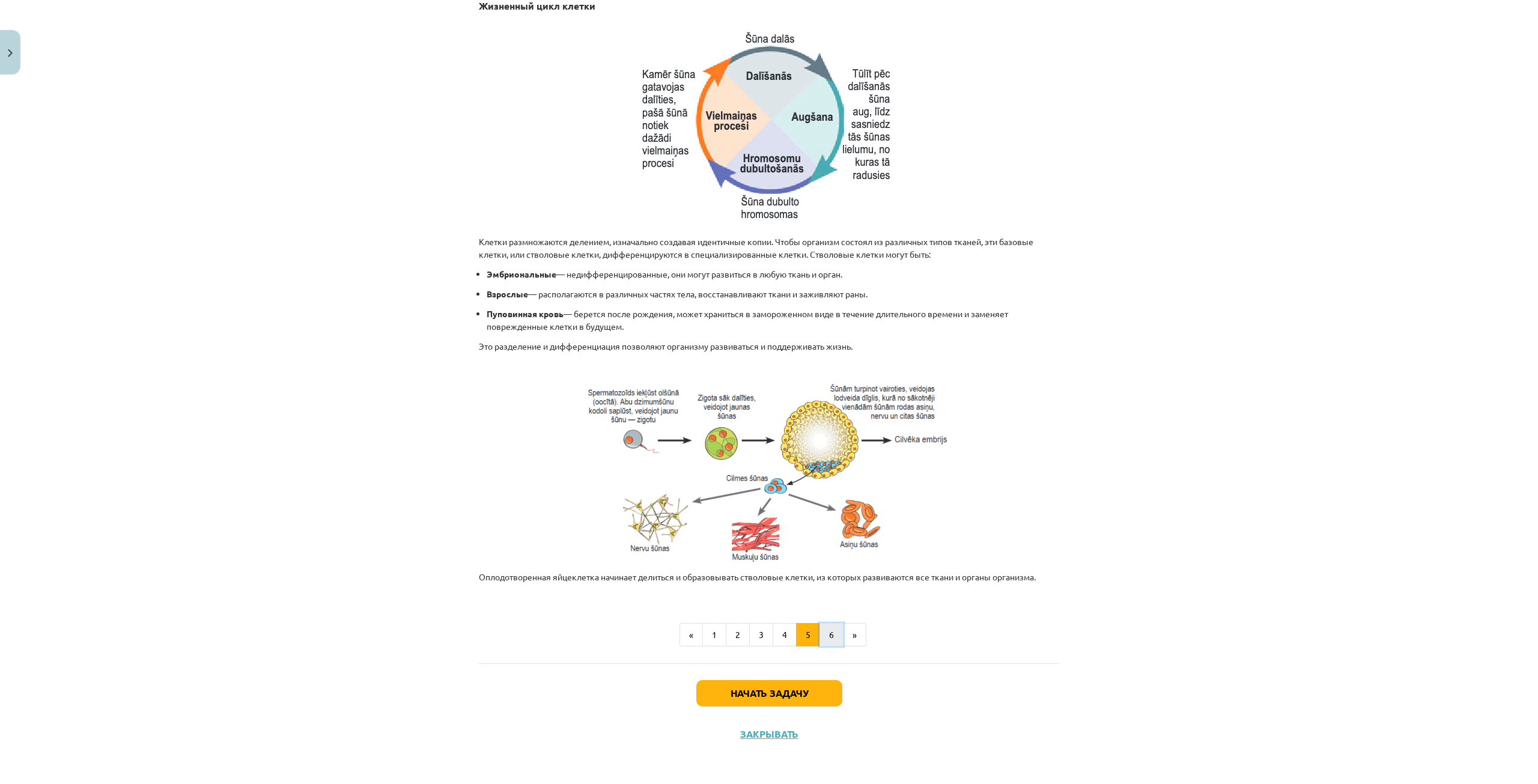
click at [819, 642] on button "6" at bounding box center [830, 634] width 24 height 24
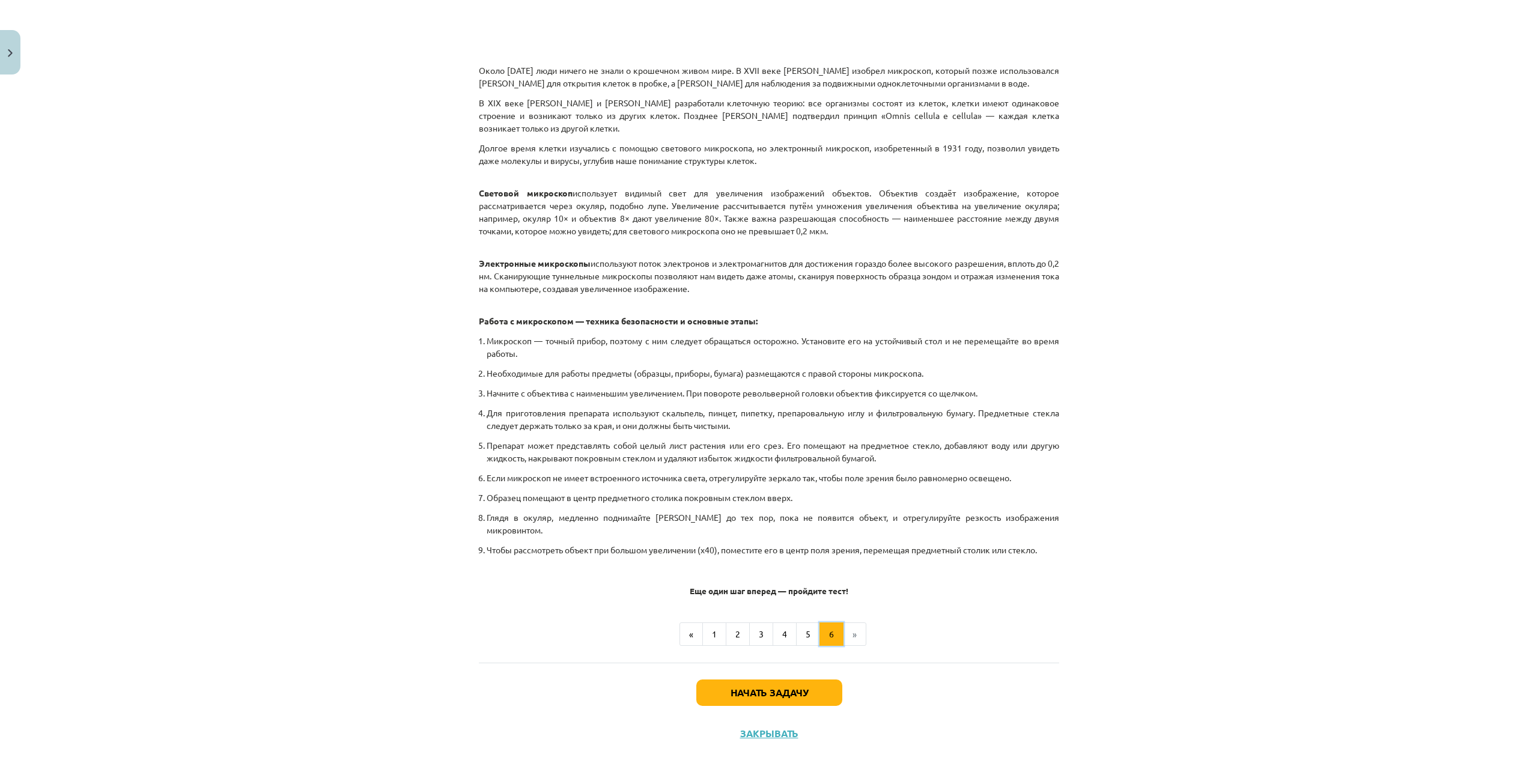
scroll to position [456, 0]
click at [759, 636] on font "3" at bounding box center [760, 633] width 5 height 10
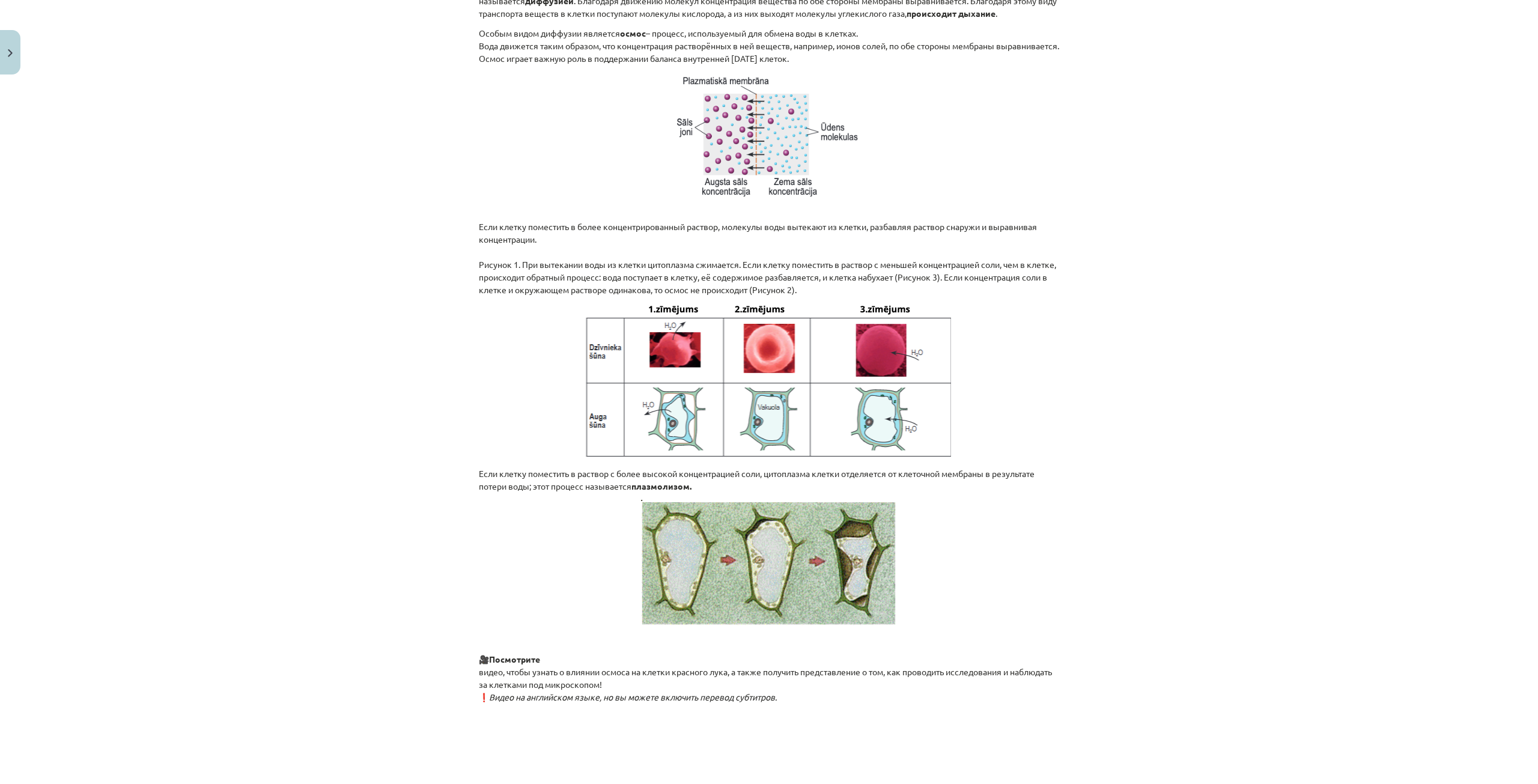
scroll to position [756, 0]
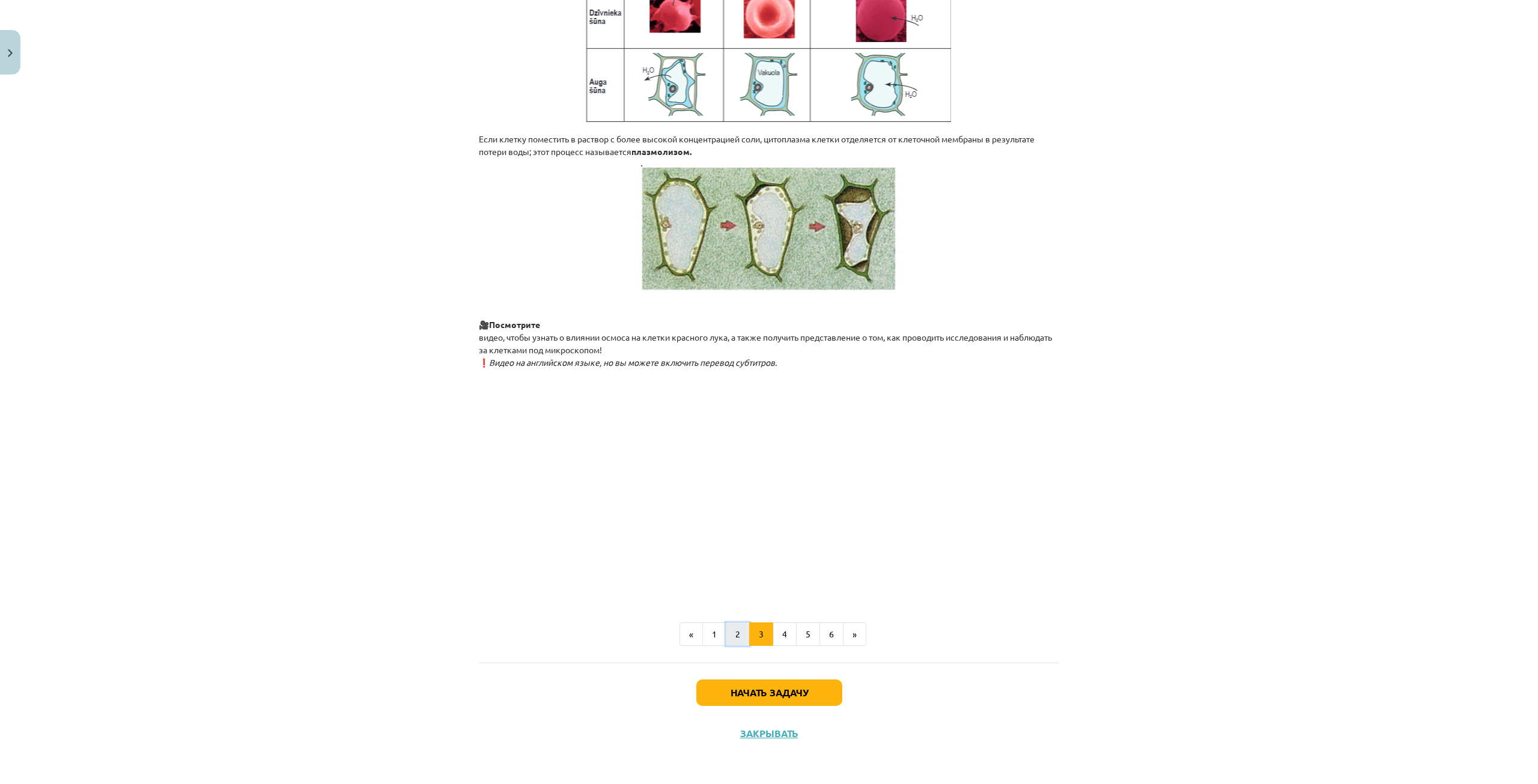
click at [728, 639] on button "2" at bounding box center [737, 634] width 24 height 24
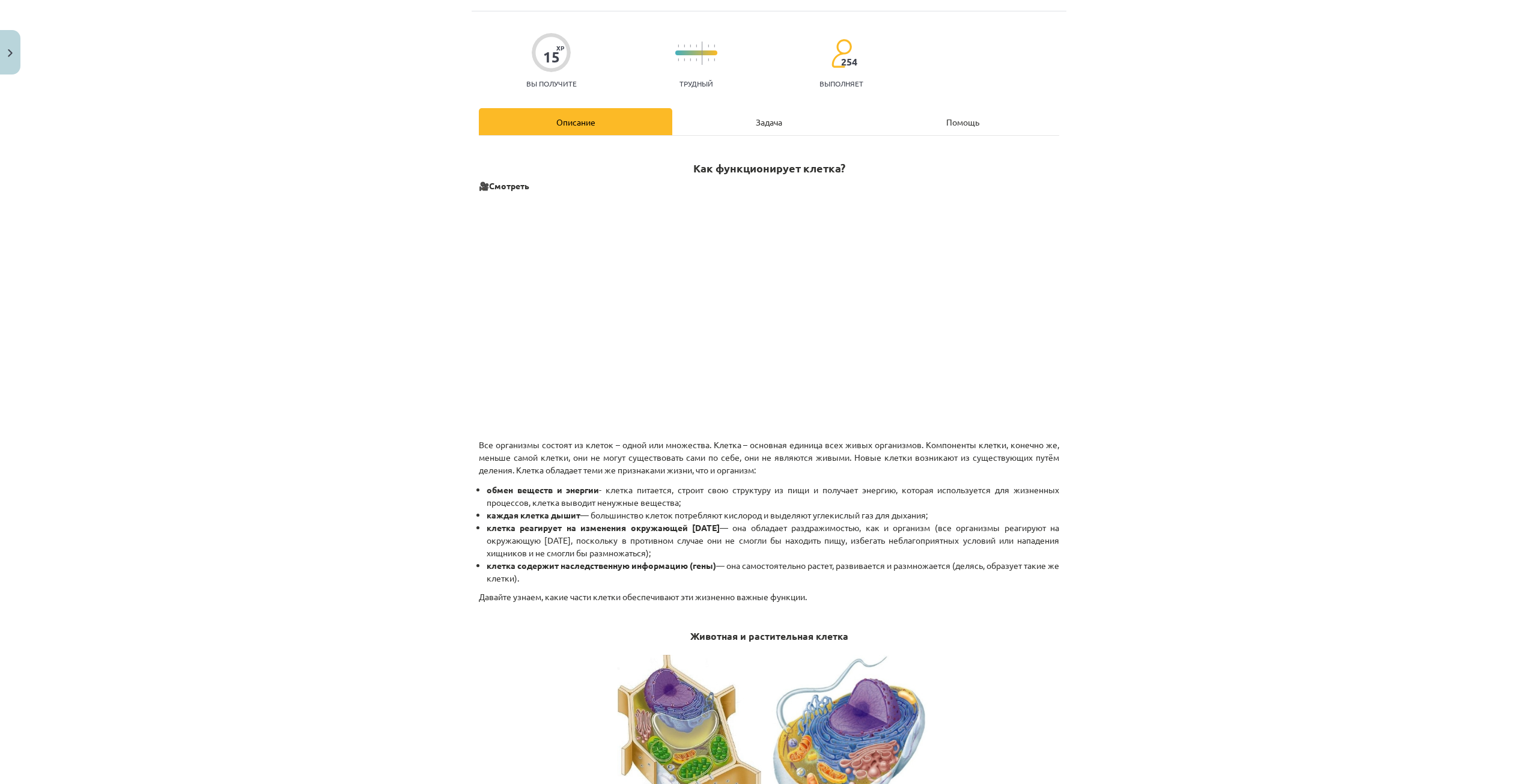
scroll to position [0, 0]
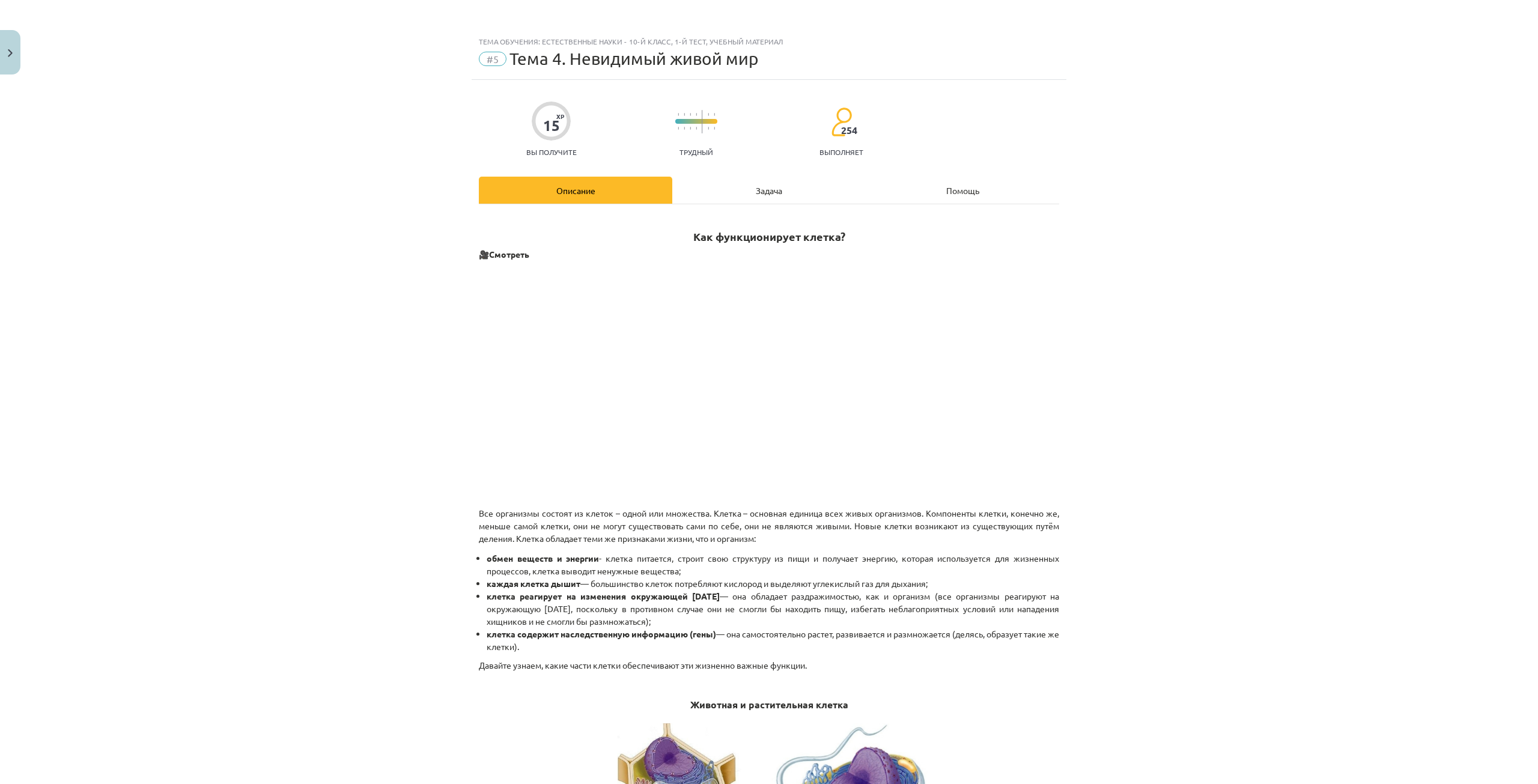
drag, startPoint x: 757, startPoint y: 189, endPoint x: 757, endPoint y: 196, distance: 7.0
click at [757, 189] on font "Задача" at bounding box center [769, 190] width 26 height 10
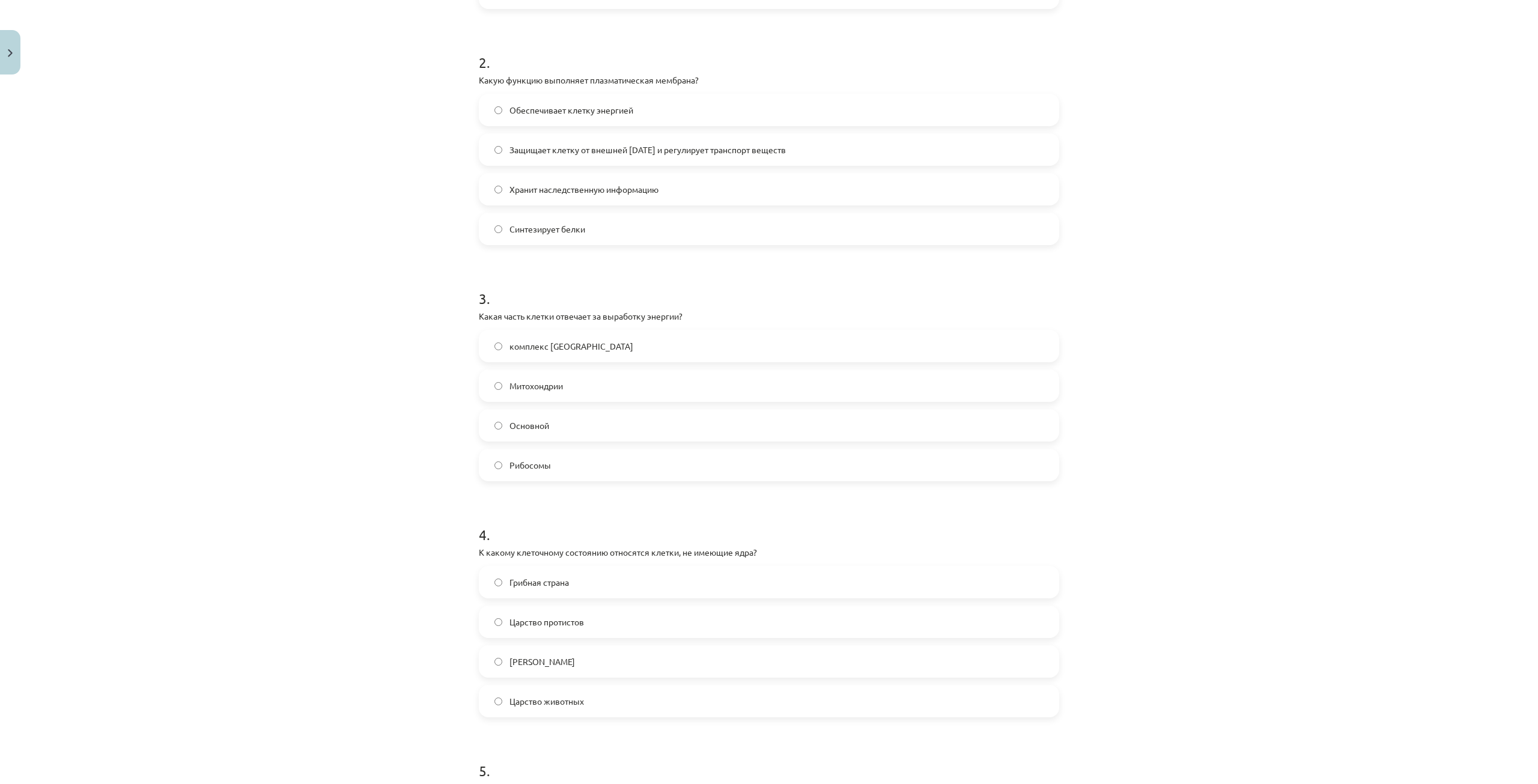
scroll to position [451, 0]
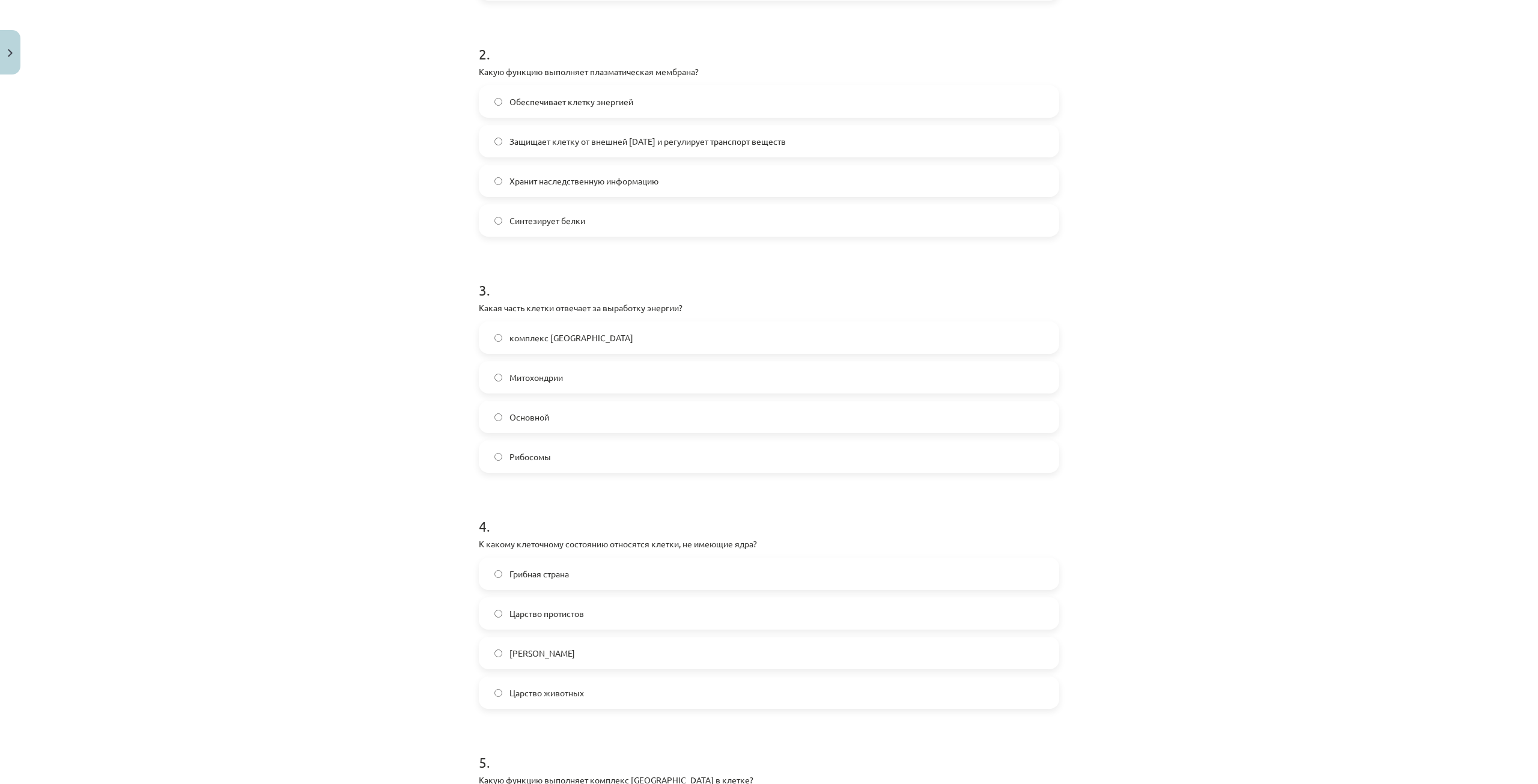
click at [560, 377] on font "Митохондрии" at bounding box center [536, 377] width 54 height 10
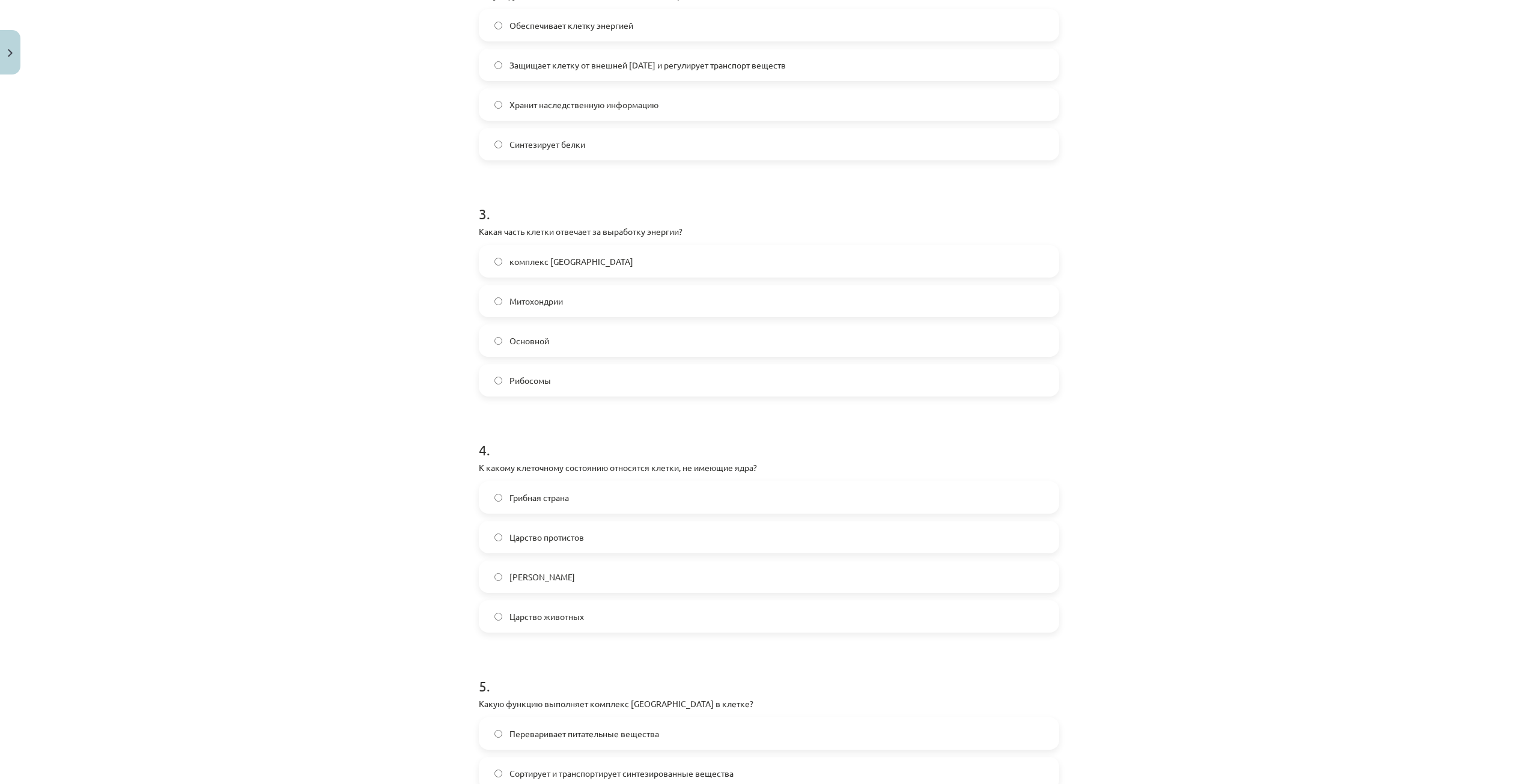
scroll to position [571, 0]
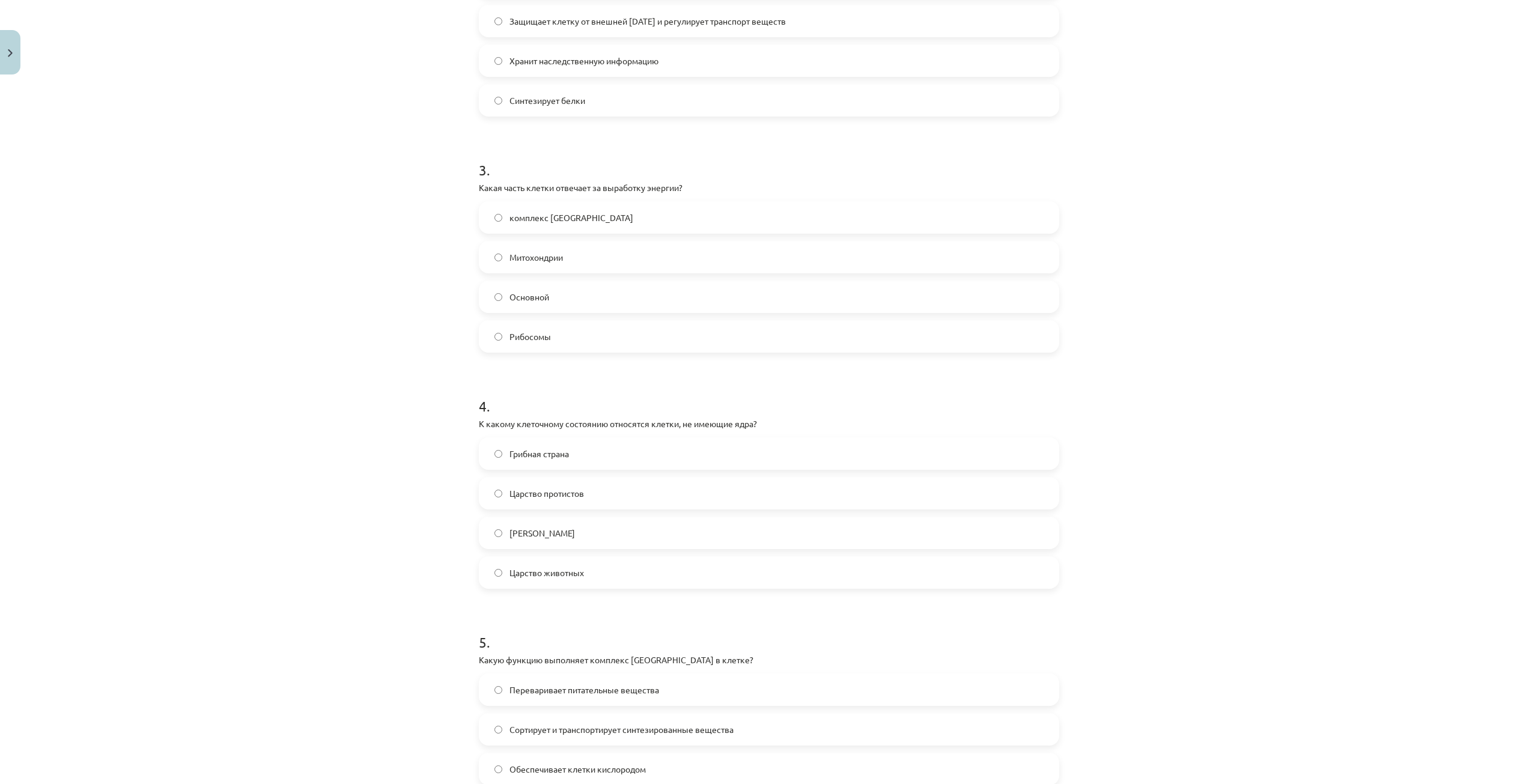
click at [573, 461] on label "Грибная страна" at bounding box center [769, 453] width 578 height 30
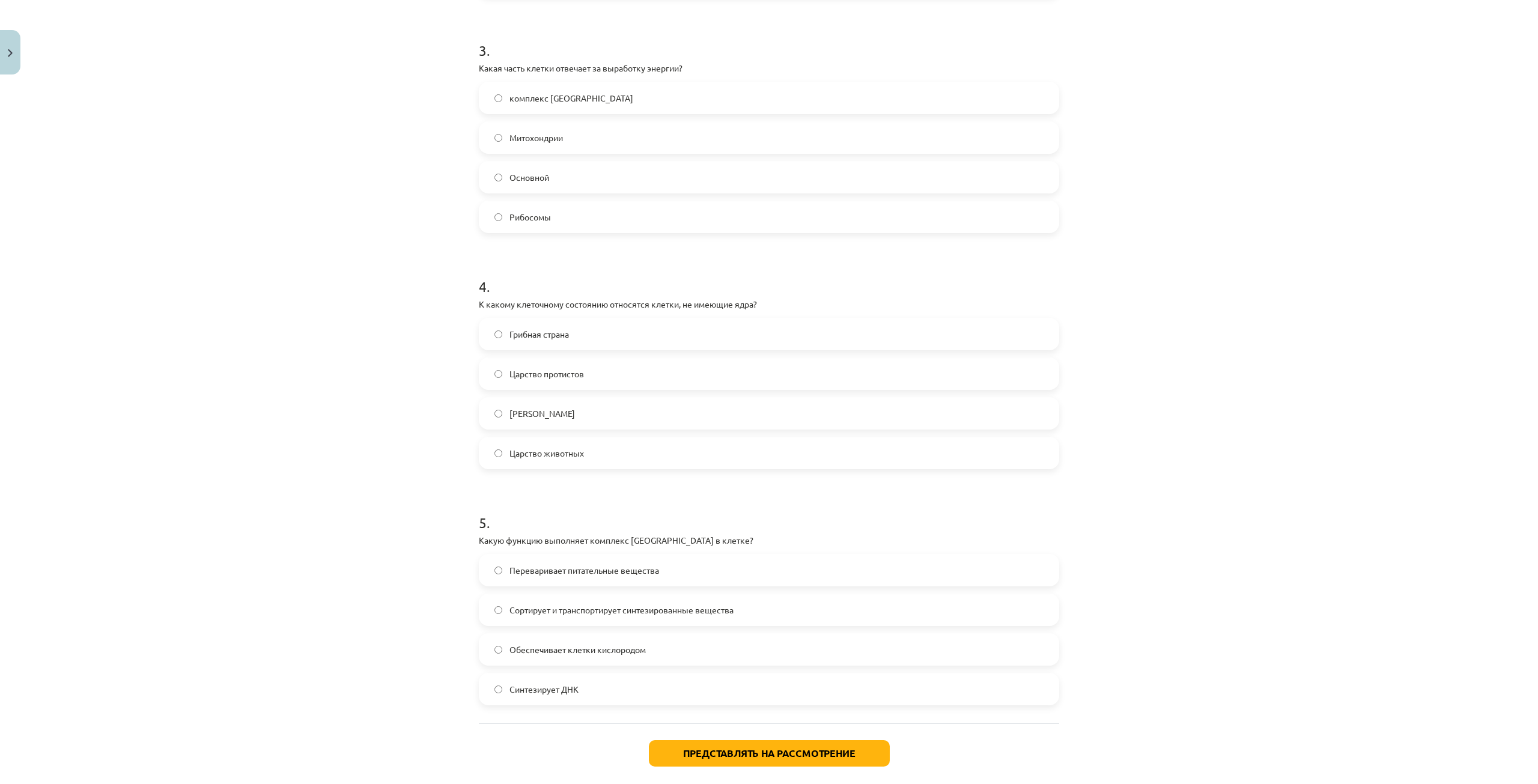
scroll to position [690, 0]
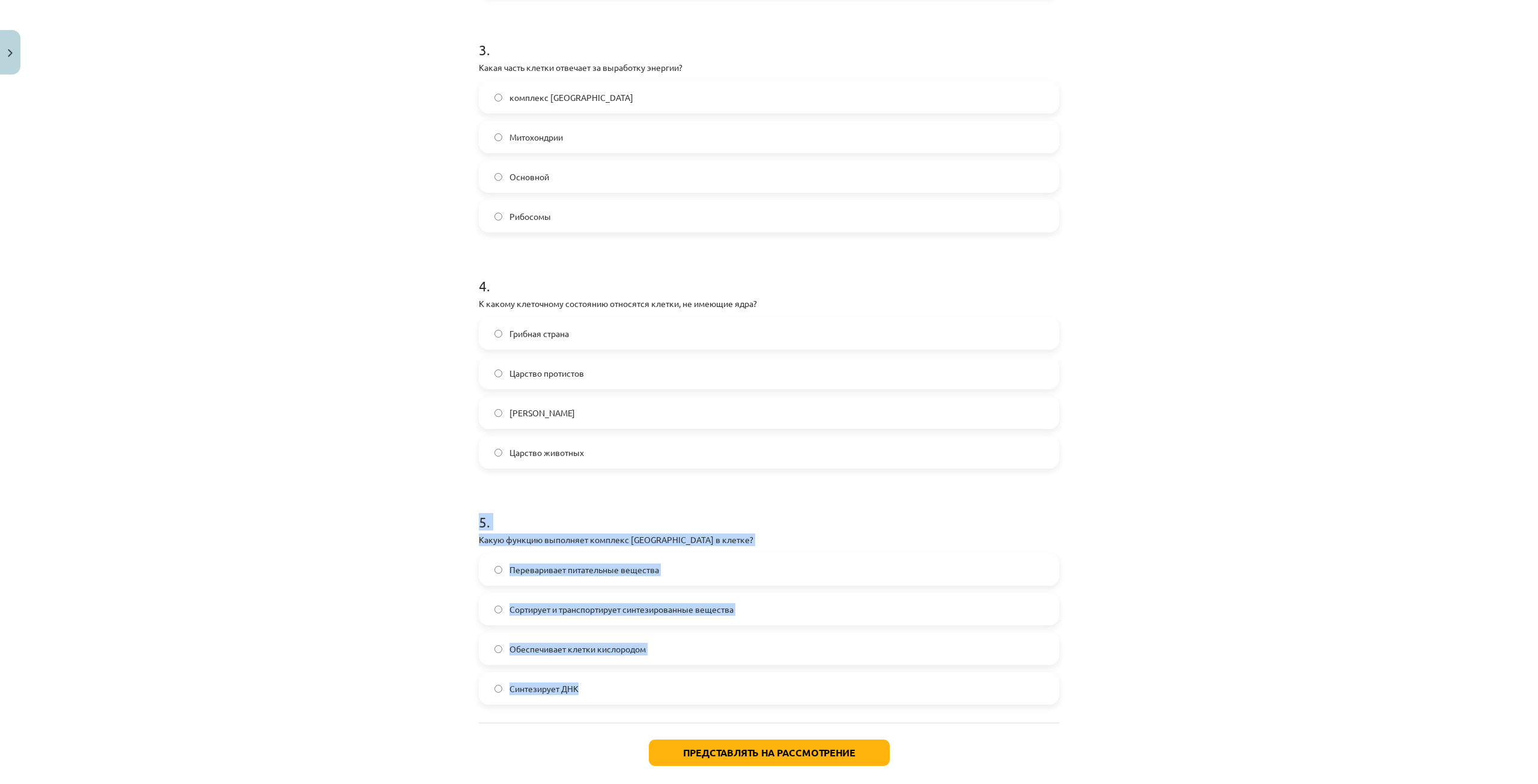
drag, startPoint x: 466, startPoint y: 525, endPoint x: 667, endPoint y: 707, distance: 271.2
click at [667, 707] on div "Тема обучения: Естественные науки - 10-й класс, 1-й тест, учебный материал #5 Т…" at bounding box center [769, 392] width 1538 height 784
copy div "5 . Какую функцию выполняет комплекс [GEOGRAPHIC_DATA] в клетке? Переваривает п…"
drag, startPoint x: 280, startPoint y: 557, endPoint x: 282, endPoint y: 547, distance: 10.2
click at [280, 555] on div "Тема обучения: Естественные науки - 10-й класс, 1-й тест, учебный материал #5 Т…" at bounding box center [769, 392] width 1538 height 784
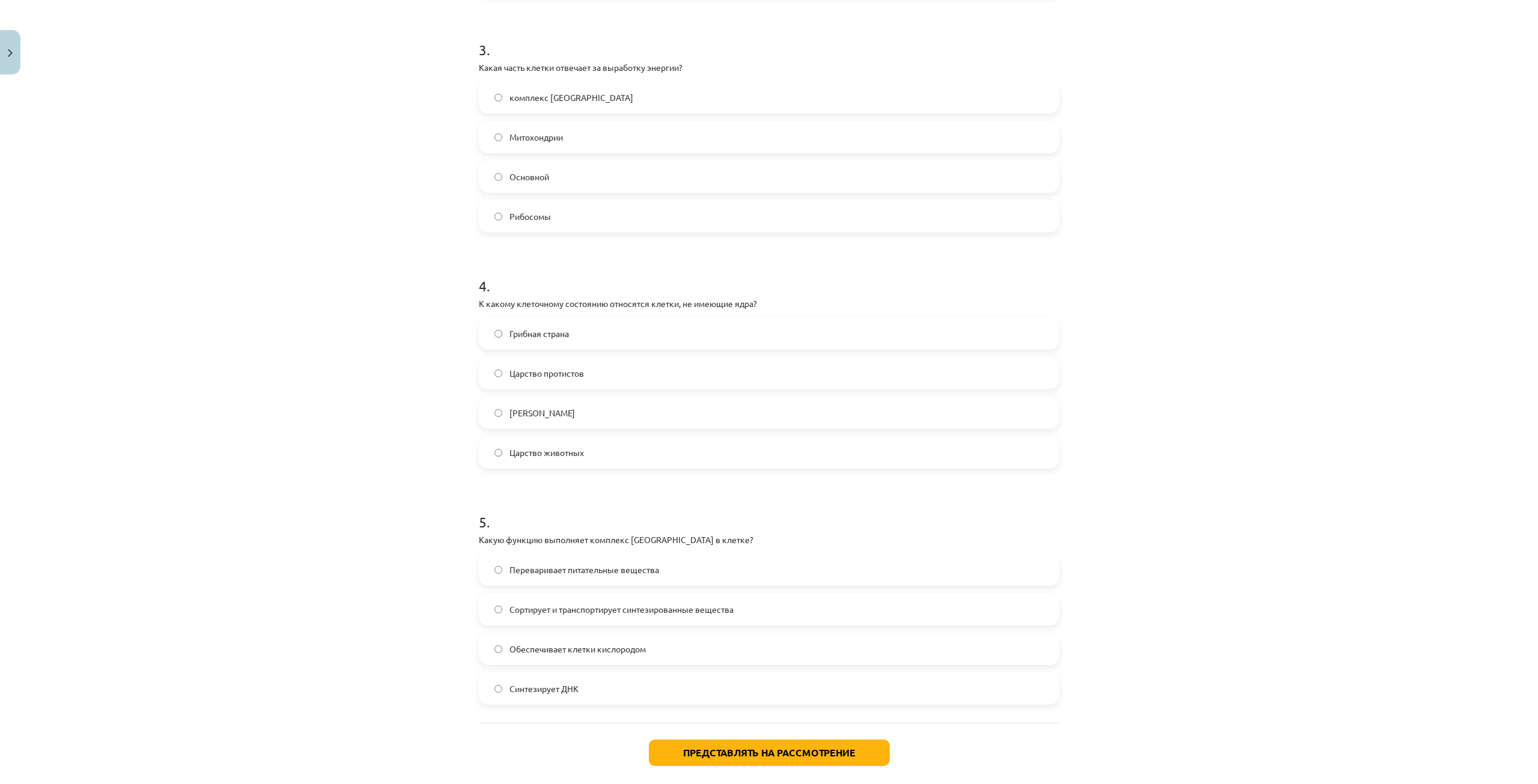
click at [362, 298] on div "Тема обучения: Естественные науки - 10-й класс, 1-й тест, учебный материал #5 Т…" at bounding box center [769, 392] width 1538 height 784
click at [594, 613] on font "Сортирует и транспортирует синтезированные вещества" at bounding box center [621, 608] width 224 height 10
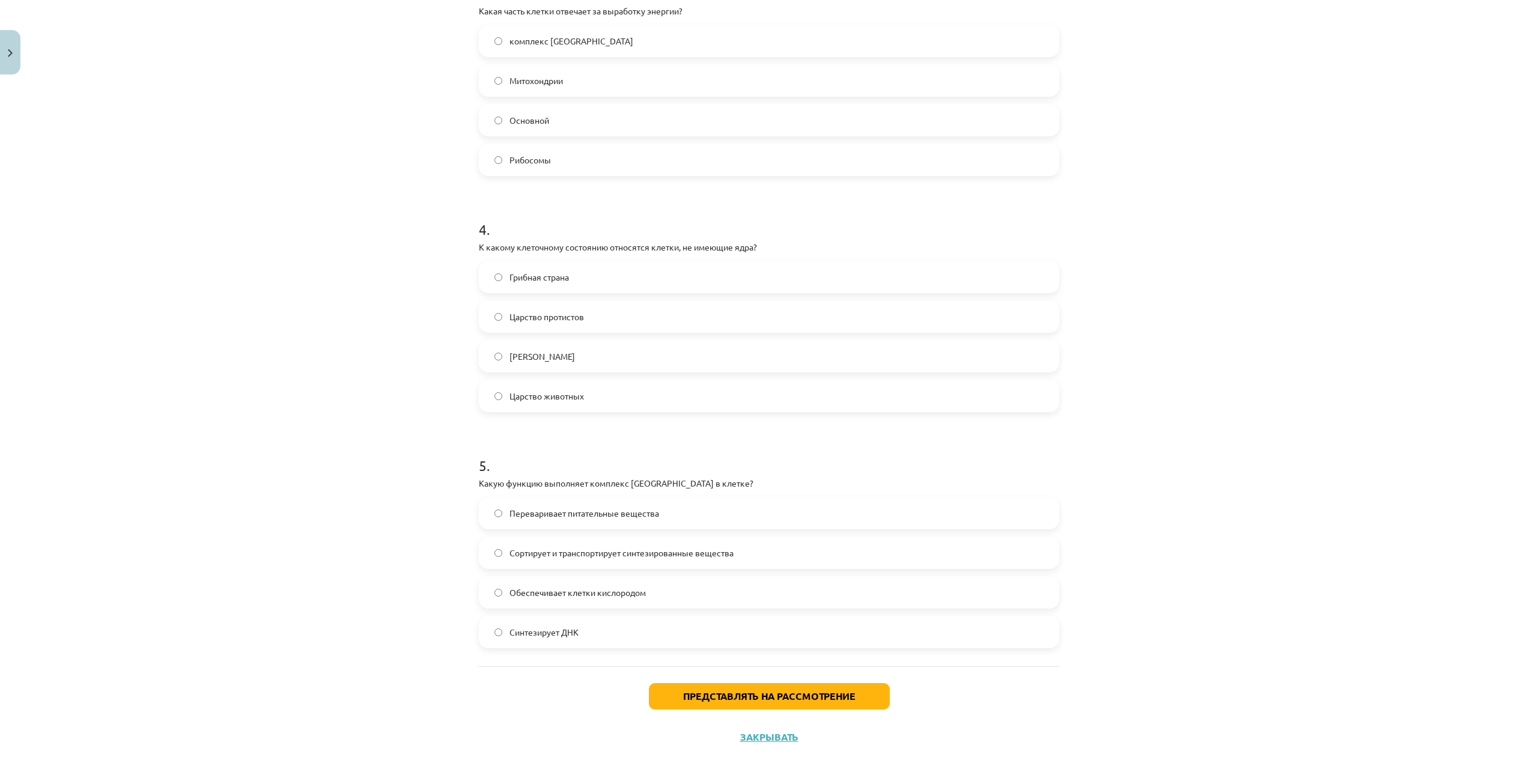
scroll to position [751, 0]
click at [683, 696] on font "Представлять на рассмотрение" at bounding box center [769, 691] width 173 height 12
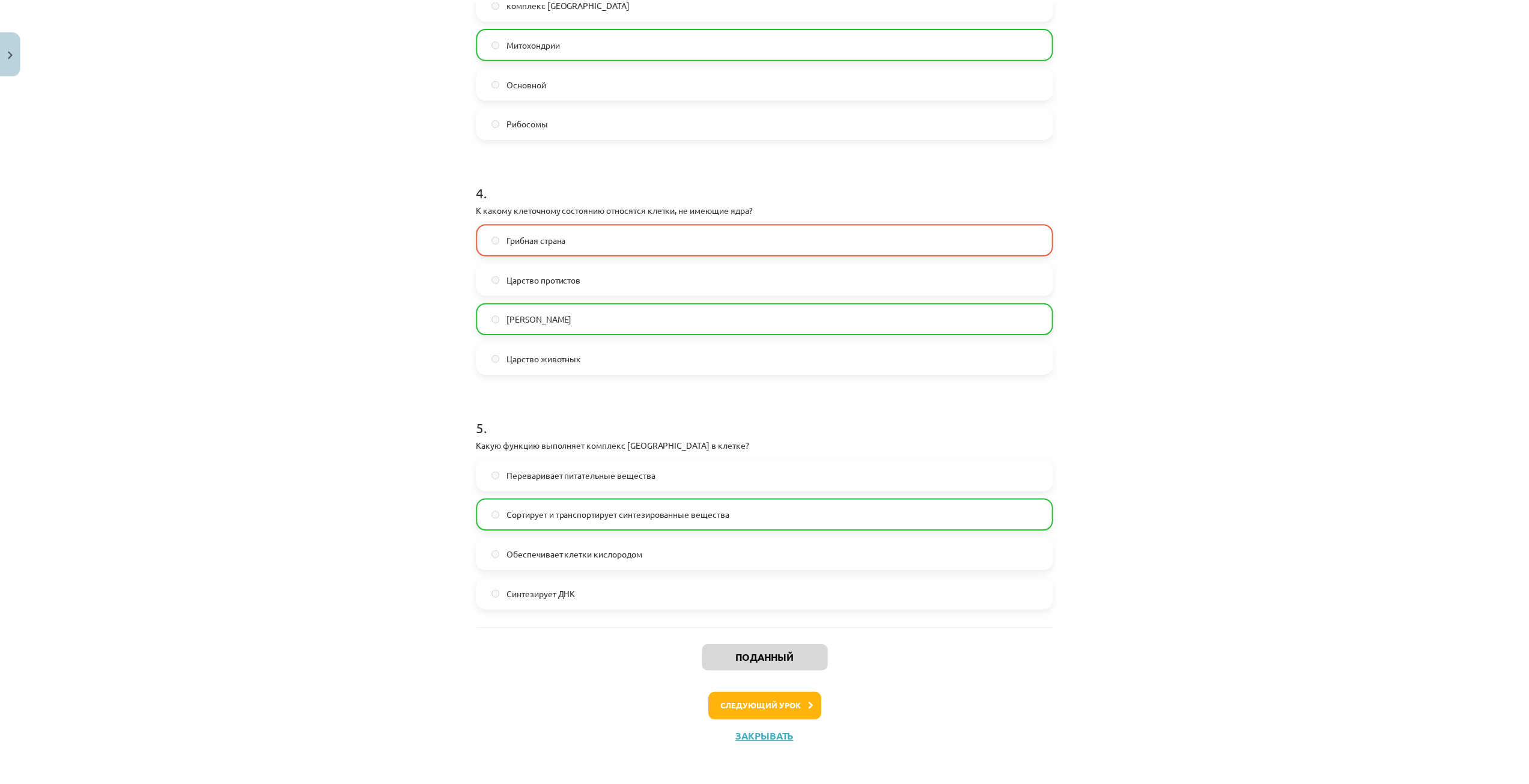
scroll to position [790, 0]
click at [772, 730] on font "Закрывать" at bounding box center [769, 732] width 59 height 12
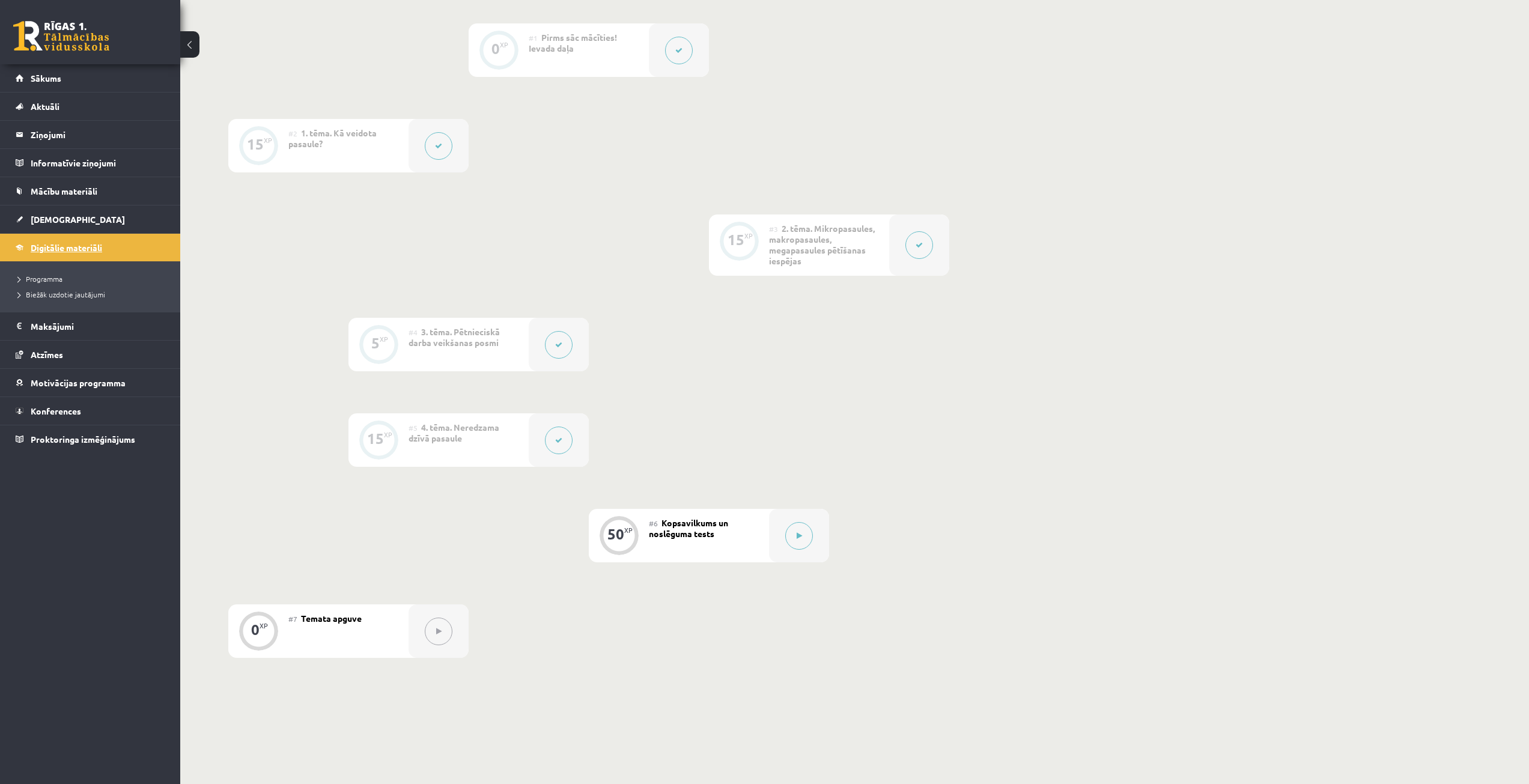
click at [72, 243] on span "Digitālie materiāli" at bounding box center [66, 247] width 72 height 10
